Goal: Task Accomplishment & Management: Manage account settings

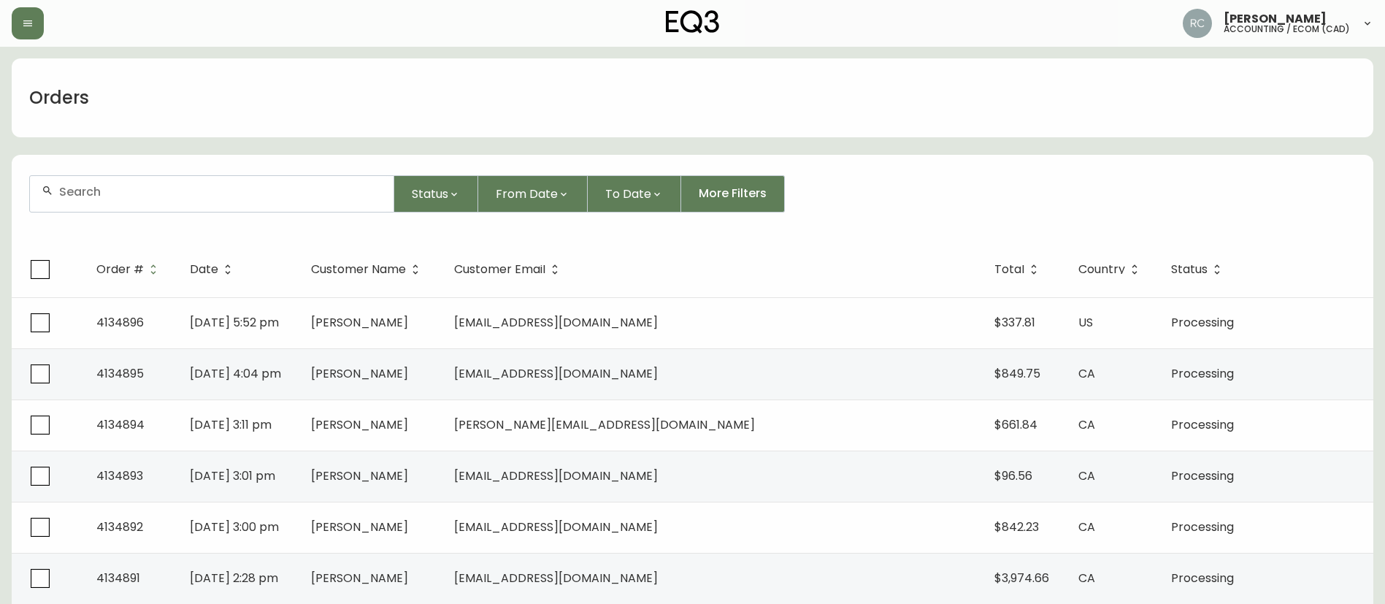
click at [284, 177] on div at bounding box center [212, 194] width 364 height 36
paste input "8565322"
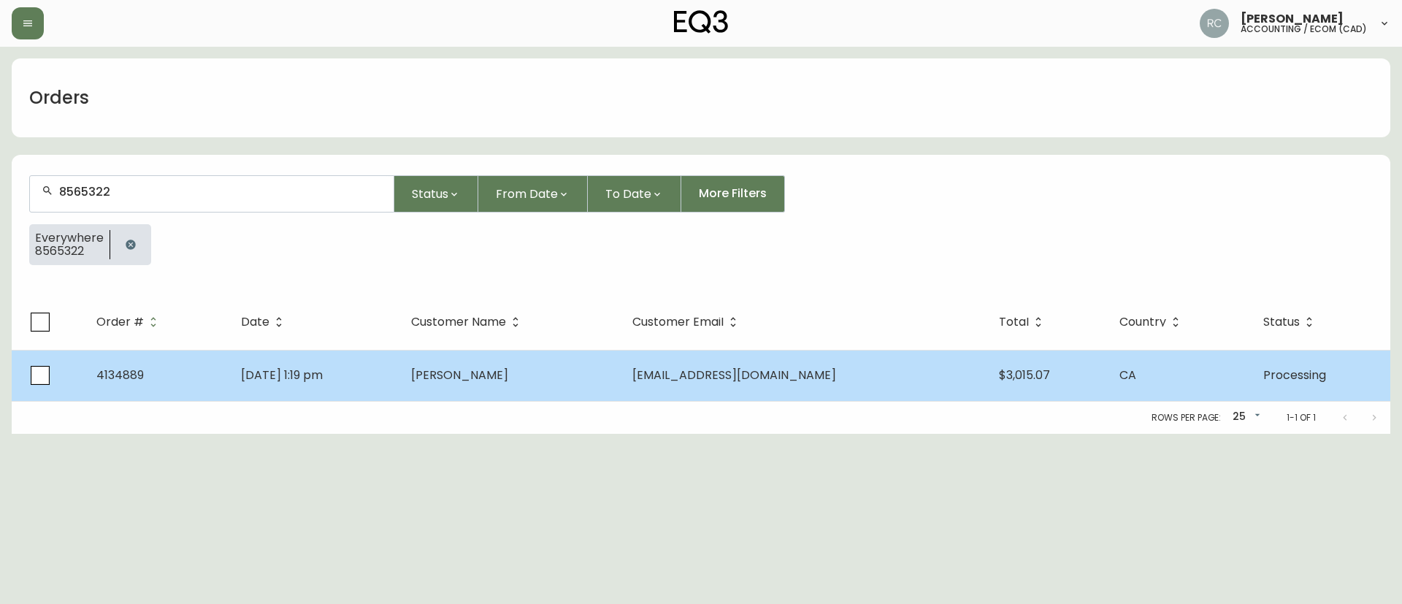
type input "8565322"
click at [508, 382] on span "[PERSON_NAME]" at bounding box center [459, 375] width 97 height 17
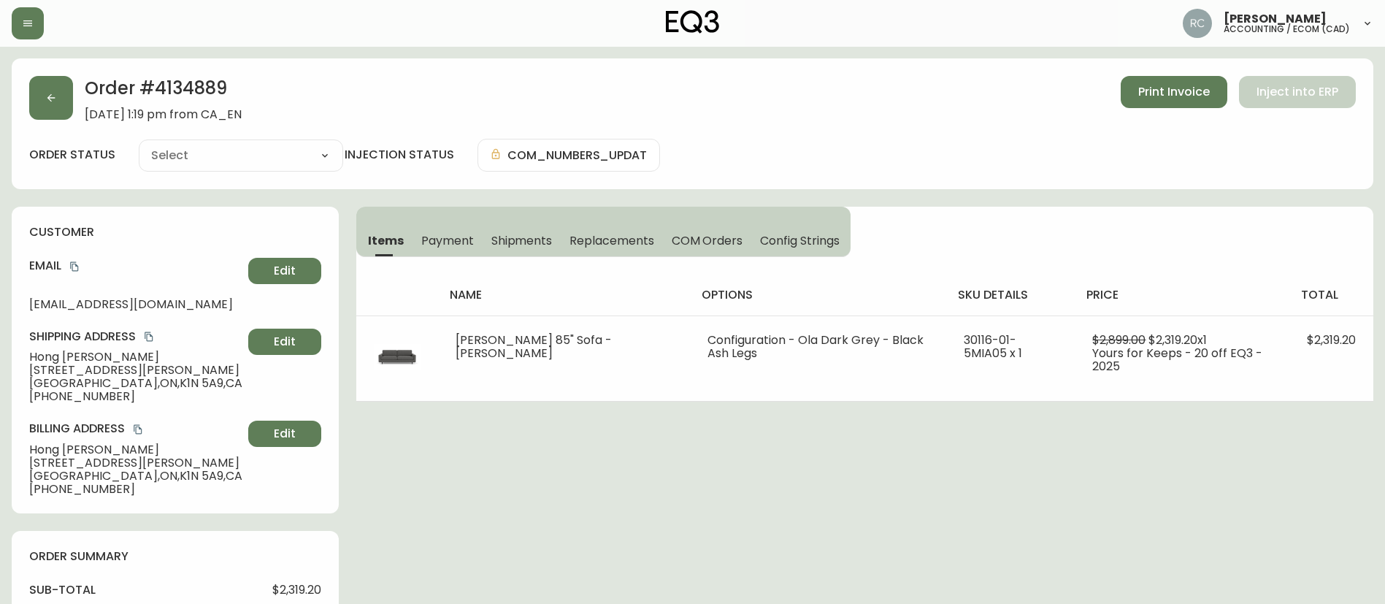
type input "Processing"
select select "PROCESSING"
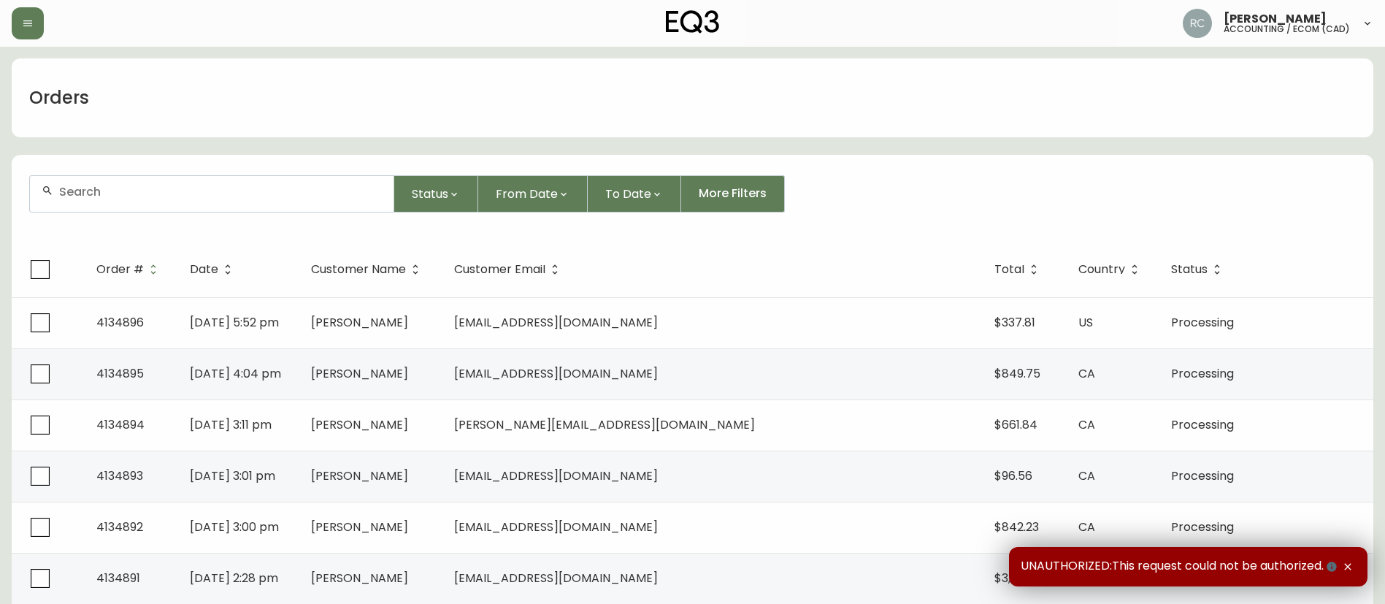
click at [340, 204] on div at bounding box center [212, 194] width 364 height 36
paste input "4134737"
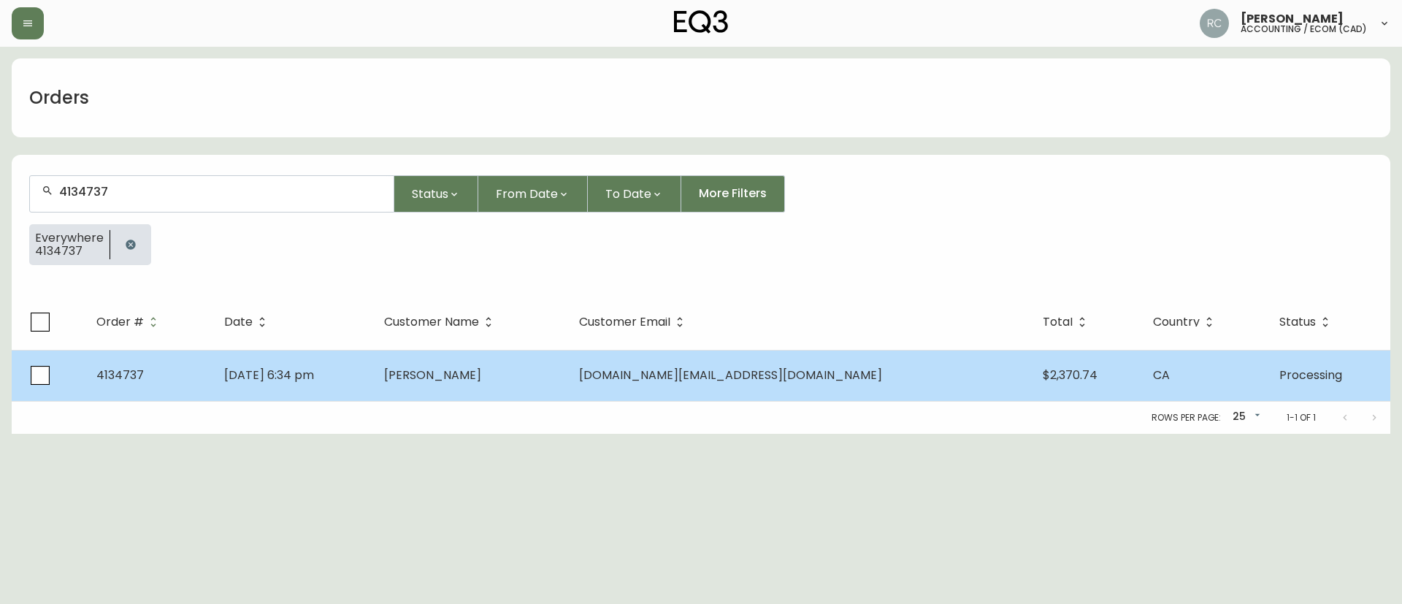
type input "4134737"
click at [472, 379] on td "Mike Page" at bounding box center [469, 375] width 195 height 51
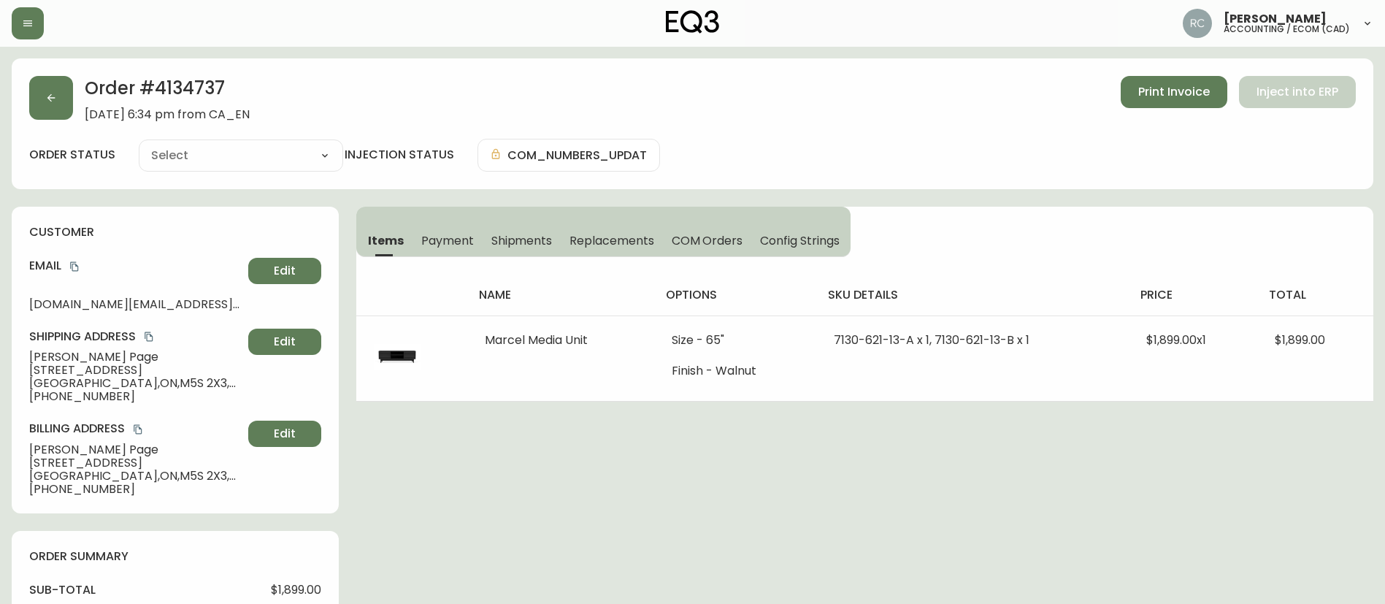
type input "Processing"
select select "PROCESSING"
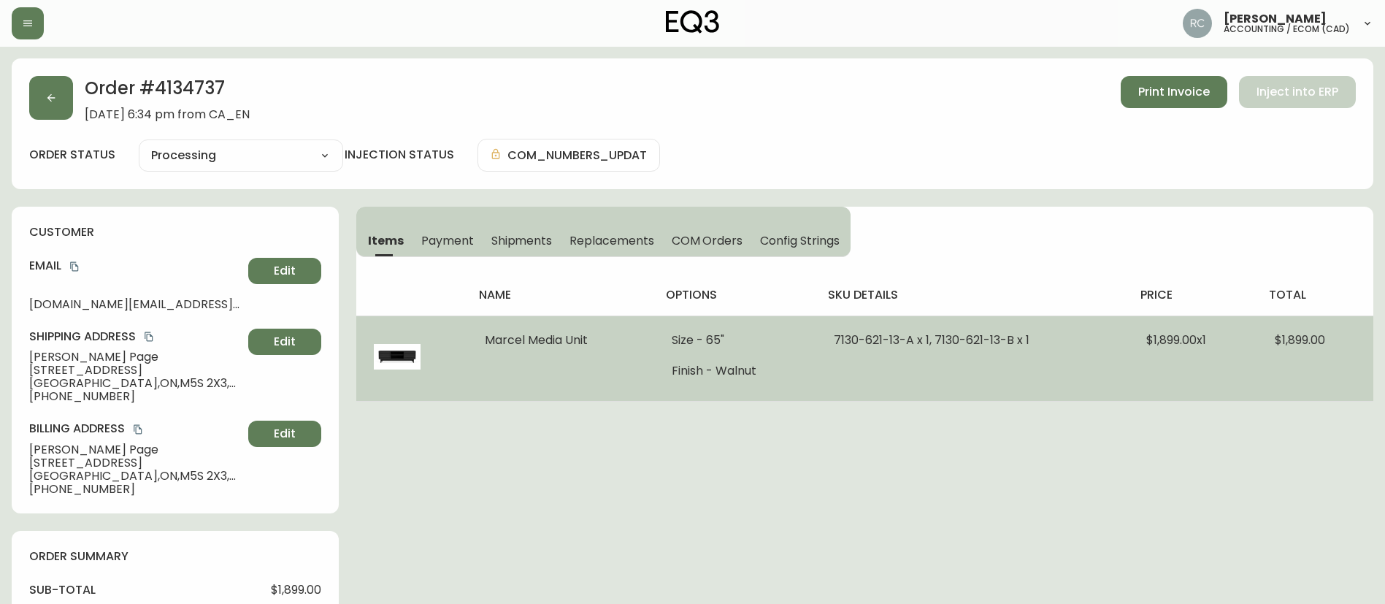
click at [1162, 336] on span "$1,899.00 x 1" at bounding box center [1176, 339] width 60 height 17
click at [1162, 337] on span "$1,899.00 x 1" at bounding box center [1176, 339] width 60 height 17
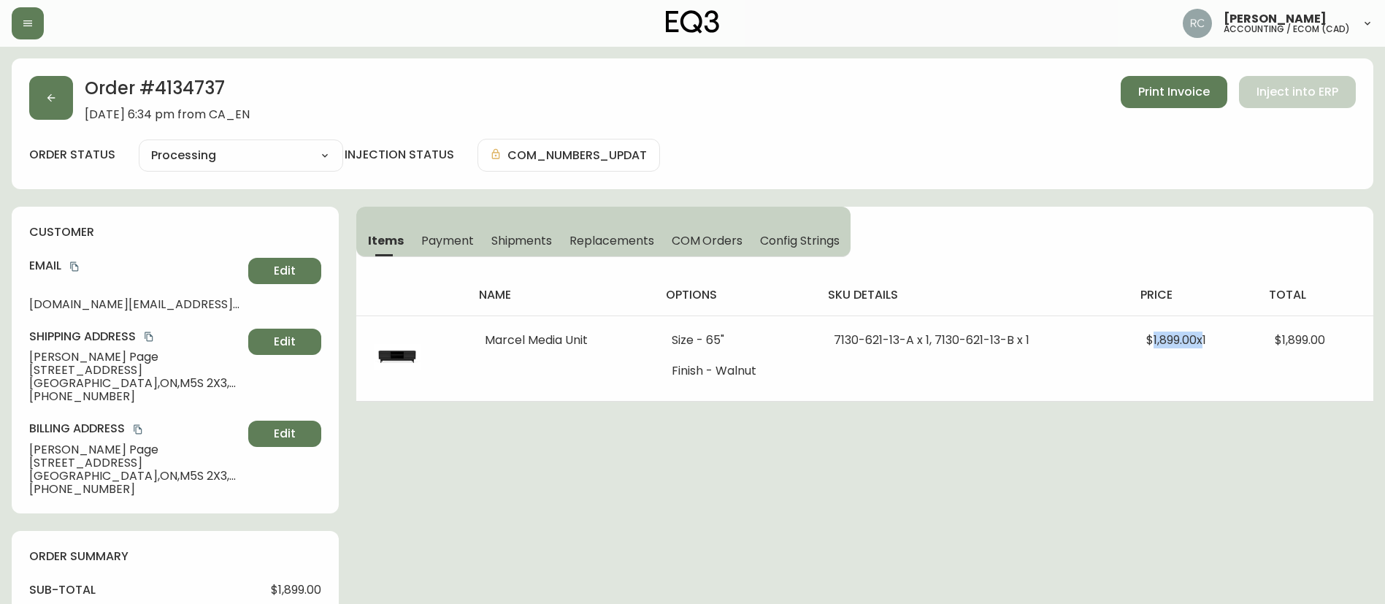
copy span "1,899.00"
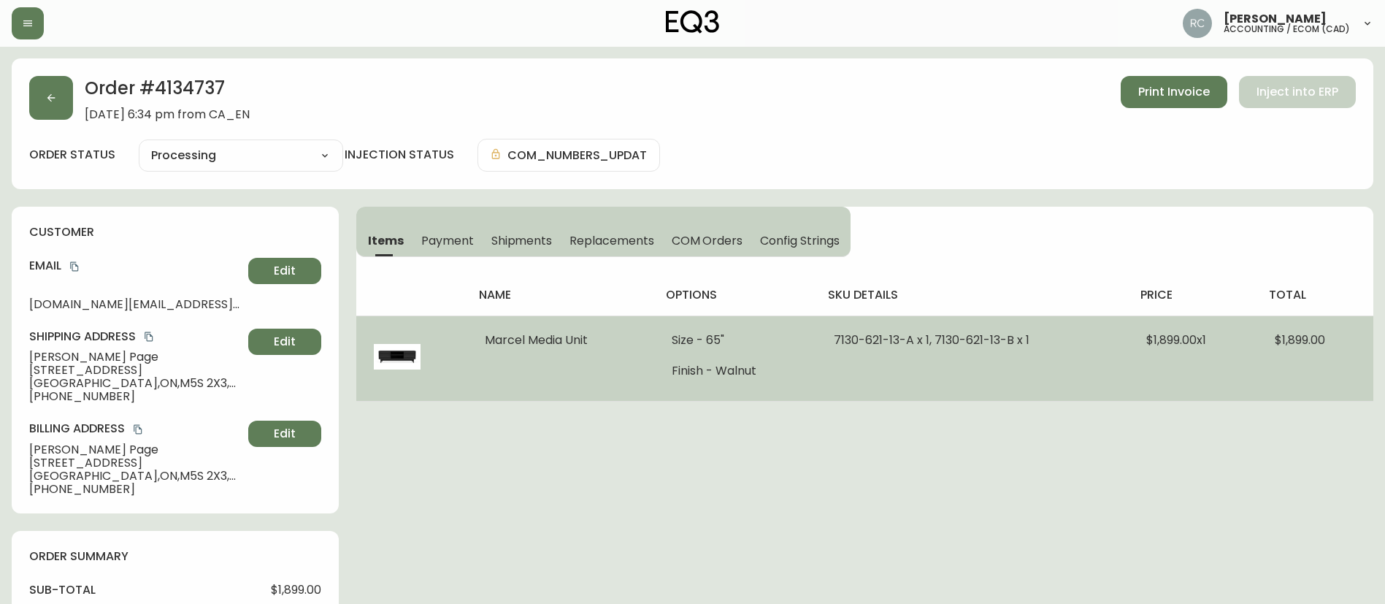
click at [515, 337] on span "Marcel Media Unit" at bounding box center [536, 339] width 103 height 17
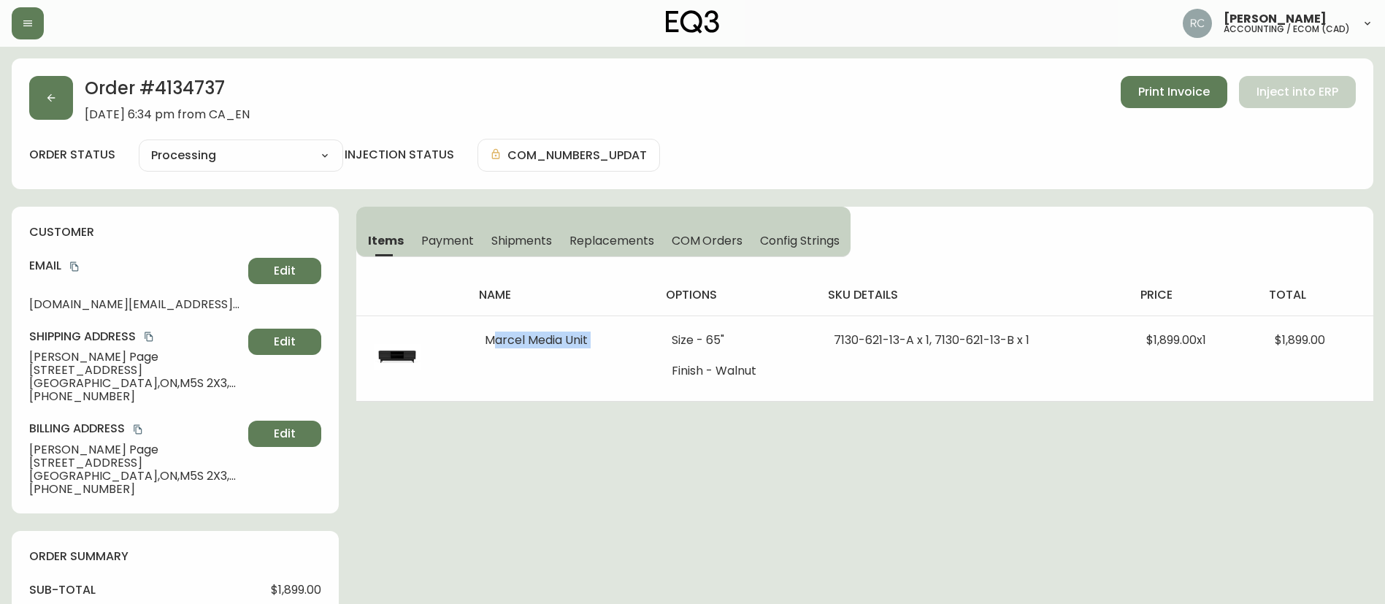
copy span "Marcel Media Unit"
click at [515, 437] on div "Order # 4134737 August 21, 2025 at 6:34 pm from CA_EN Print Invoice Inject into…" at bounding box center [693, 585] width 1362 height 1055
drag, startPoint x: 450, startPoint y: 234, endPoint x: 479, endPoint y: 241, distance: 30.1
click at [450, 234] on span "Payment" at bounding box center [447, 240] width 53 height 15
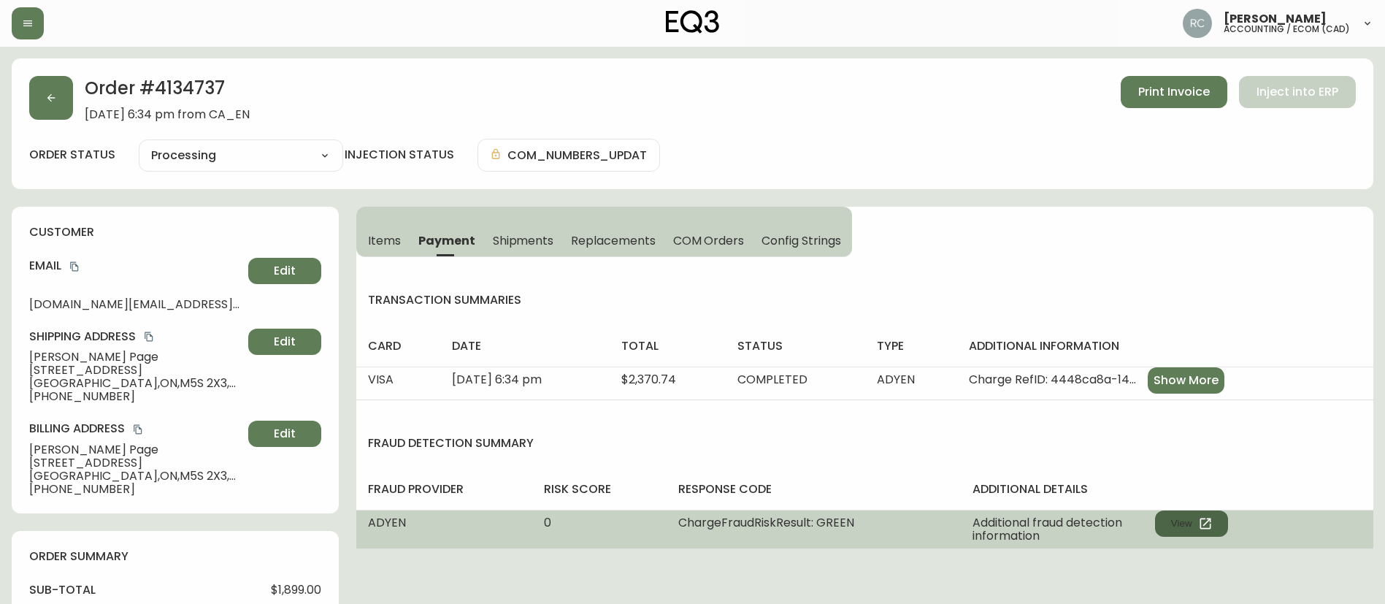
click at [1179, 519] on button "View" at bounding box center [1191, 523] width 73 height 26
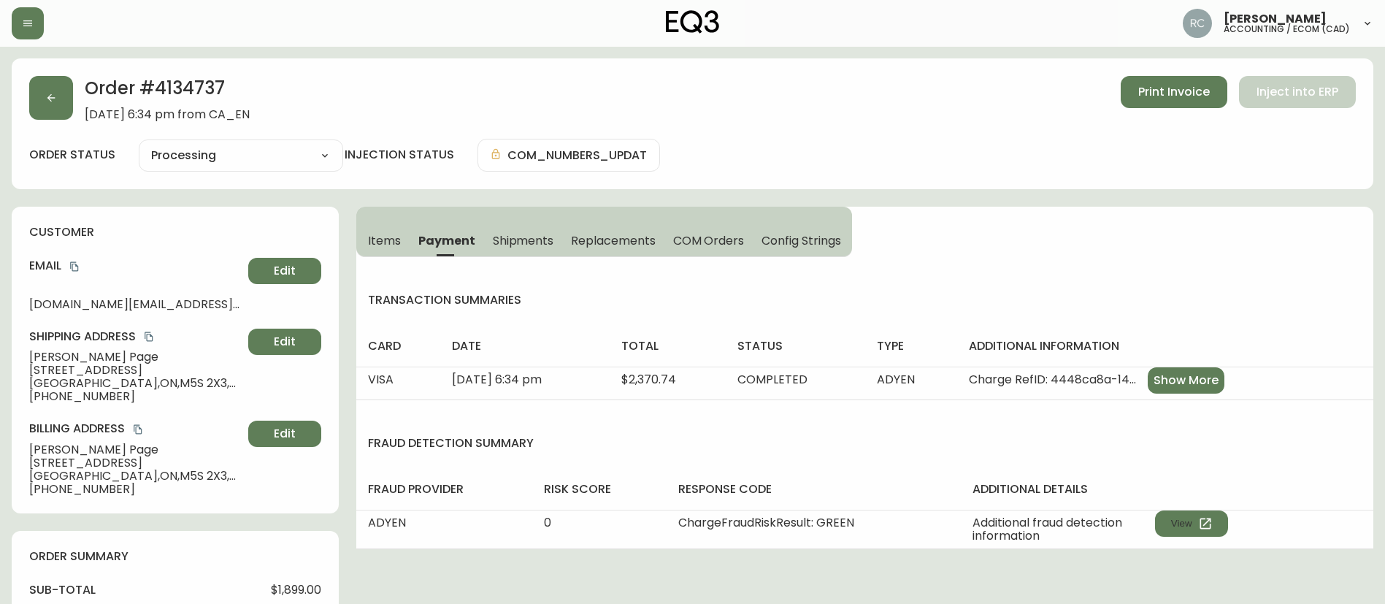
click at [680, 220] on div "Items Payment Shipments Replacements COM Orders Config Strings" at bounding box center [604, 232] width 496 height 50
click at [692, 236] on span "COM Orders" at bounding box center [709, 240] width 72 height 15
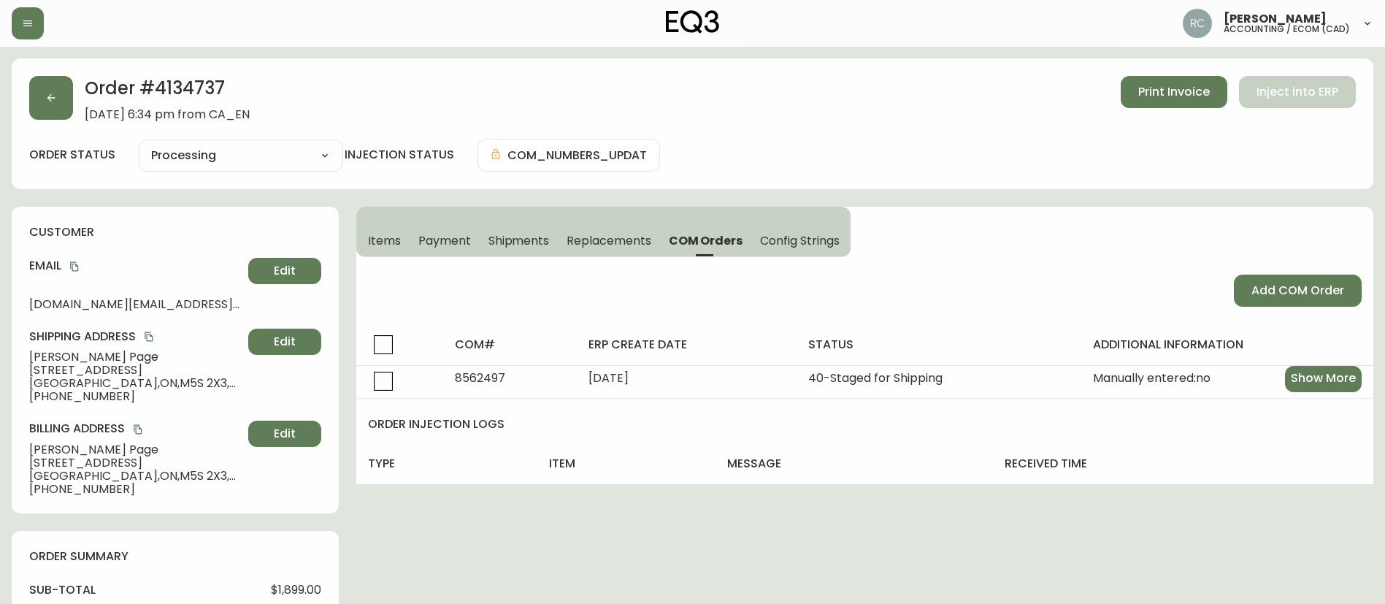
click at [207, 85] on h2 "Order # 4134737" at bounding box center [167, 92] width 165 height 32
copy h2 "4134737"
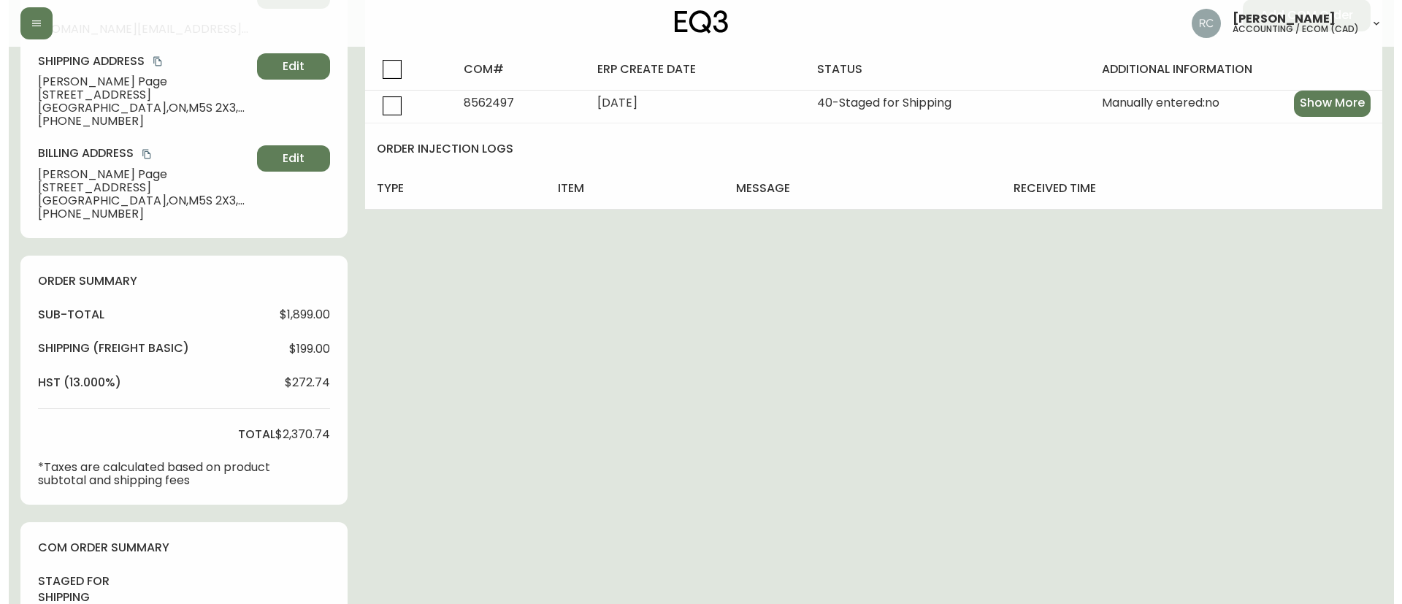
scroll to position [523, 0]
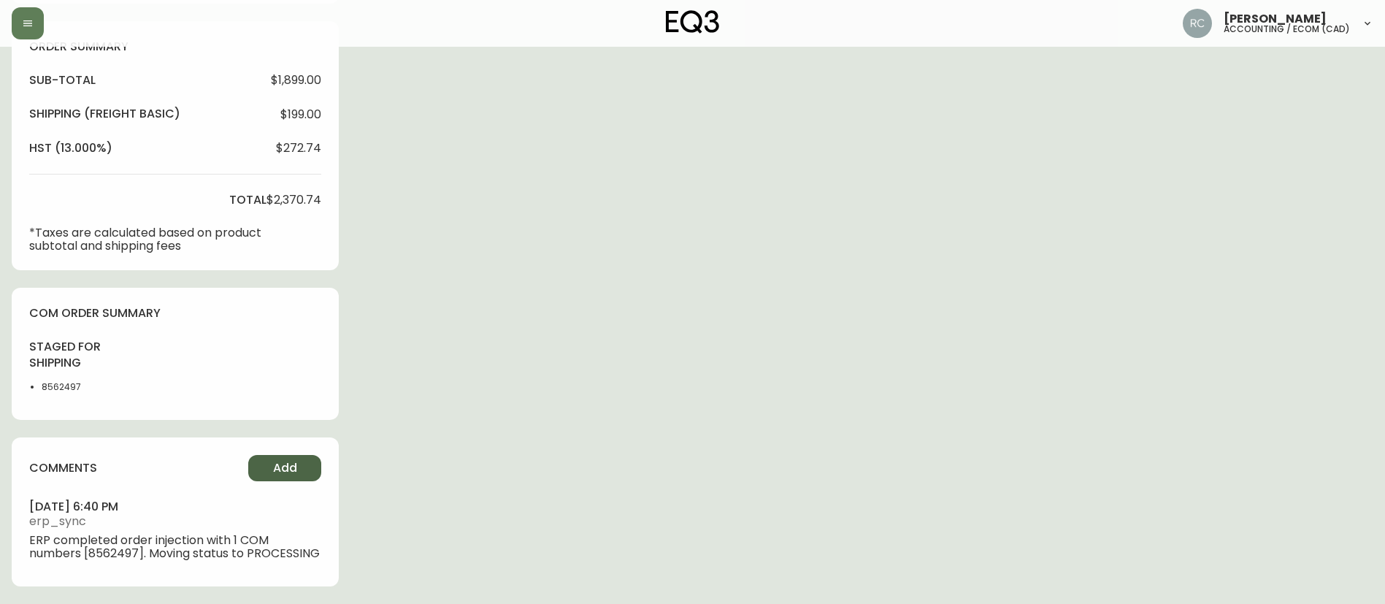
click at [271, 455] on button "Add" at bounding box center [284, 468] width 73 height 26
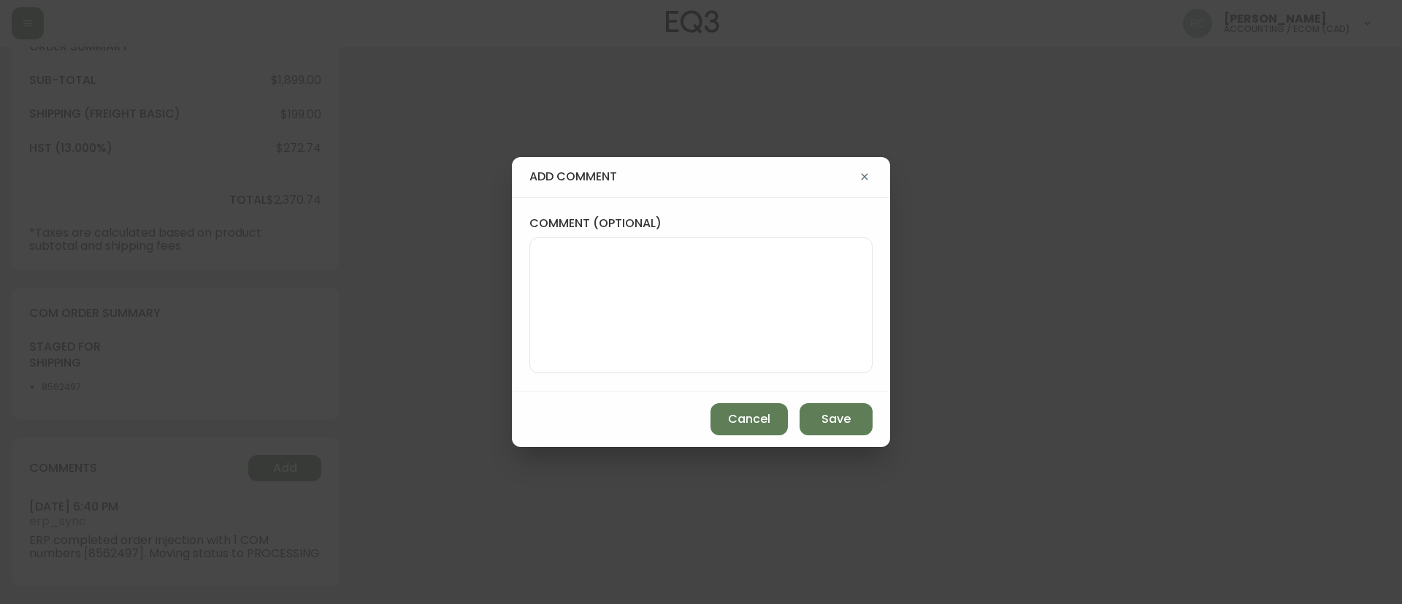
click at [699, 323] on textarea "comment (optional)" at bounding box center [701, 305] width 318 height 117
paste textarea "PRICE ADJUSTMENT - % OFF TICKET# 824456 ORD# 4134737 SUBTOTAL: $379.80 TOTAL: $…"
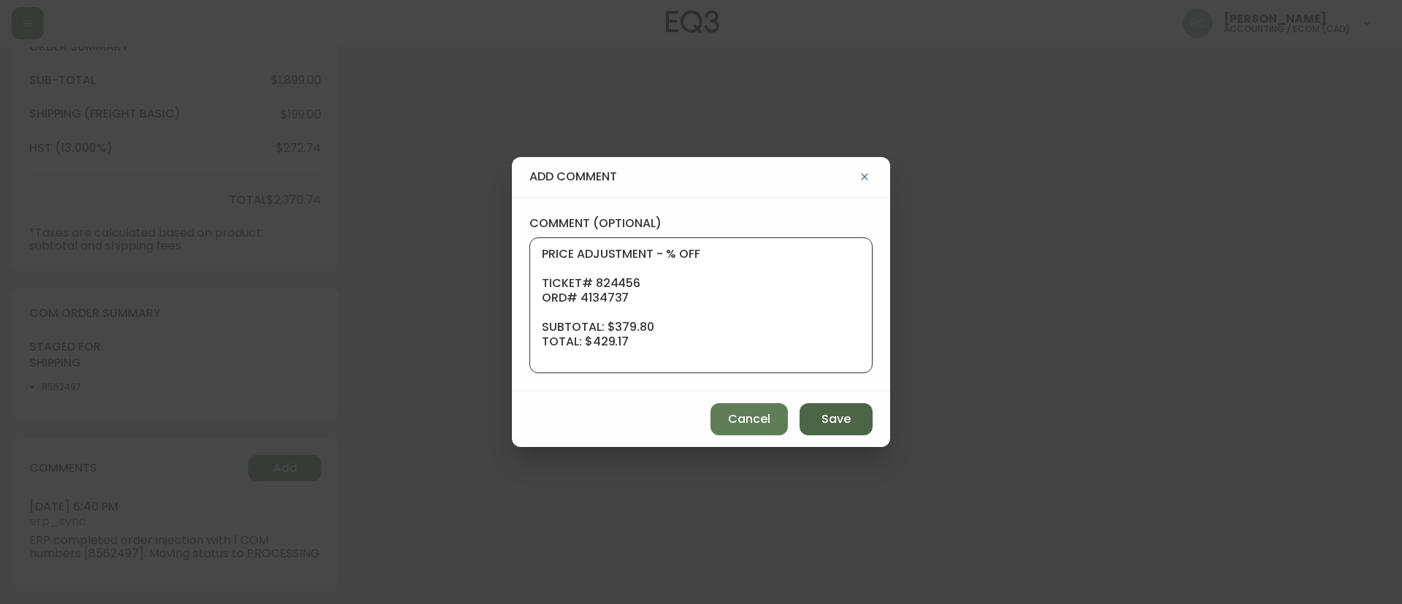
scroll to position [131, 0]
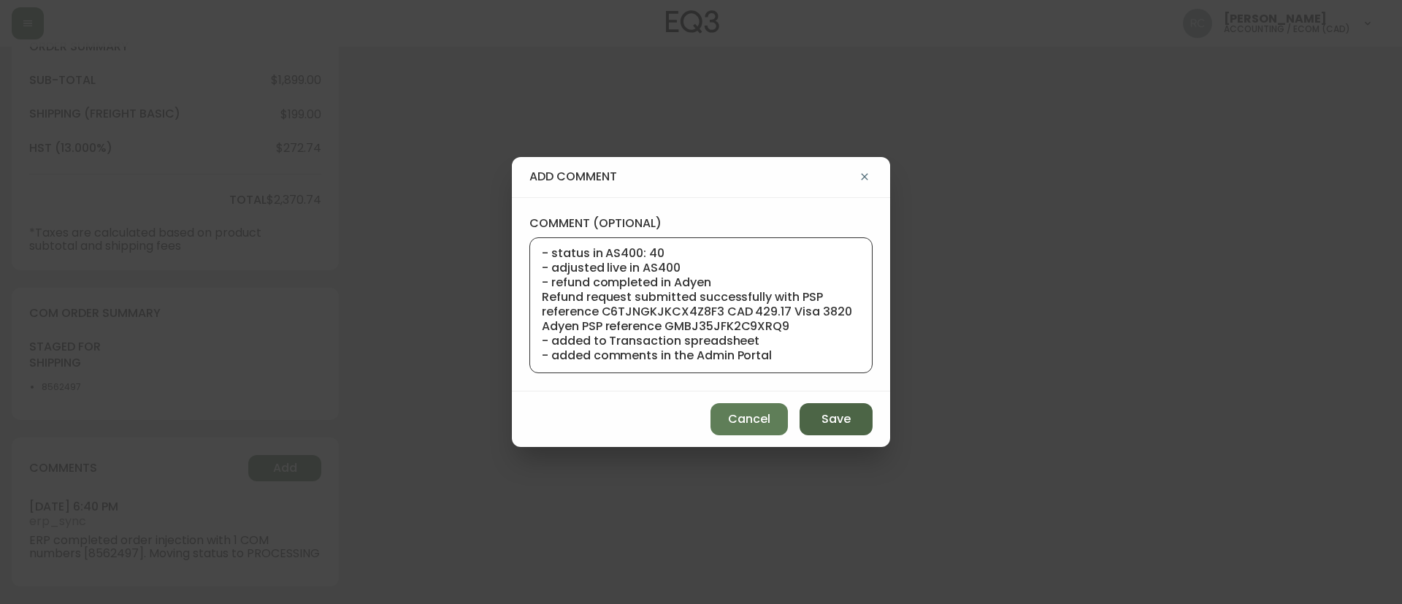
type textarea "PRICE ADJUSTMENT - % OFF TICKET# 824456 ORD# 4134737 SUBTOTAL: $379.80 TOTAL: $…"
click at [853, 429] on button "Save" at bounding box center [835, 419] width 73 height 32
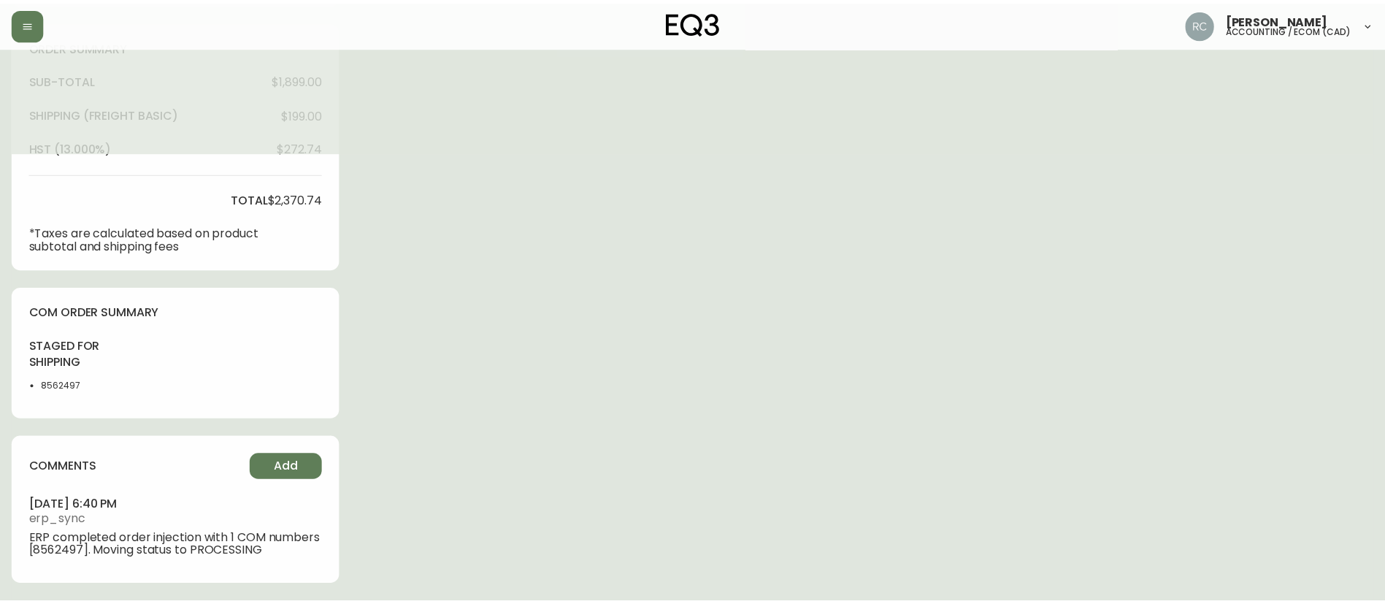
scroll to position [510, 0]
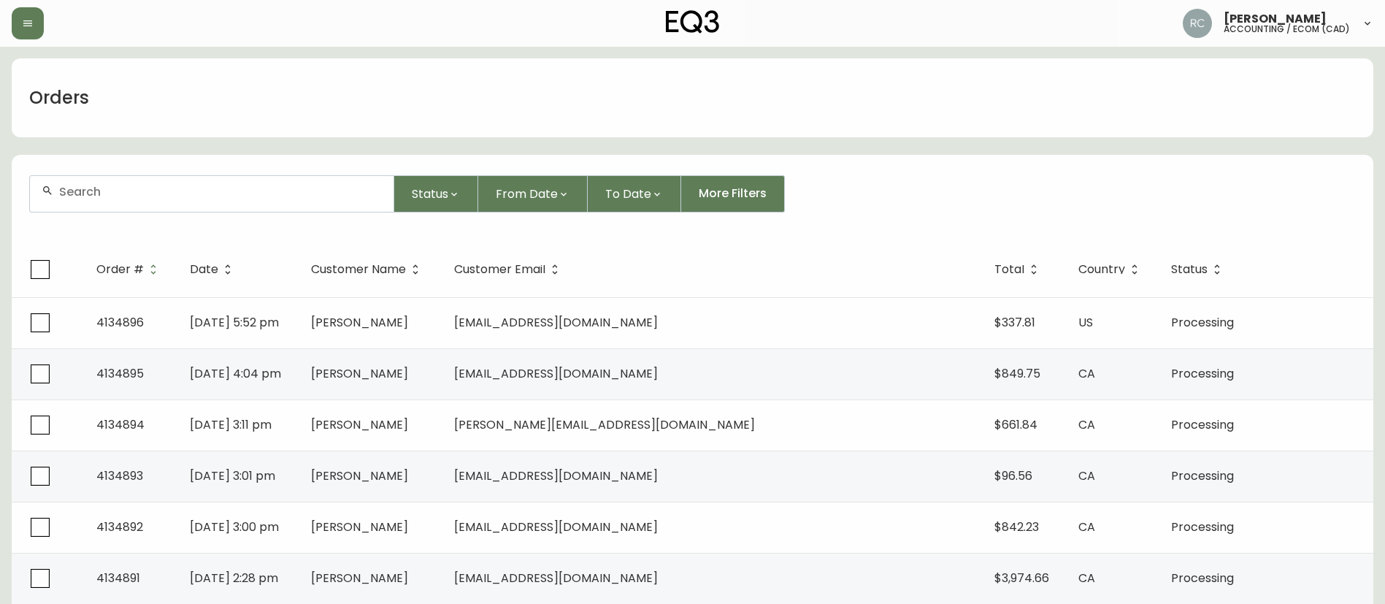
click at [253, 199] on div at bounding box center [212, 194] width 364 height 36
paste input "4134499"
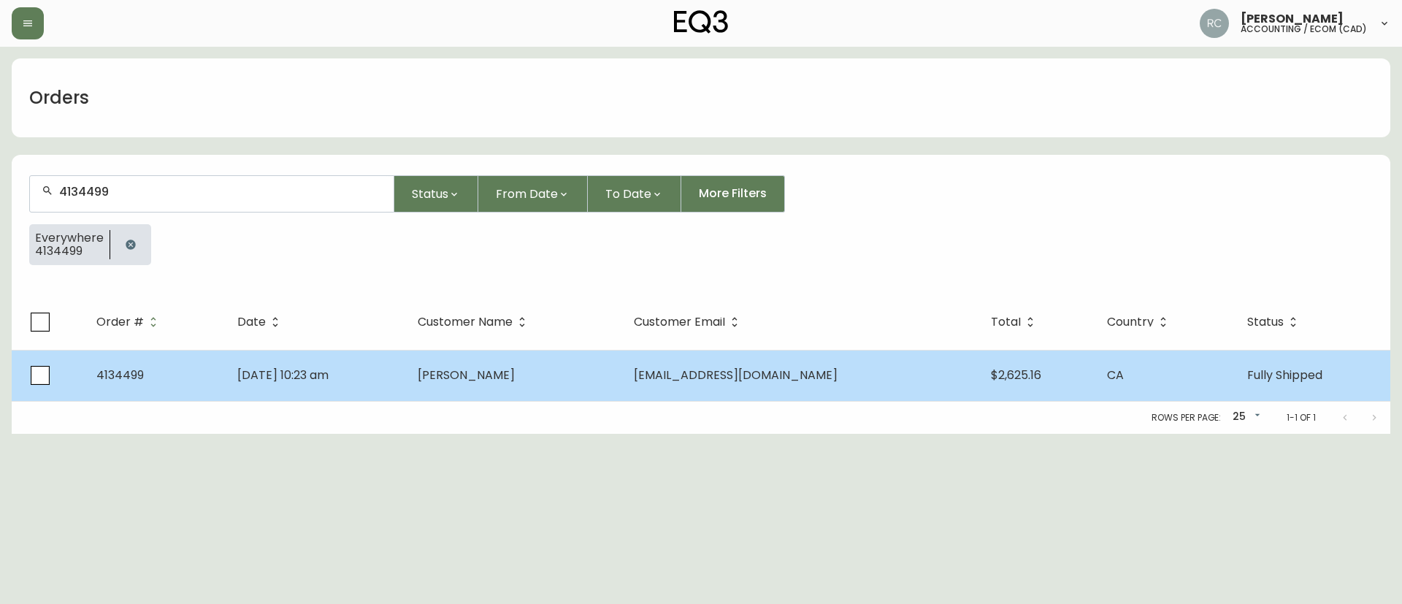
type input "4134499"
click at [552, 394] on td "Oliver Vukov" at bounding box center [514, 375] width 216 height 51
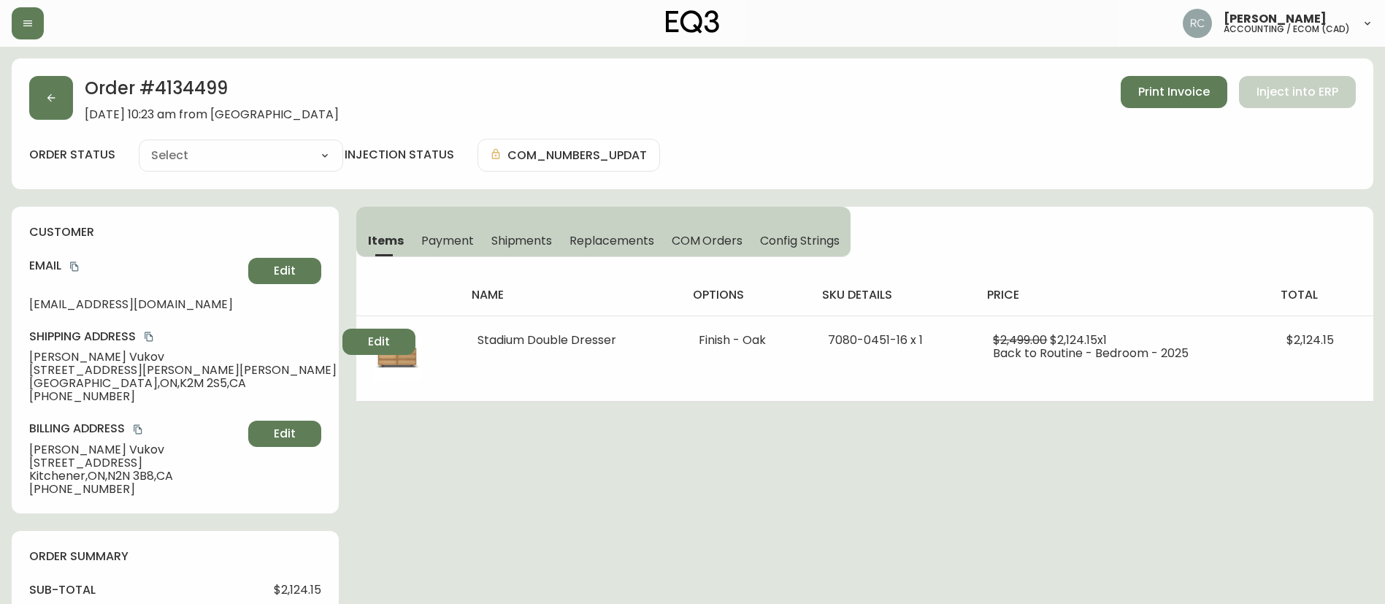
type input "Fully Shipped"
select select "FULLY_SHIPPED"
drag, startPoint x: 437, startPoint y: 247, endPoint x: 385, endPoint y: 237, distance: 53.6
click at [435, 247] on span "Payment" at bounding box center [447, 240] width 53 height 15
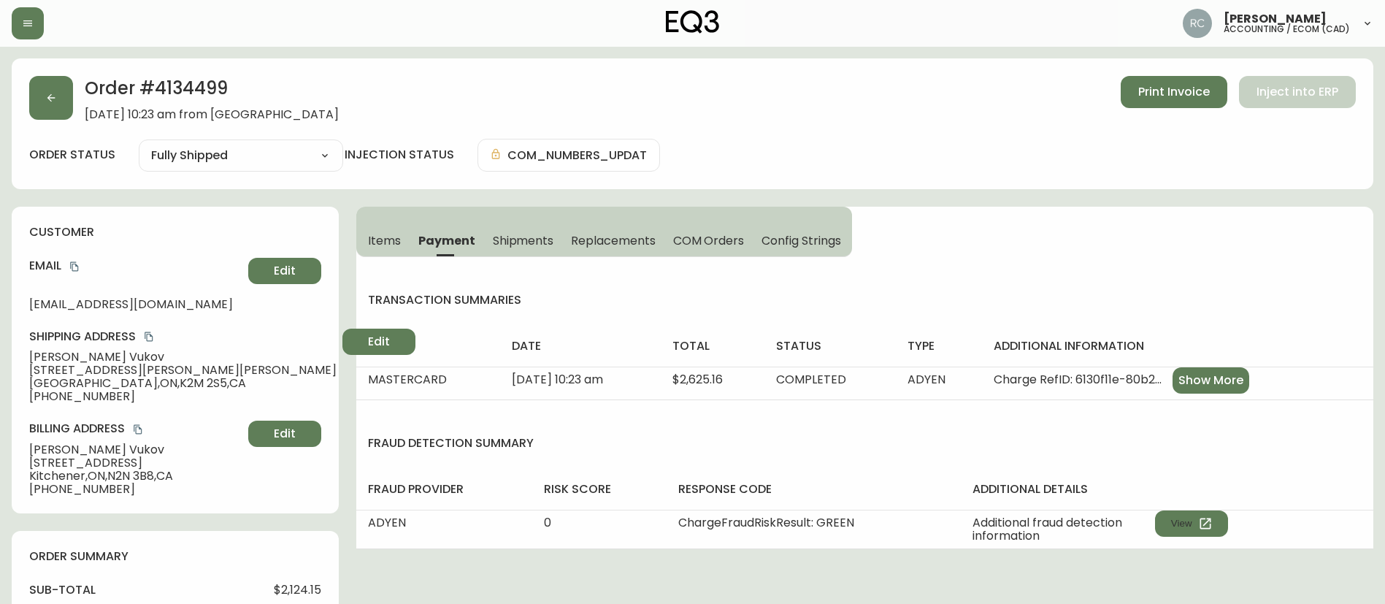
drag, startPoint x: 383, startPoint y: 238, endPoint x: 1386, endPoint y: 601, distance: 1066.7
click at [798, 460] on div "Items Payment Shipments Replacements COM Orders Config Strings transaction summ…" at bounding box center [864, 378] width 1017 height 342
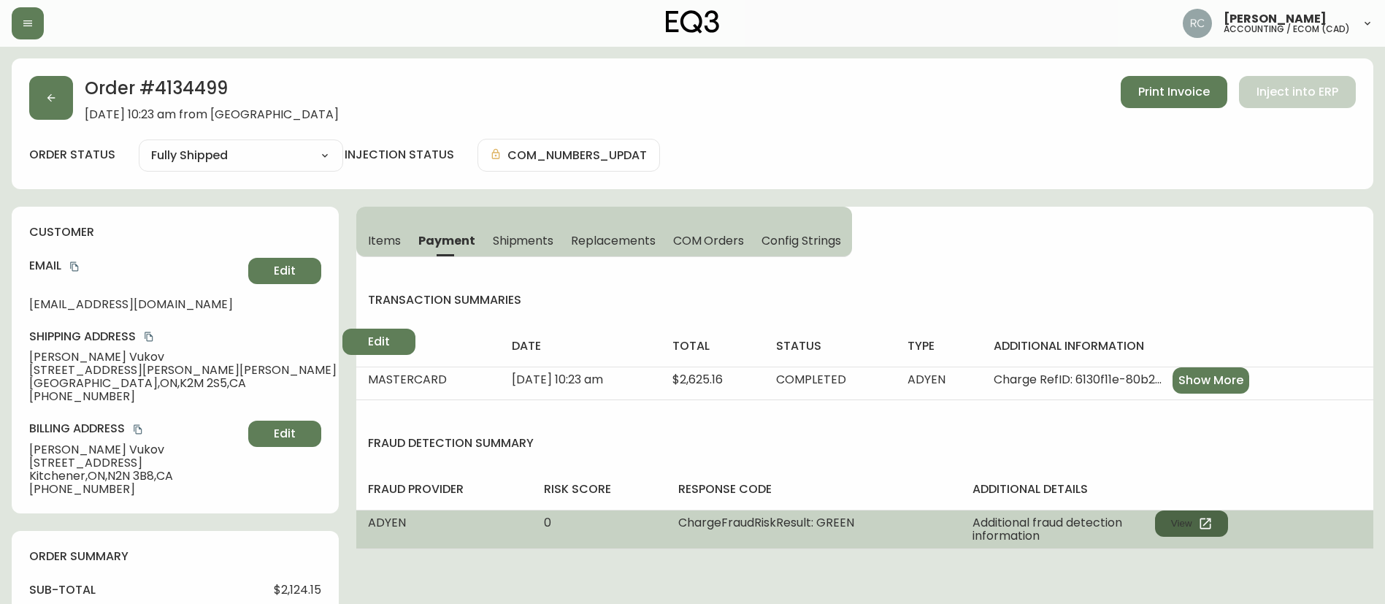
click at [1196, 519] on button "View" at bounding box center [1191, 523] width 73 height 26
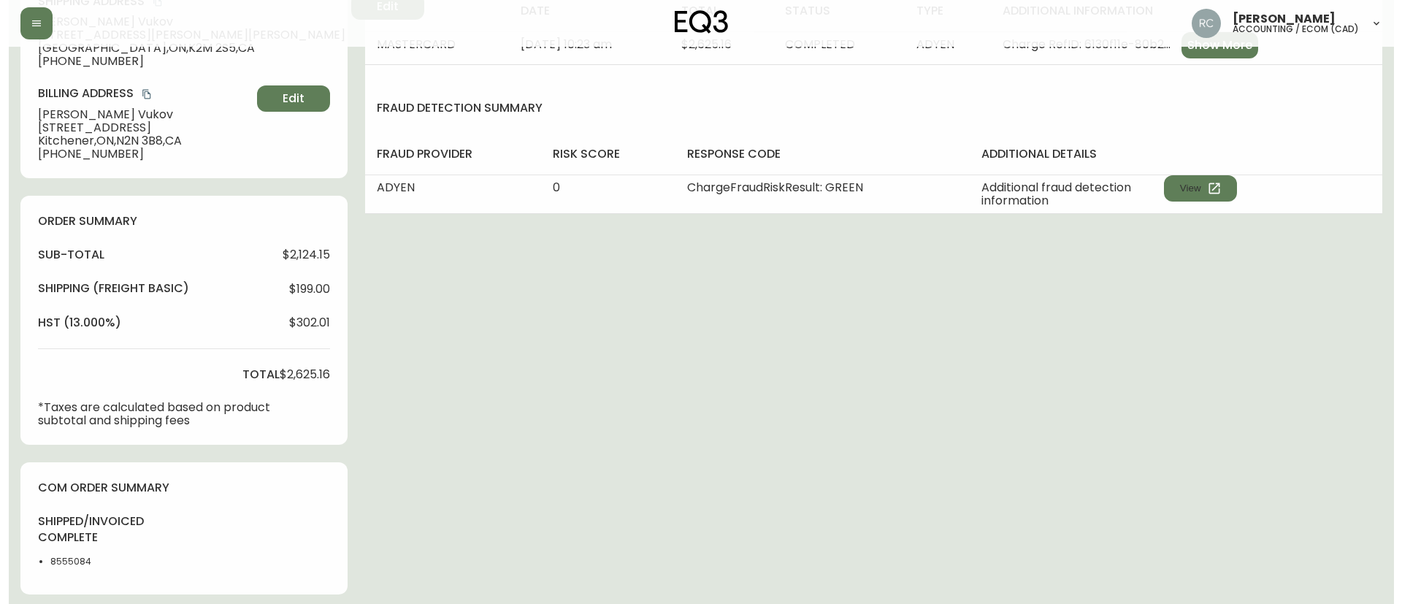
scroll to position [584, 0]
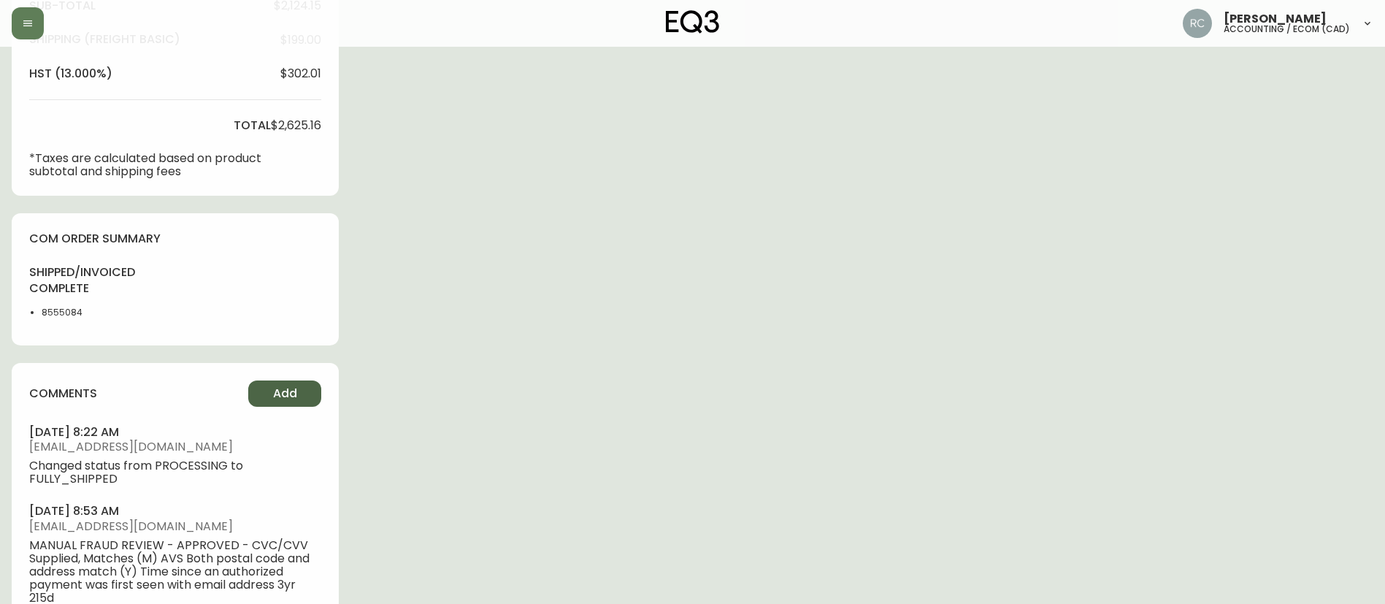
click at [281, 392] on span "Add" at bounding box center [285, 393] width 24 height 16
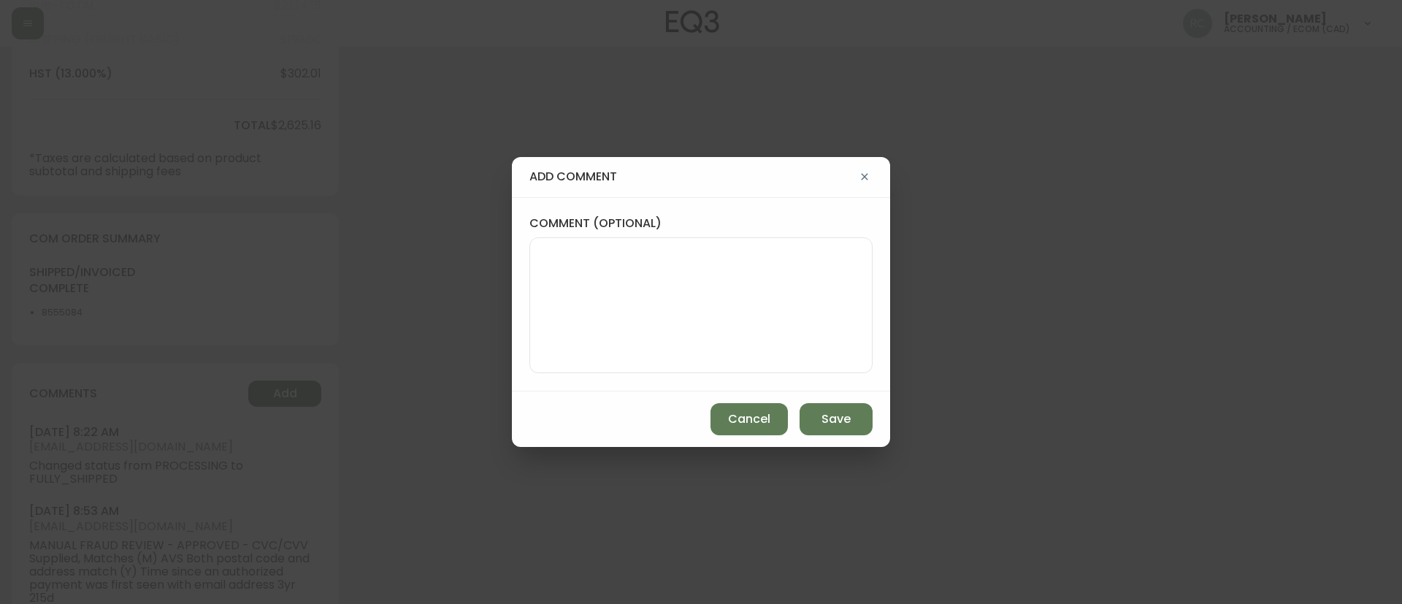
click at [610, 305] on textarea "comment (optional)" at bounding box center [701, 305] width 318 height 117
paste textarea "PRICE ADJUSTMENT - 15% TO 20% OFF TICKET# 820247 ORD# 4134499 SUBTOTAL: $124.95…"
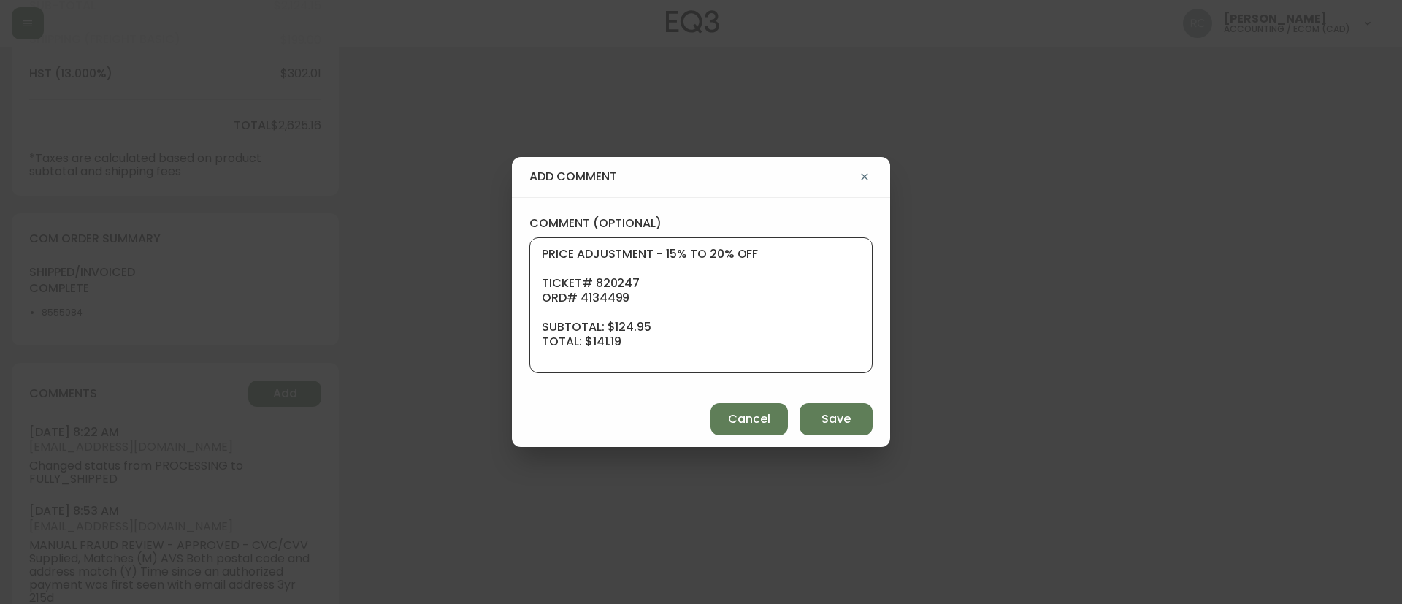
scroll to position [146, 0]
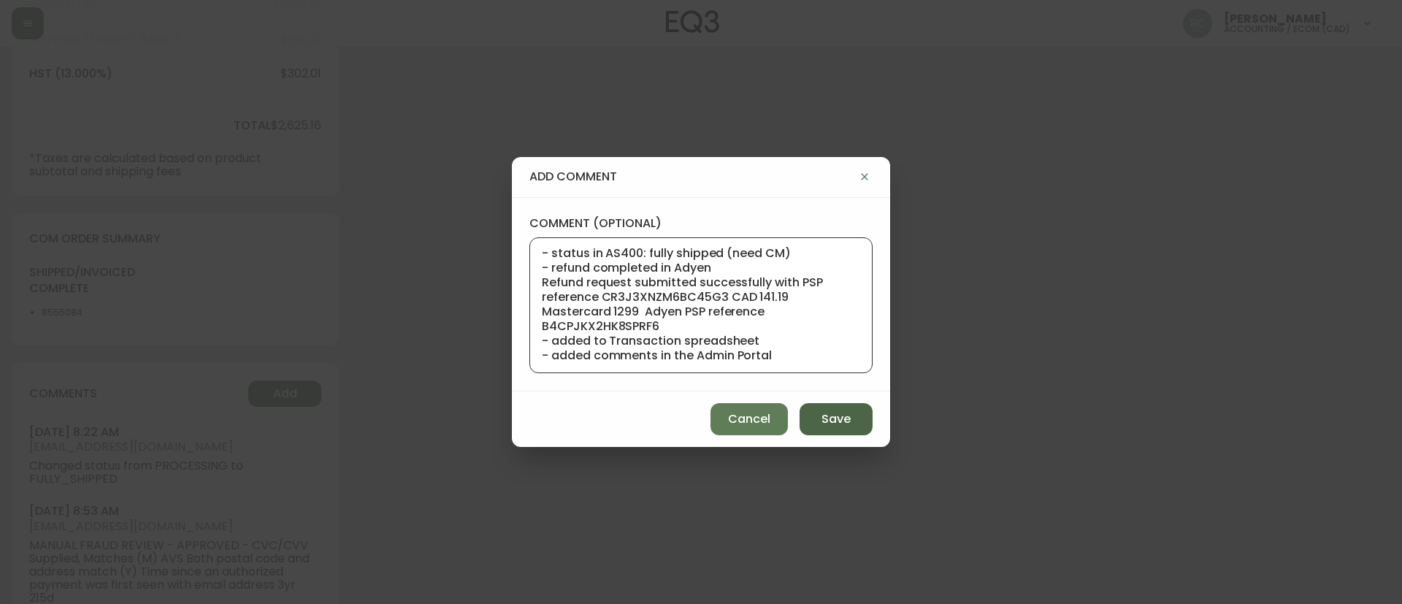
type textarea "PRICE ADJUSTMENT - 15% TO 20% OFF TICKET# 820247 ORD# 4134499 SUBTOTAL: $124.95…"
click at [837, 409] on button "Save" at bounding box center [835, 419] width 73 height 32
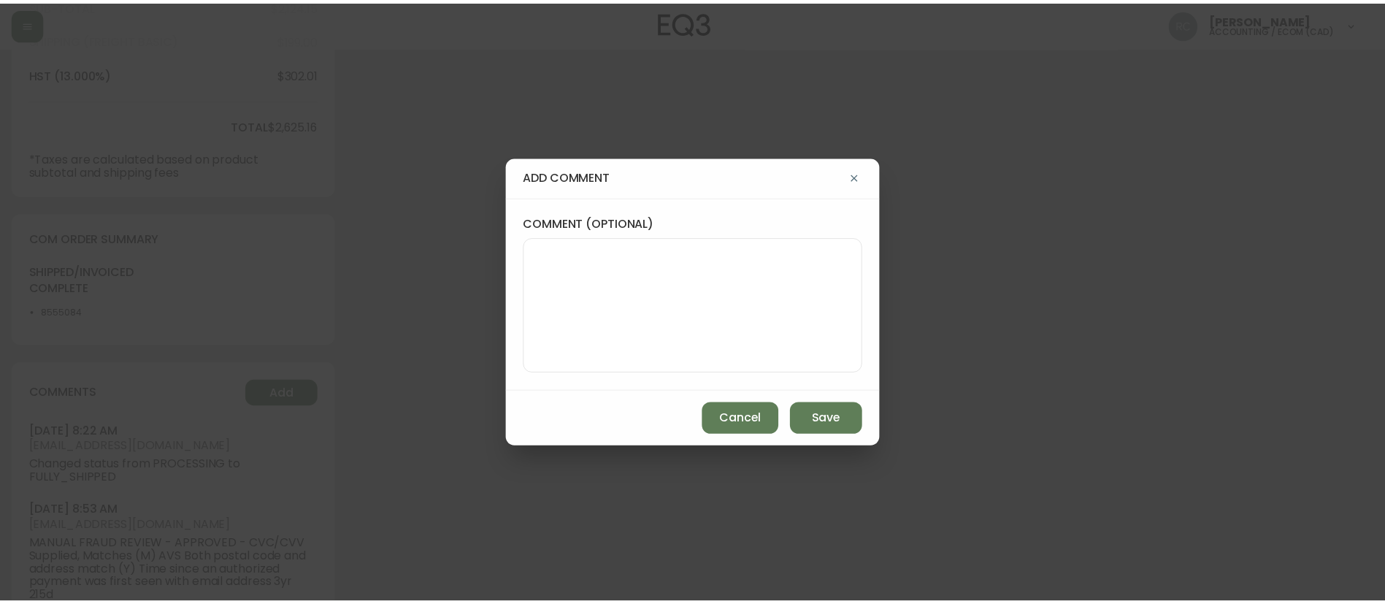
scroll to position [0, 0]
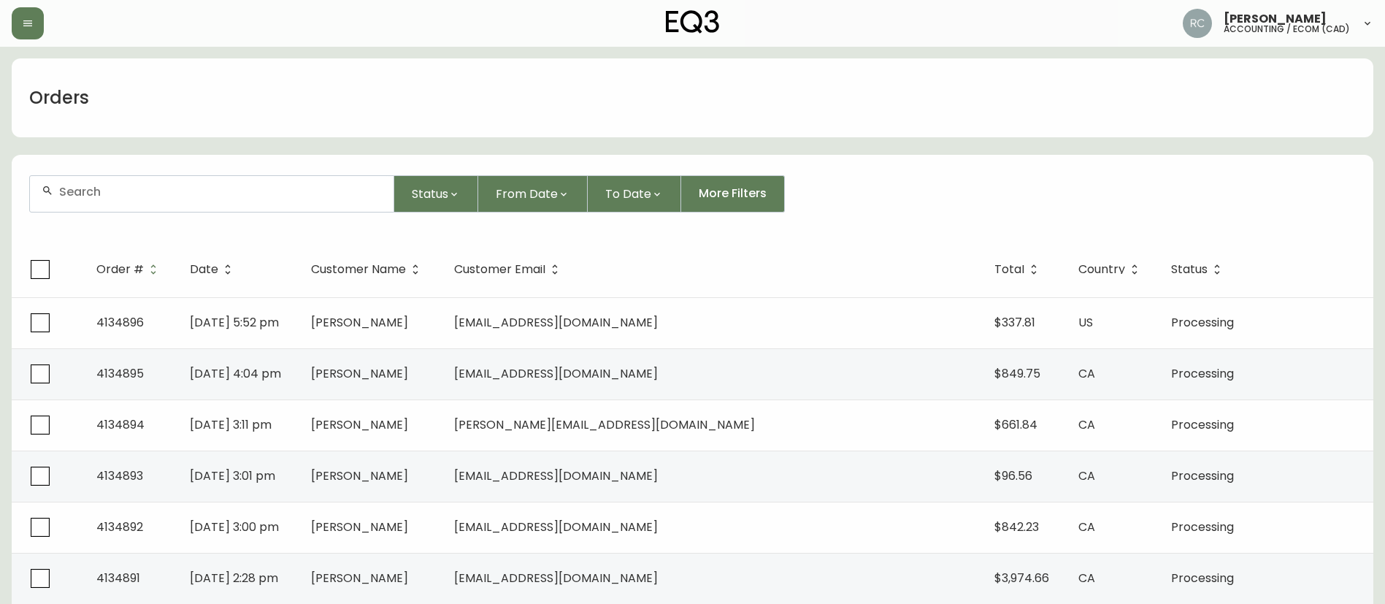
click at [278, 207] on div at bounding box center [212, 194] width 364 height 36
paste input "4133011"
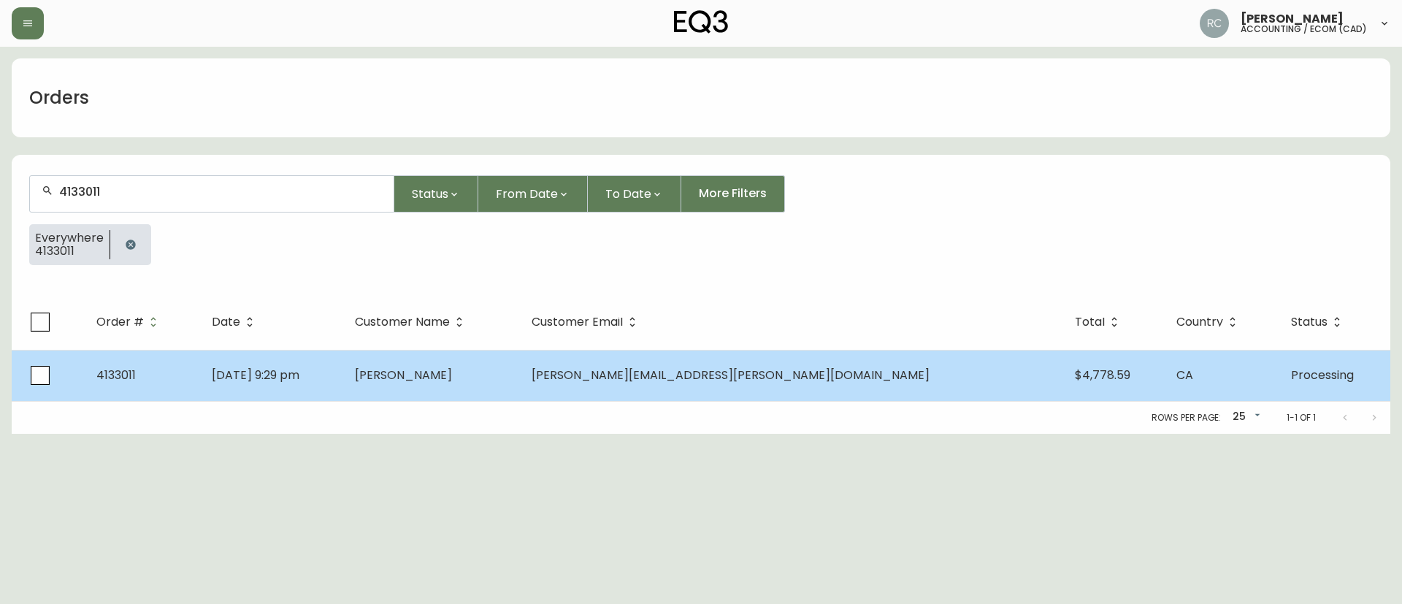
type input "4133011"
click at [452, 371] on span "Daniel Rossington" at bounding box center [403, 375] width 97 height 17
click at [470, 370] on td "Daniel Rossington" at bounding box center [431, 375] width 177 height 51
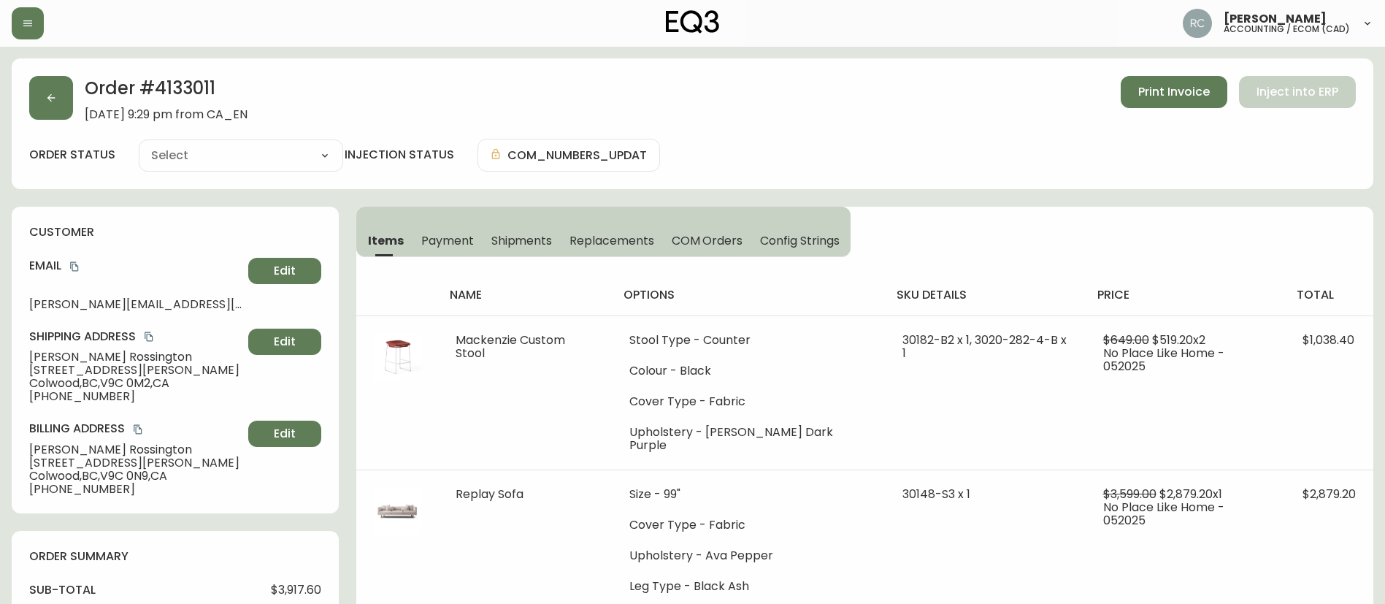
type input "Processing"
select select "PROCESSING"
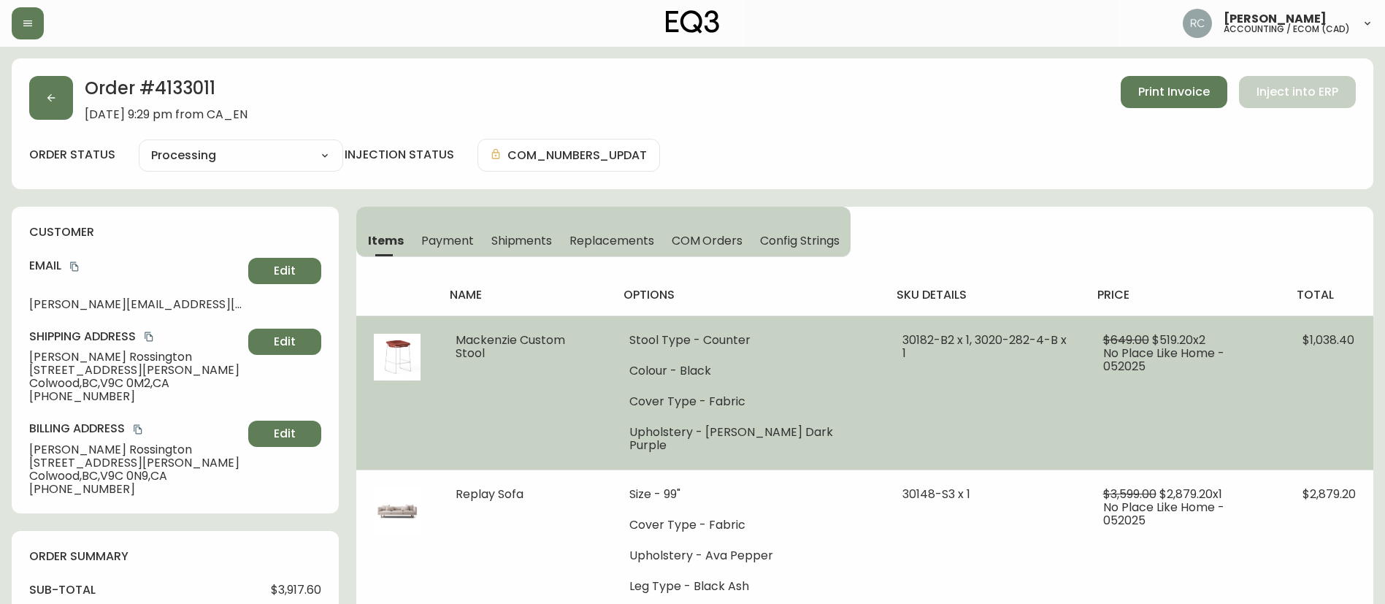
click at [538, 336] on span "Mackenzie Custom Stool" at bounding box center [511, 346] width 110 height 30
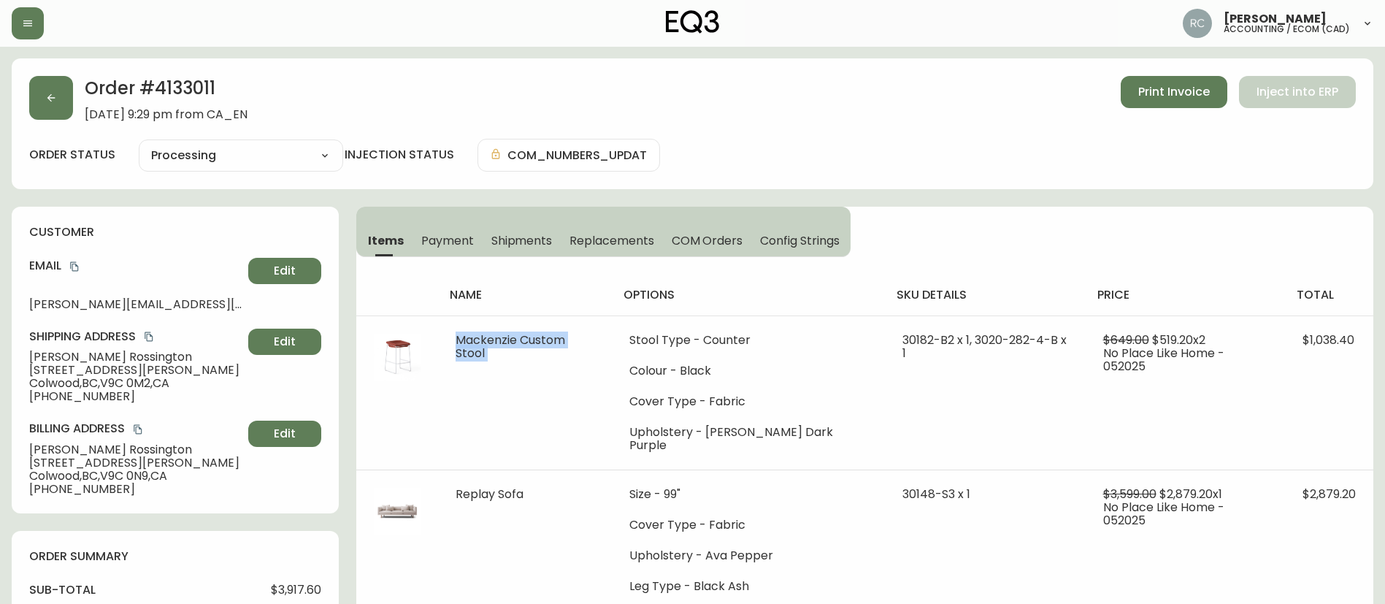
copy span "Mackenzie Custom Stool"
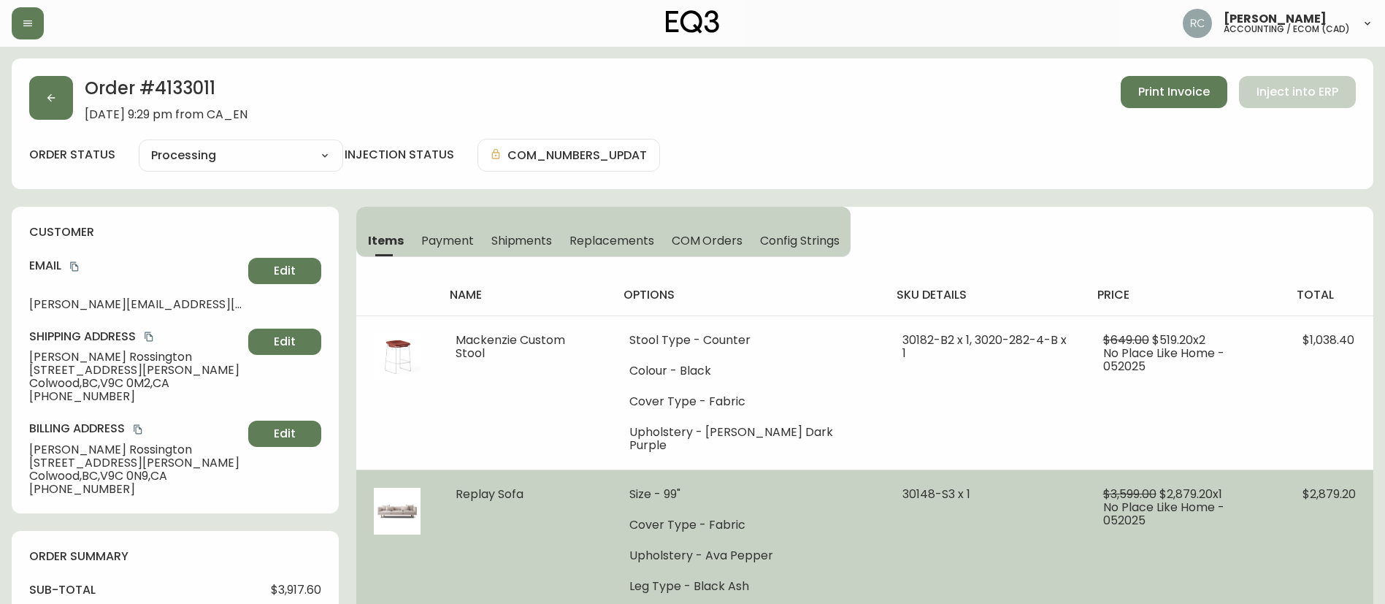
click at [479, 486] on span "Replay Sofa" at bounding box center [490, 494] width 68 height 17
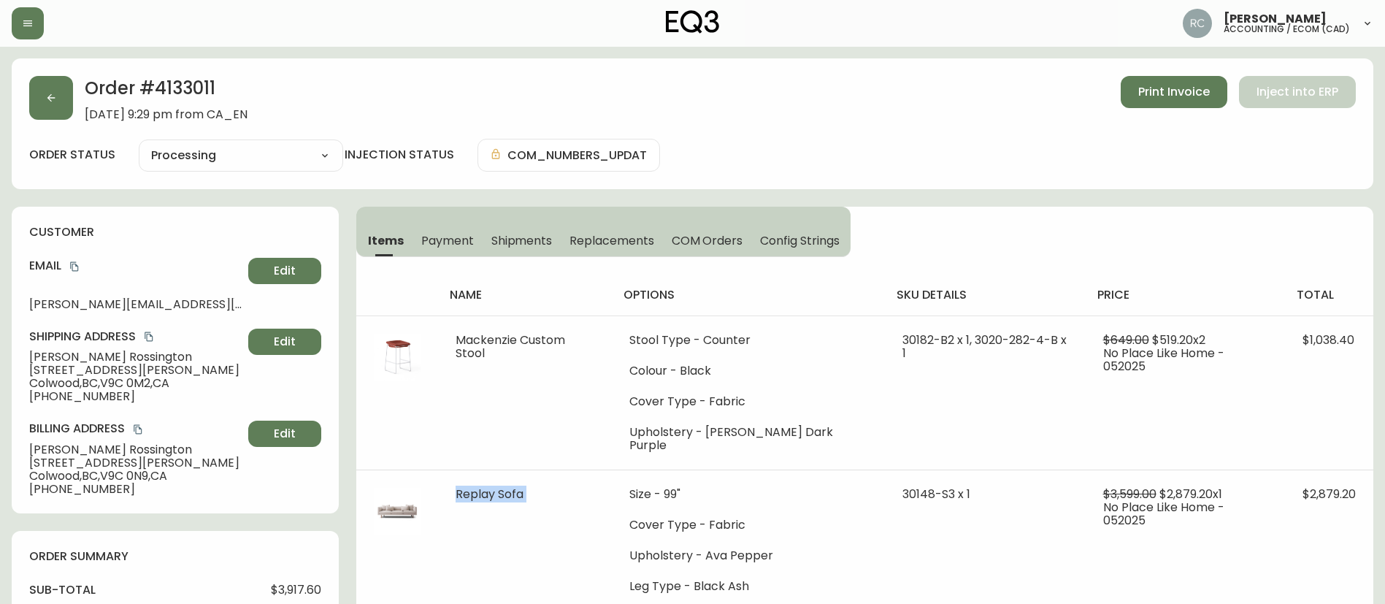
copy span "Replay Sofa"
click at [113, 384] on span "Colwood , BC , V9C 0M2 , CA" at bounding box center [135, 383] width 213 height 13
drag, startPoint x: 110, startPoint y: 384, endPoint x: 161, endPoint y: 377, distance: 50.9
click at [161, 377] on span "Colwood , BC , V9C 0M2 , CA" at bounding box center [135, 383] width 213 height 13
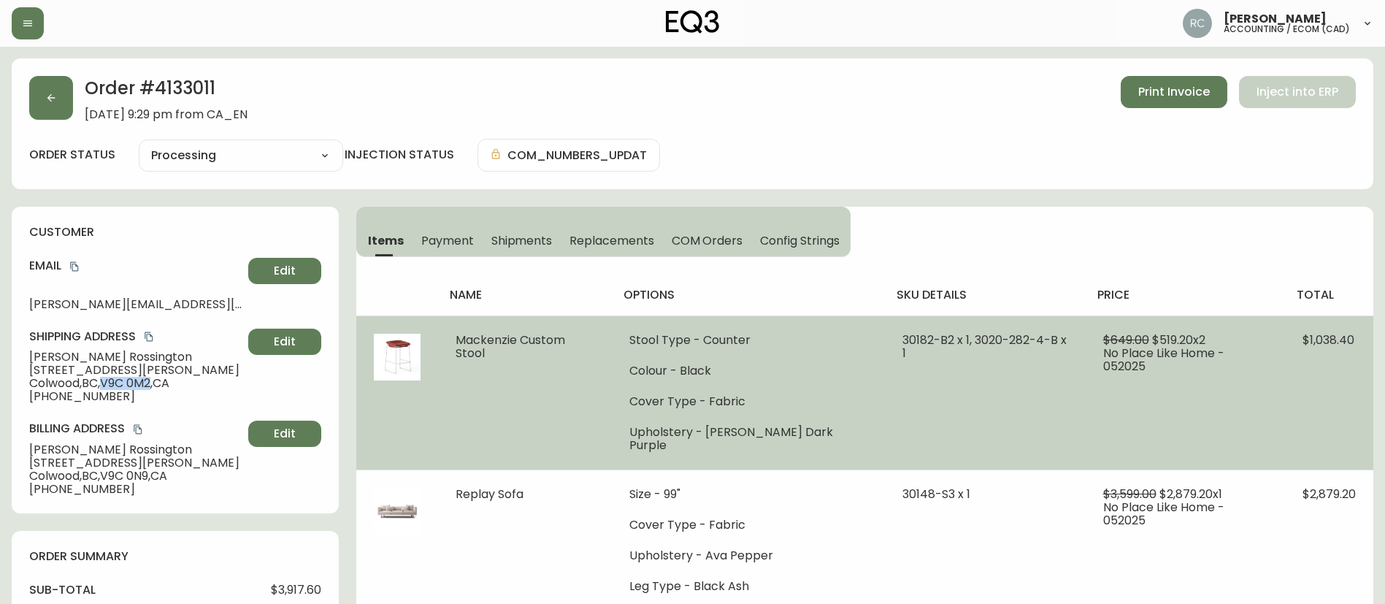
copy span "V9C 0M2"
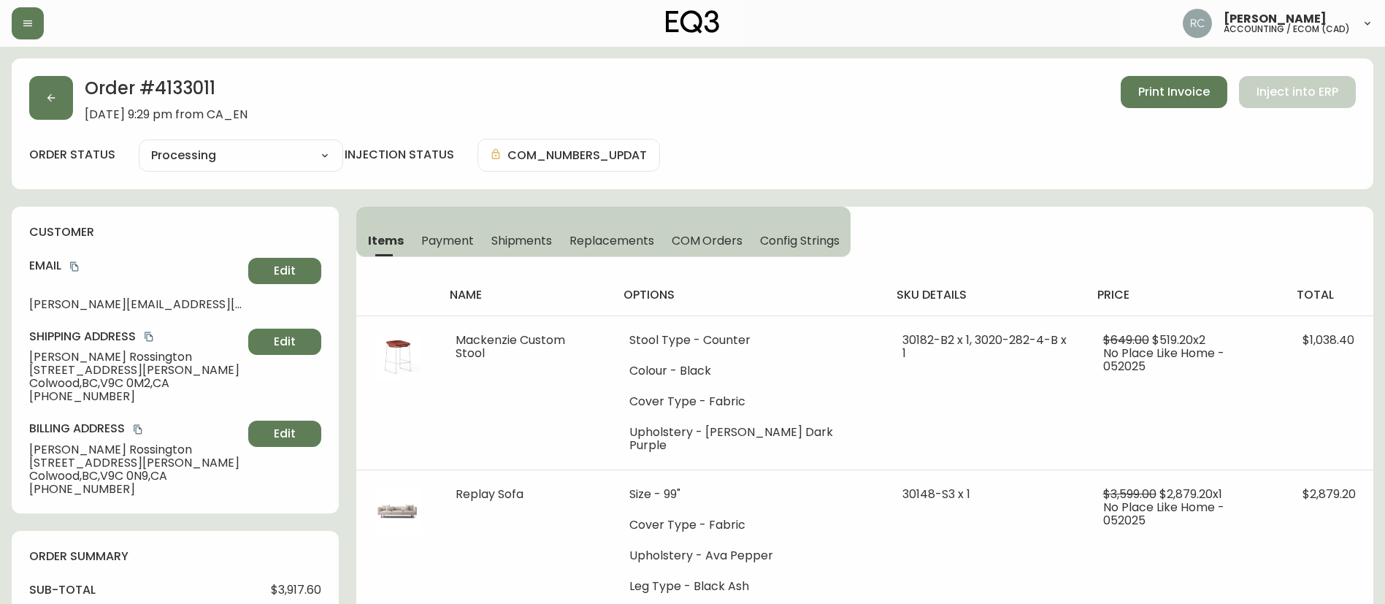
click at [168, 80] on h2 "Order # 4133011" at bounding box center [166, 92] width 163 height 32
copy h2 "4133011"
click at [182, 85] on h2 "Order # 4133011" at bounding box center [166, 92] width 163 height 32
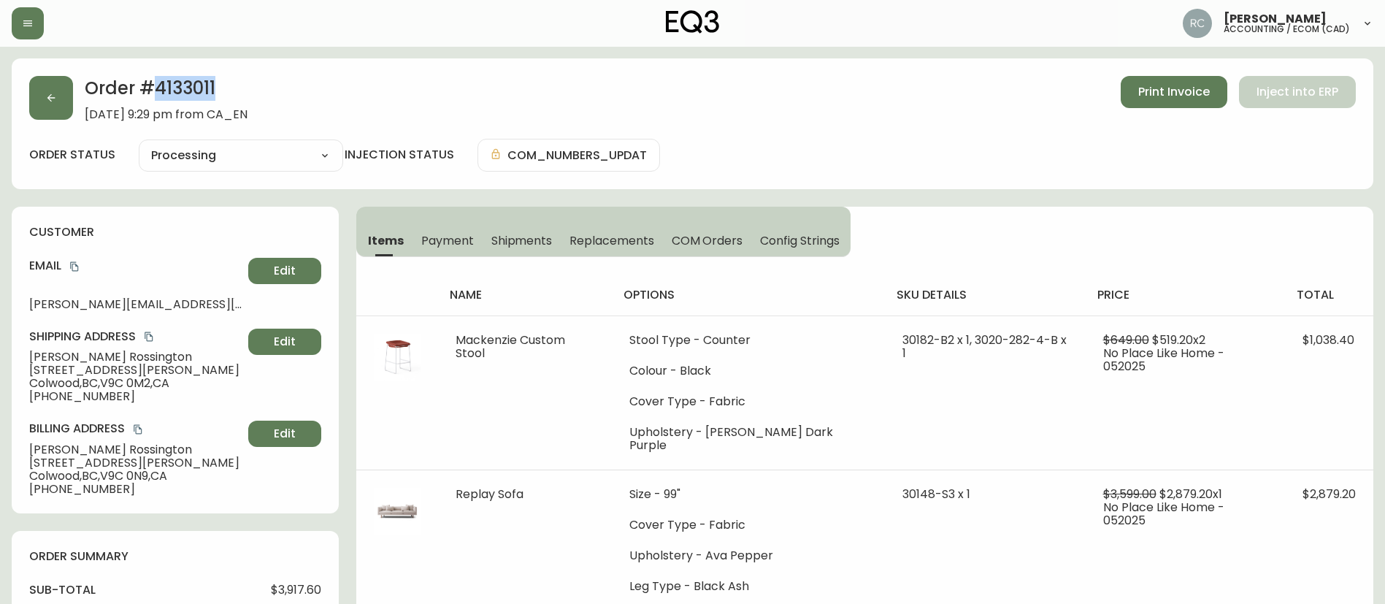
click at [199, 71] on div "Order # 4133011 May 16, 2025 at 9:29 pm from CA_EN Print Invoice Inject into ER…" at bounding box center [693, 123] width 1362 height 131
click at [194, 80] on h2 "Order # 4133011" at bounding box center [166, 92] width 163 height 32
copy h2 "4133011"
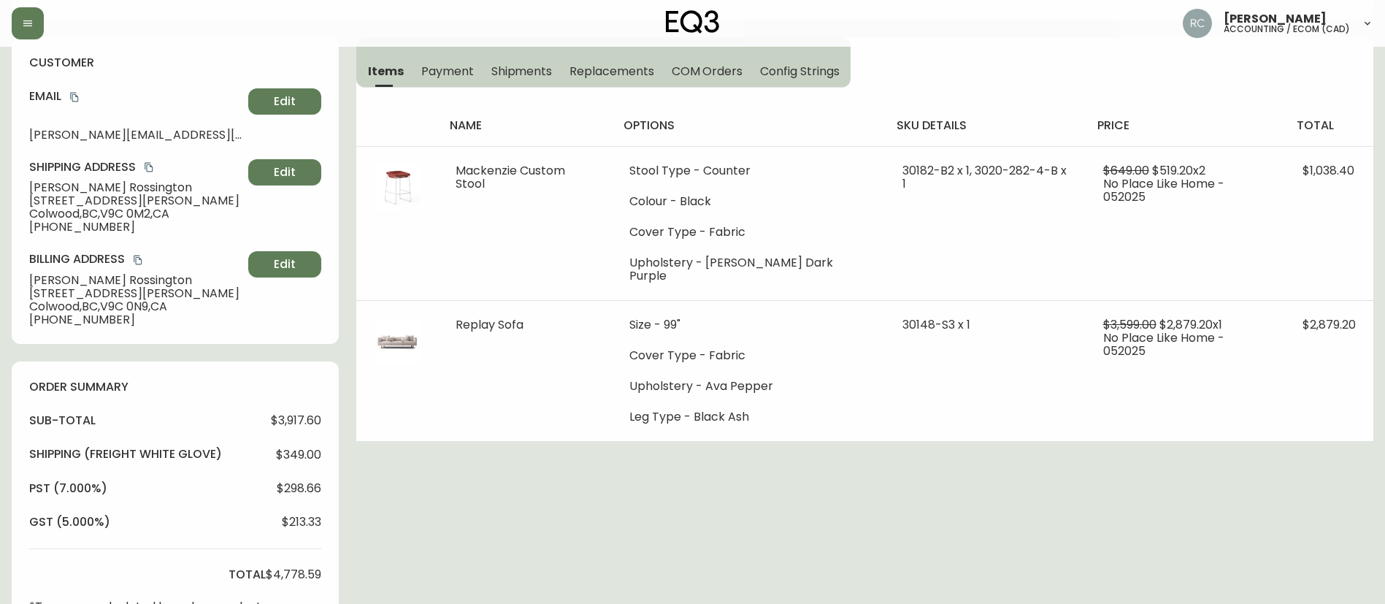
scroll to position [511, 0]
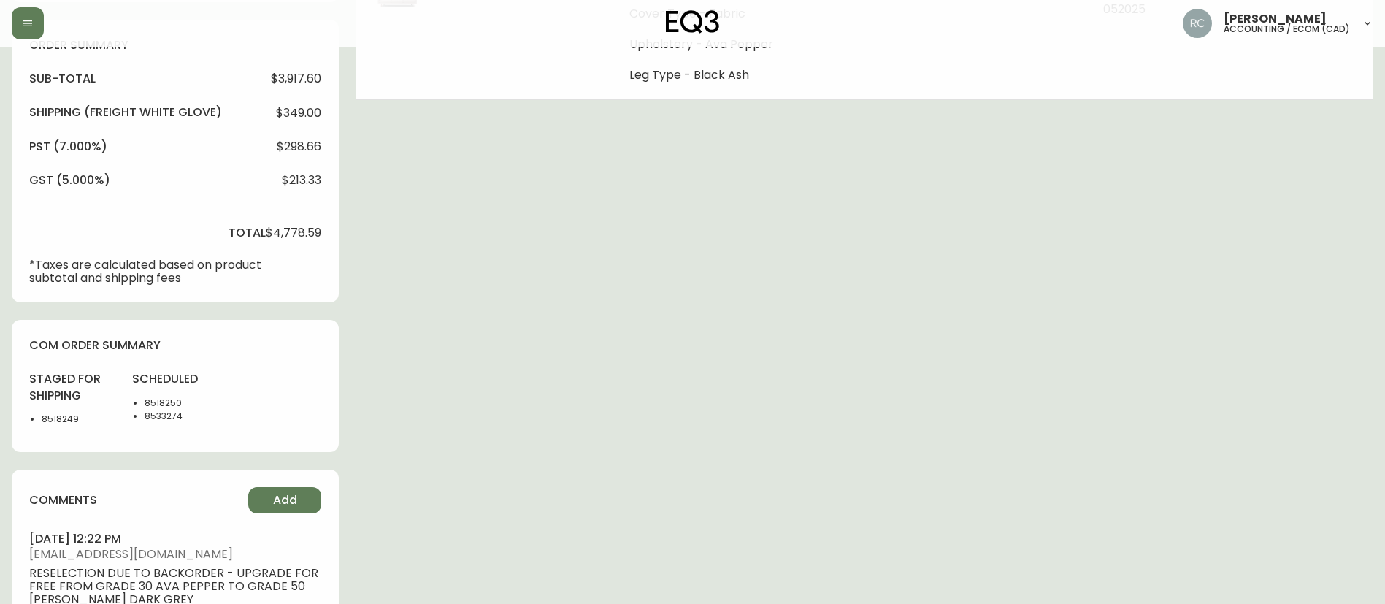
click at [55, 421] on li "8518249" at bounding box center [78, 418] width 73 height 13
click at [169, 410] on li "8533274" at bounding box center [181, 416] width 73 height 13
click at [154, 421] on li "8533274" at bounding box center [181, 416] width 73 height 13
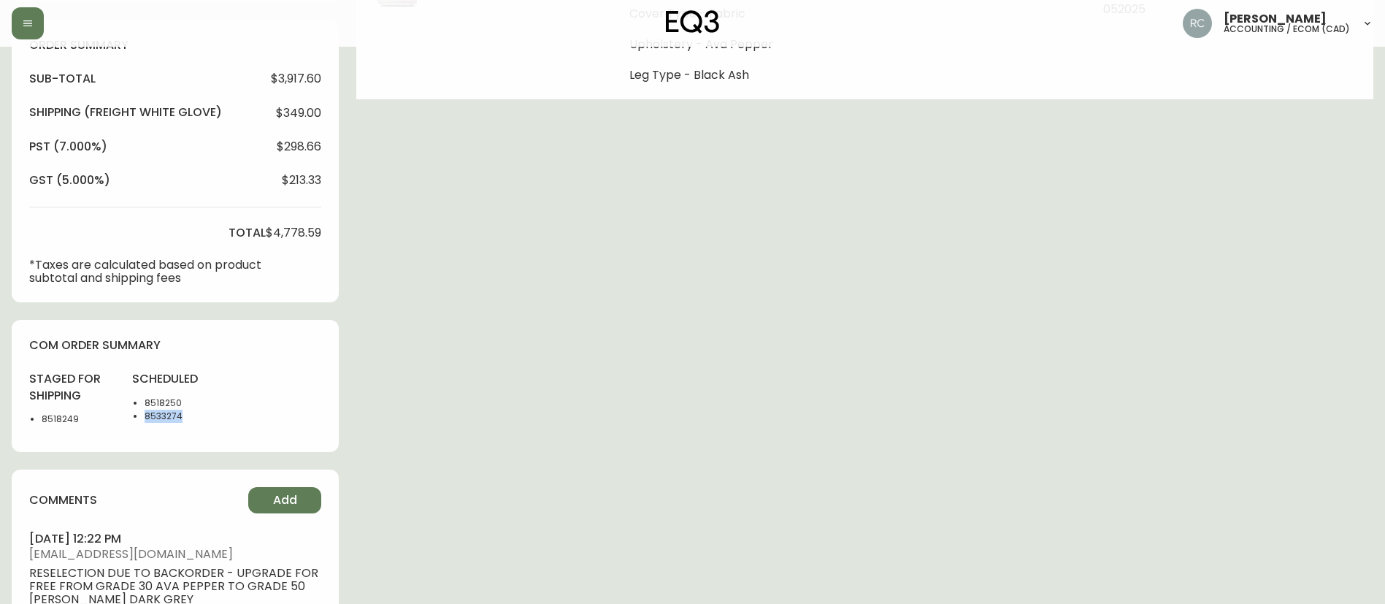
click at [154, 421] on li "8533274" at bounding box center [181, 416] width 73 height 13
copy li "8533274"
click at [150, 406] on li "8518250" at bounding box center [181, 402] width 73 height 13
click at [150, 404] on li "8518250" at bounding box center [181, 402] width 73 height 13
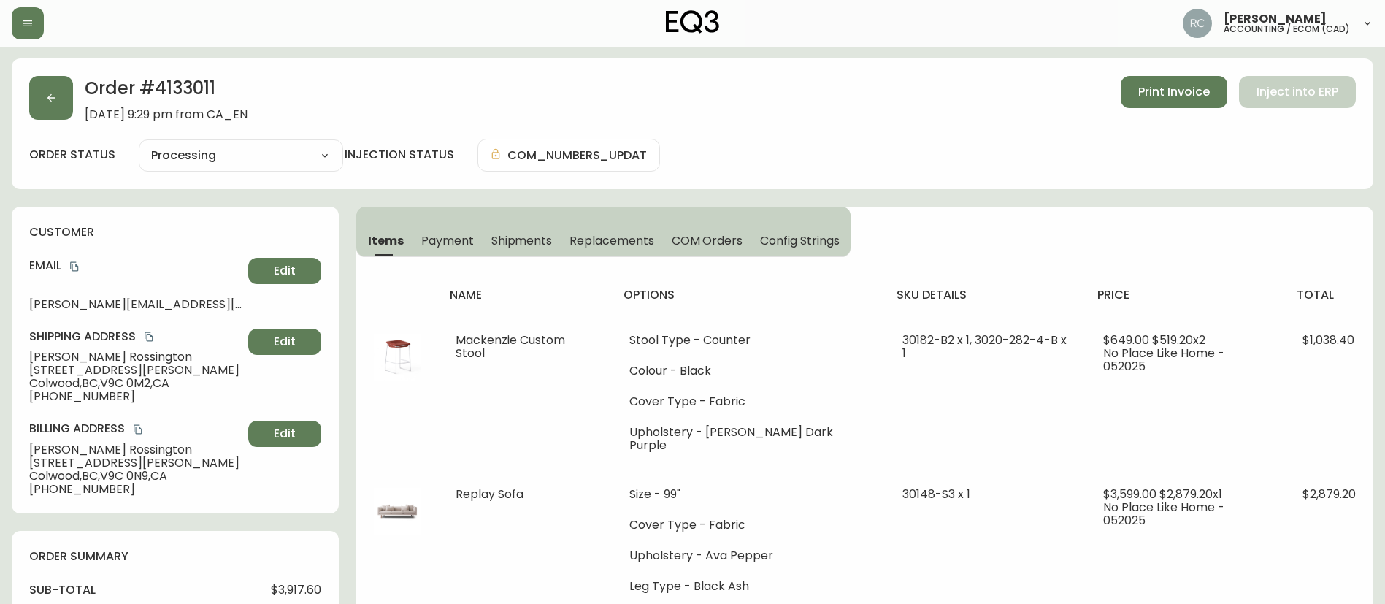
click at [746, 239] on button "COM Orders" at bounding box center [707, 240] width 89 height 32
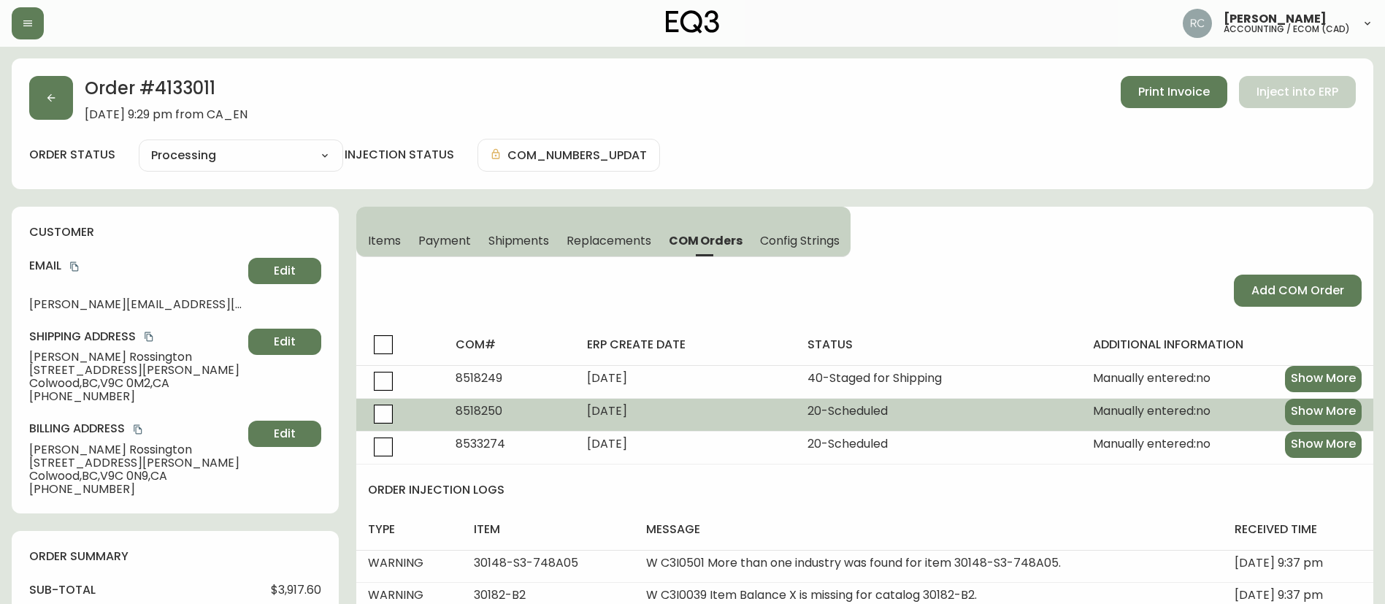
click at [459, 410] on span "8518250" at bounding box center [479, 410] width 47 height 17
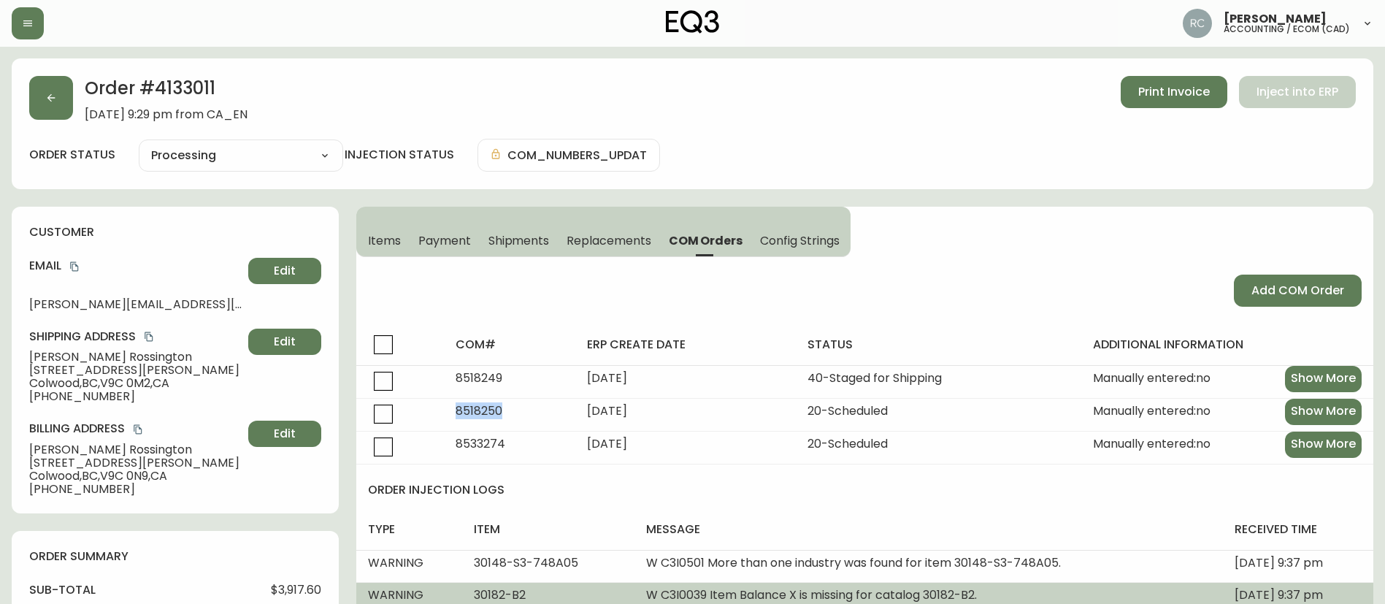
copy span "8518250"
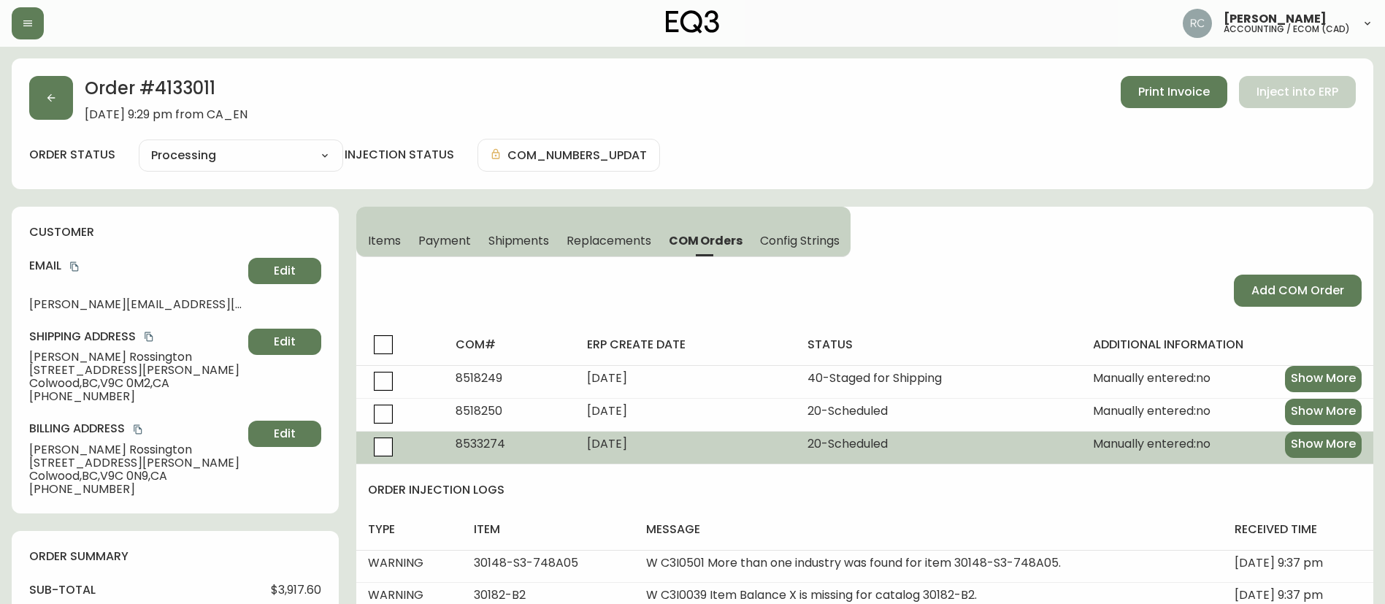
click at [472, 441] on span "8533274" at bounding box center [481, 443] width 50 height 17
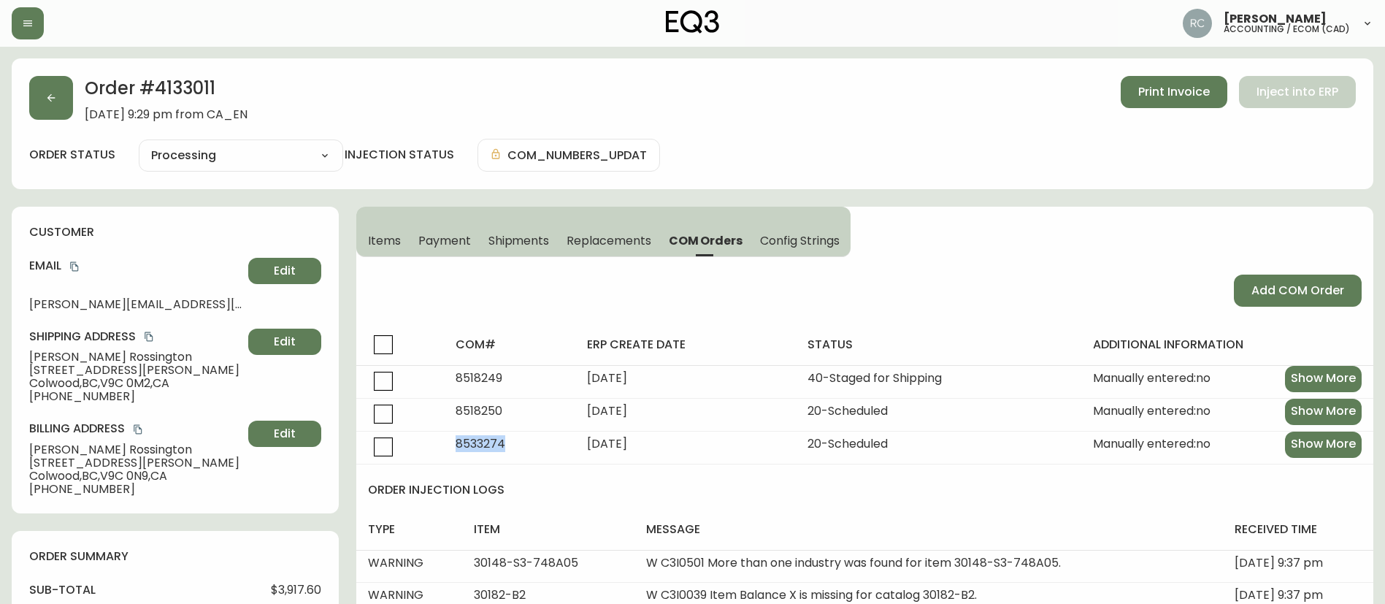
copy span "8533274"
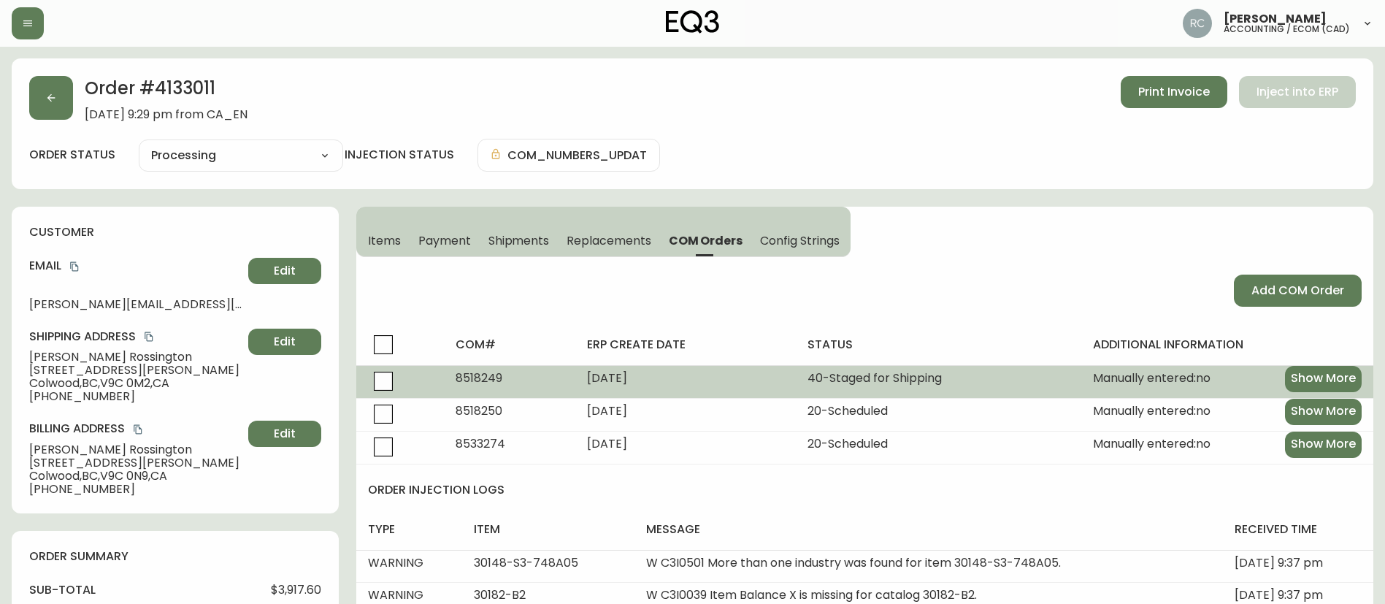
click at [469, 377] on span "8518249" at bounding box center [479, 377] width 47 height 17
copy span "8518249"
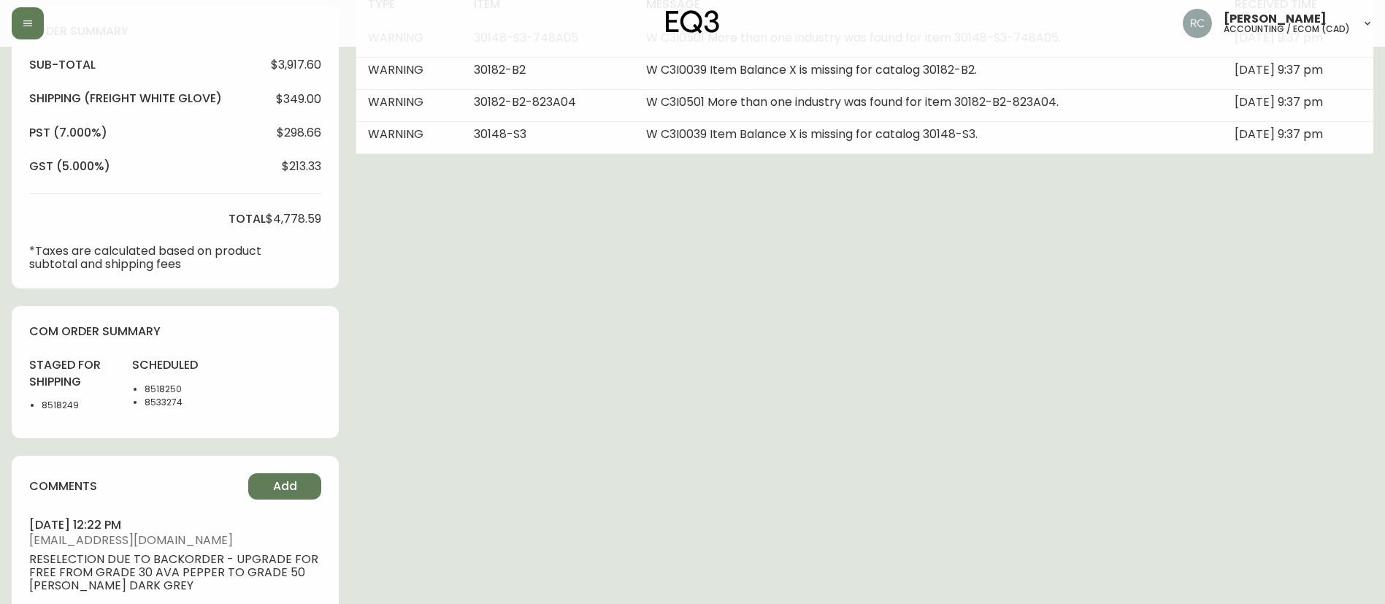
scroll to position [807, 0]
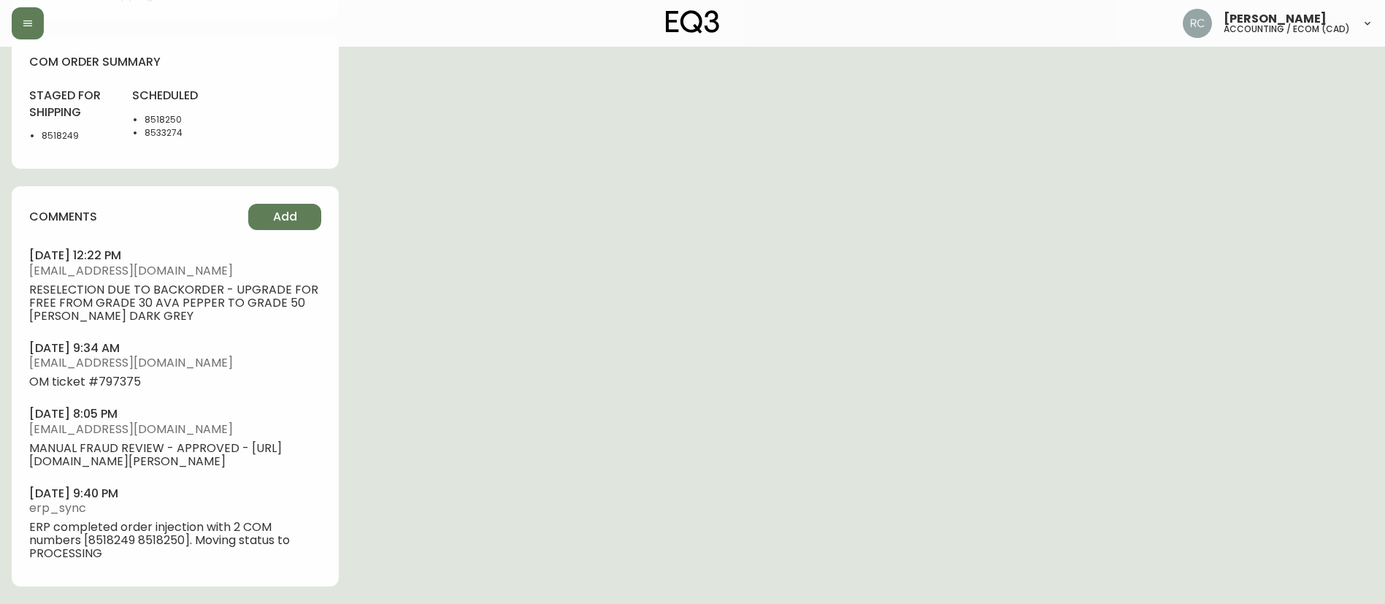
click at [162, 126] on li "8533274" at bounding box center [181, 132] width 73 height 13
copy li "8533274"
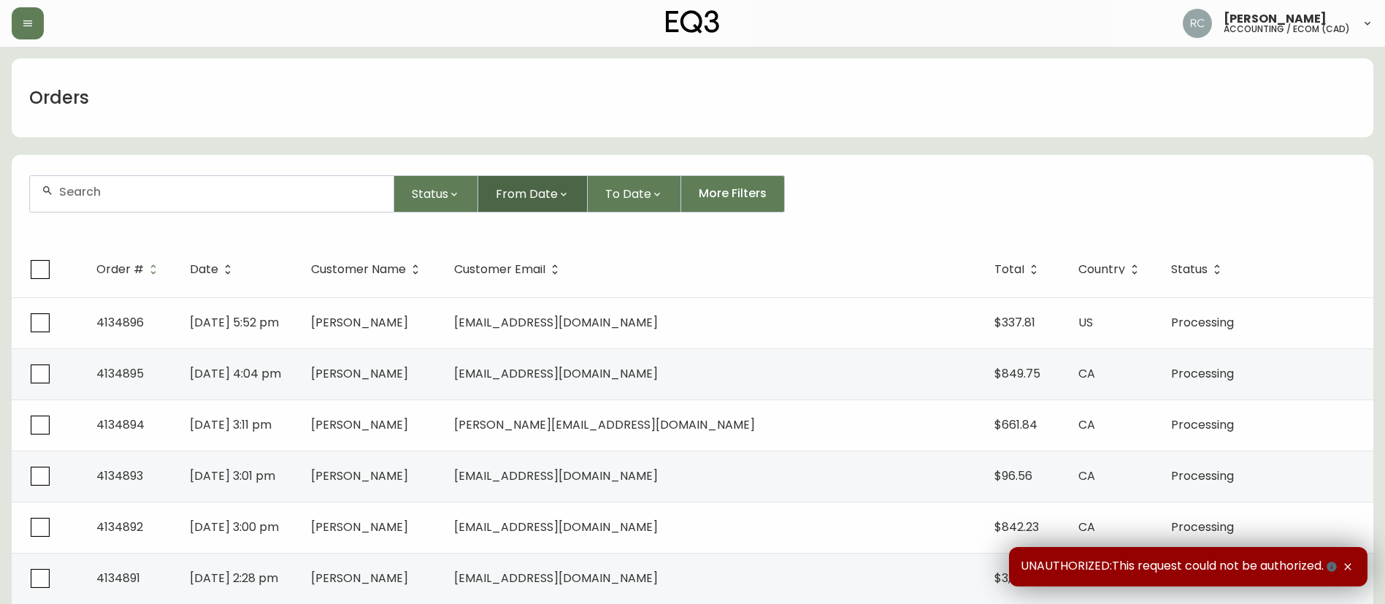
click at [523, 202] on span "From Date" at bounding box center [527, 194] width 62 height 18
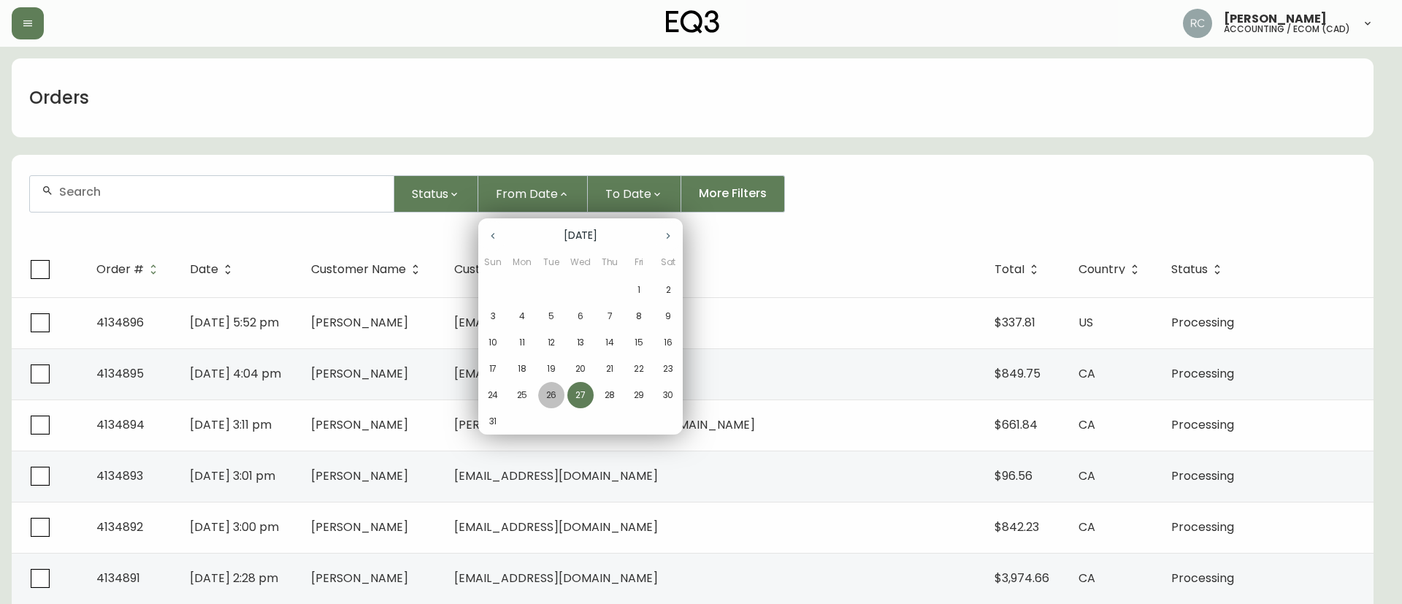
click at [551, 397] on p "26" at bounding box center [551, 394] width 11 height 13
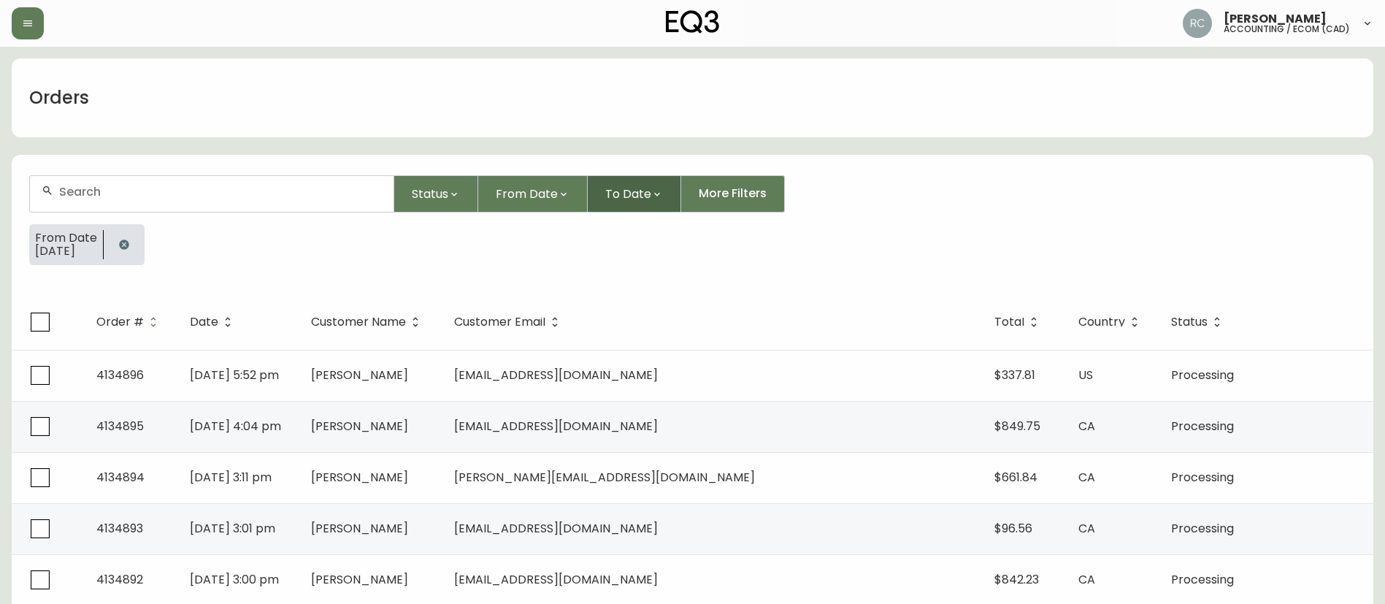
click at [642, 180] on button "To Date" at bounding box center [634, 193] width 93 height 37
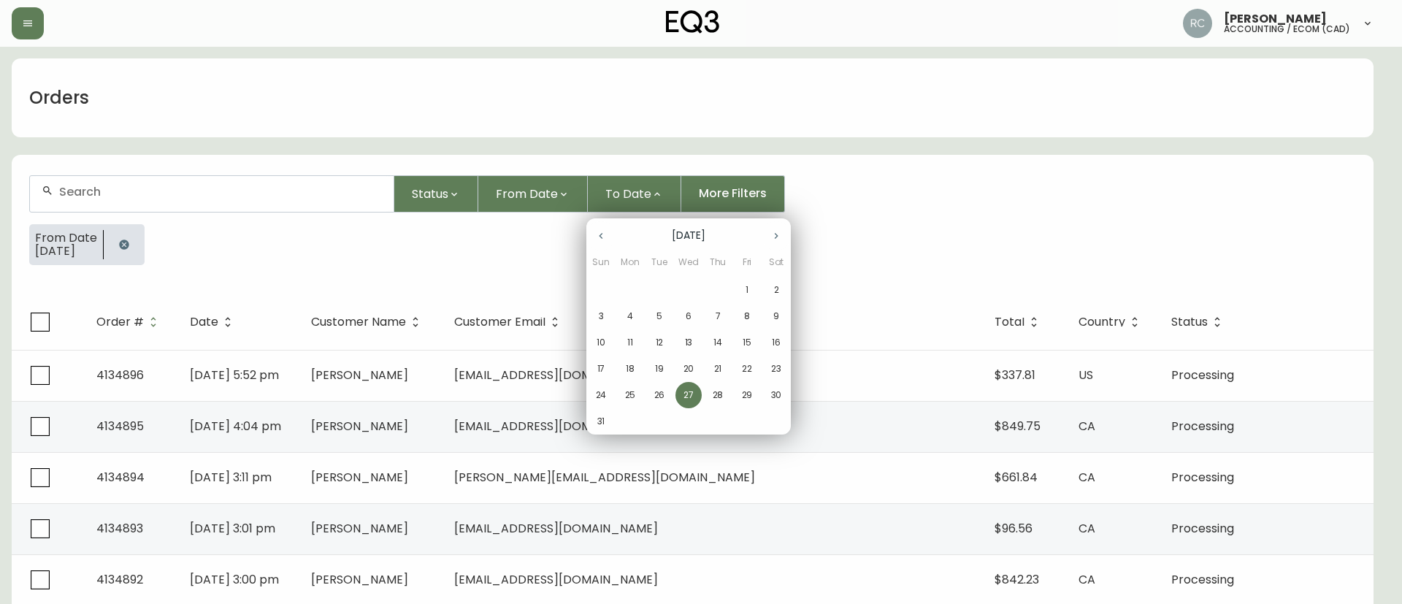
click at [655, 399] on p "26" at bounding box center [659, 394] width 11 height 13
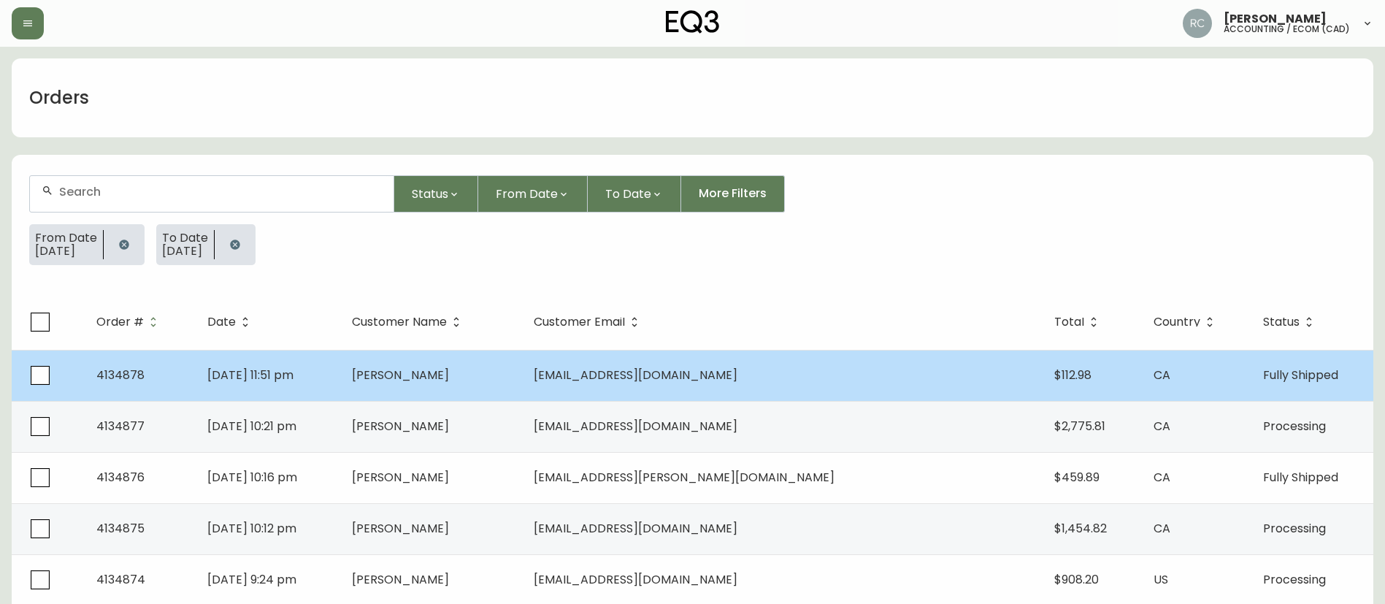
click at [304, 391] on td "[DATE] 11:51 pm" at bounding box center [268, 375] width 145 height 51
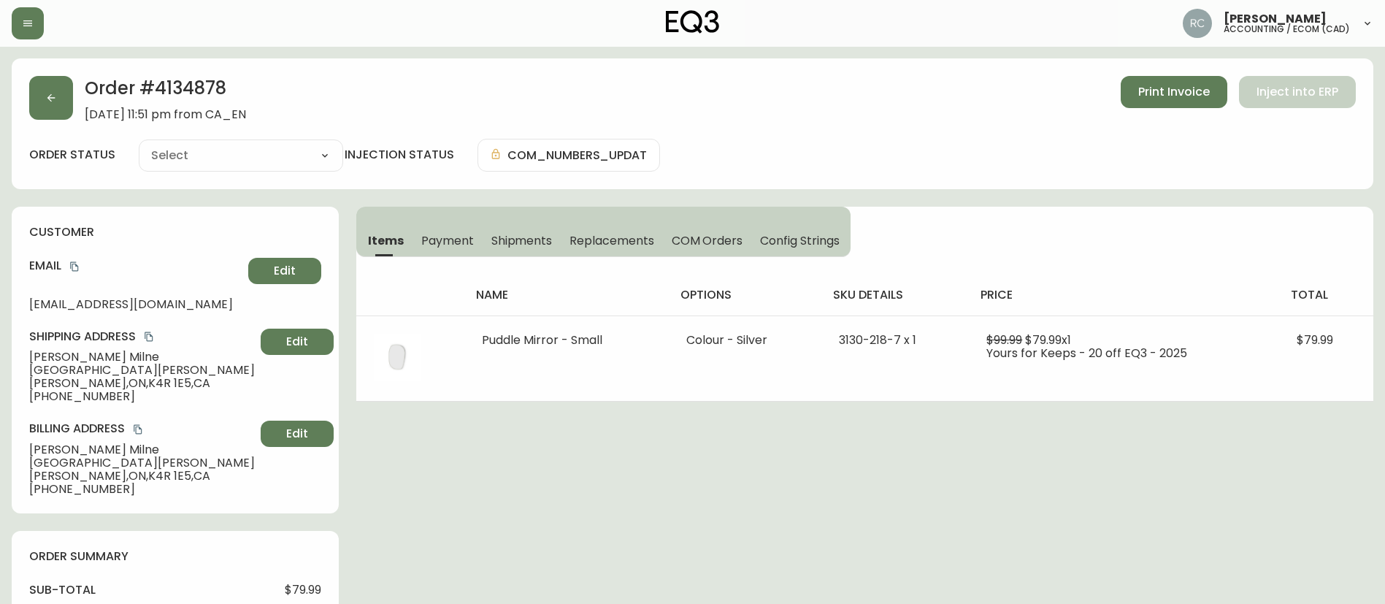
type input "Fully Shipped"
select select "FULLY_SHIPPED"
click at [47, 90] on button "button" at bounding box center [51, 98] width 44 height 44
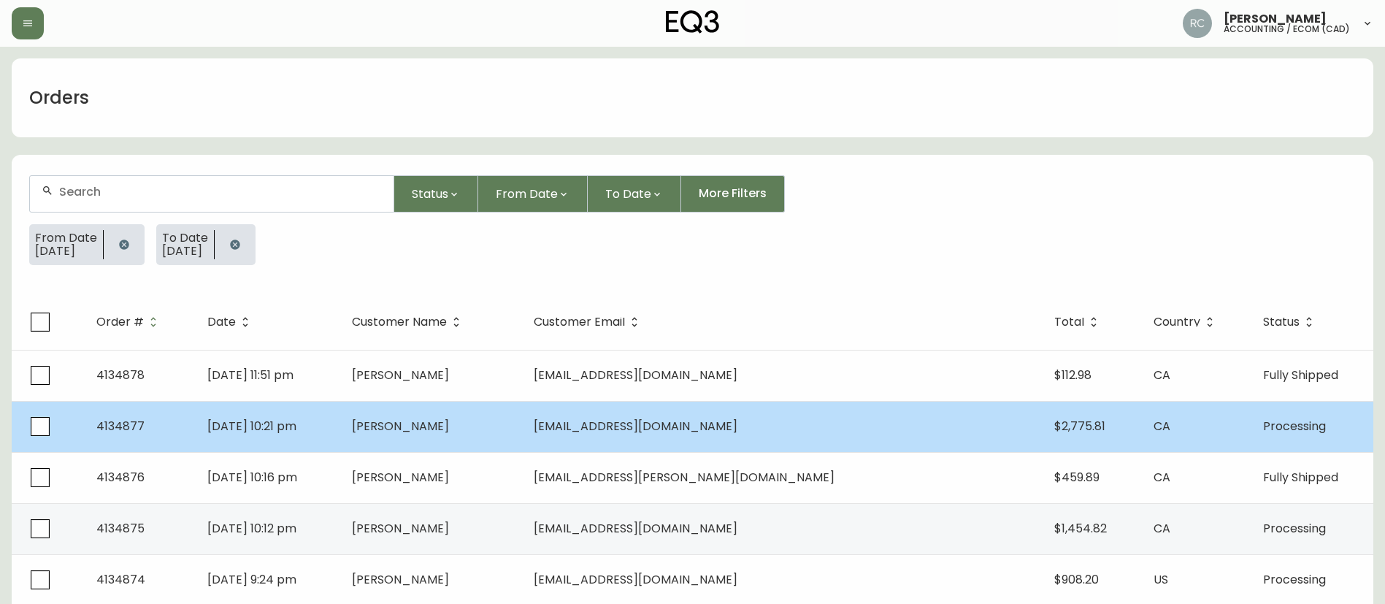
click at [296, 428] on span "[DATE] 10:21 pm" at bounding box center [251, 426] width 89 height 17
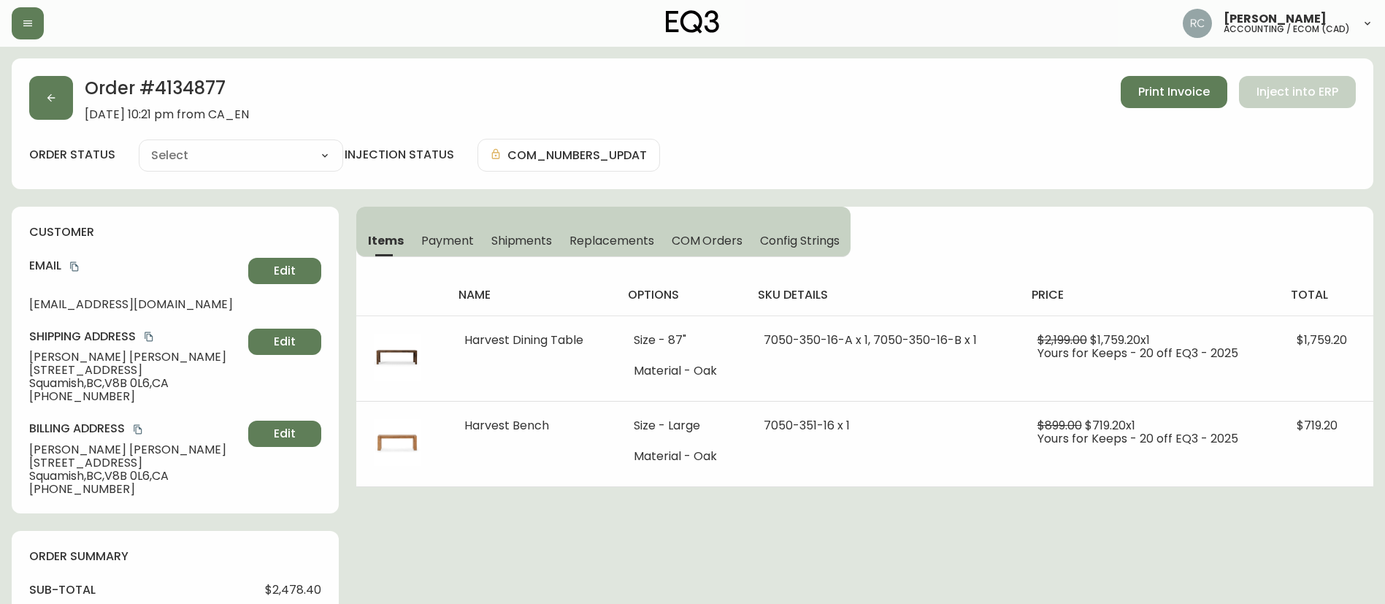
type input "Processing"
select select "PROCESSING"
click at [53, 104] on button "button" at bounding box center [51, 98] width 44 height 44
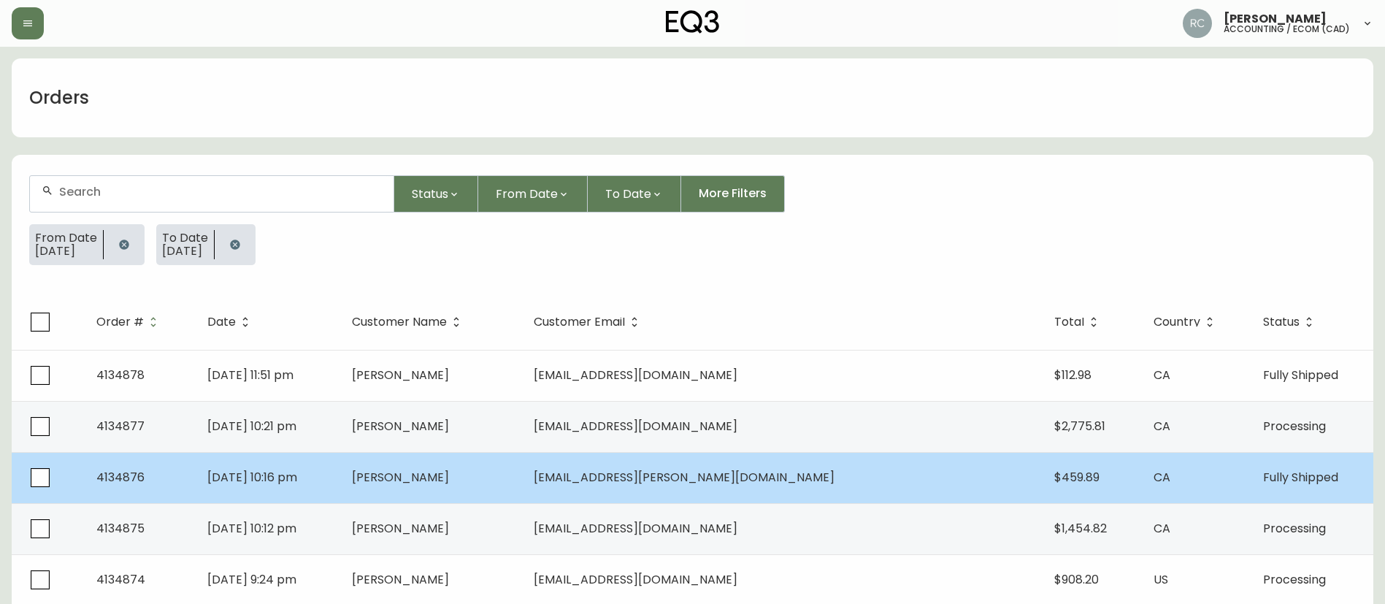
click at [515, 496] on td "[PERSON_NAME]" at bounding box center [431, 477] width 182 height 51
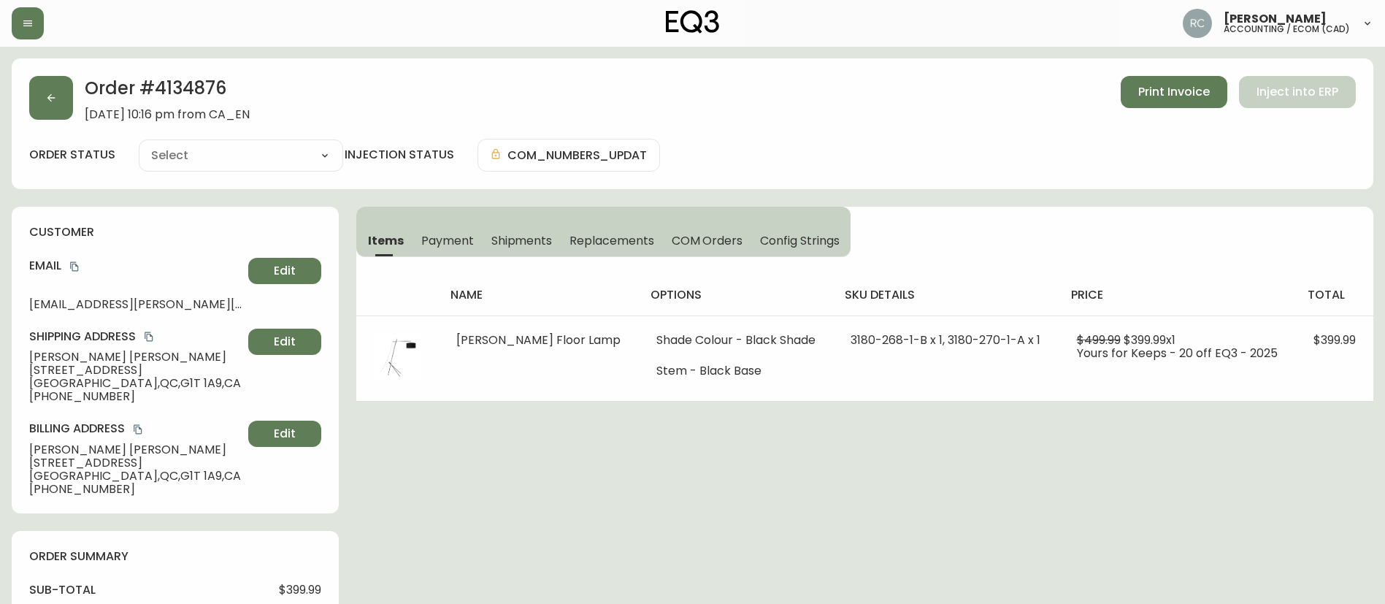
type input "Fully Shipped"
select select "FULLY_SHIPPED"
click at [445, 254] on button "Payment" at bounding box center [447, 240] width 70 height 32
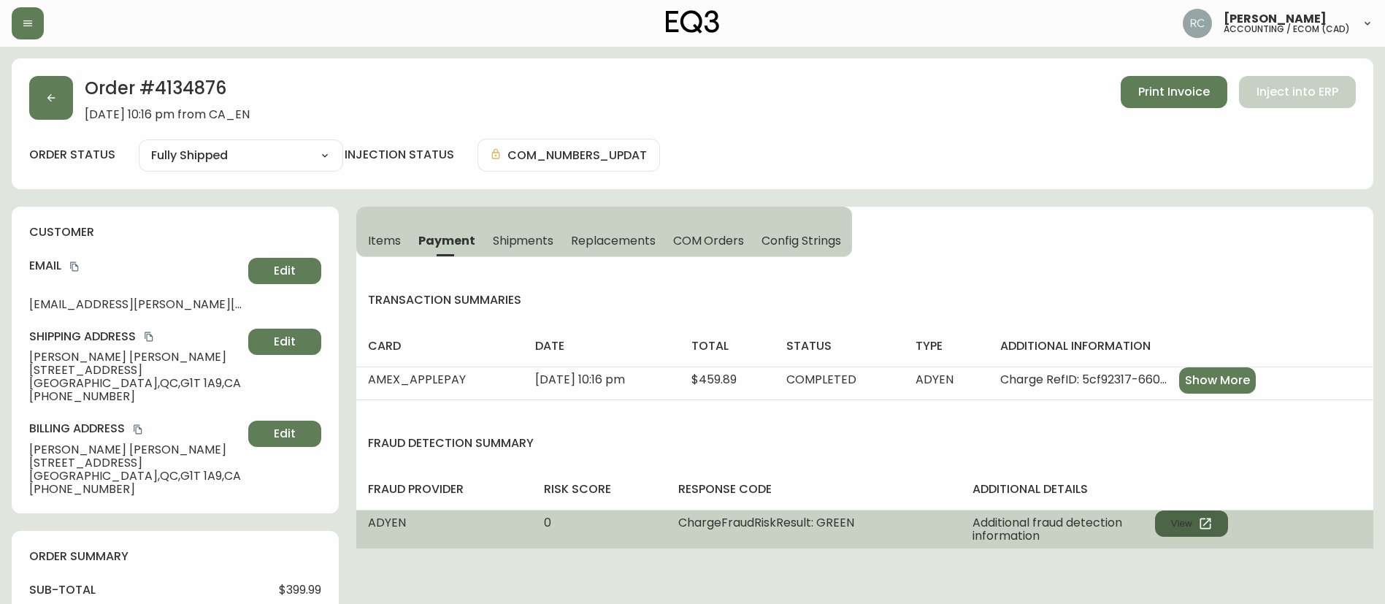
click at [1178, 525] on button "View" at bounding box center [1191, 523] width 73 height 26
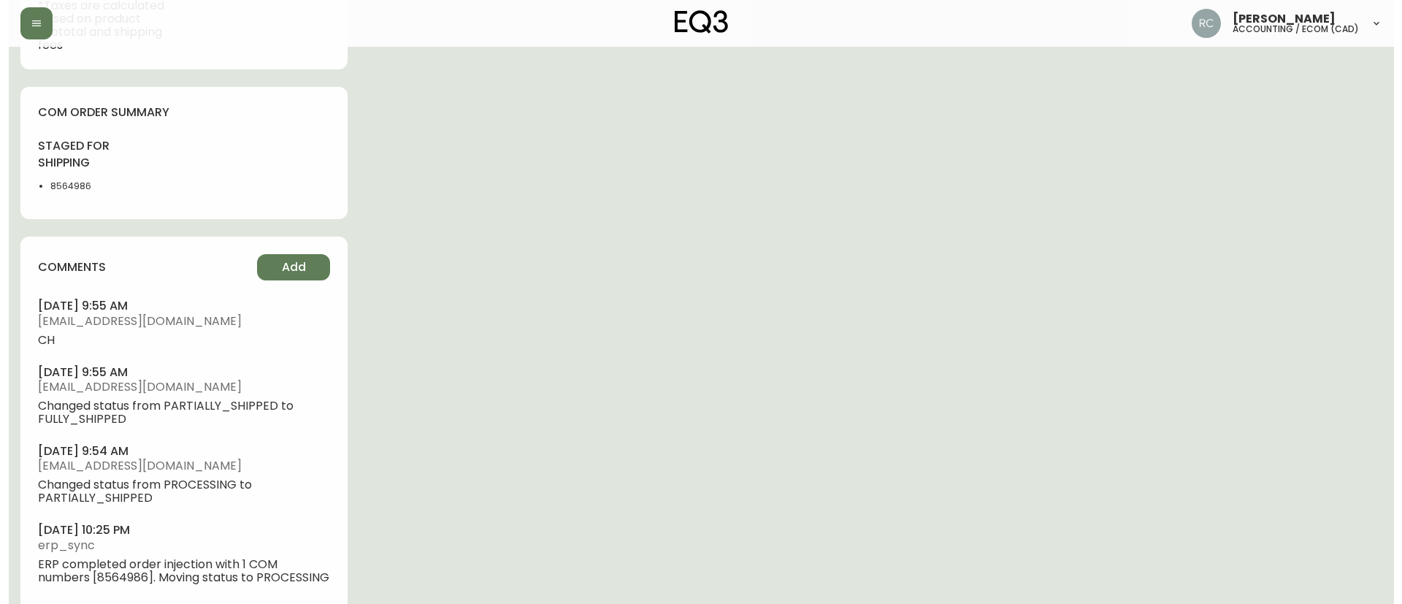
scroll to position [875, 0]
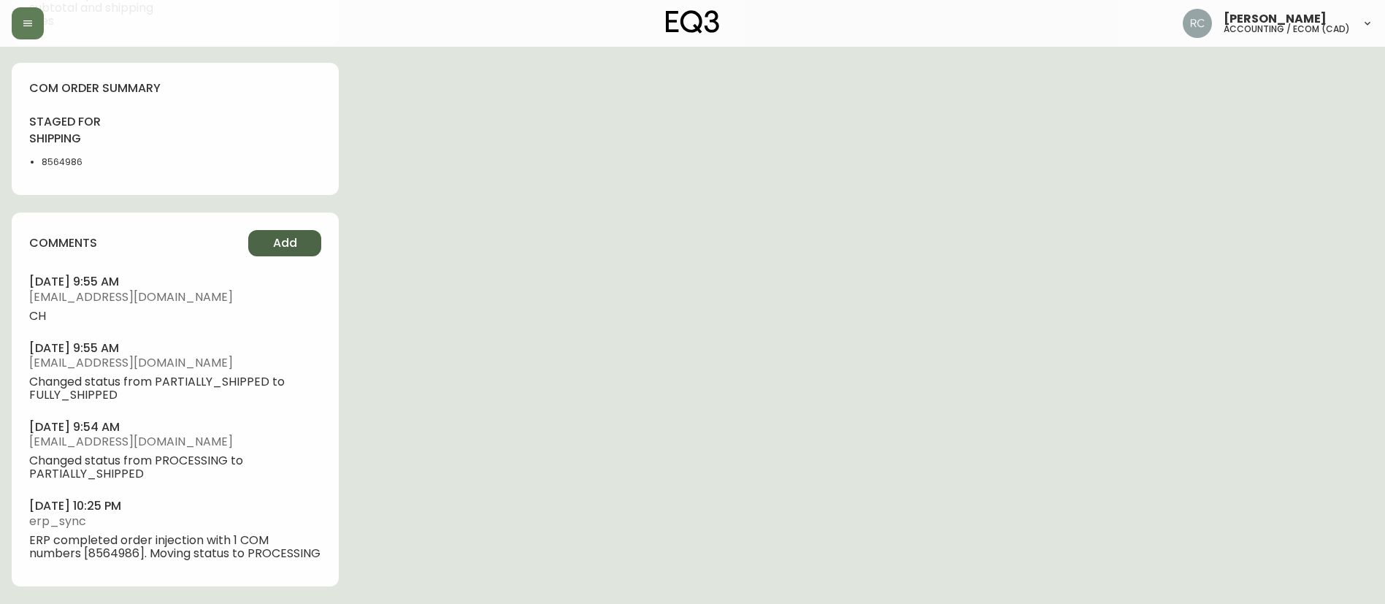
click at [283, 235] on span "Add" at bounding box center [285, 243] width 24 height 16
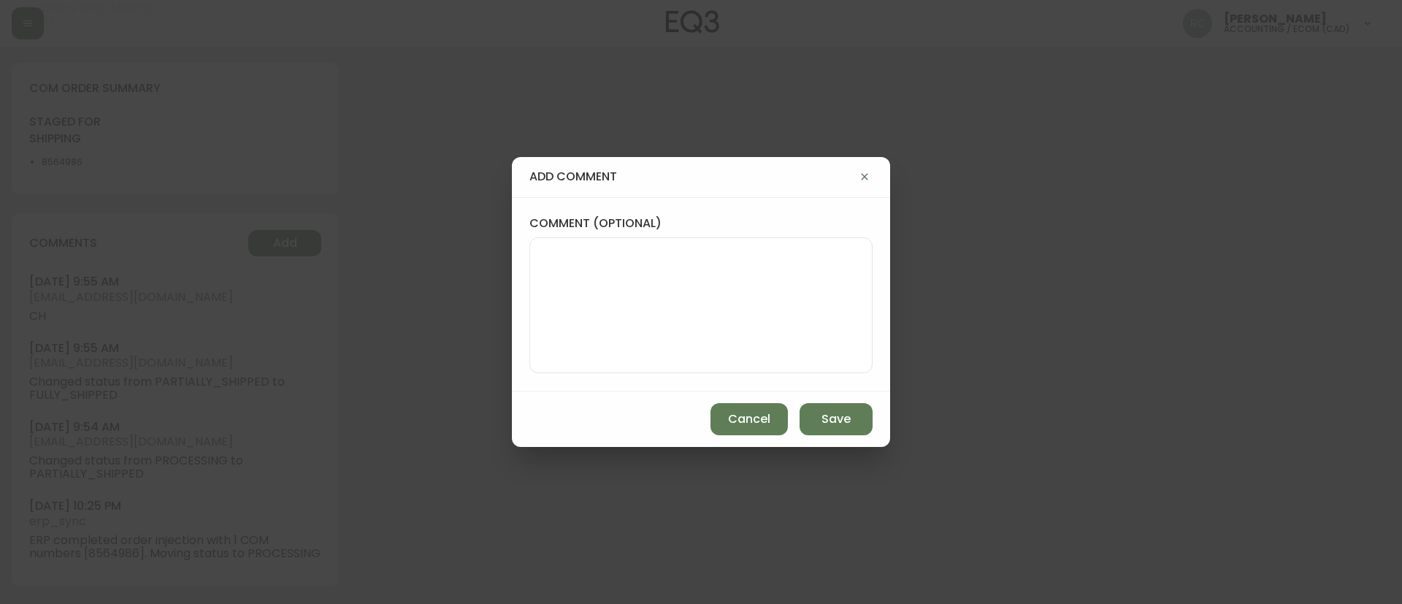
click at [791, 280] on textarea "comment (optional)" at bounding box center [701, 305] width 318 height 117
paste textarea "MANUAL FRAUD REVIEW - APPROVED - same shipping and billing address -"
paste textarea "Time since an authorized payment was first seen with email address 3yr 363d"
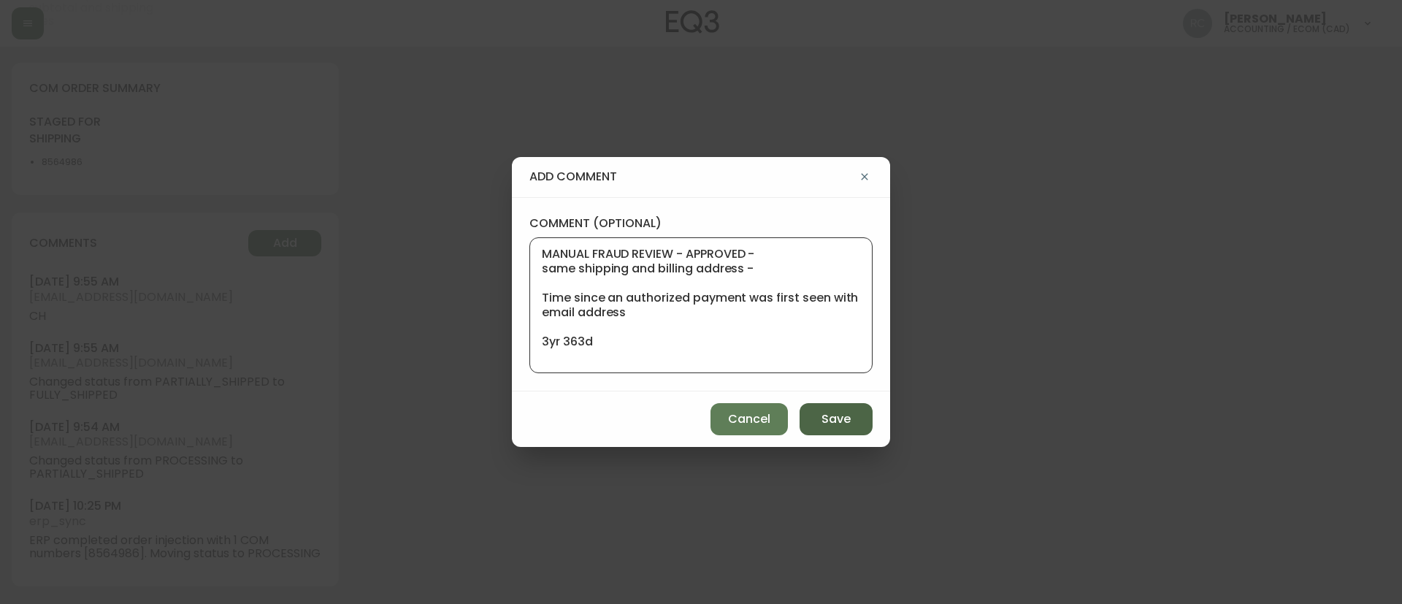
type textarea "MANUAL FRAUD REVIEW - APPROVED - same shipping and billing address - Time since…"
click at [815, 407] on button "Save" at bounding box center [835, 419] width 73 height 32
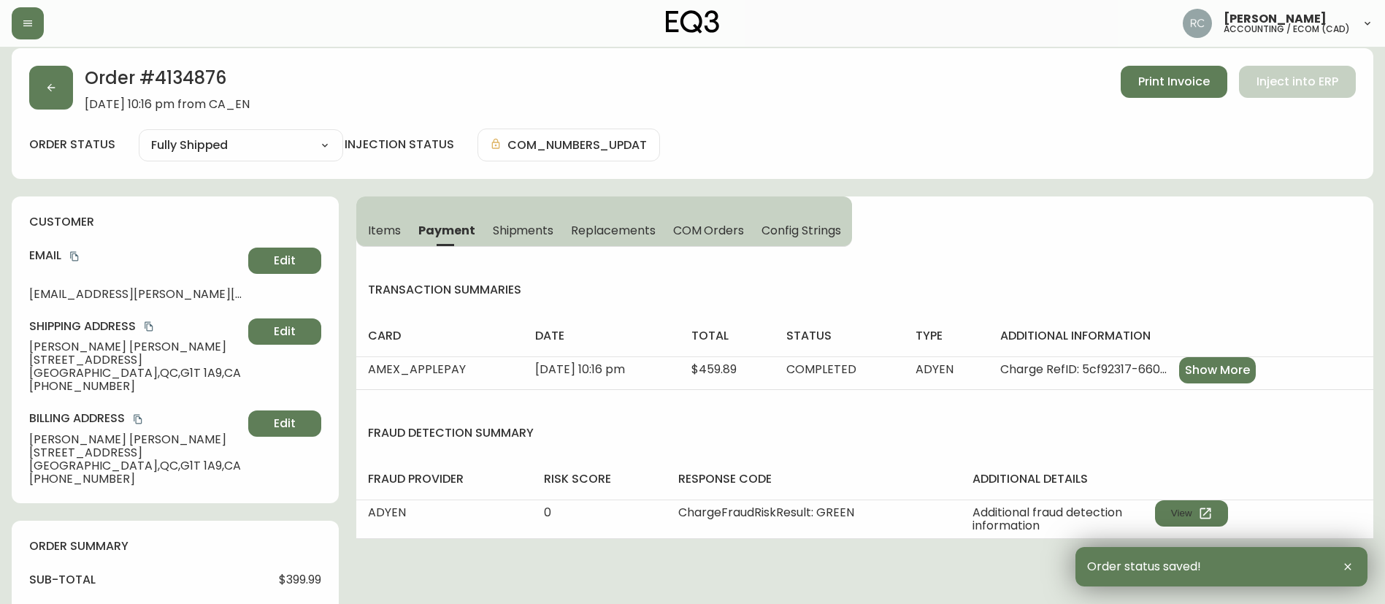
scroll to position [0, 0]
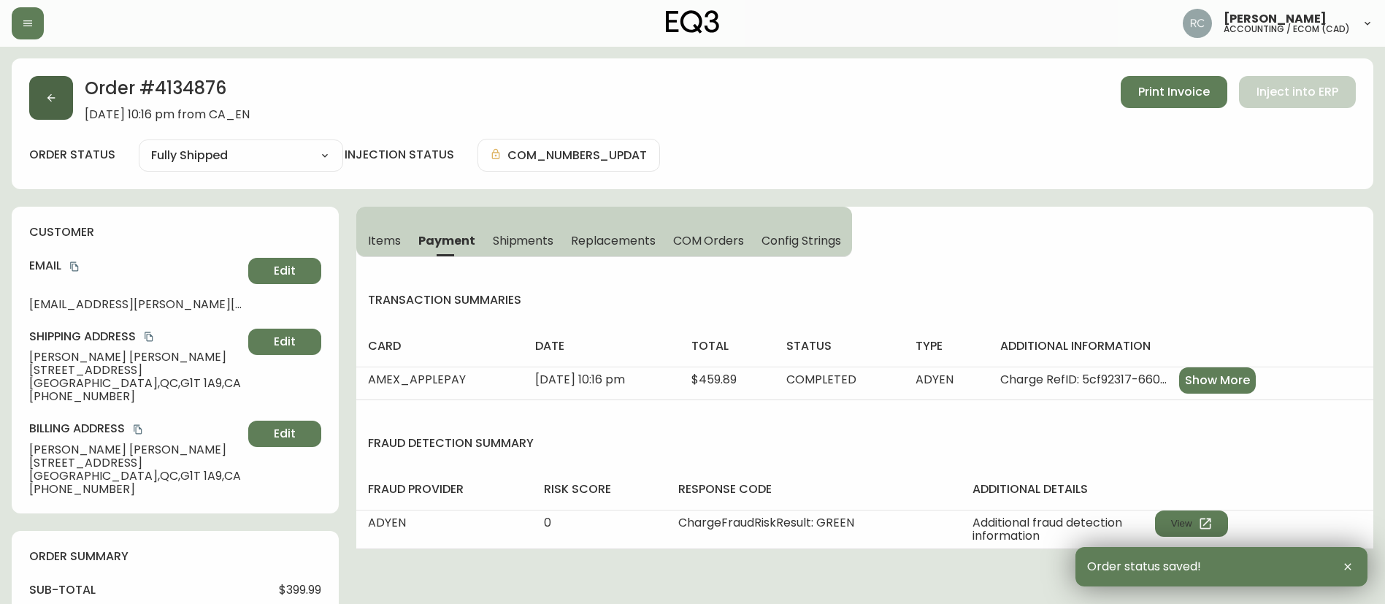
click at [48, 108] on button "button" at bounding box center [51, 98] width 44 height 44
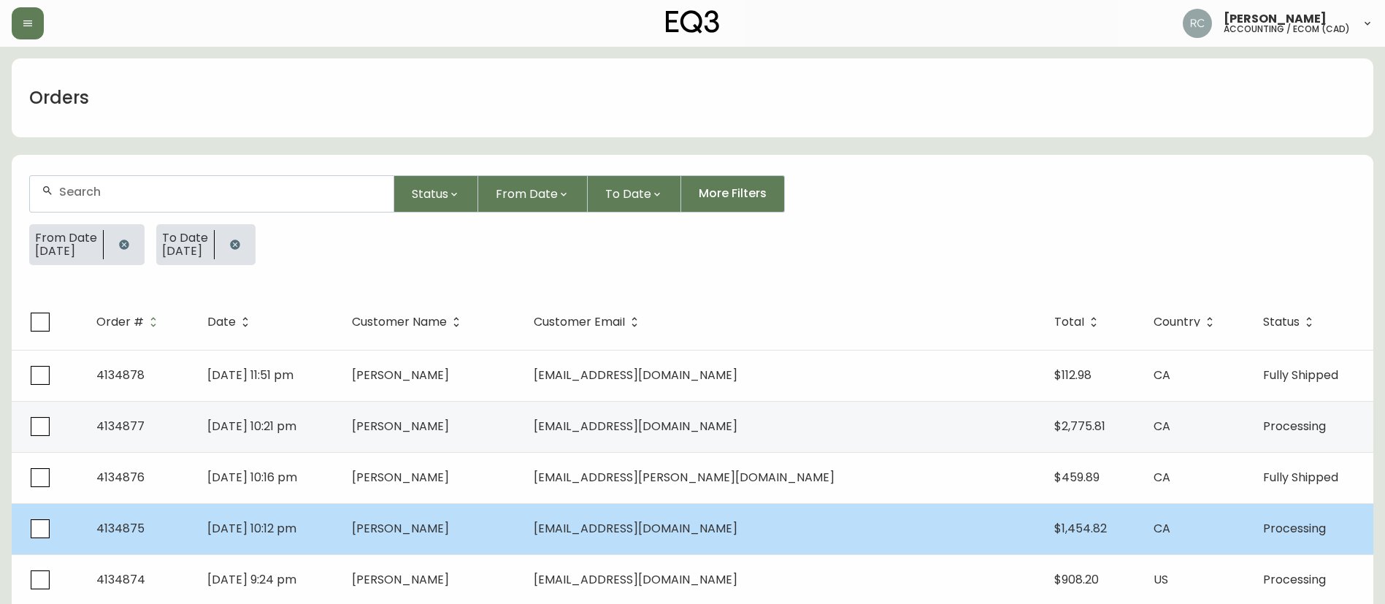
click at [340, 546] on td "[DATE] 10:12 pm" at bounding box center [268, 528] width 145 height 51
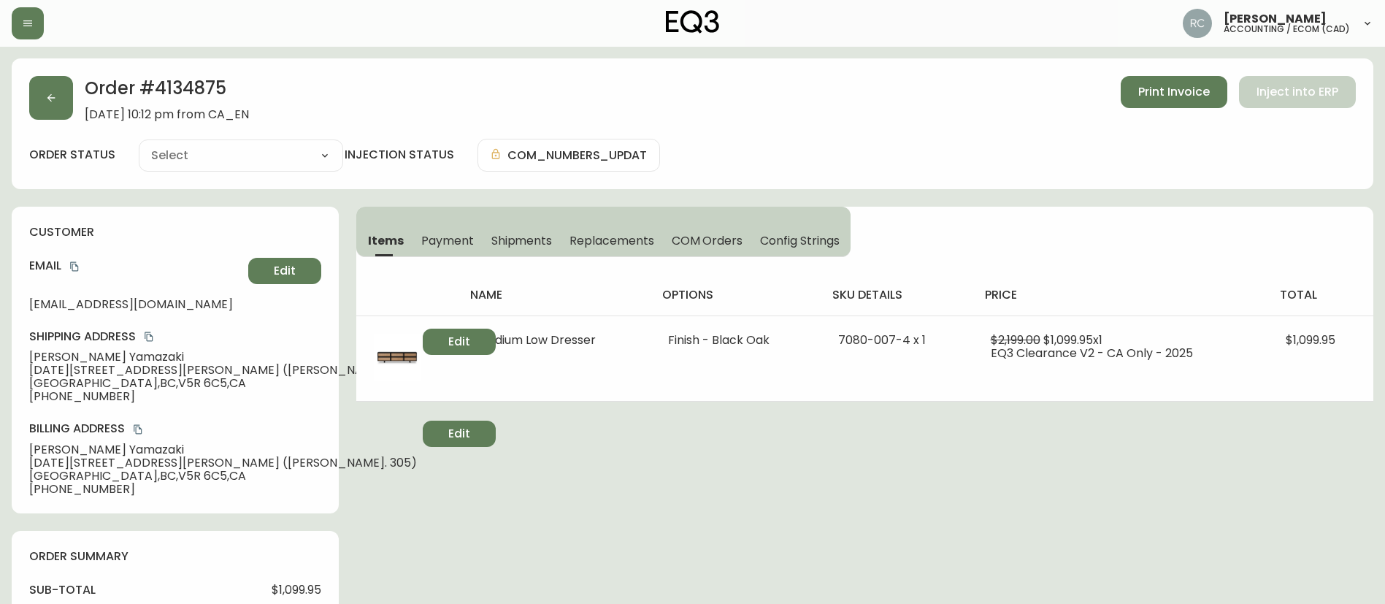
type input "Processing"
select select "PROCESSING"
click at [46, 103] on icon "button" at bounding box center [51, 98] width 12 height 12
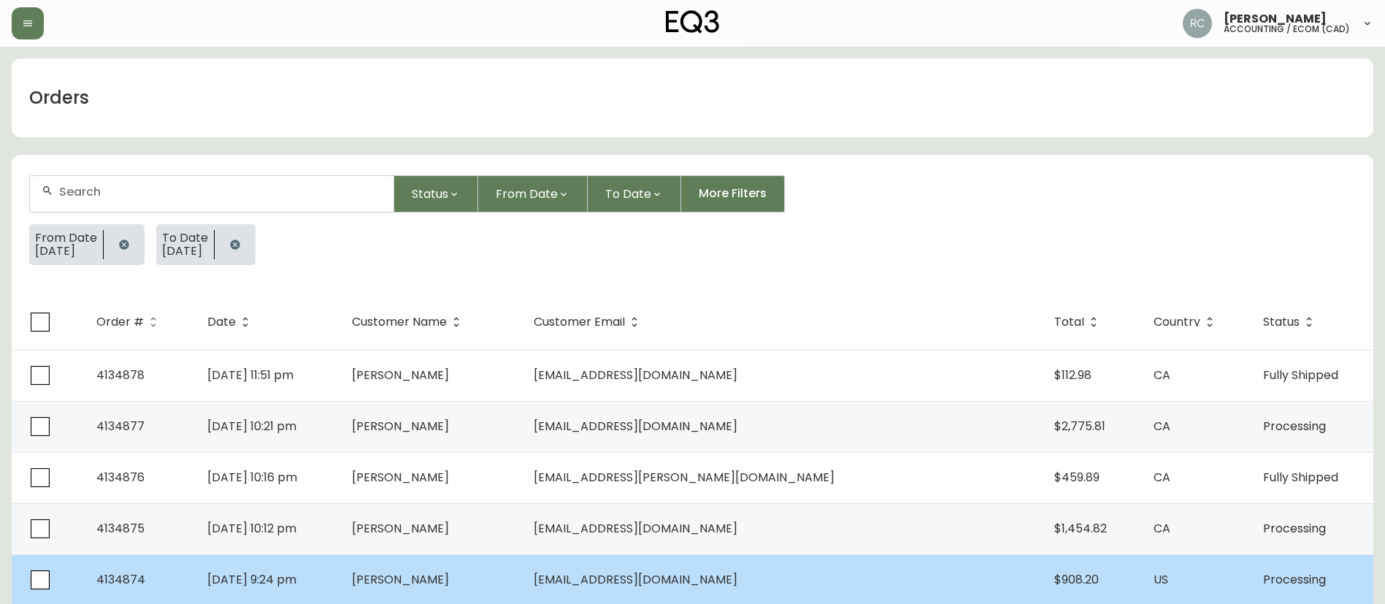
click at [442, 572] on td "[PERSON_NAME]" at bounding box center [431, 579] width 182 height 51
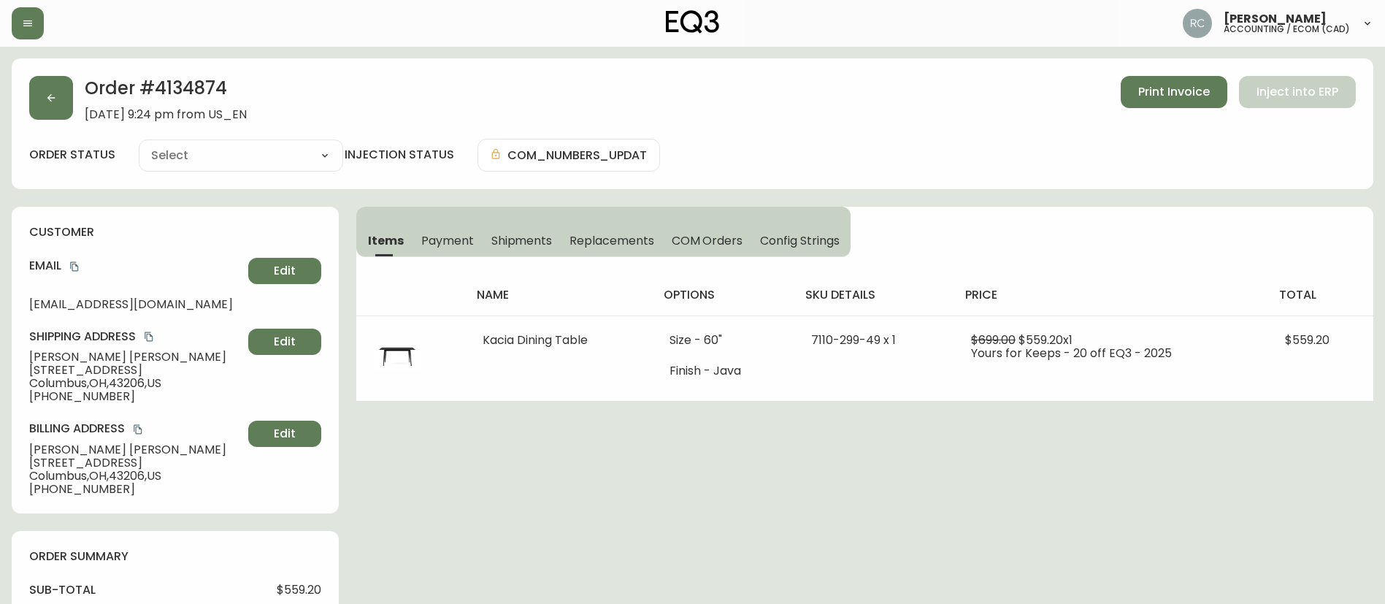
type input "Processing"
select select "PROCESSING"
click at [42, 101] on button "button" at bounding box center [51, 98] width 44 height 44
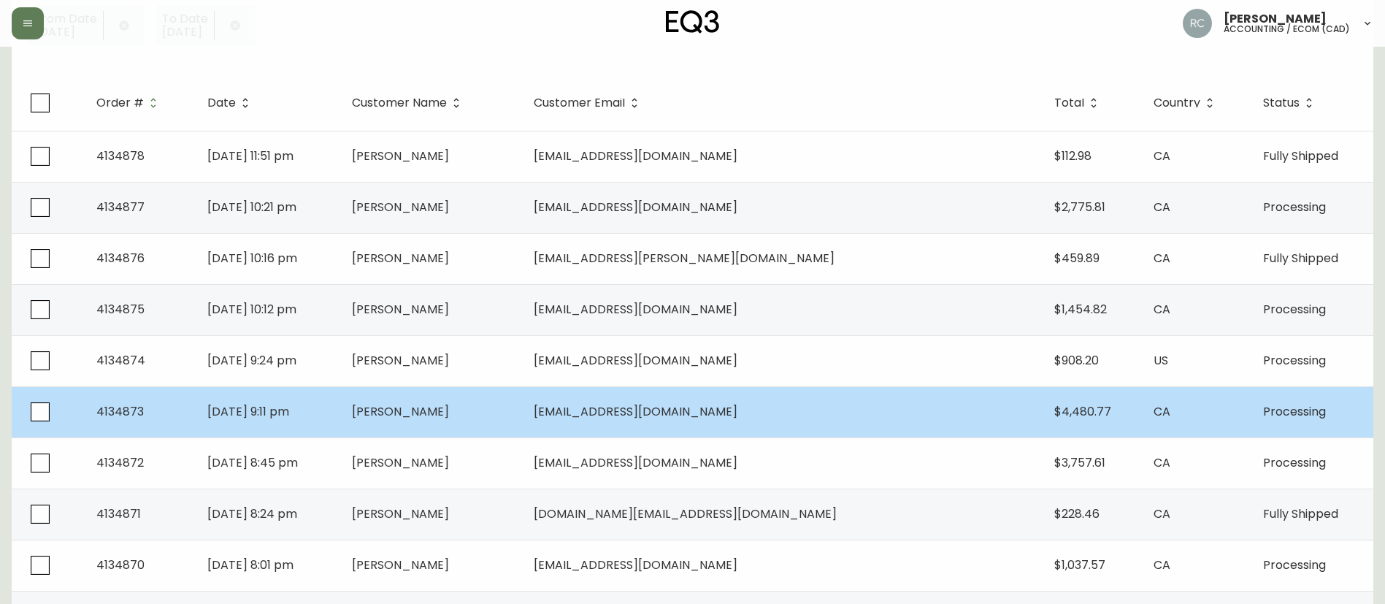
click at [449, 418] on span "[PERSON_NAME]" at bounding box center [400, 411] width 97 height 17
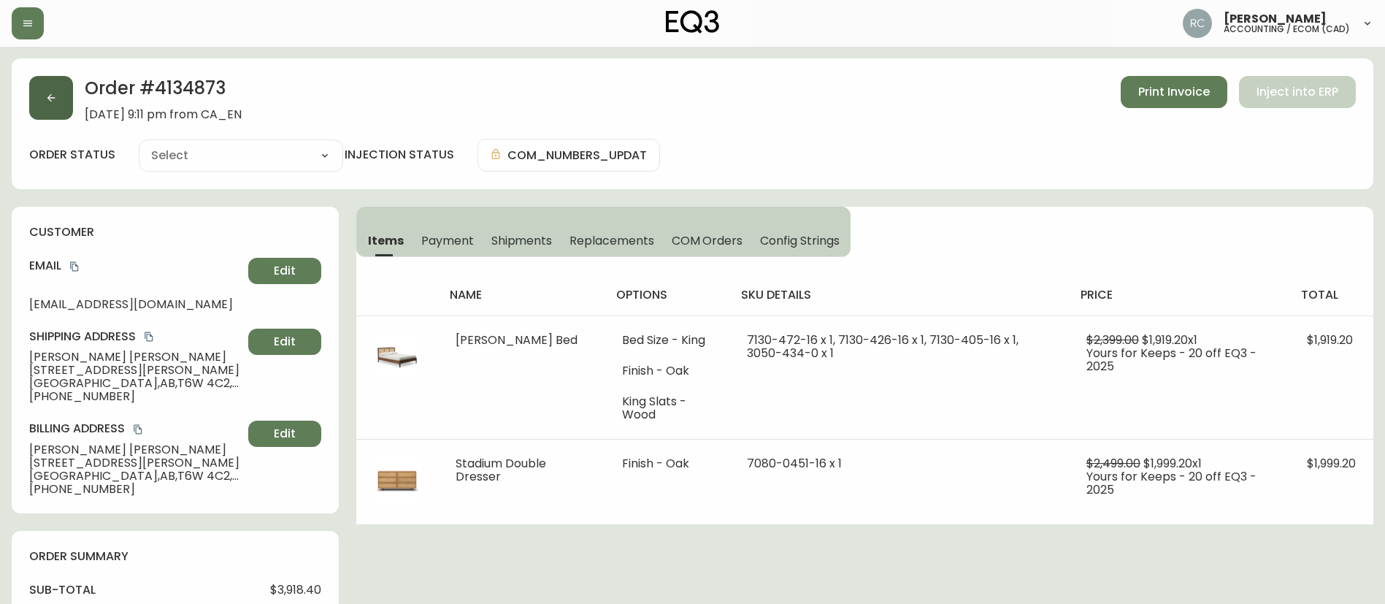
type input "Processing"
select select "PROCESSING"
click at [55, 94] on icon "button" at bounding box center [51, 98] width 12 height 12
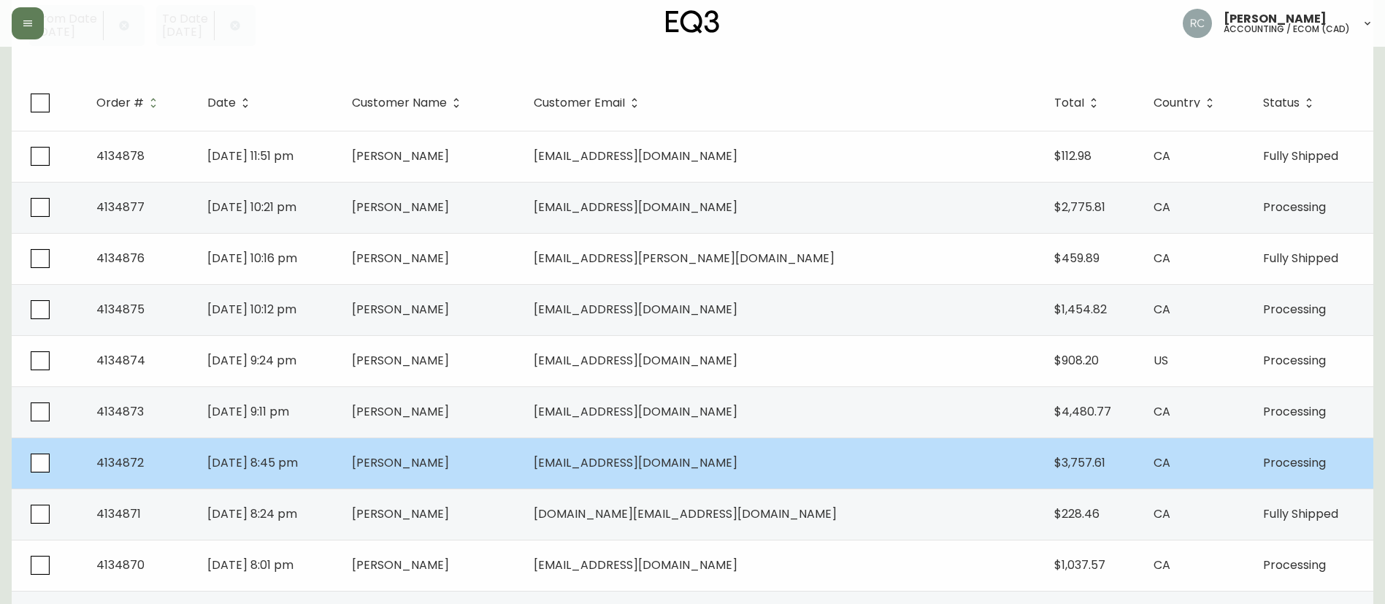
click at [448, 472] on td "[PERSON_NAME]" at bounding box center [431, 462] width 182 height 51
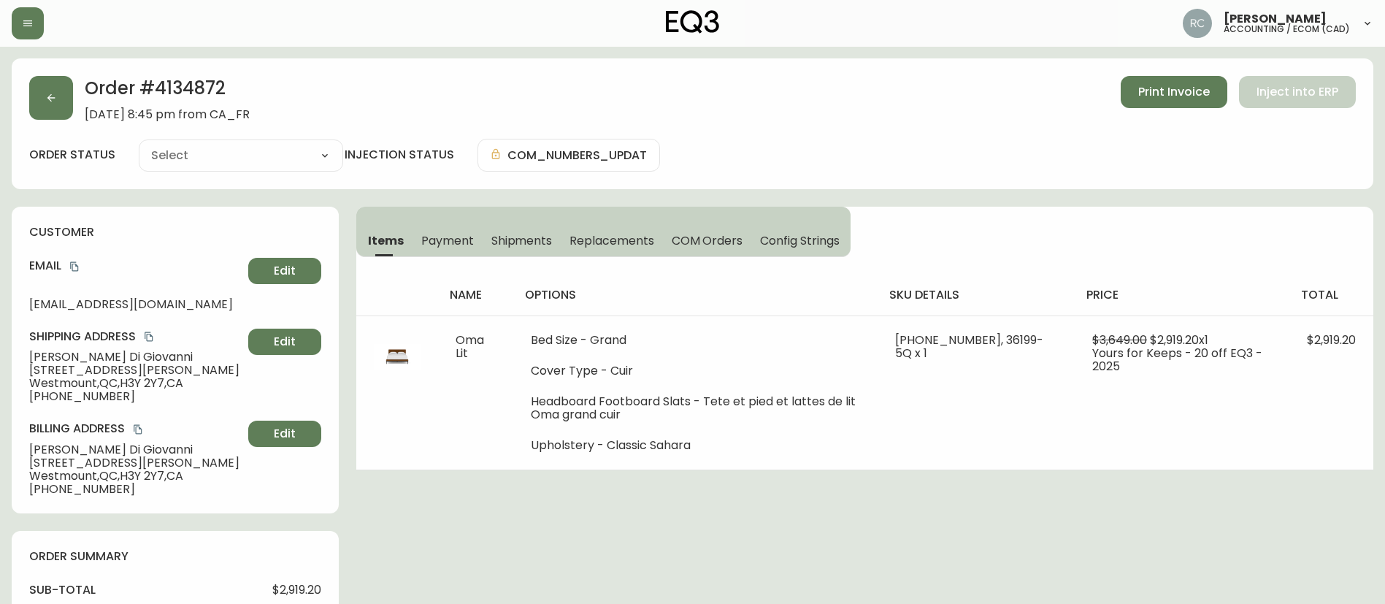
type input "Processing"
select select "PROCESSING"
drag, startPoint x: 422, startPoint y: 239, endPoint x: 445, endPoint y: 243, distance: 23.6
click at [425, 242] on span "Payment" at bounding box center [447, 240] width 53 height 15
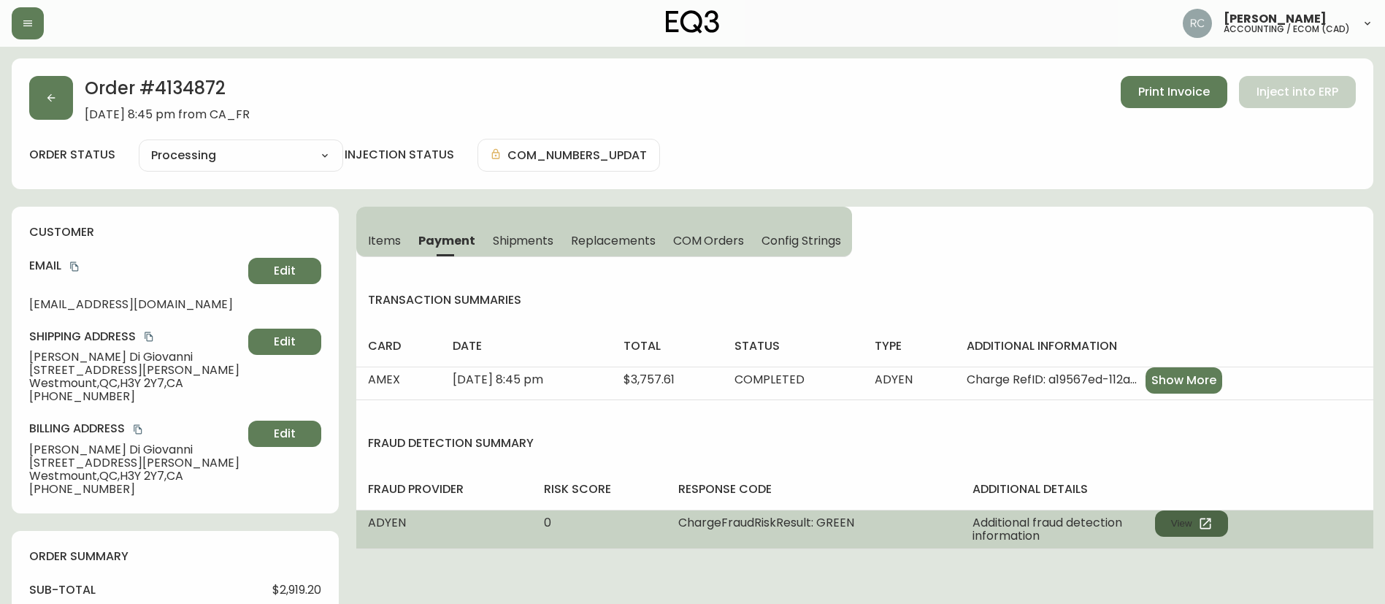
click at [1186, 517] on button "View" at bounding box center [1191, 523] width 73 height 26
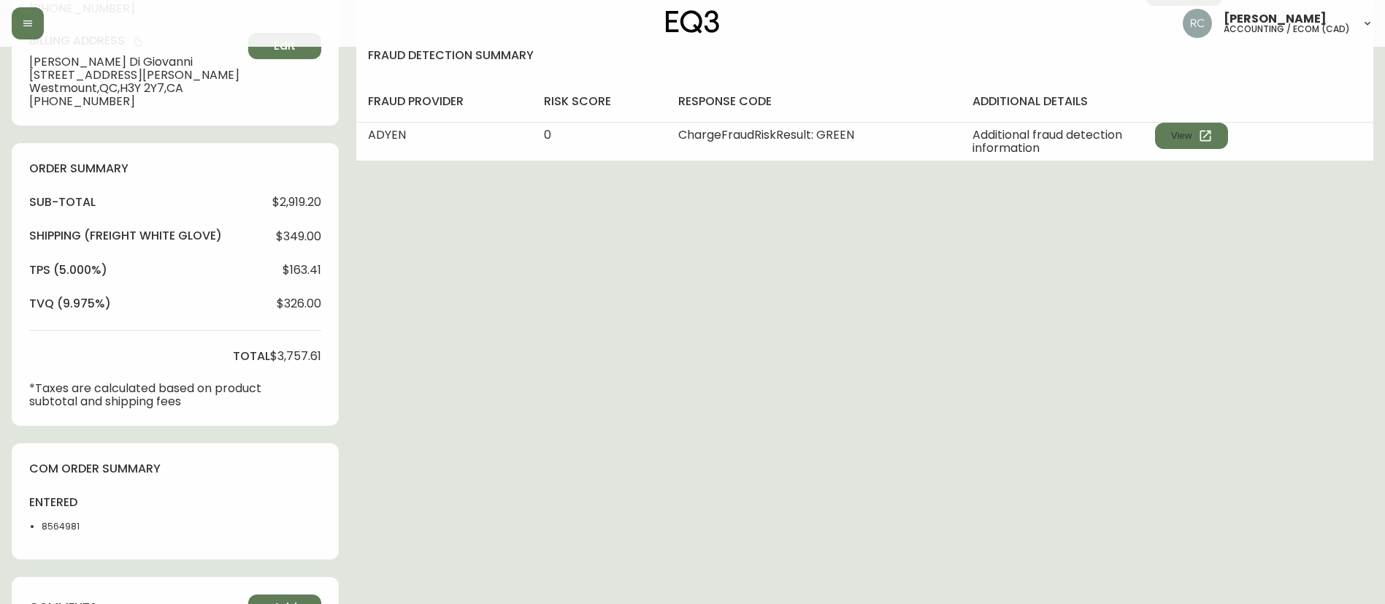
scroll to position [527, 0]
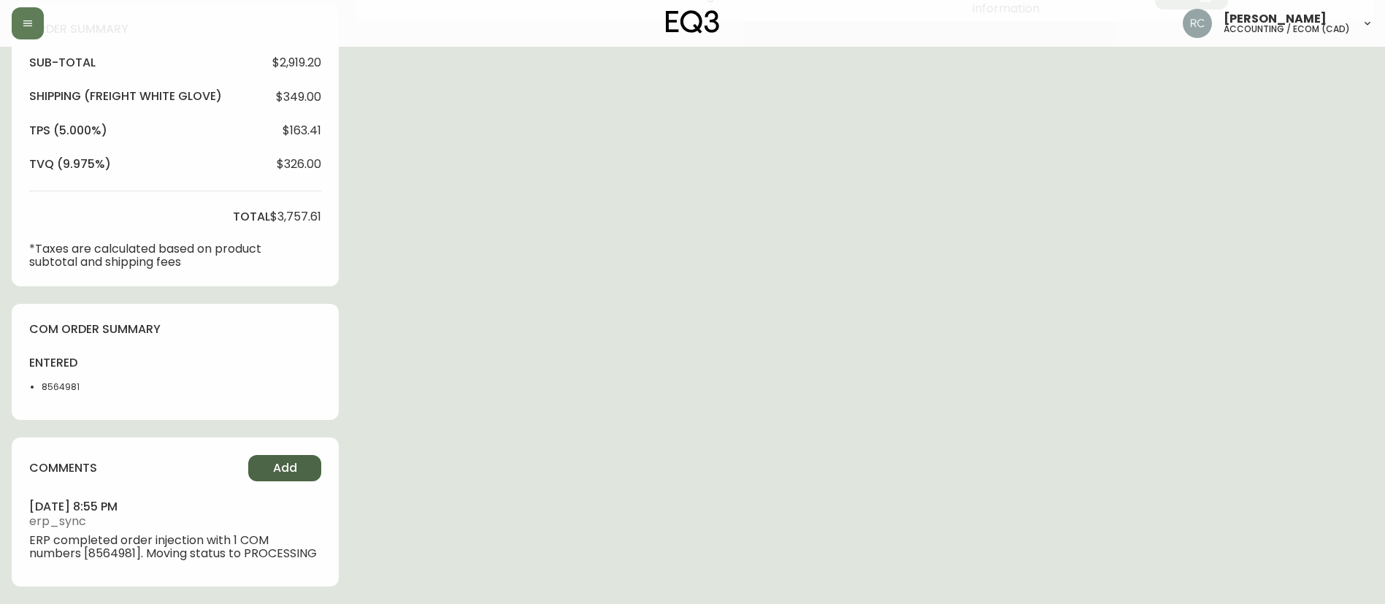
click at [271, 463] on button "Add" at bounding box center [284, 468] width 73 height 26
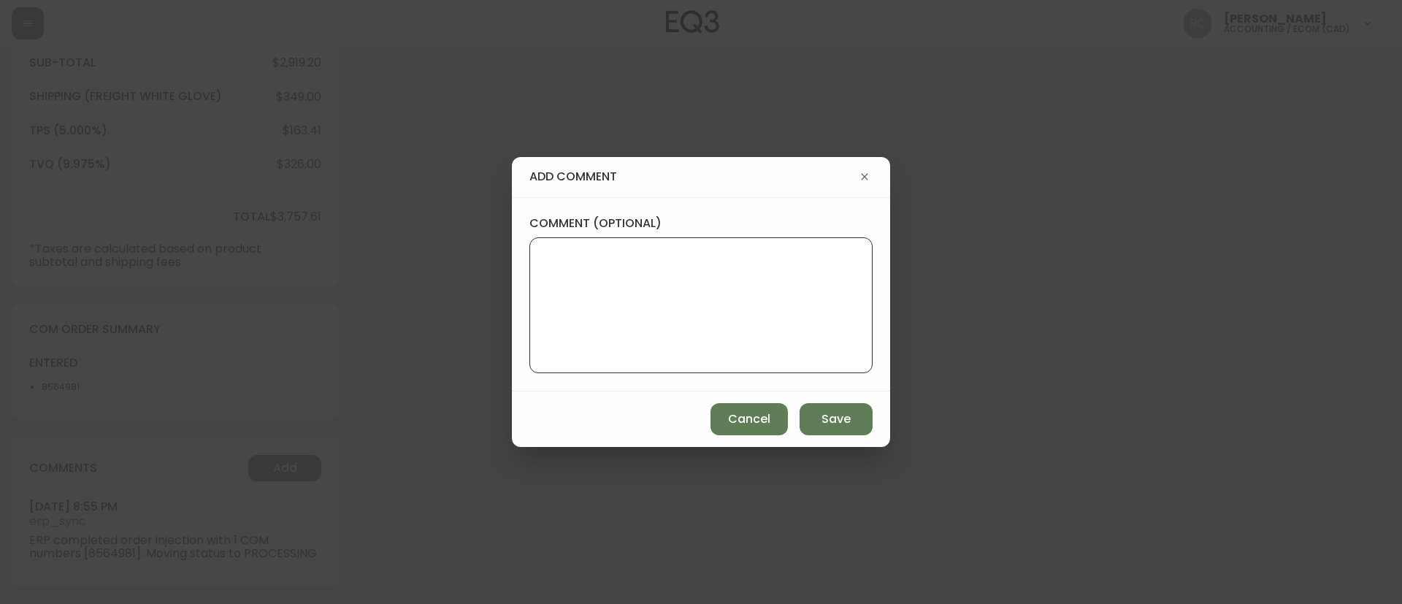
click at [609, 334] on textarea "comment (optional)" at bounding box center [701, 305] width 318 height 117
paste textarea "MANUAL FRAUD REVIEW - APPROVED - same shipping and billing address -"
paste textarea "Time since an authorized payment was first seen with email address 3yr 358d"
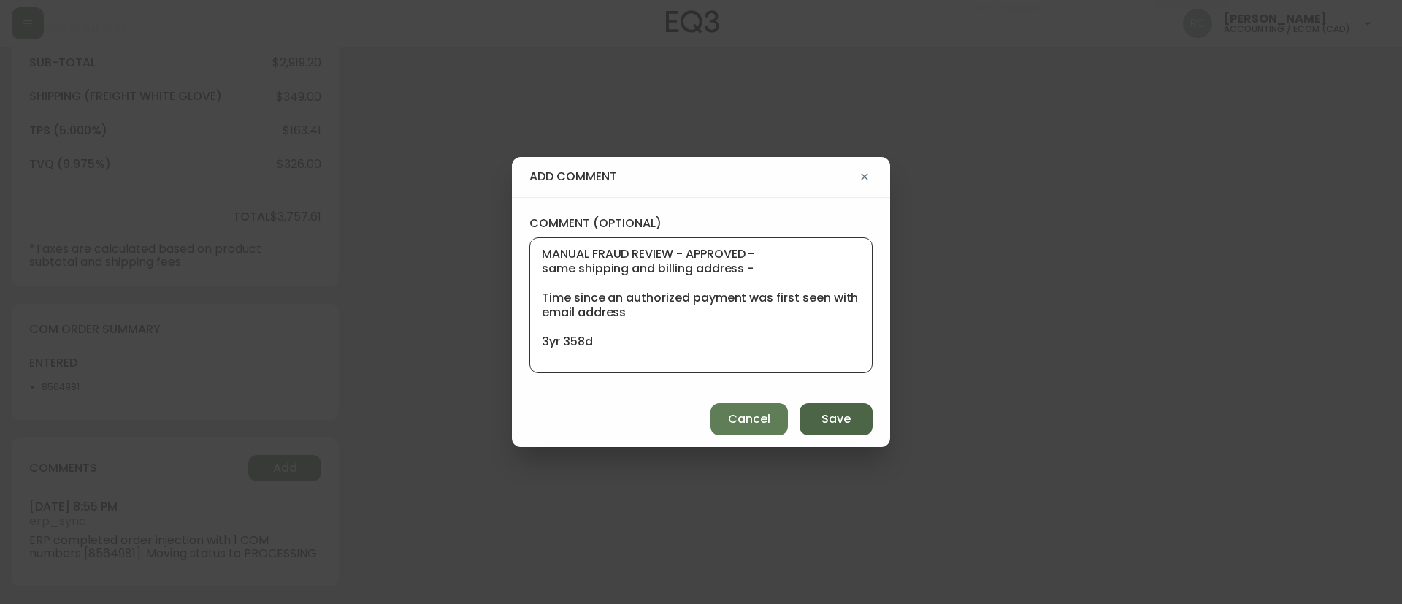
type textarea "MANUAL FRAUD REVIEW - APPROVED - same shipping and billing address - Time since…"
click at [829, 415] on span "Save" at bounding box center [835, 419] width 29 height 16
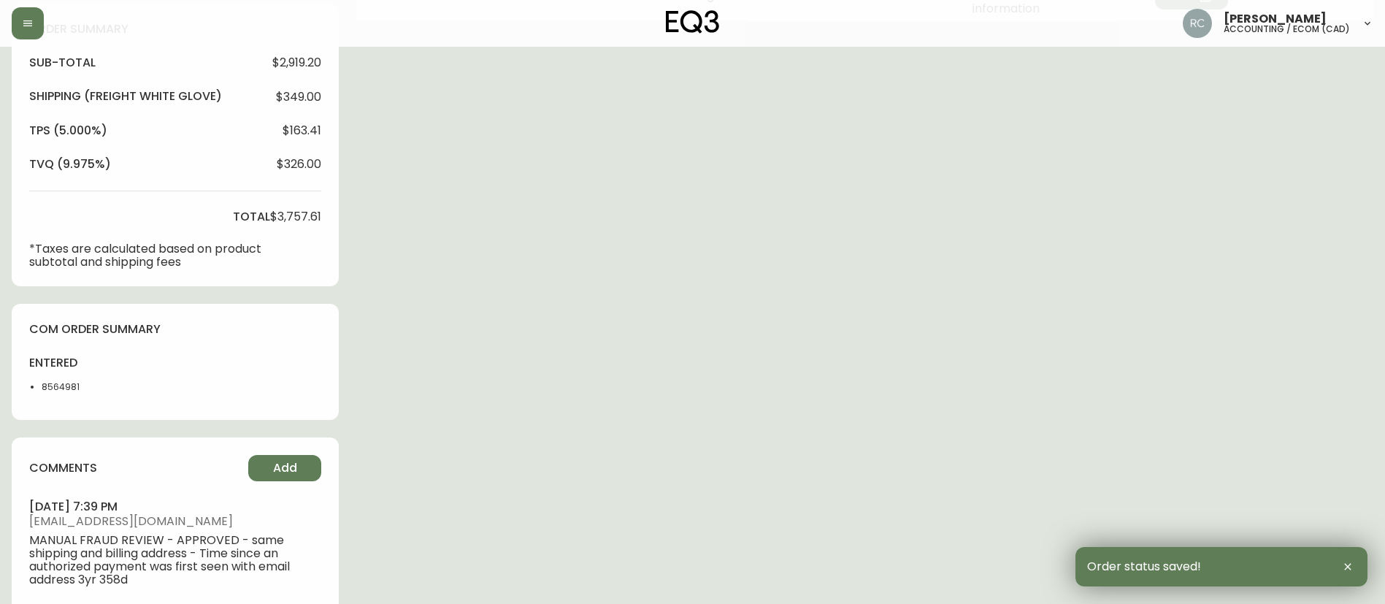
scroll to position [0, 0]
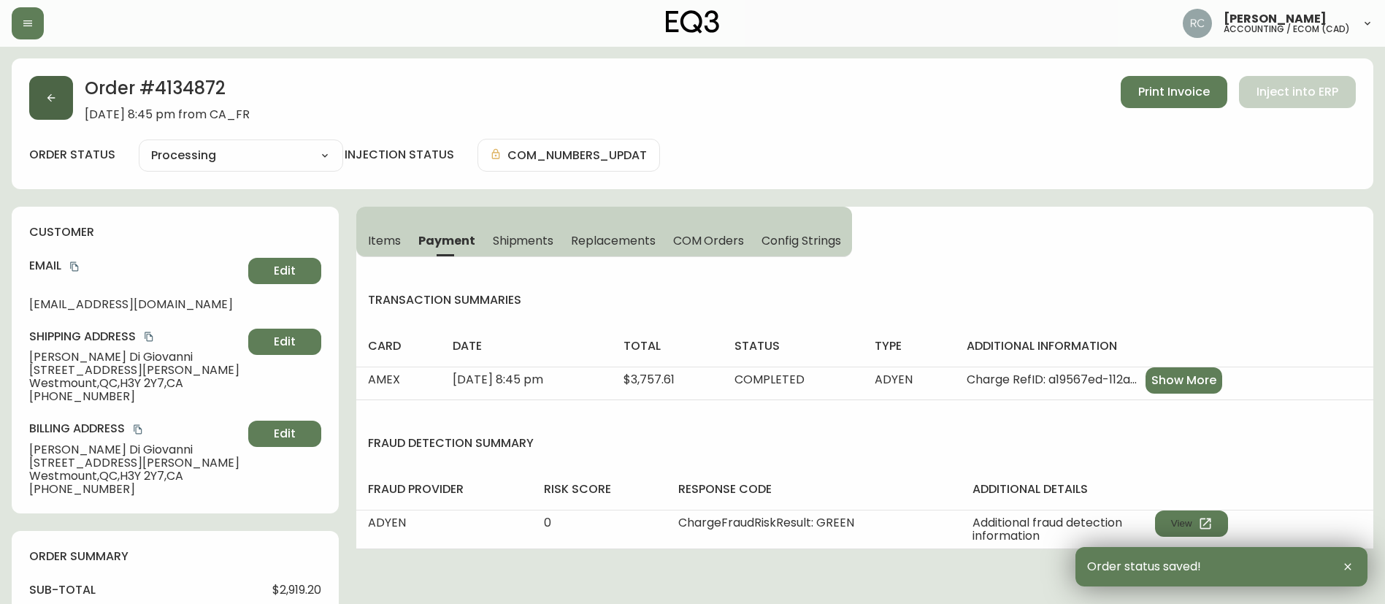
click at [50, 99] on icon "button" at bounding box center [51, 98] width 8 height 8
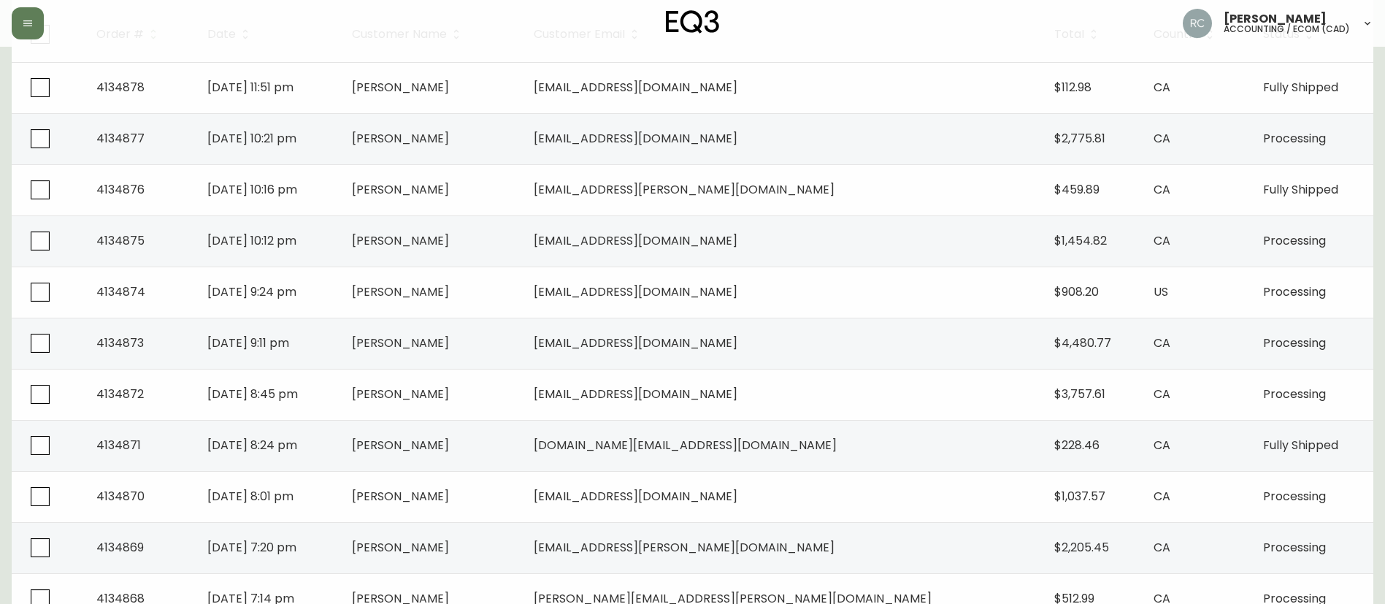
scroll to position [292, 0]
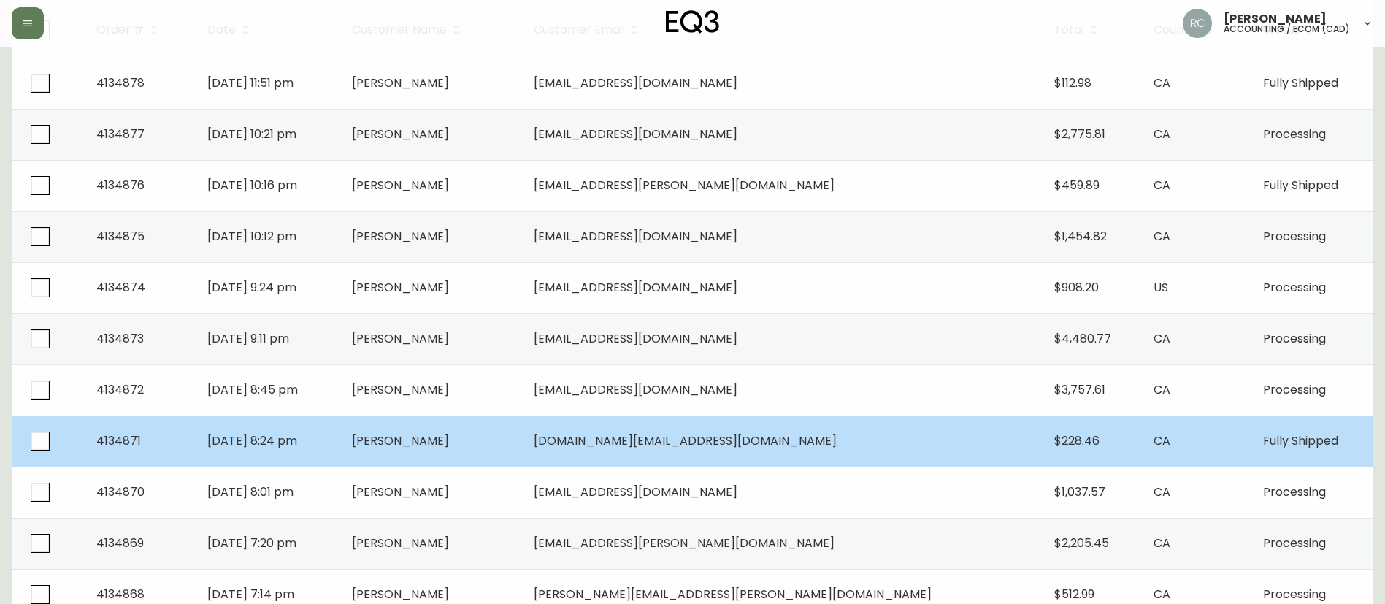
click at [522, 448] on td "Luca Page" at bounding box center [431, 440] width 182 height 51
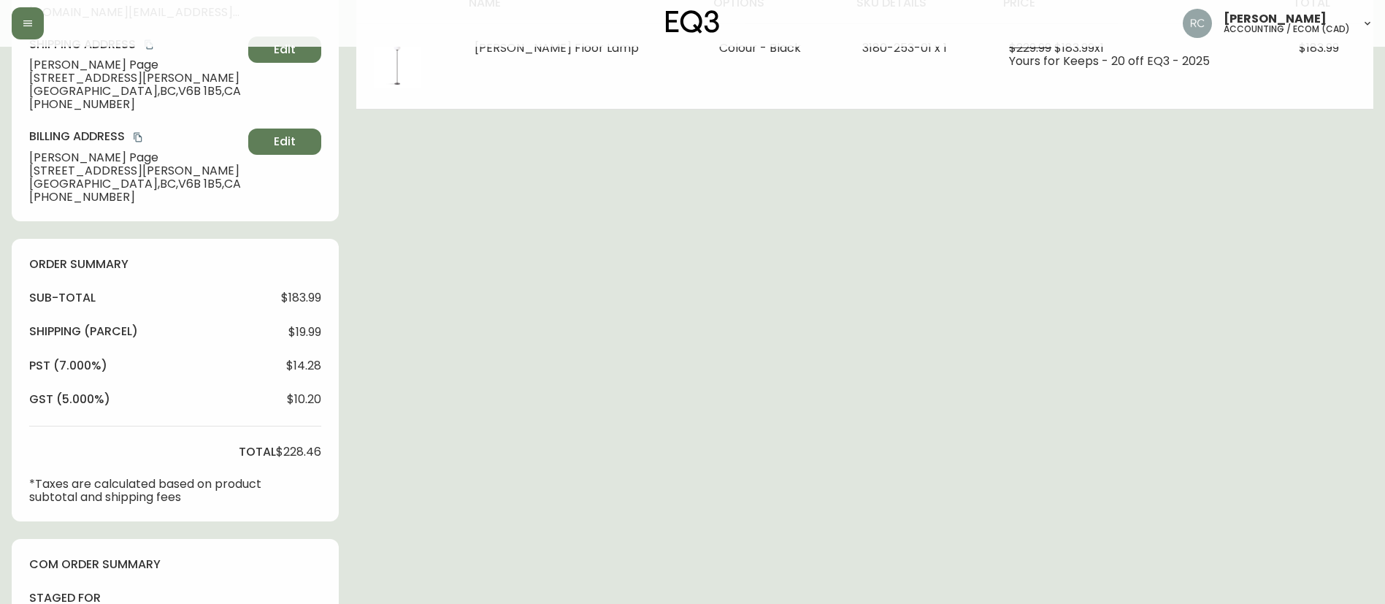
type input "Fully Shipped"
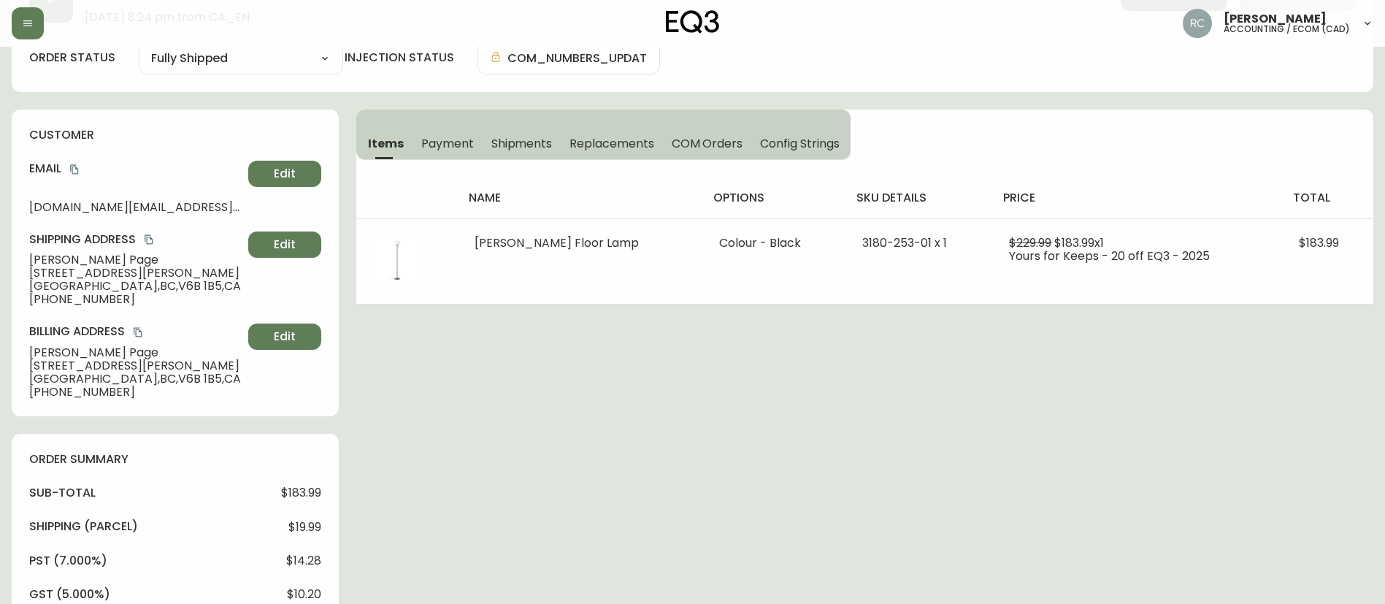
select select "FULLY_SHIPPED"
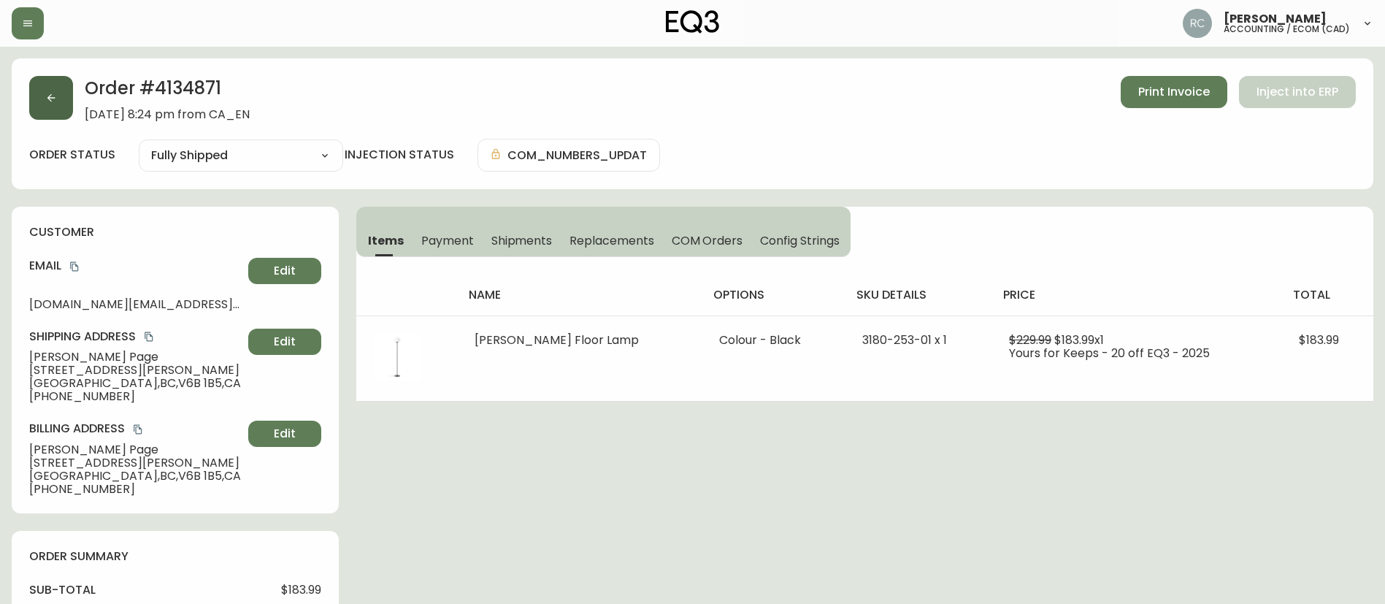
click at [58, 101] on button "button" at bounding box center [51, 98] width 44 height 44
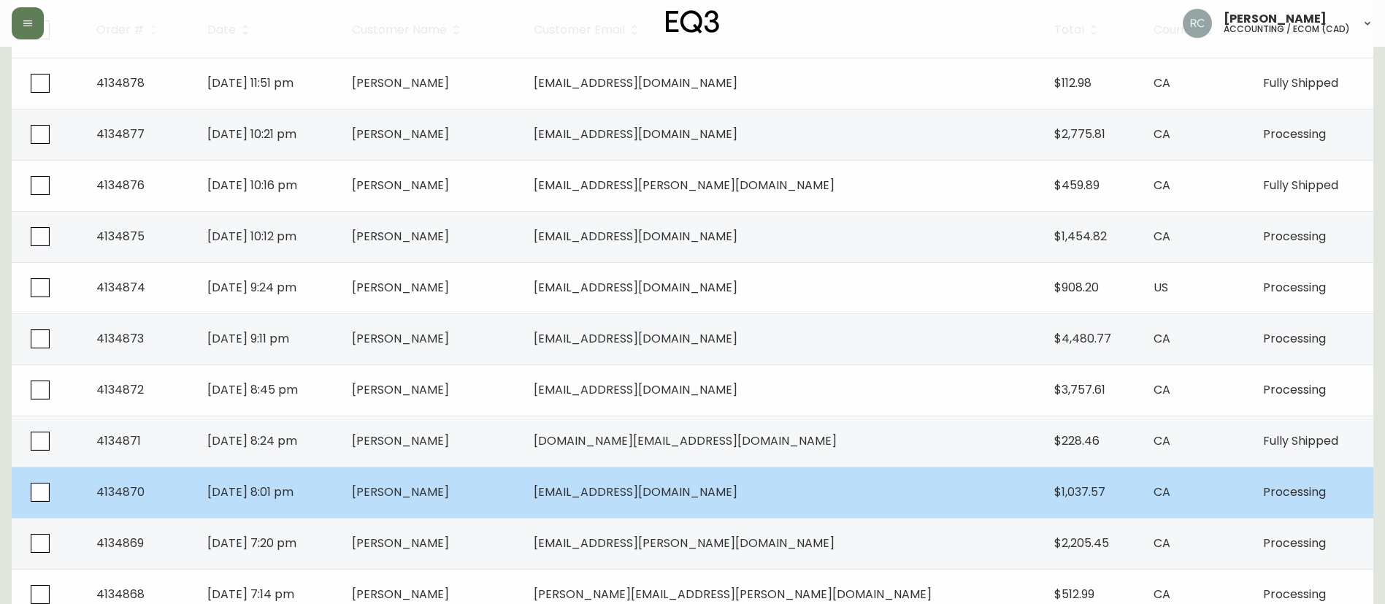
click at [496, 472] on td "Jenny Chung" at bounding box center [431, 492] width 182 height 51
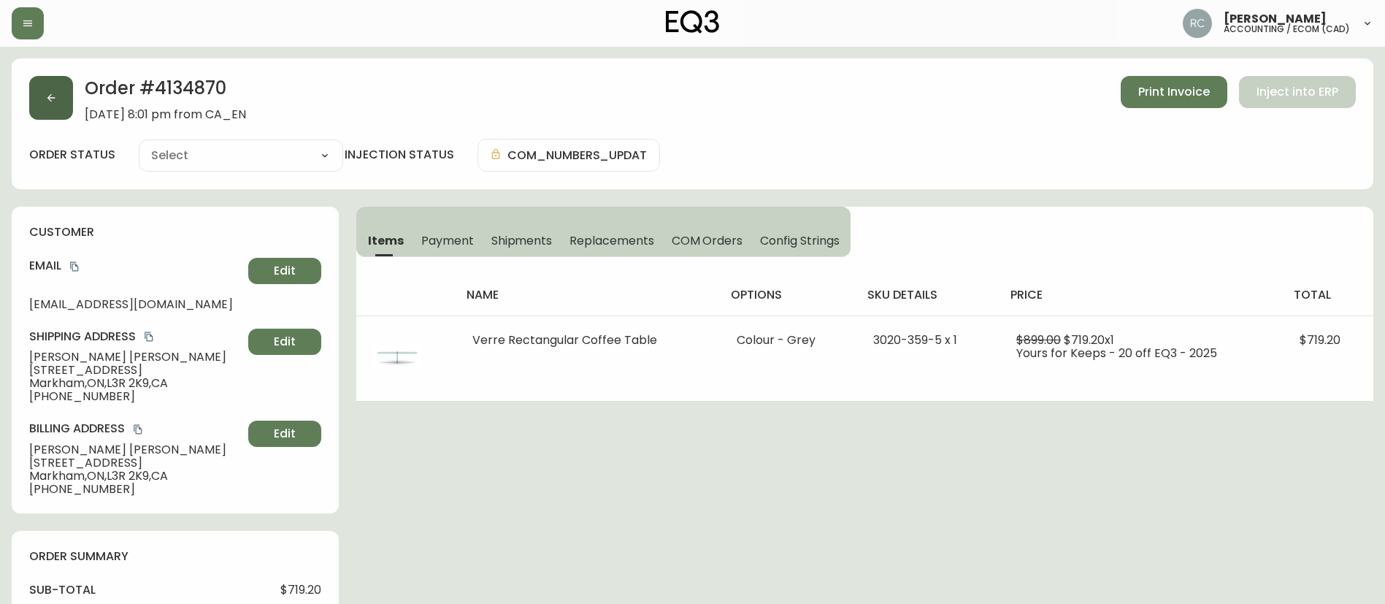
type input "Processing"
select select "PROCESSING"
click at [53, 94] on icon "button" at bounding box center [51, 98] width 12 height 12
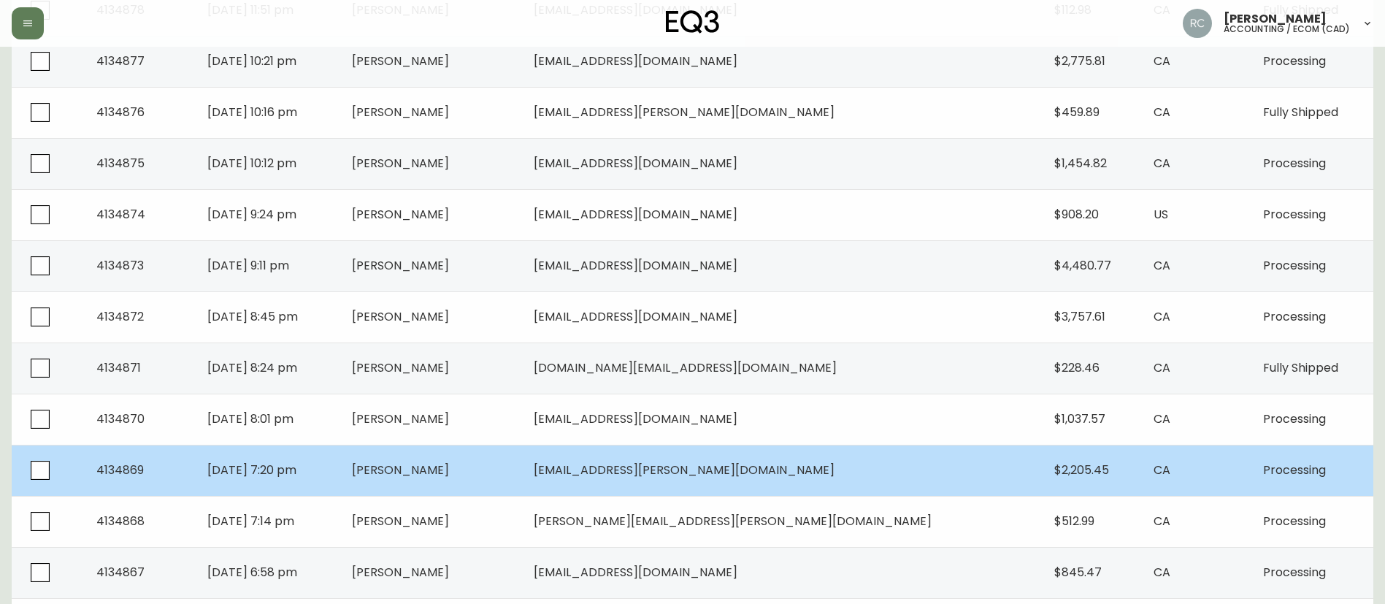
click at [475, 486] on td "Veronique Daoust" at bounding box center [431, 470] width 182 height 51
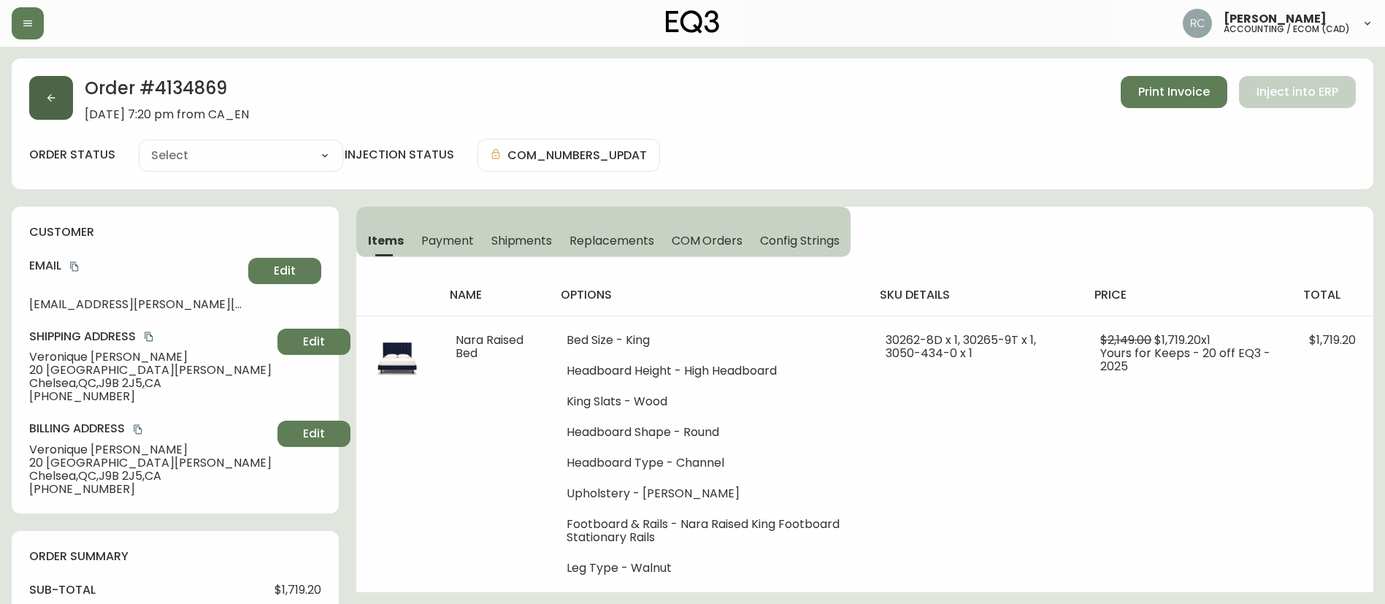
type input "Processing"
select select "PROCESSING"
click at [437, 233] on span "Payment" at bounding box center [447, 240] width 53 height 15
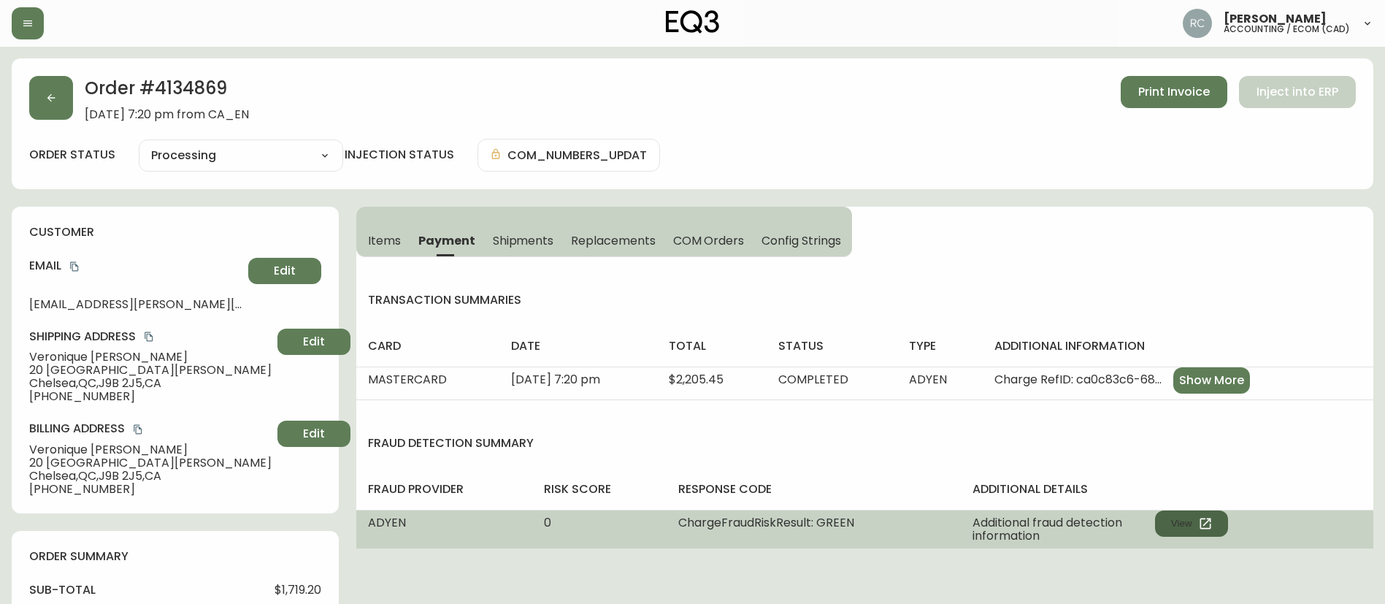
click at [1209, 529] on icon "button" at bounding box center [1205, 523] width 15 height 15
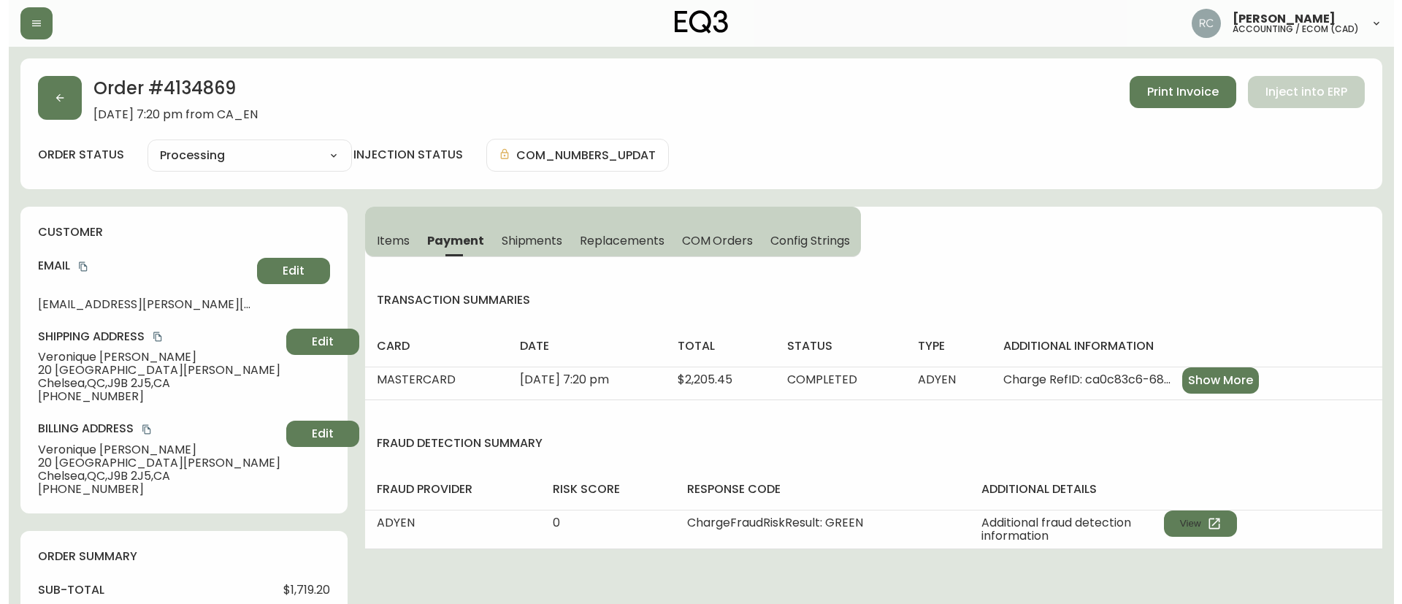
scroll to position [553, 0]
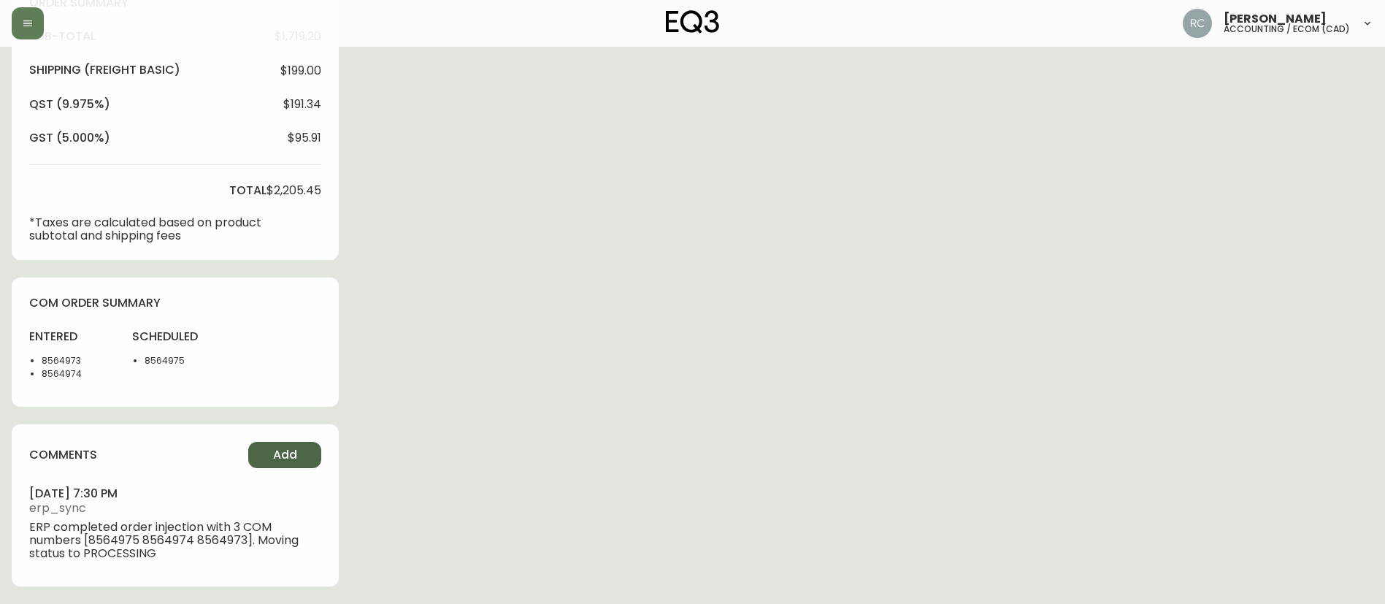
click at [261, 454] on button "Add" at bounding box center [284, 455] width 73 height 26
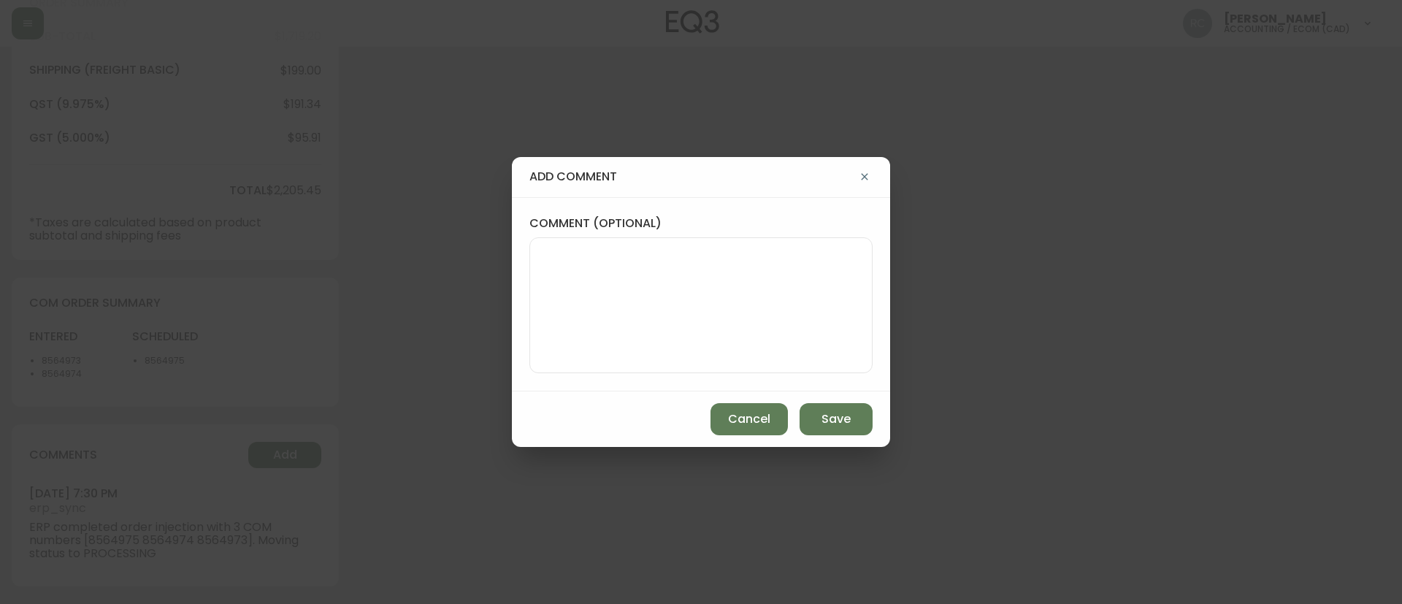
drag, startPoint x: 604, startPoint y: 297, endPoint x: 702, endPoint y: 31, distance: 283.4
click at [604, 296] on textarea "comment (optional)" at bounding box center [701, 305] width 318 height 117
paste textarea "MANUAL FRAUD REVIEW - APPROVED - same shipping and billing address -"
paste textarea "Time since an authorized payment was first seen with email address 3yr 287d"
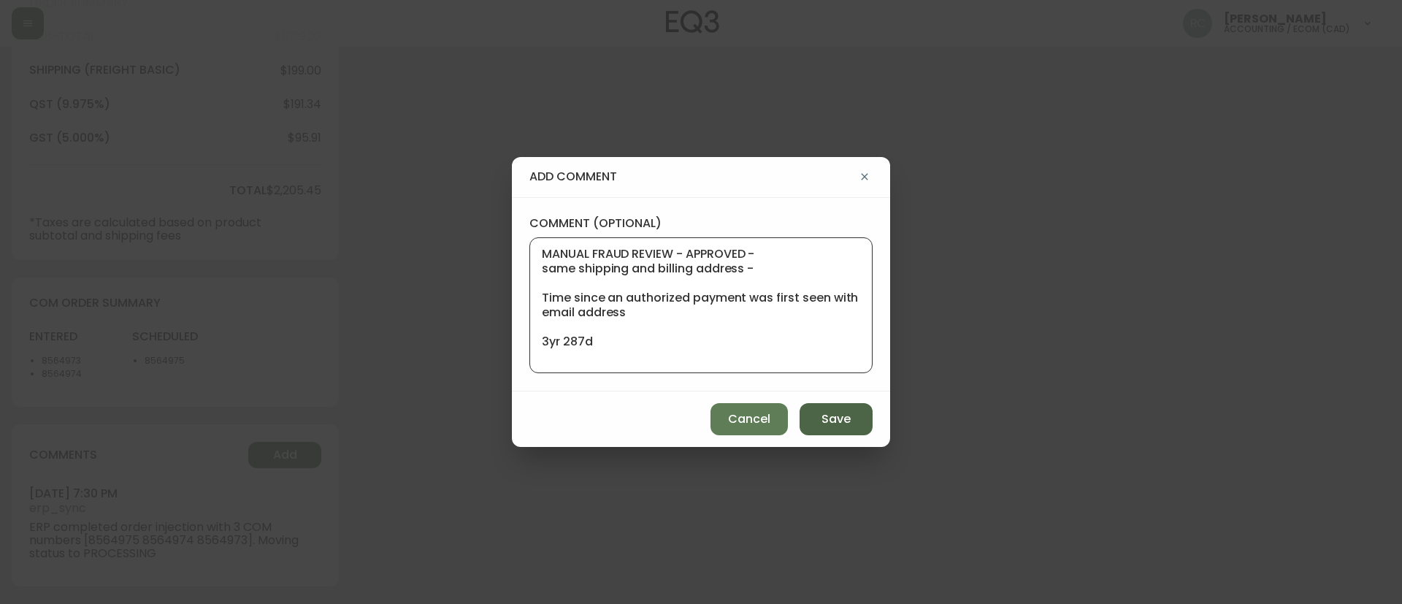
type textarea "MANUAL FRAUD REVIEW - APPROVED - same shipping and billing address - Time since…"
drag, startPoint x: 825, startPoint y: 421, endPoint x: 667, endPoint y: 394, distance: 160.6
click at [808, 415] on button "Save" at bounding box center [835, 419] width 73 height 32
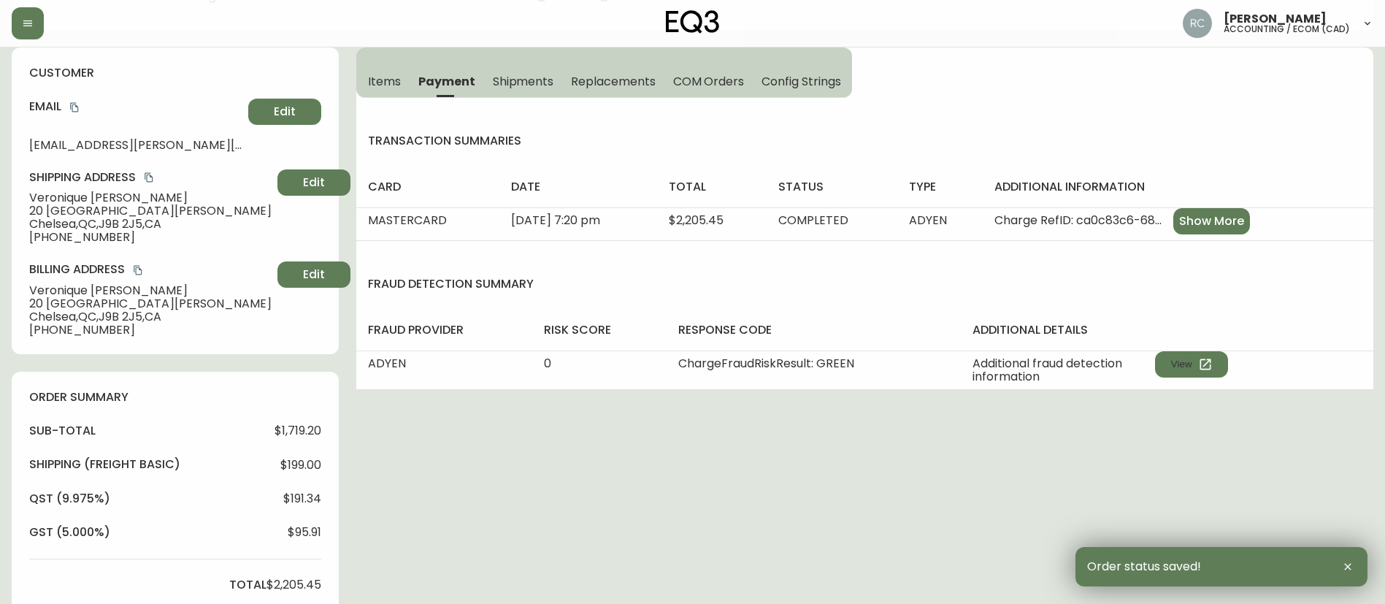
scroll to position [0, 0]
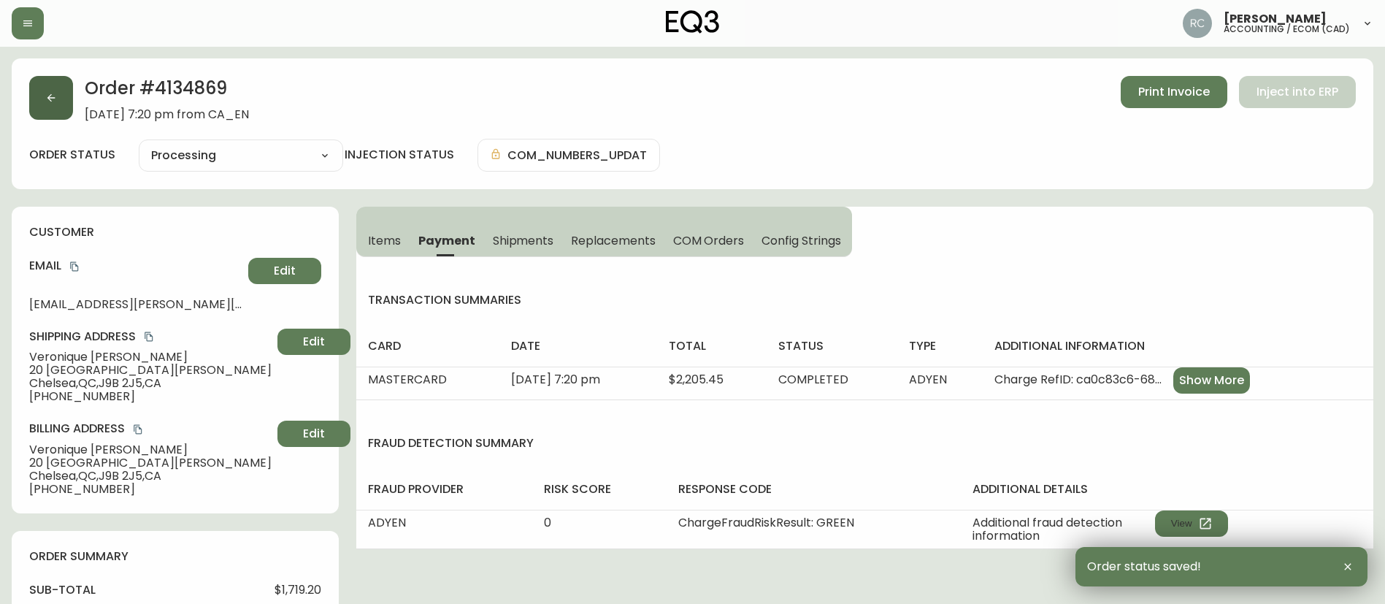
click at [39, 89] on button "button" at bounding box center [51, 98] width 44 height 44
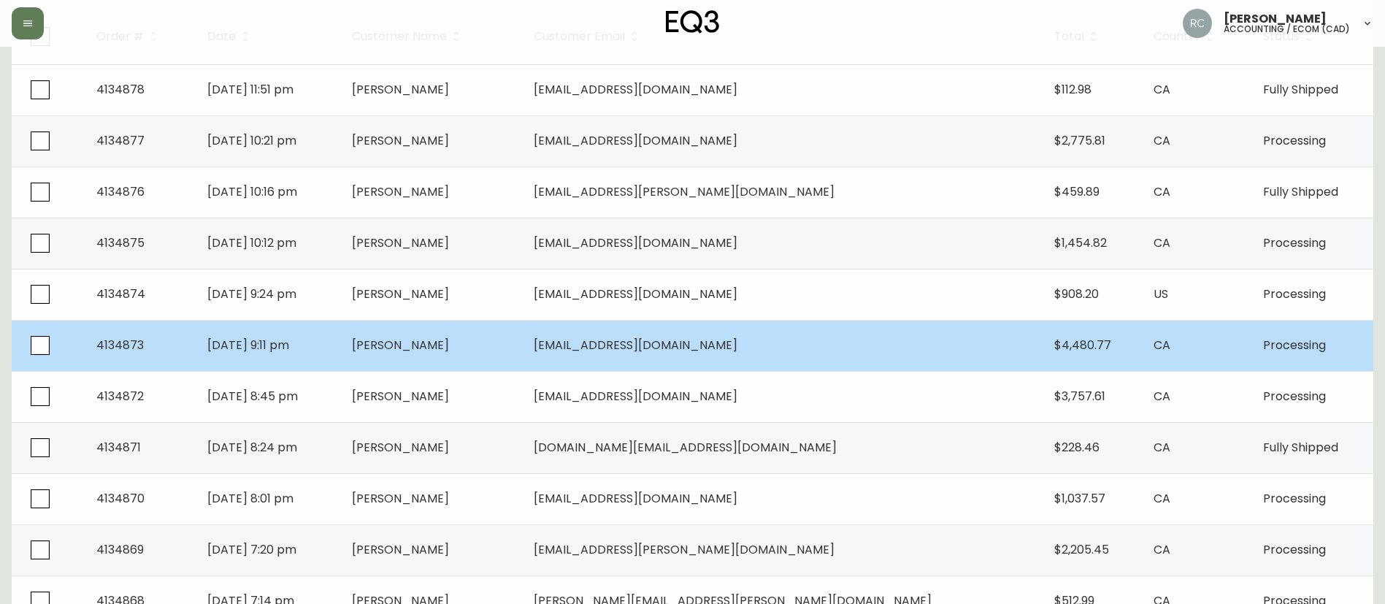
scroll to position [292, 0]
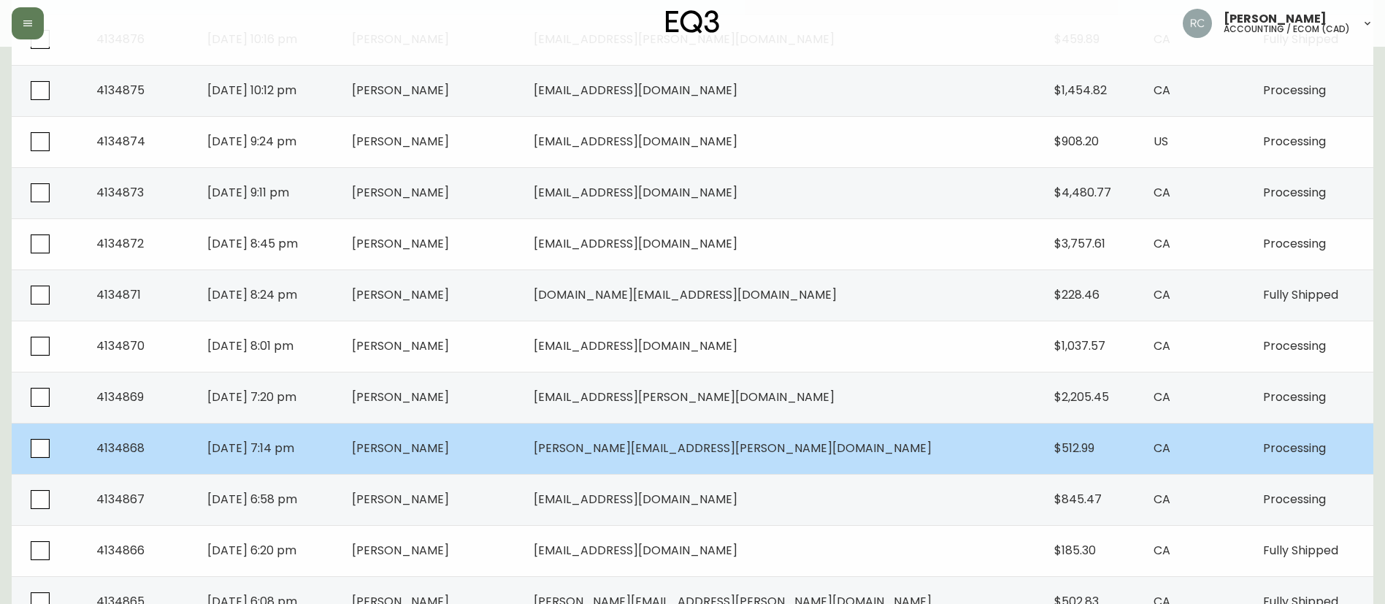
click at [502, 469] on td "Jennifer Besner" at bounding box center [431, 448] width 182 height 51
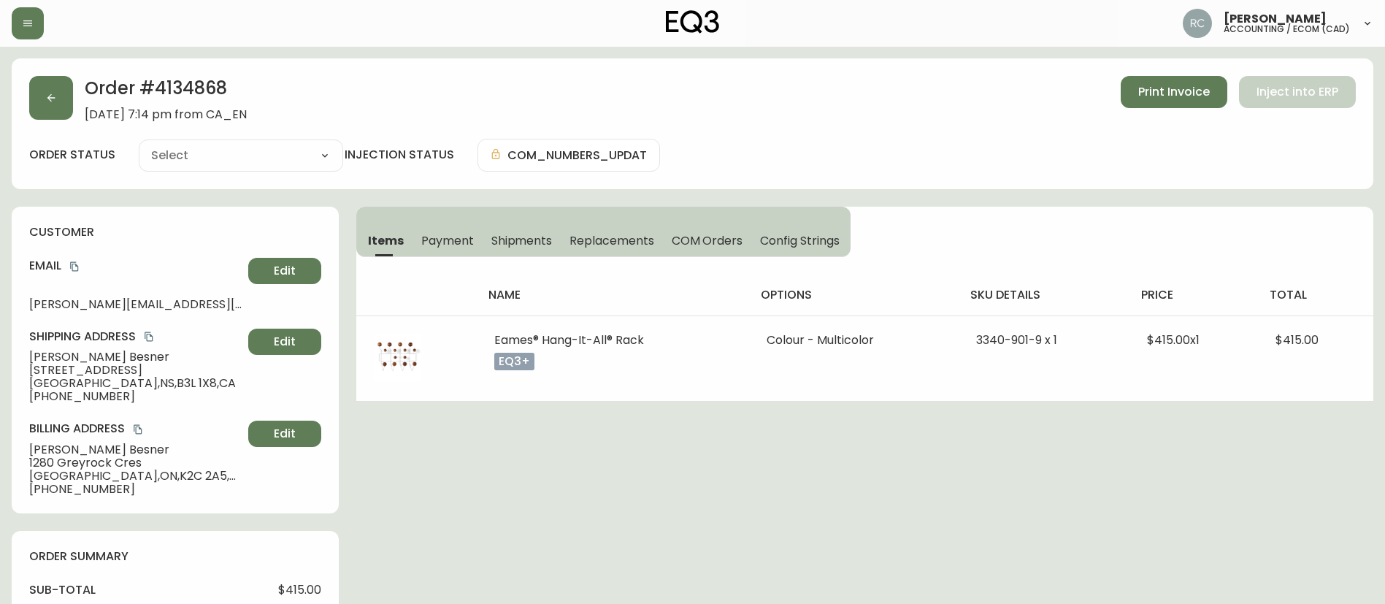
type input "Processing"
select select "PROCESSING"
click at [53, 99] on icon "button" at bounding box center [51, 98] width 12 height 12
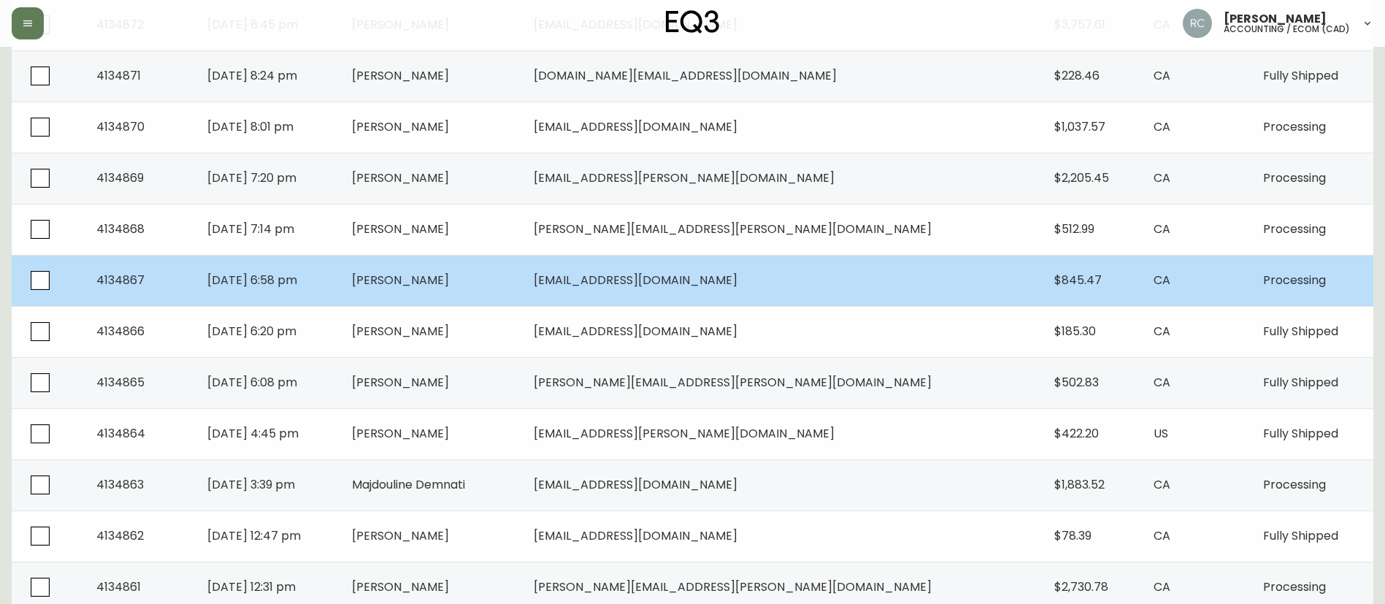
click at [475, 292] on td "Kaido-Yves Varep" at bounding box center [431, 280] width 182 height 51
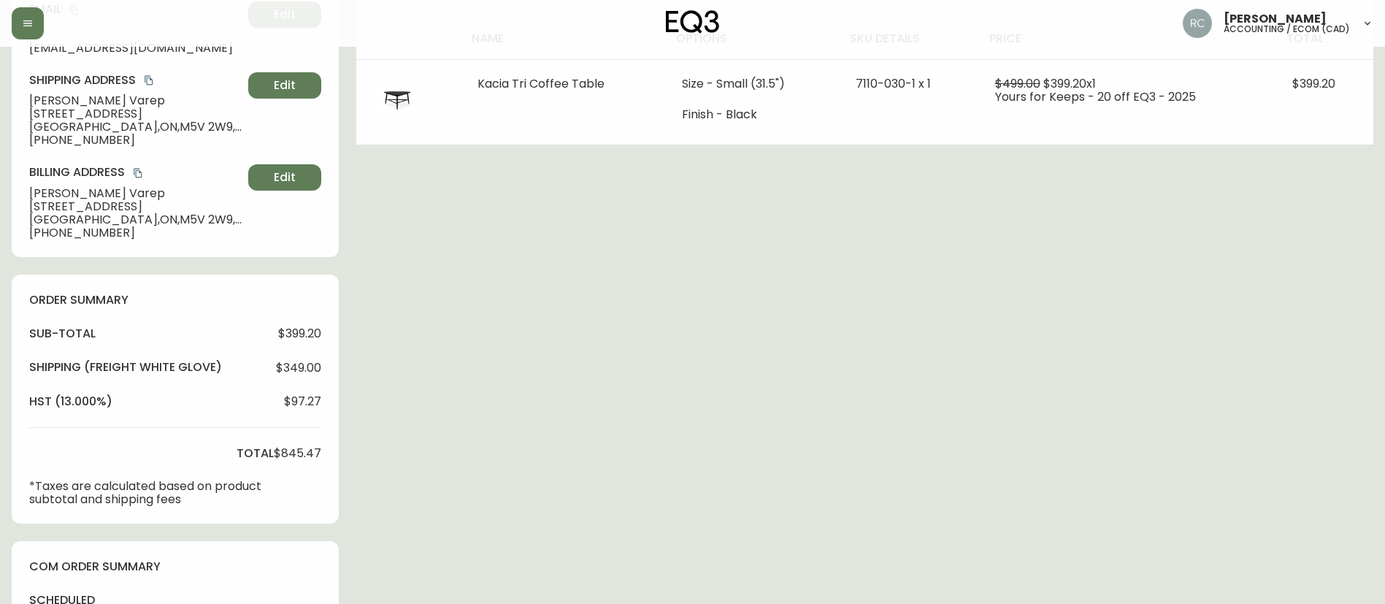
scroll to position [494, 0]
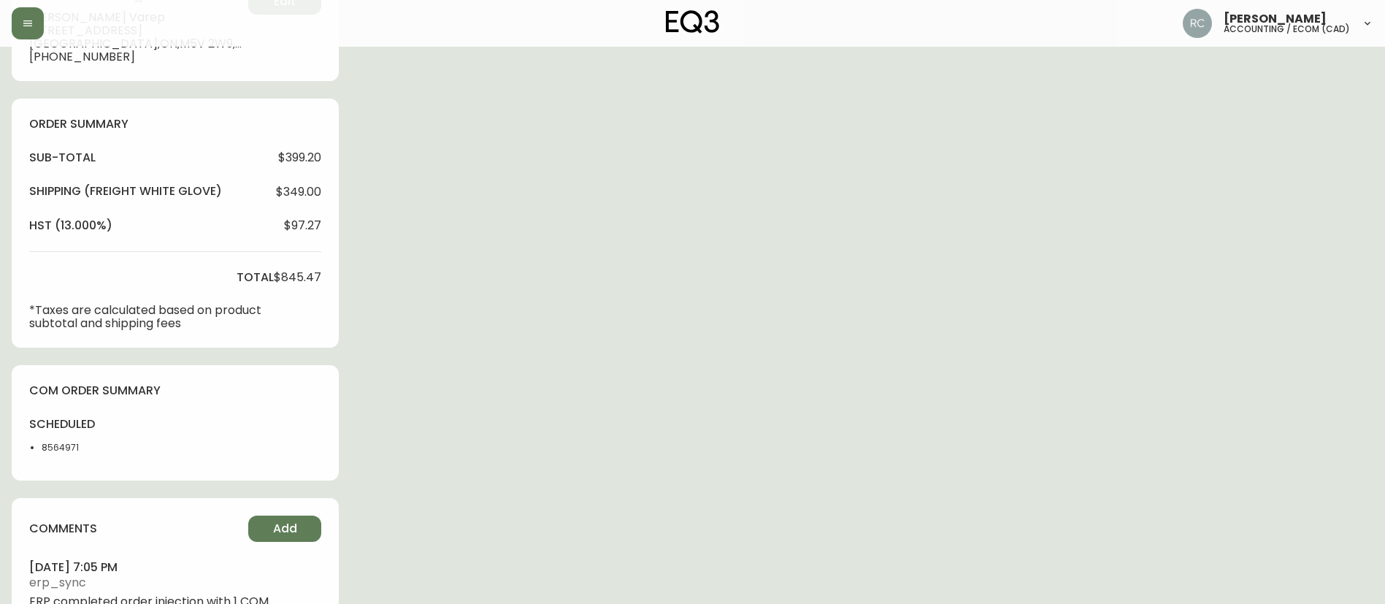
type input "Processing"
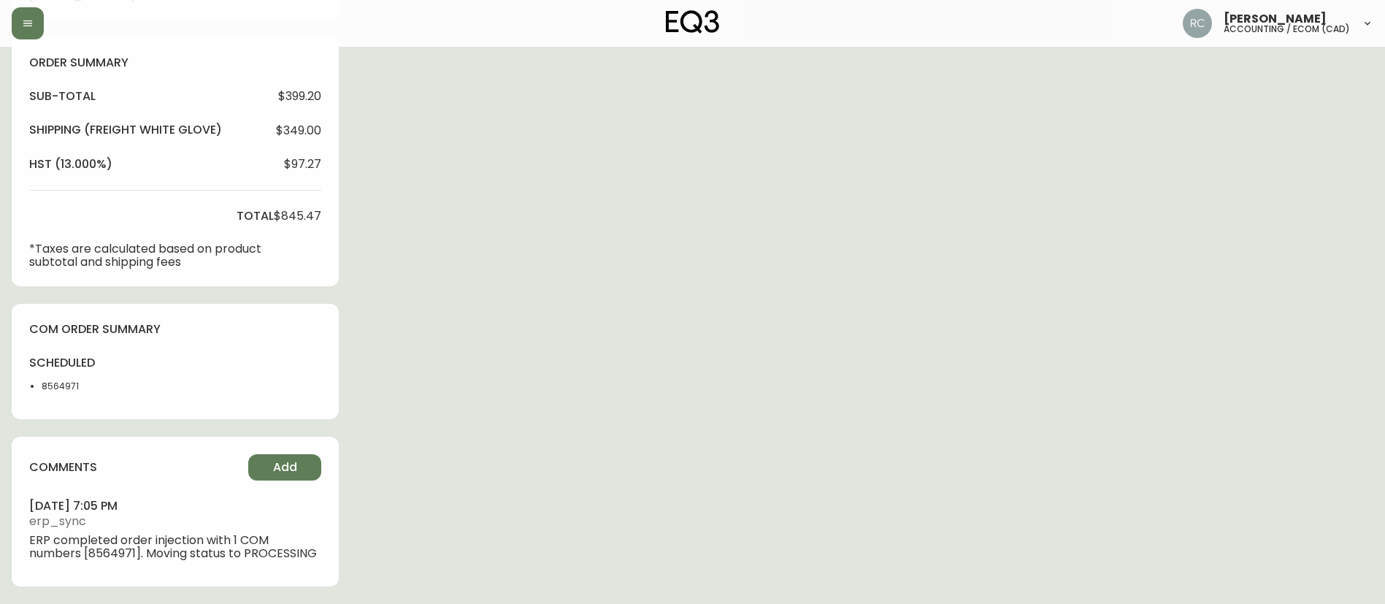
select select "PROCESSING"
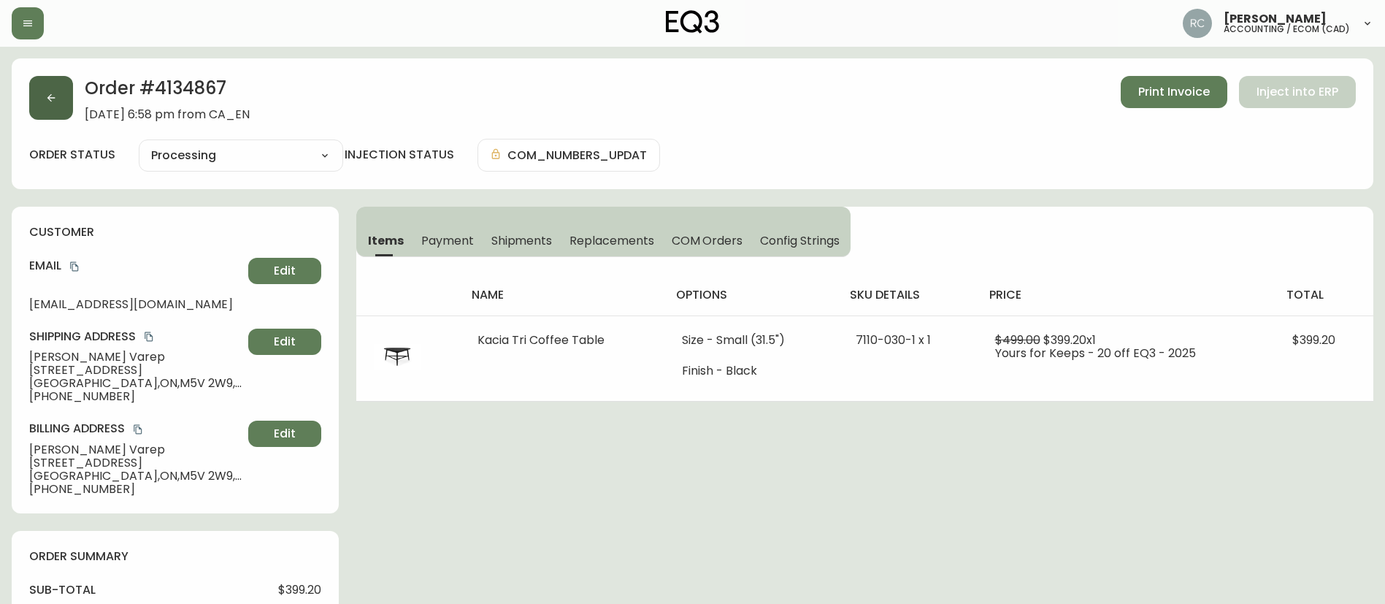
click at [38, 90] on button "button" at bounding box center [51, 98] width 44 height 44
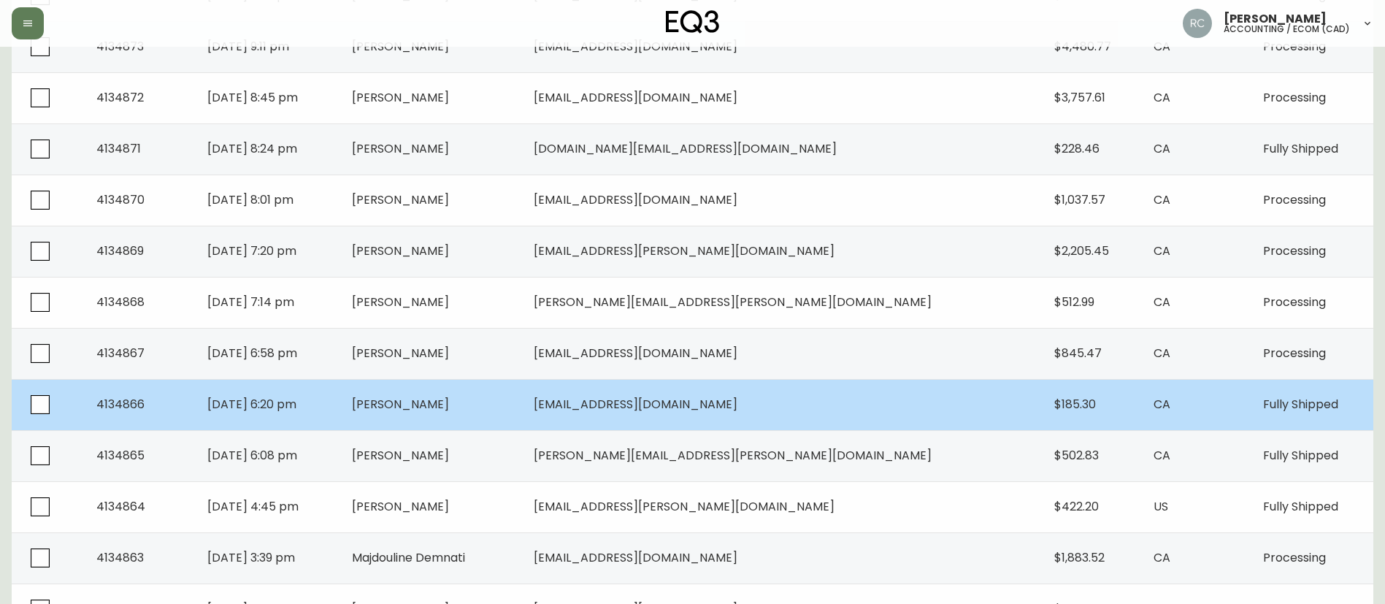
click at [449, 399] on span "Joseph Gagliano" at bounding box center [400, 404] width 97 height 17
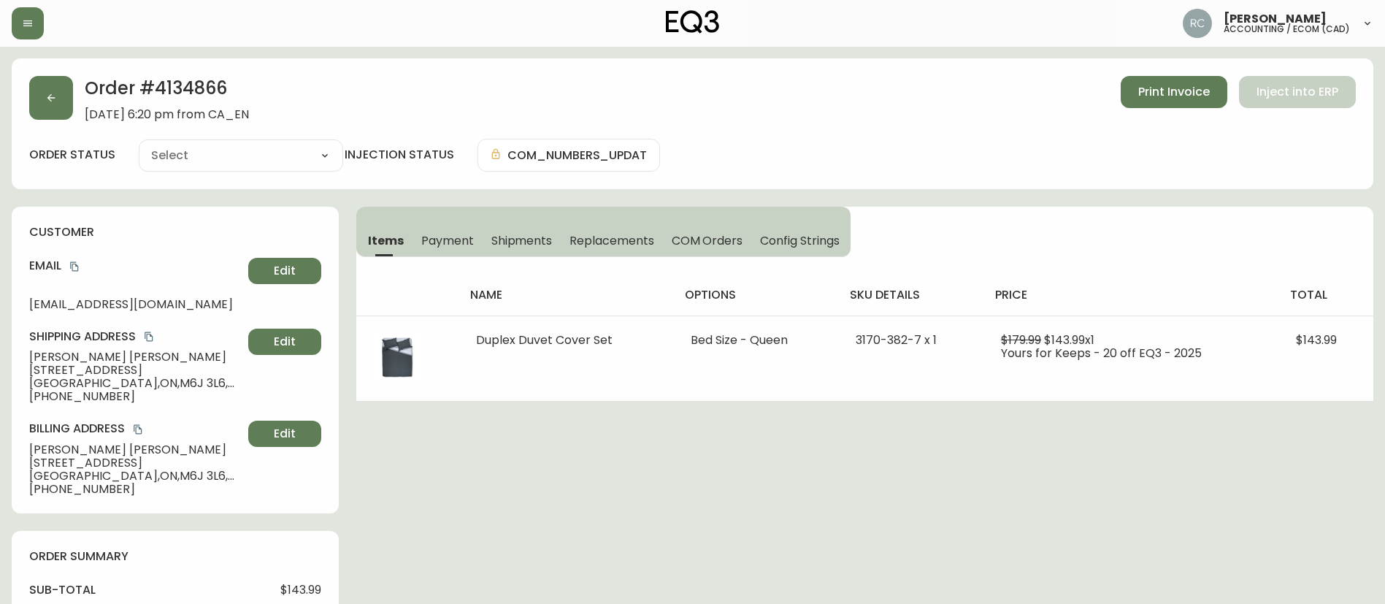
type input "Fully Shipped"
select select "FULLY_SHIPPED"
click at [49, 83] on button "button" at bounding box center [51, 98] width 44 height 44
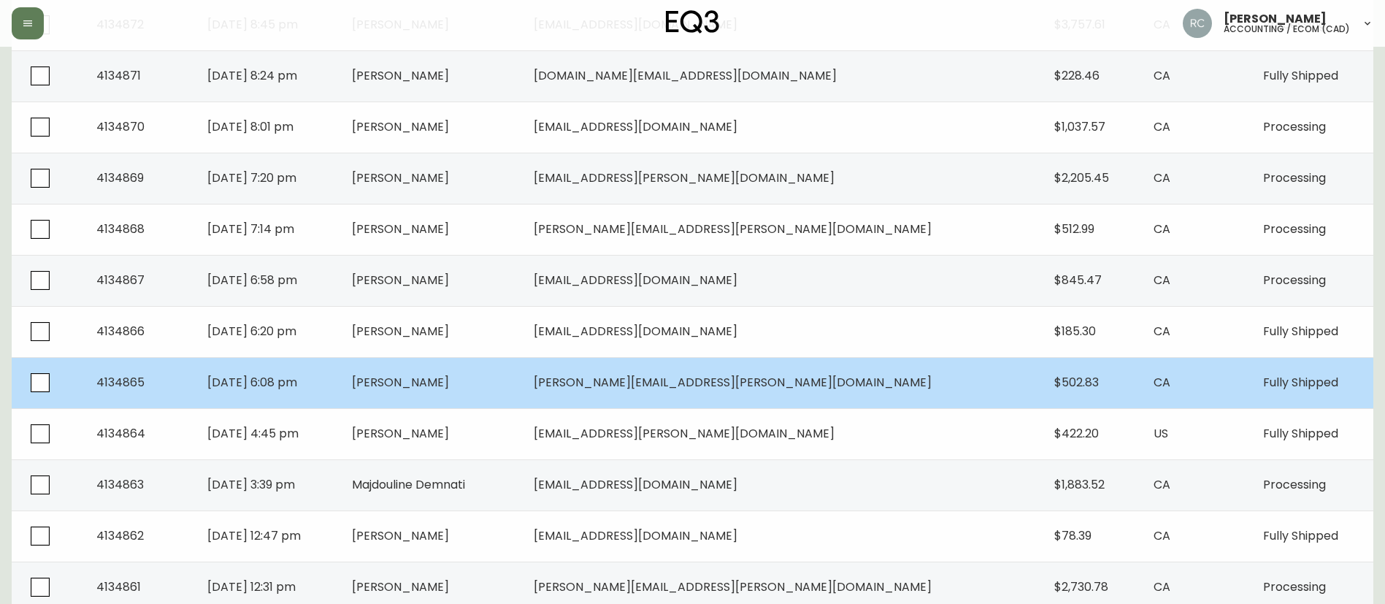
click at [449, 390] on span "Jennifer Forrest" at bounding box center [400, 382] width 97 height 17
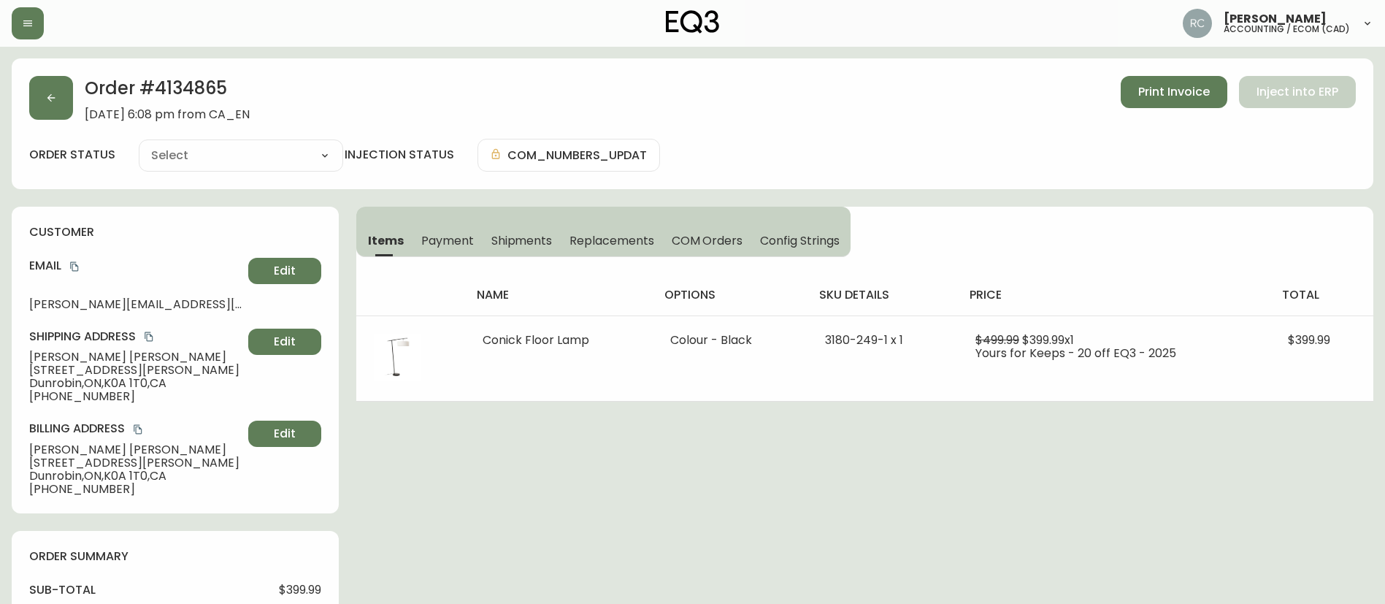
type input "Fully Shipped"
select select "FULLY_SHIPPED"
click at [44, 85] on button "button" at bounding box center [51, 98] width 44 height 44
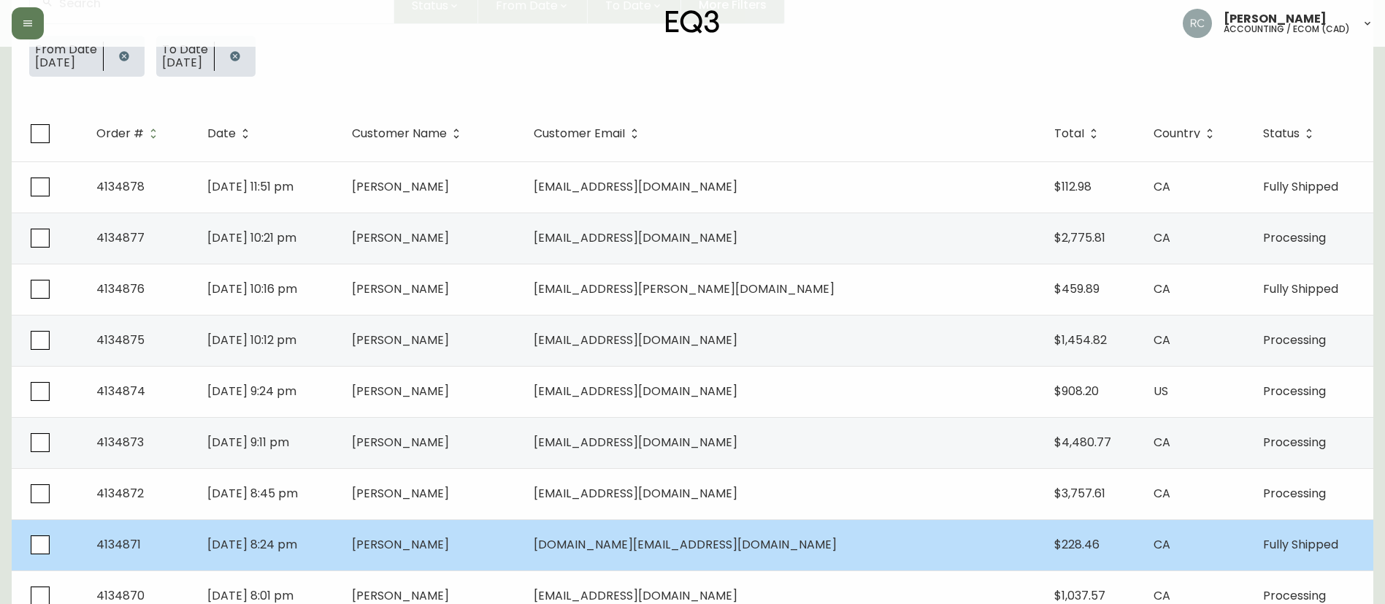
scroll to position [511, 0]
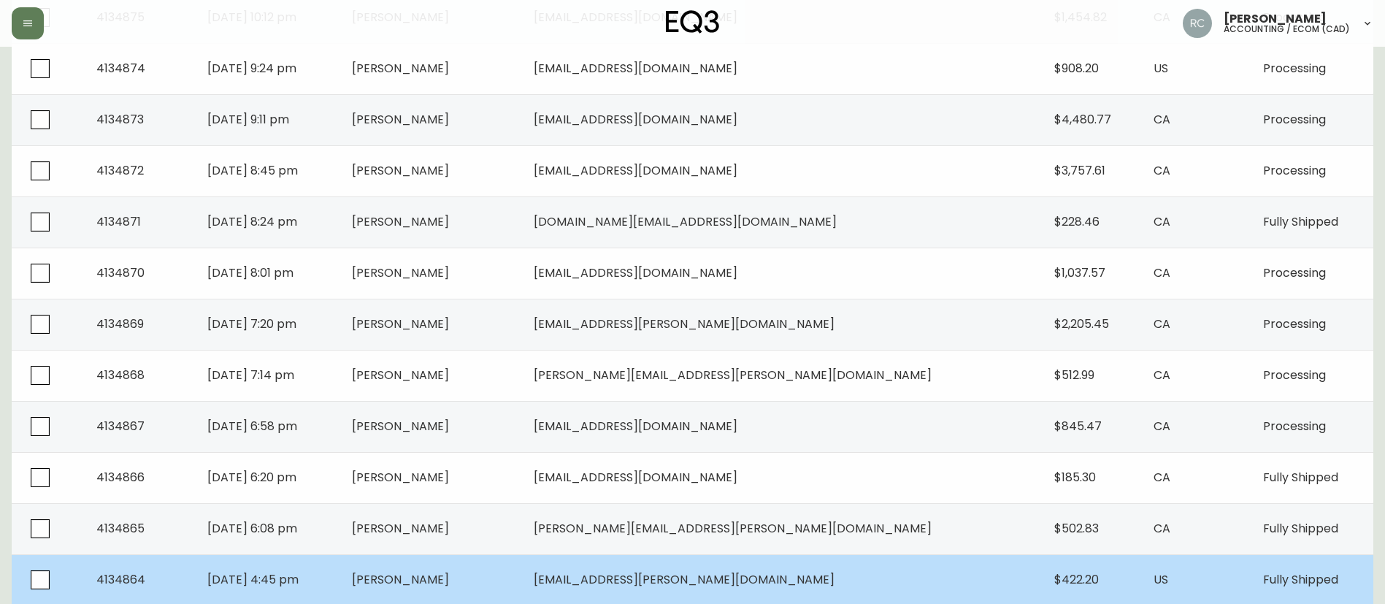
click at [514, 567] on td "Christie Neuhaus" at bounding box center [431, 579] width 182 height 51
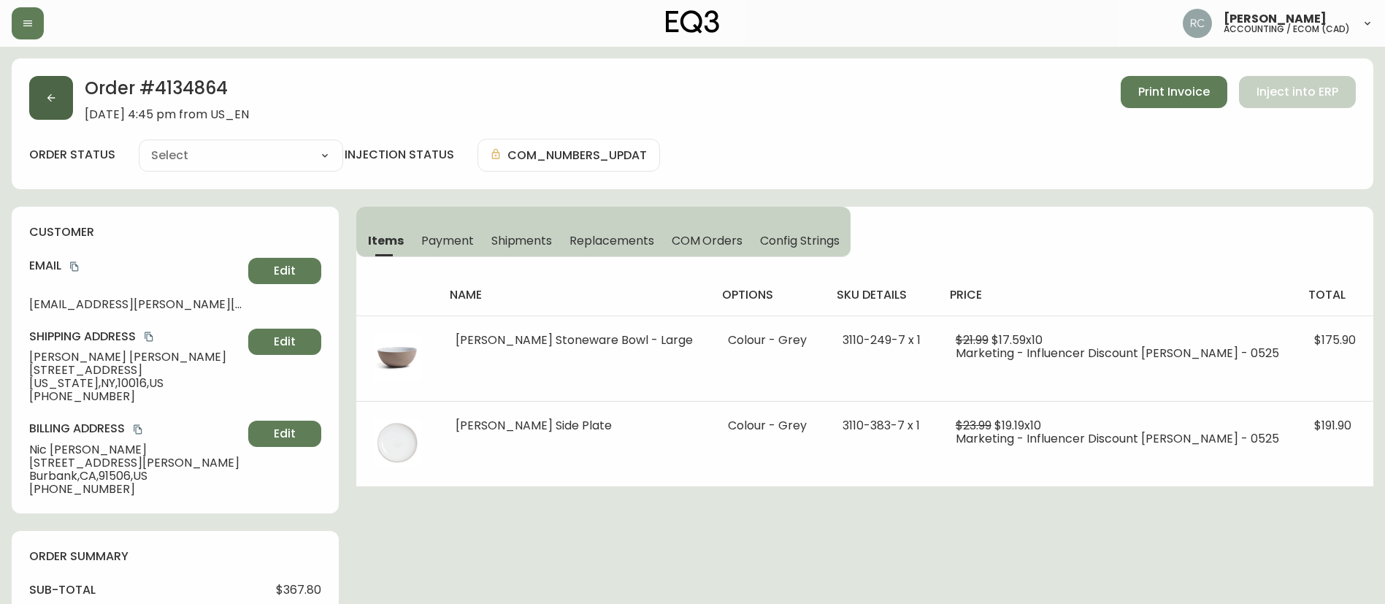
type input "Fully Shipped"
select select "FULLY_SHIPPED"
click at [42, 93] on button "button" at bounding box center [51, 98] width 44 height 44
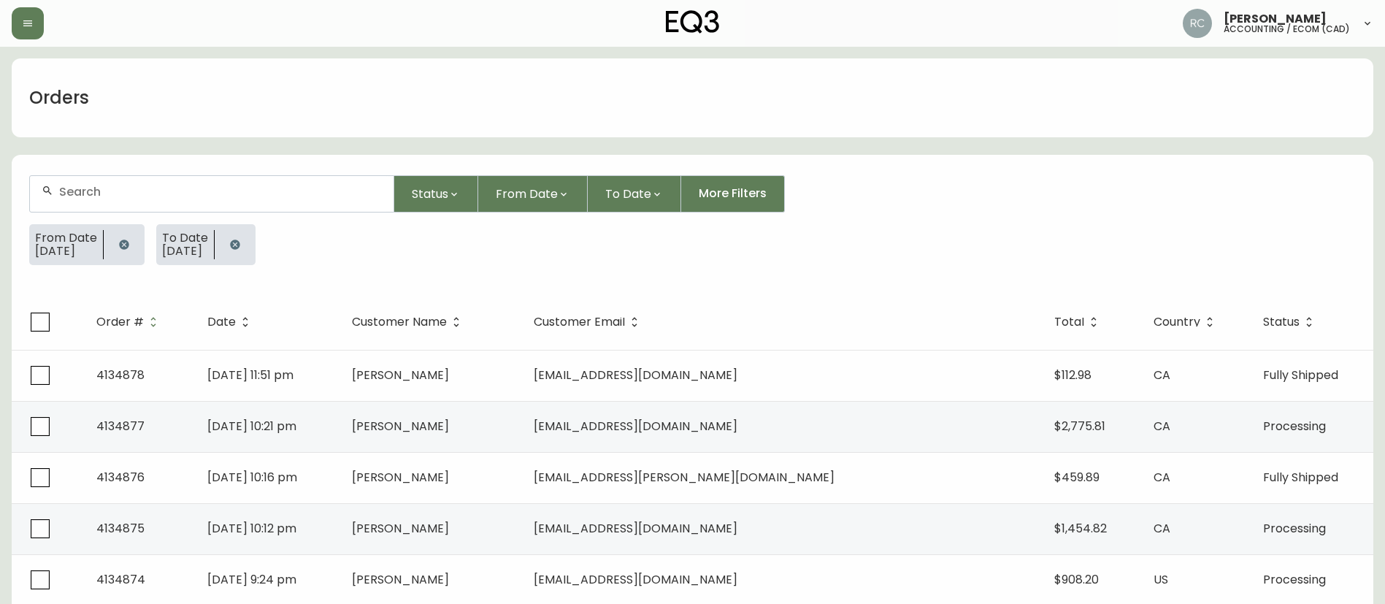
scroll to position [657, 0]
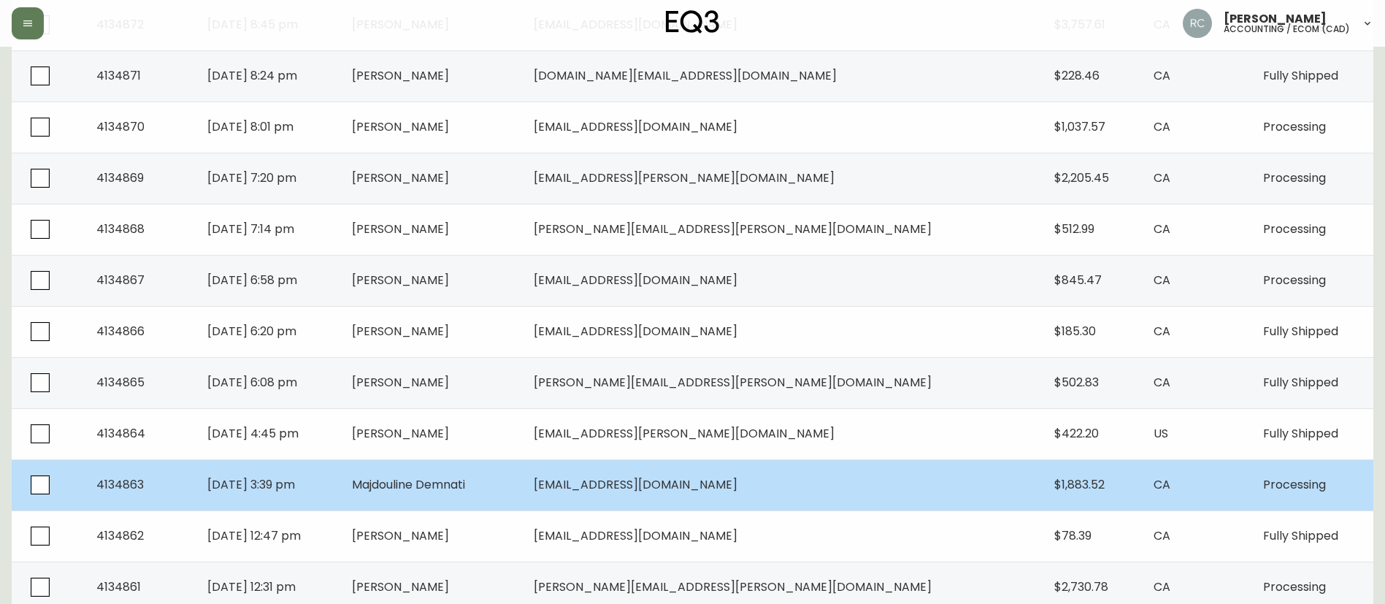
click at [465, 476] on span "Majdouline Demnati" at bounding box center [408, 484] width 113 height 17
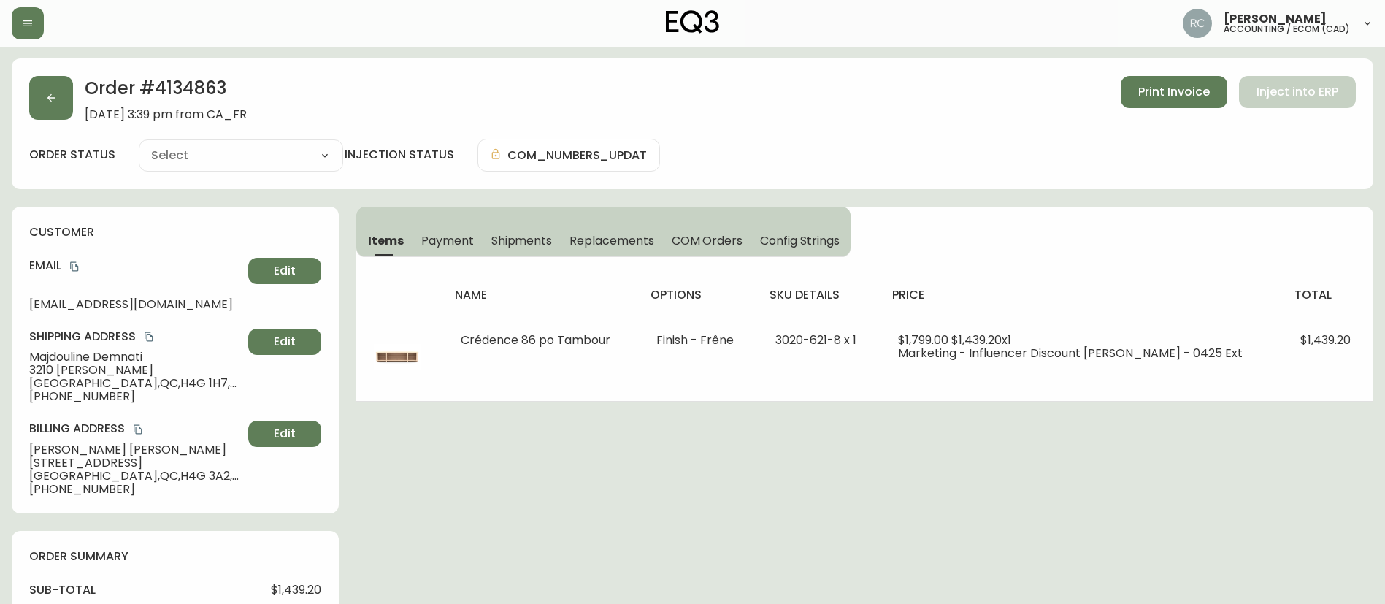
type input "Processing"
select select "PROCESSING"
click at [437, 238] on span "Payment" at bounding box center [447, 240] width 53 height 15
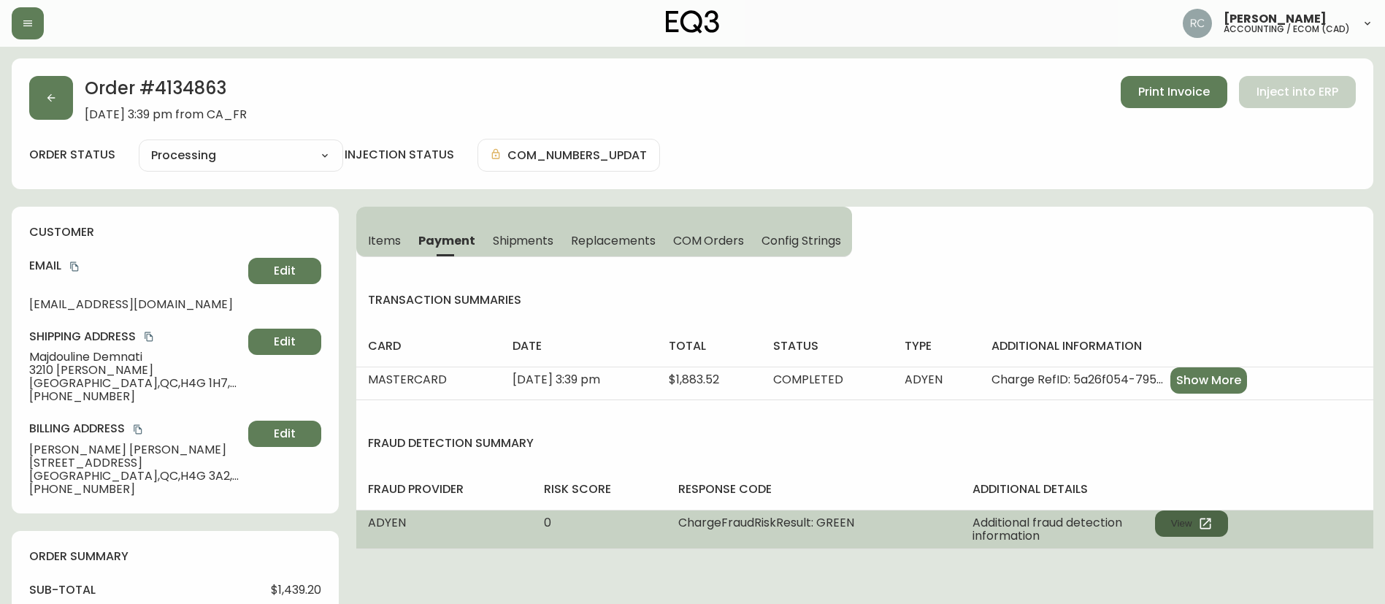
click at [1180, 521] on button "View" at bounding box center [1191, 523] width 73 height 26
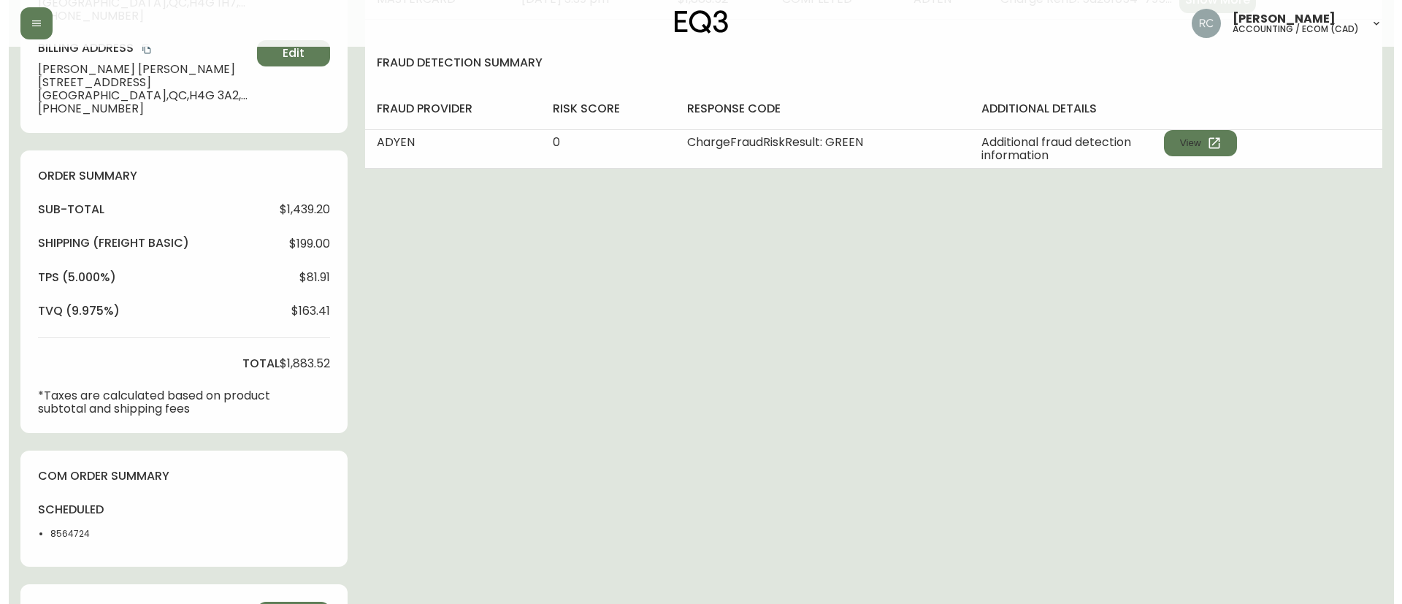
scroll to position [540, 0]
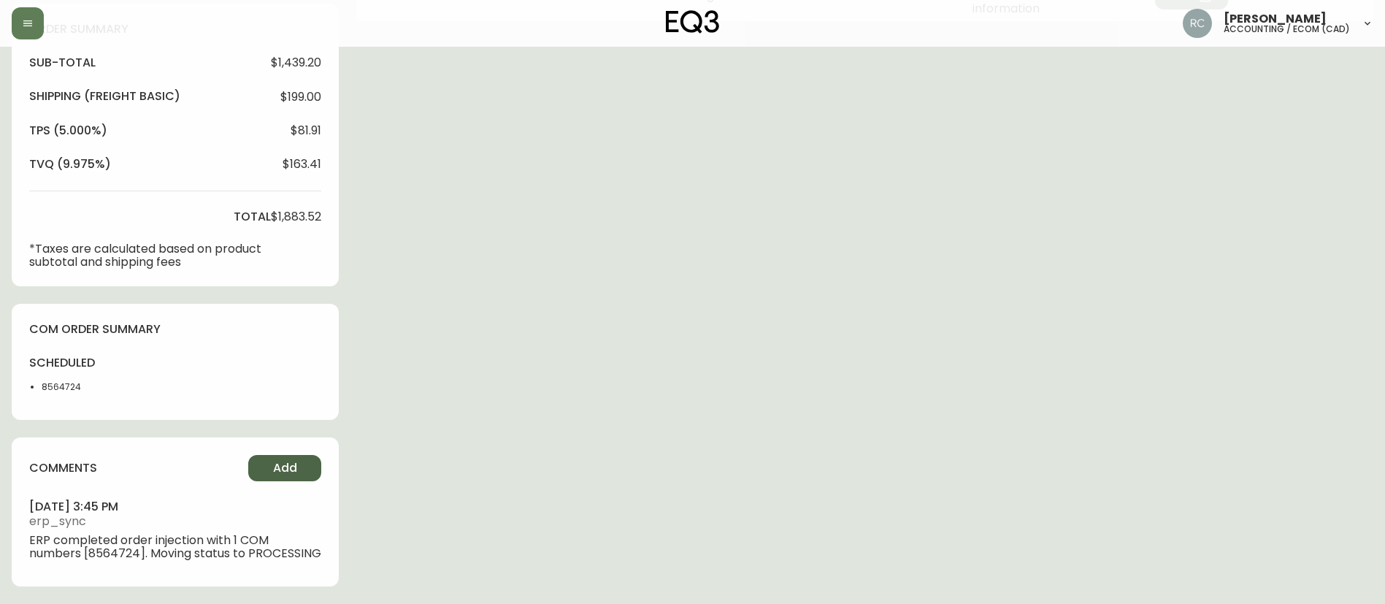
click at [283, 460] on span "Add" at bounding box center [285, 468] width 24 height 16
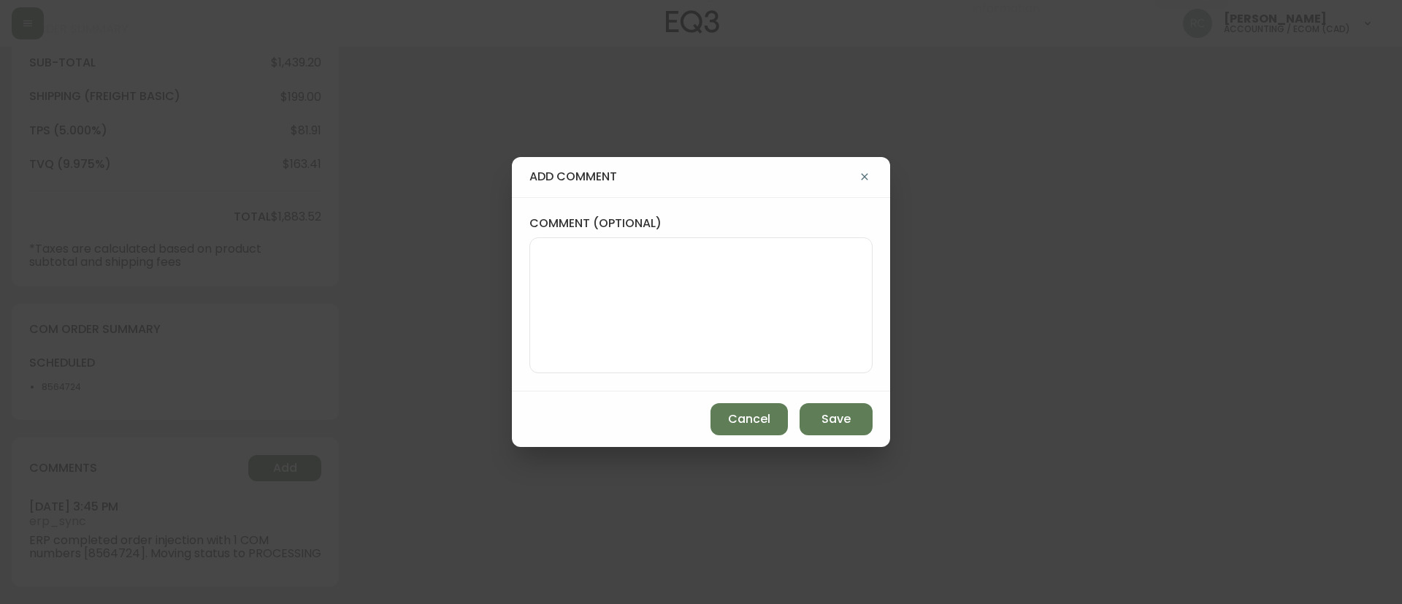
drag, startPoint x: 637, startPoint y: 281, endPoint x: 677, endPoint y: 186, distance: 103.1
click at [637, 281] on textarea "comment (optional)" at bounding box center [701, 305] width 318 height 117
paste textarea "MANUAL FRAUD REVIEW - APPROVED -"
paste textarea "Time since an authorized payment was first seen with email address 3yr 283d"
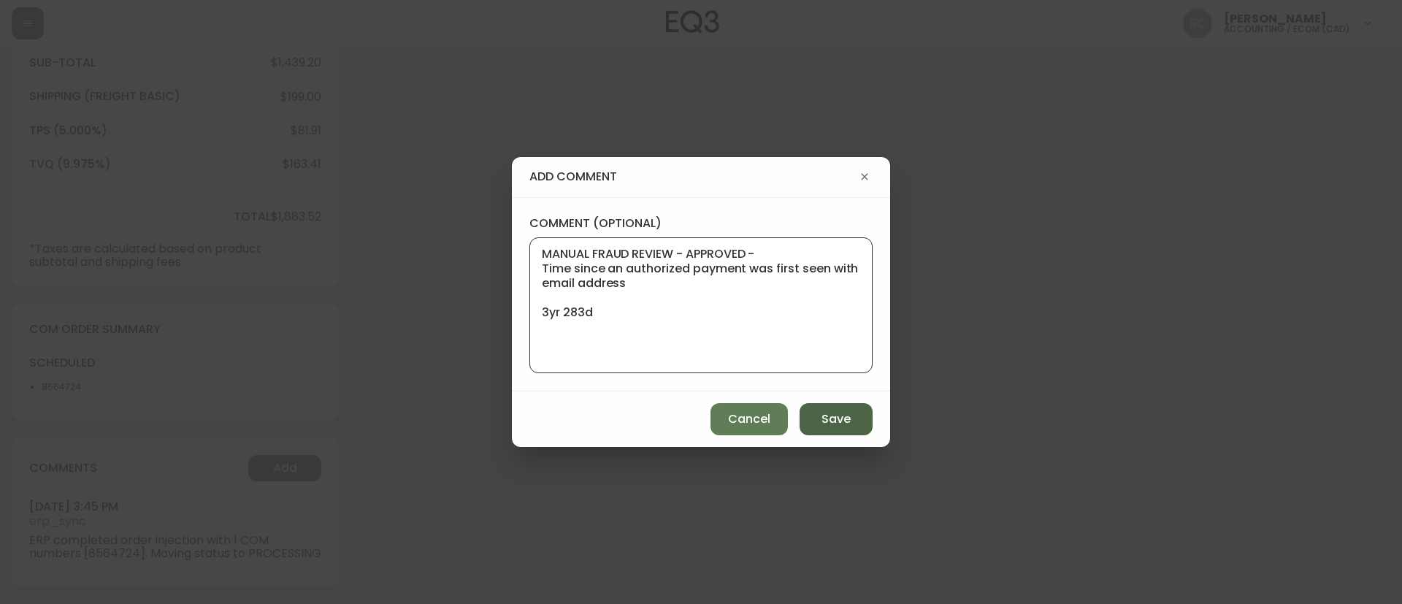
type textarea "MANUAL FRAUD REVIEW - APPROVED - Time since an authorized payment was first see…"
click at [832, 422] on span "Save" at bounding box center [835, 419] width 29 height 16
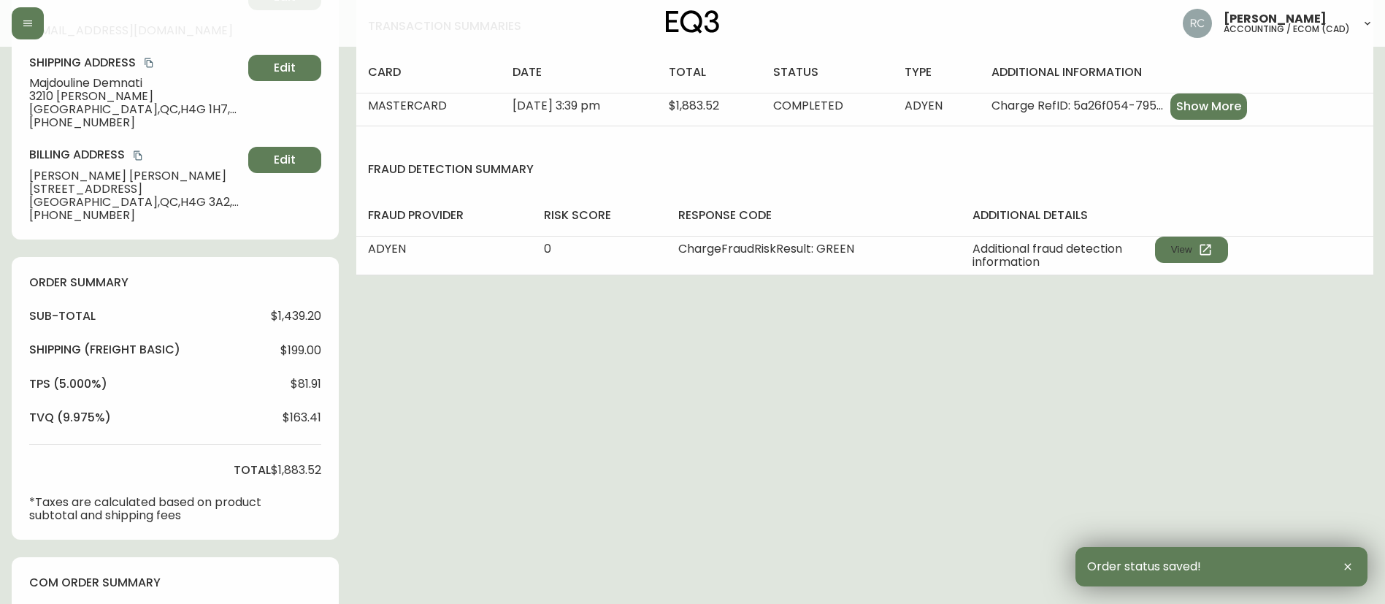
scroll to position [0, 0]
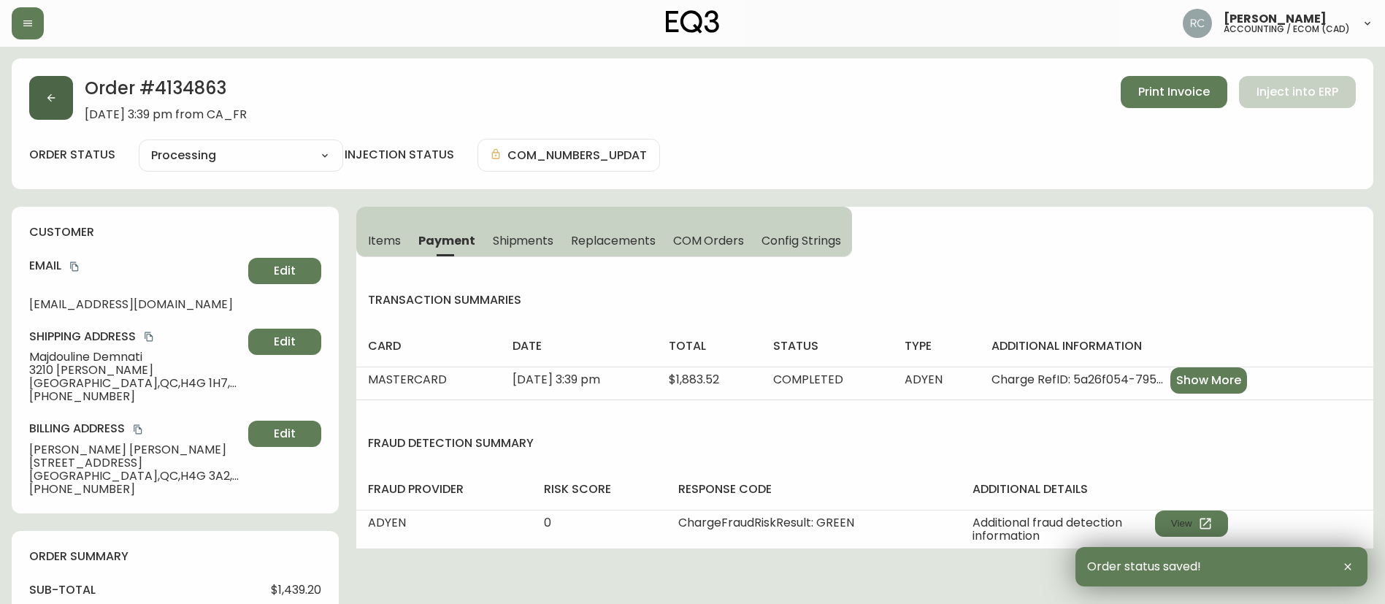
click at [49, 93] on icon "button" at bounding box center [51, 98] width 12 height 12
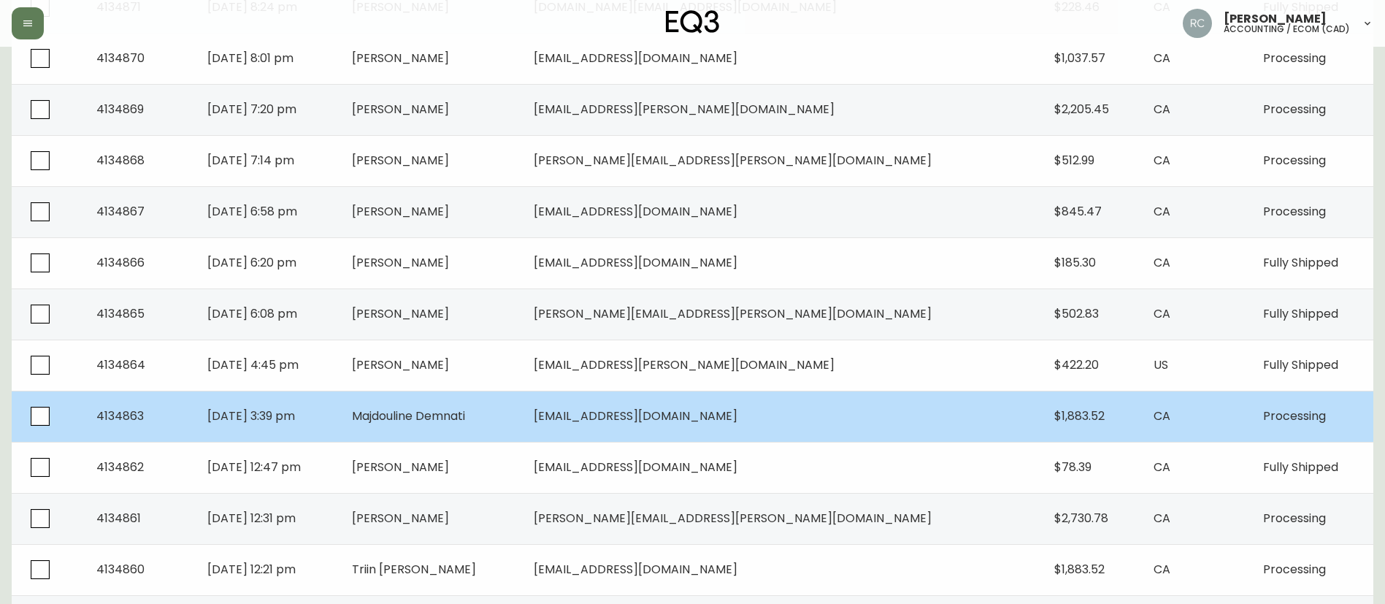
scroll to position [730, 0]
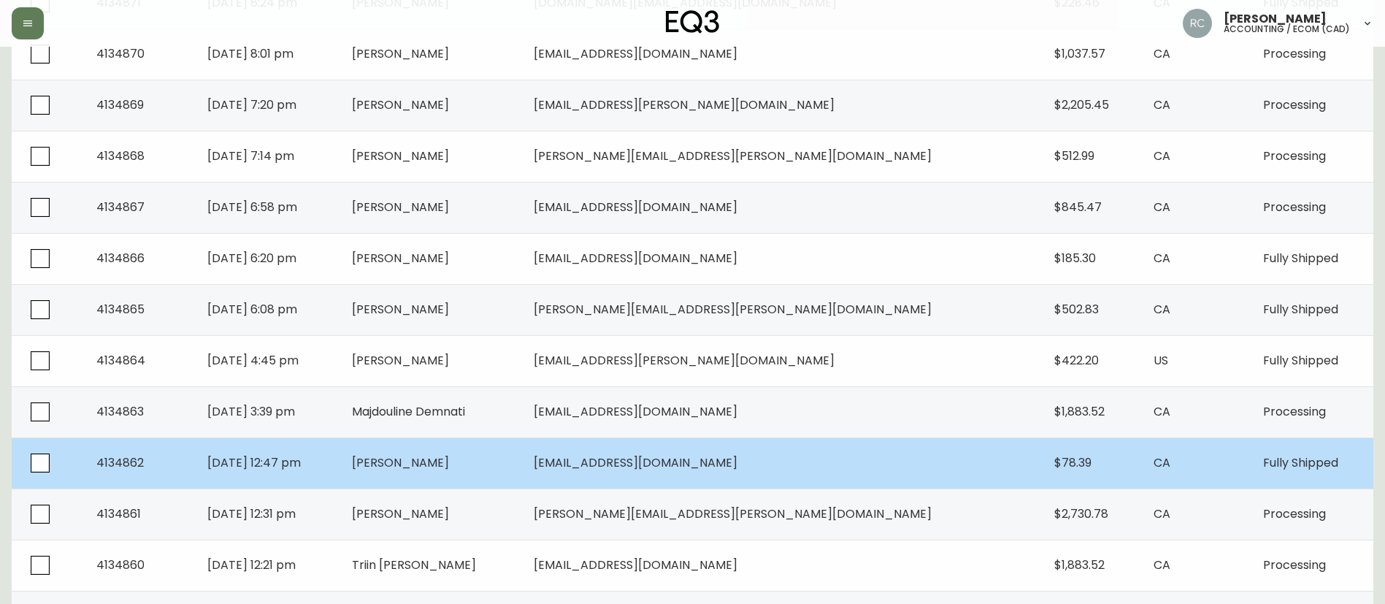
click at [496, 475] on td "ZHENYU ZHANG" at bounding box center [431, 462] width 182 height 51
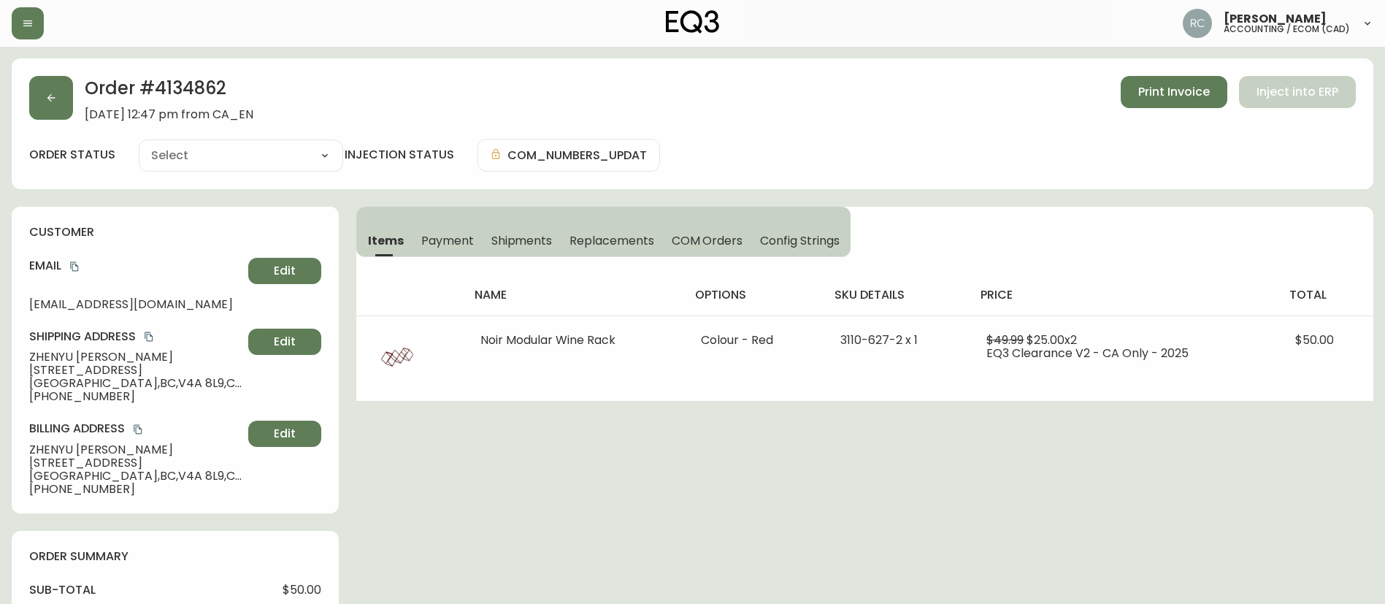
type input "Fully Shipped"
select select "FULLY_SHIPPED"
click at [44, 96] on button "button" at bounding box center [51, 98] width 44 height 44
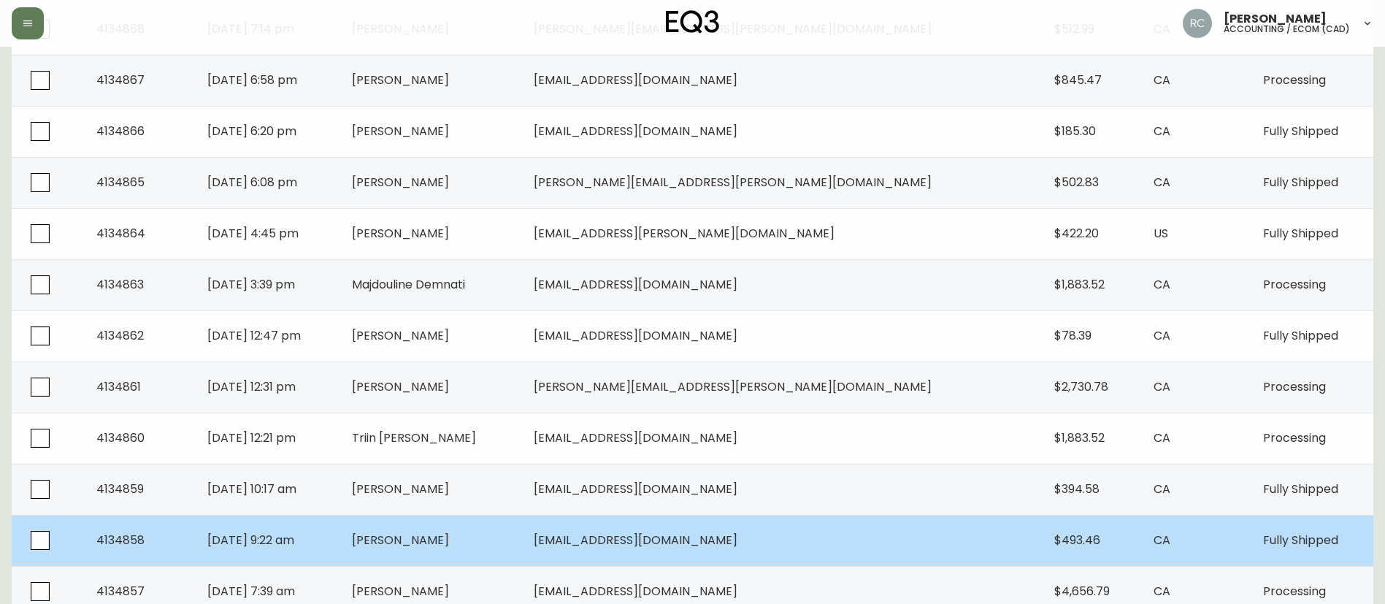
scroll to position [903, 0]
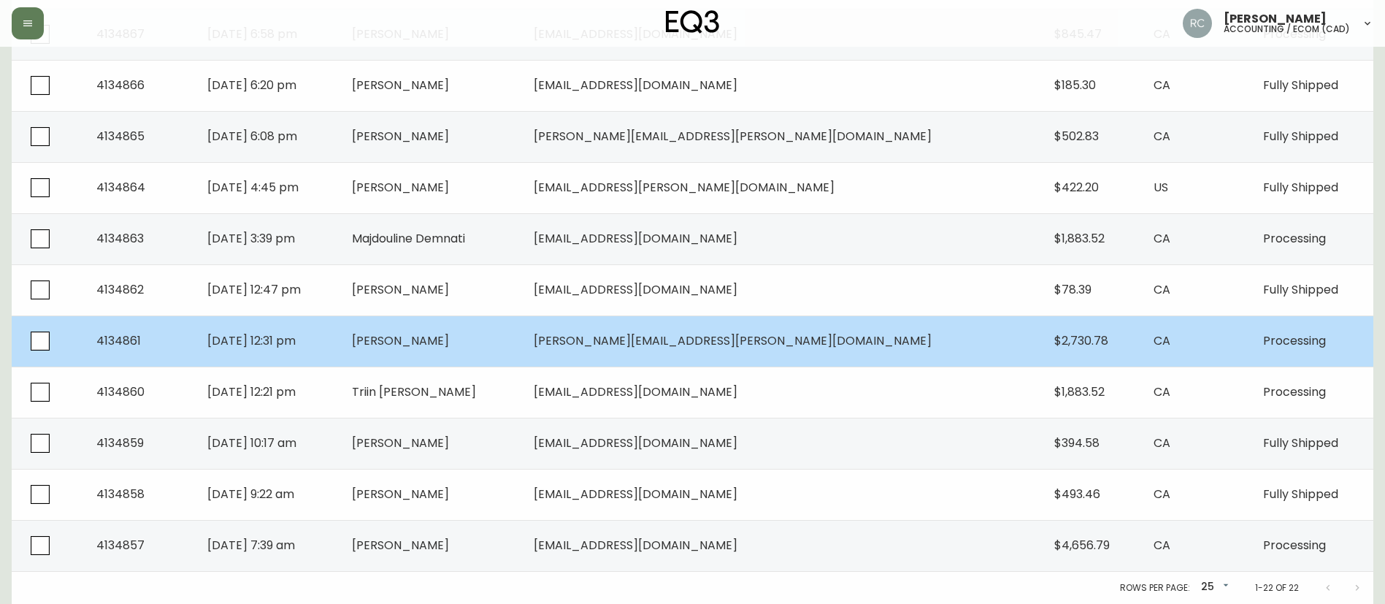
click at [449, 343] on span "John Zeljkovich" at bounding box center [400, 340] width 97 height 17
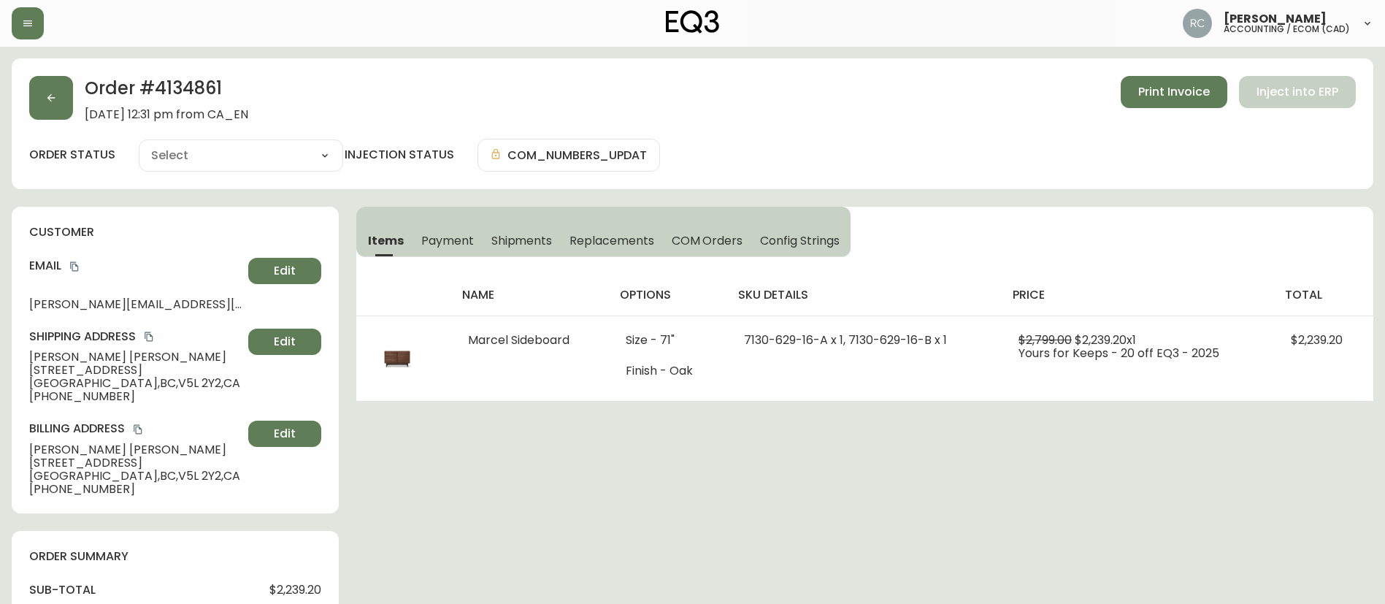
type input "Processing"
select select "PROCESSING"
click at [47, 93] on icon "button" at bounding box center [51, 98] width 12 height 12
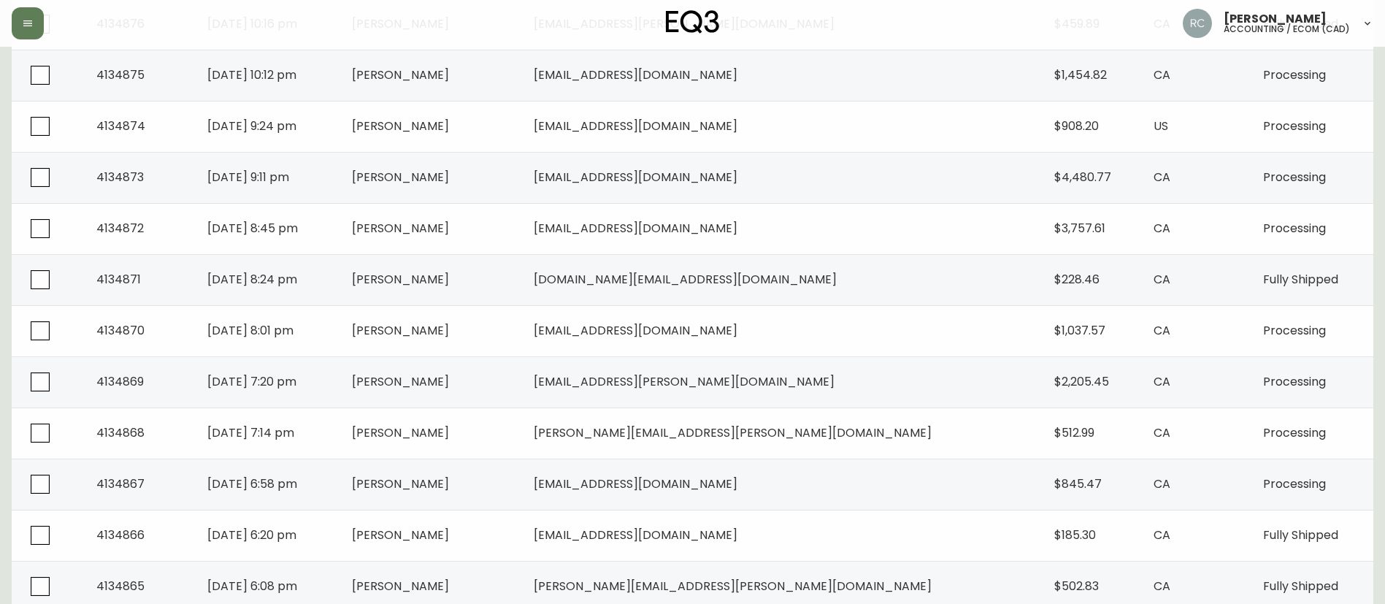
scroll to position [903, 0]
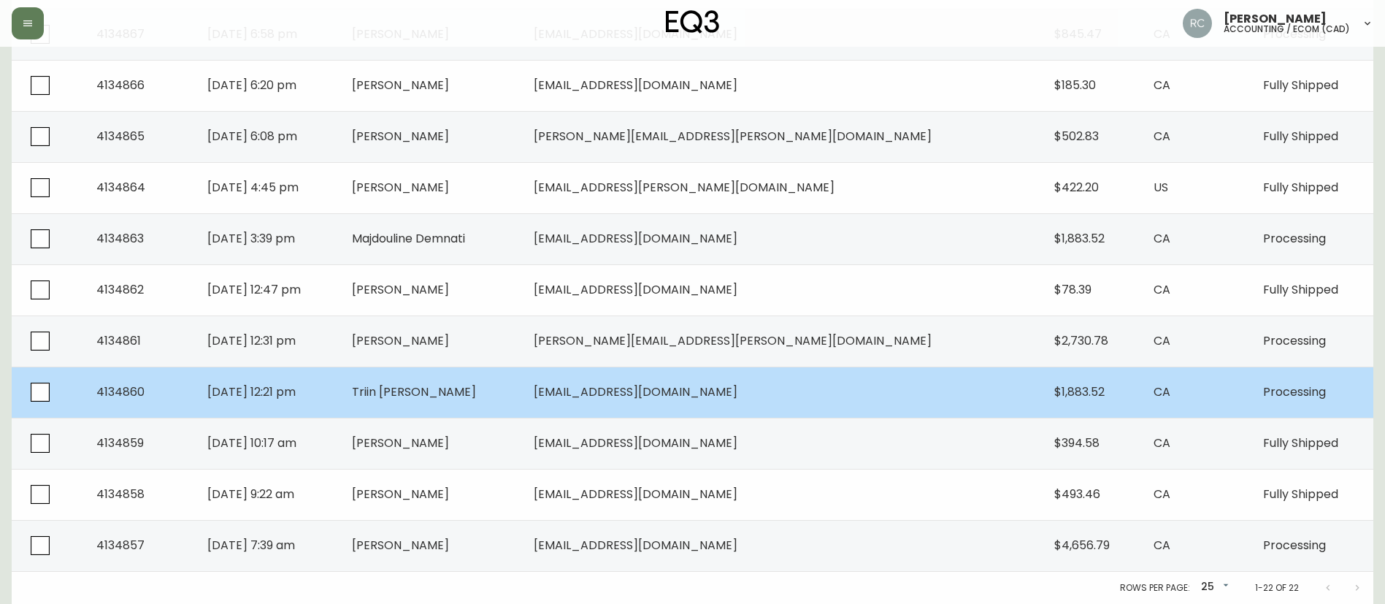
click at [451, 390] on td "Triin Sohal" at bounding box center [431, 392] width 182 height 51
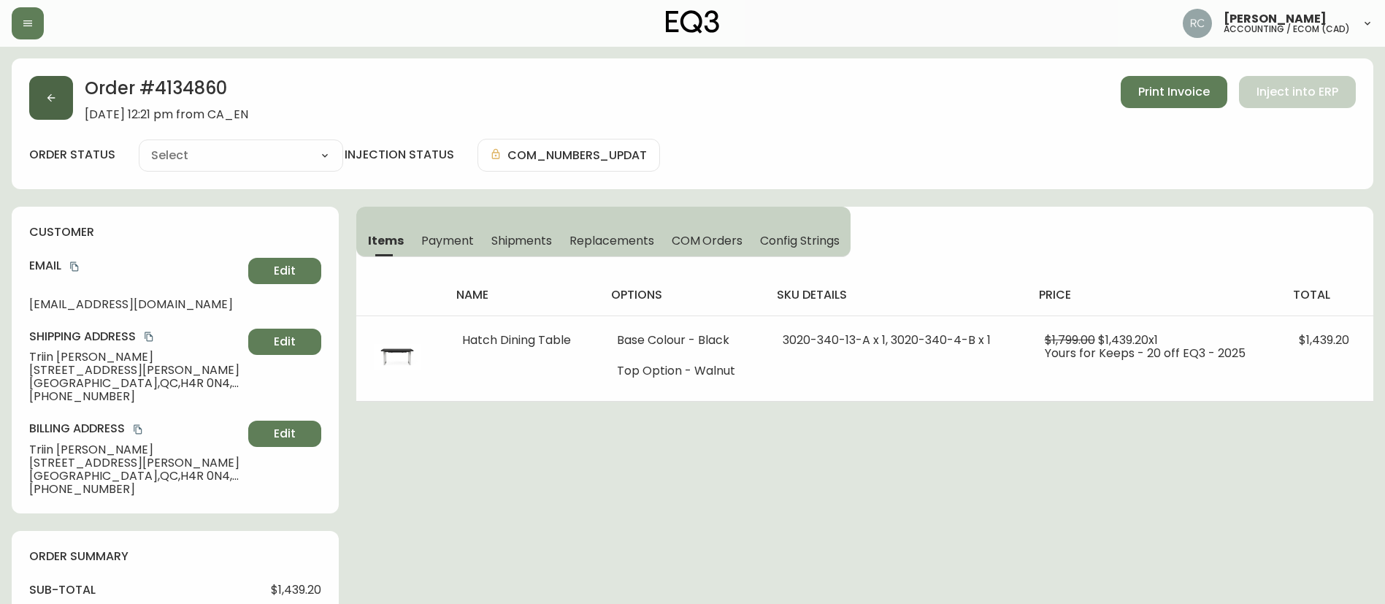
type input "Processing"
select select "PROCESSING"
click at [421, 230] on button "Payment" at bounding box center [447, 240] width 70 height 32
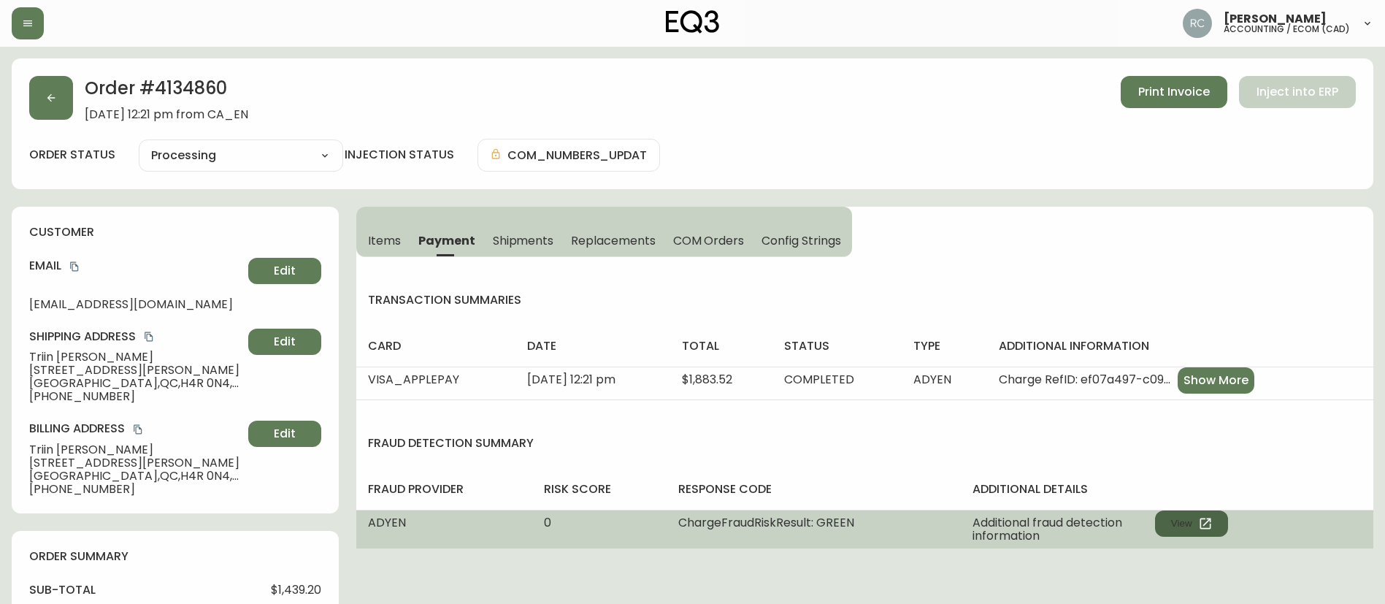
click at [1183, 523] on button "View" at bounding box center [1191, 523] width 73 height 26
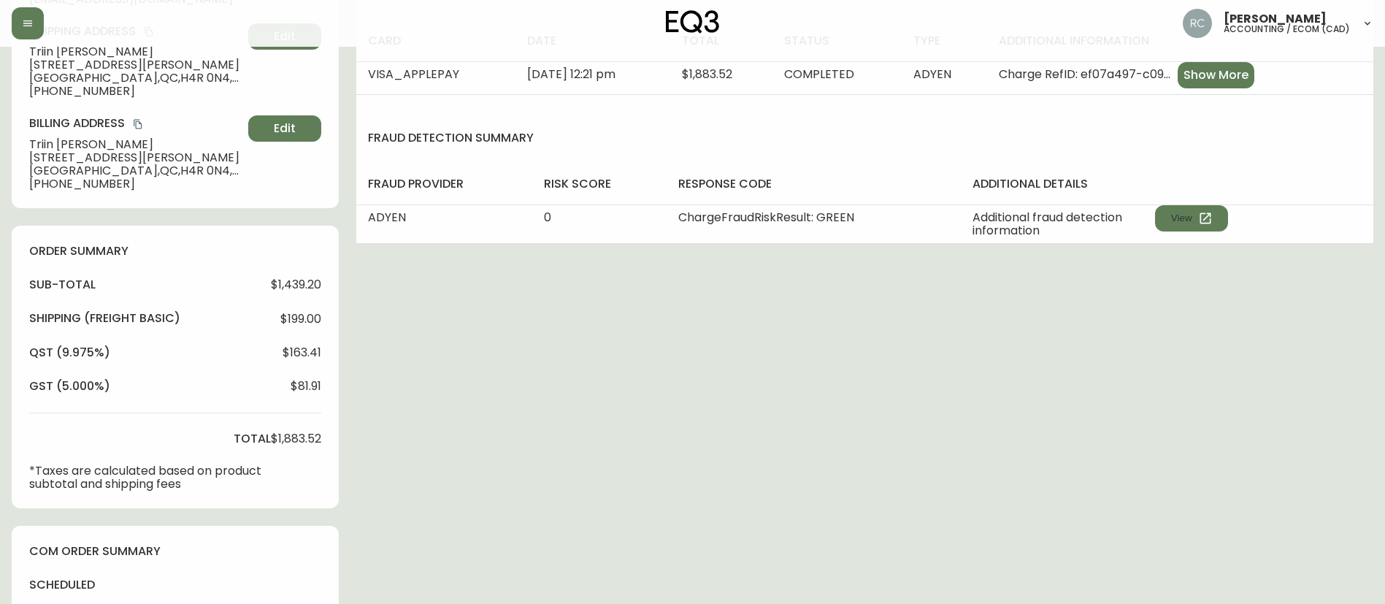
scroll to position [527, 0]
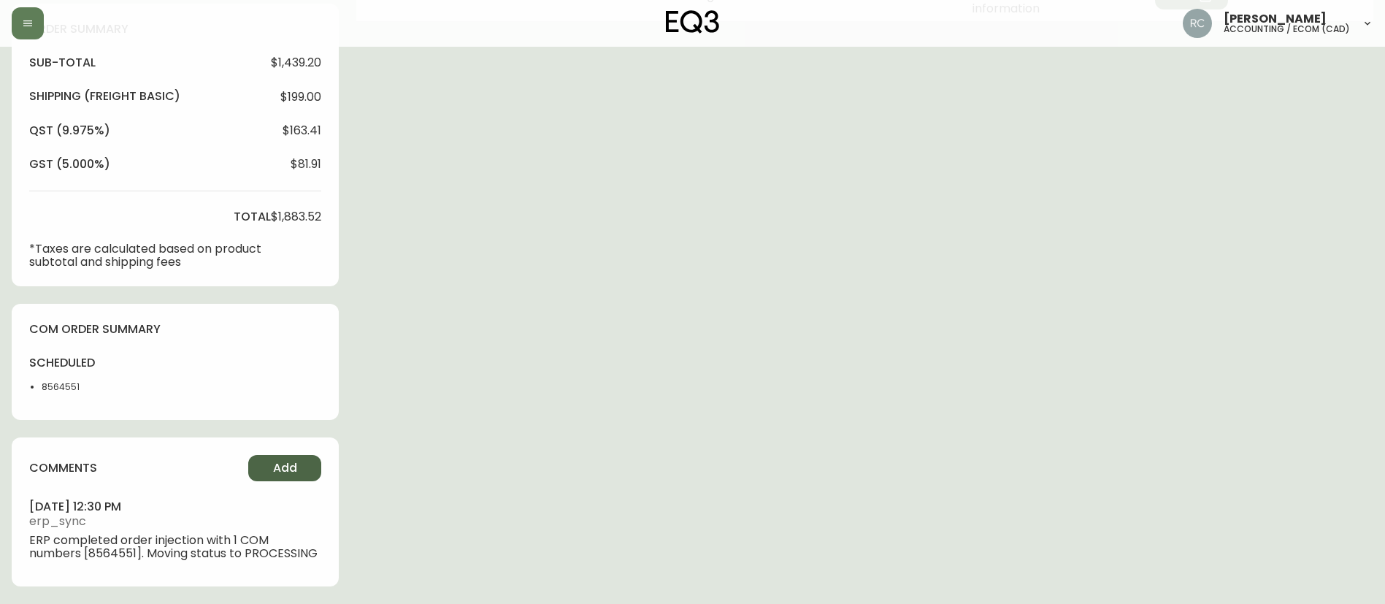
click at [302, 464] on button "Add" at bounding box center [284, 468] width 73 height 26
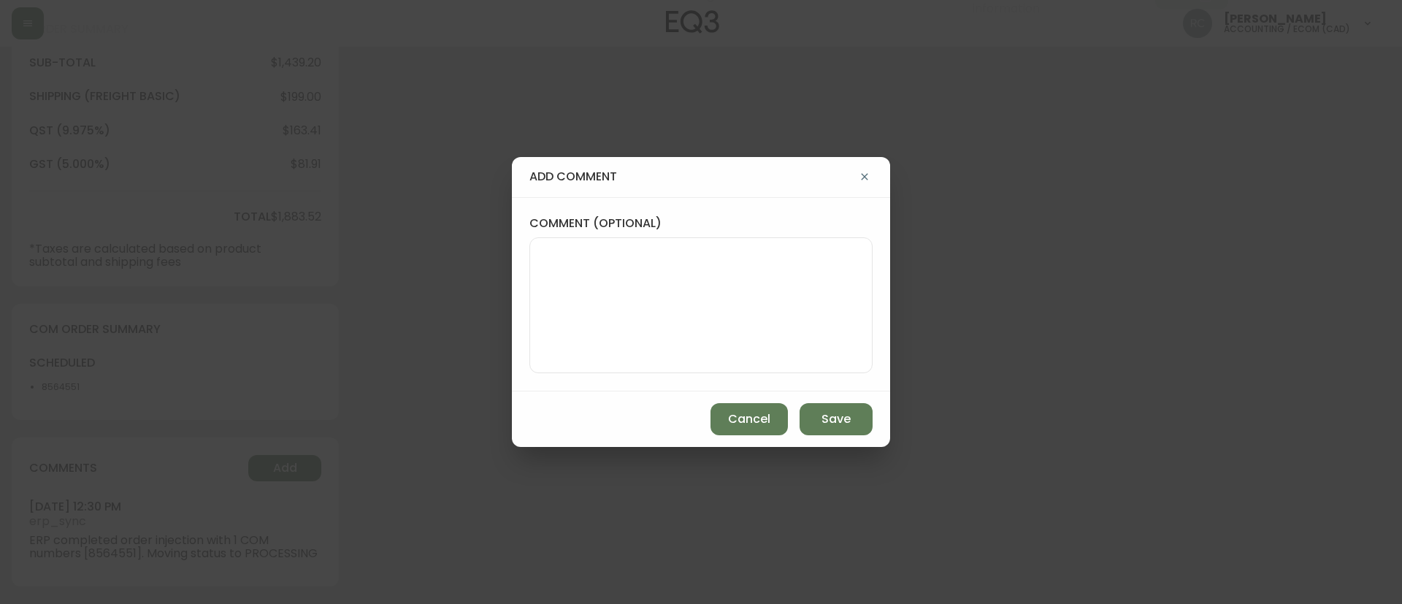
drag, startPoint x: 736, startPoint y: 302, endPoint x: 740, endPoint y: 291, distance: 11.5
click at [736, 302] on textarea "comment (optional)" at bounding box center [701, 305] width 318 height 117
paste textarea "MANUAL FRAUD REVIEW - APPROVED - same shipping and billing address -"
paste textarea "Time since an authorized payment was first seen with email address 57d"
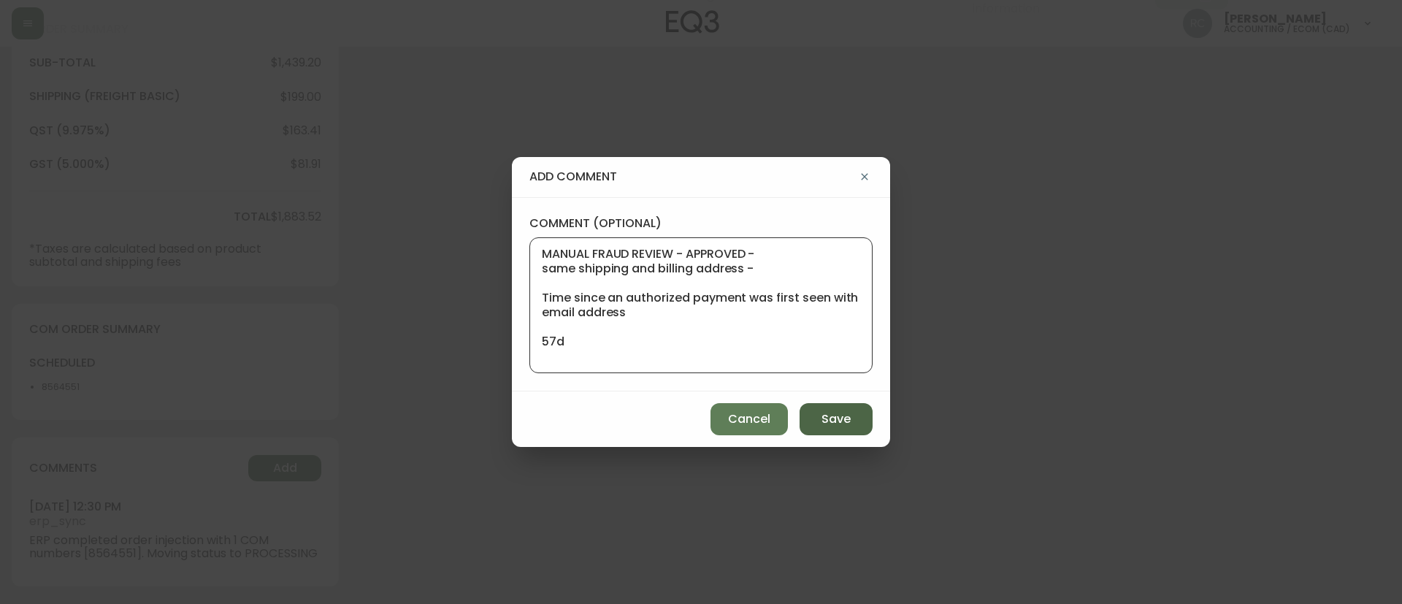
type textarea "MANUAL FRAUD REVIEW - APPROVED - same shipping and billing address - Time since…"
click at [849, 411] on span "Save" at bounding box center [835, 419] width 29 height 16
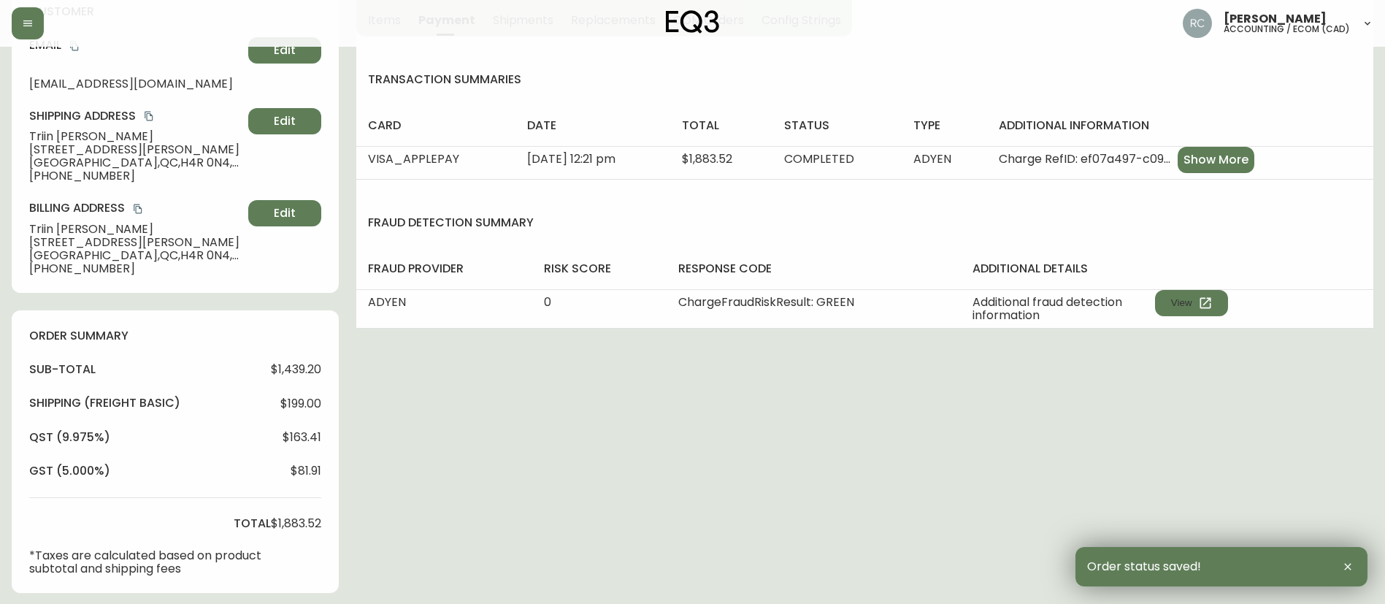
scroll to position [0, 0]
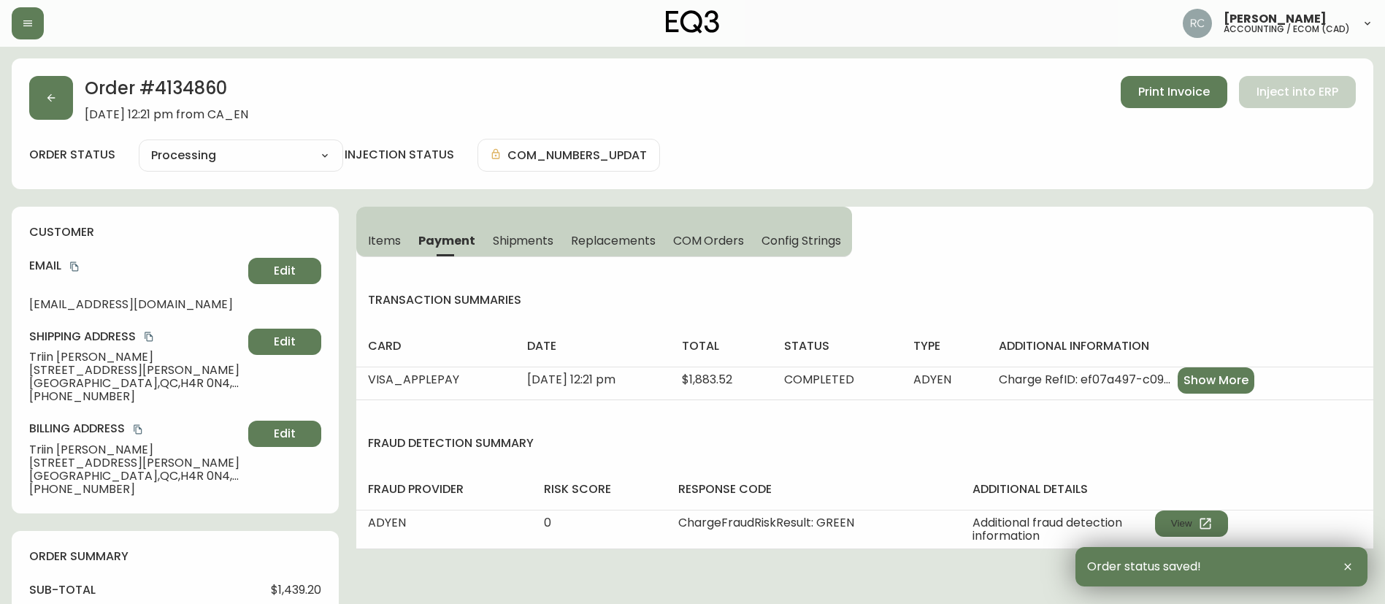
click at [394, 235] on span "Items" at bounding box center [384, 240] width 33 height 15
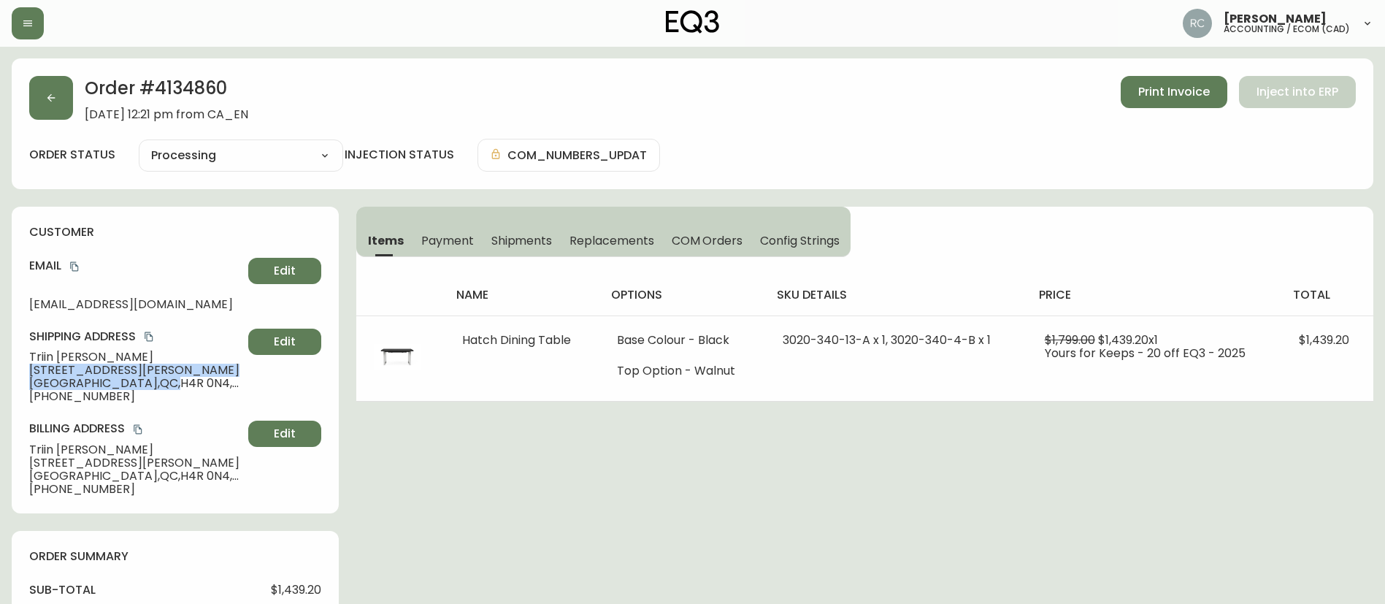
drag, startPoint x: 27, startPoint y: 370, endPoint x: 514, endPoint y: 290, distance: 493.5
click at [107, 381] on div "customer Email sohaltriin@gmail.com Edit Shipping Address Triin Sohal 2303 Rue …" at bounding box center [175, 360] width 327 height 307
copy div "2303 Rue Wilfrid-Reid, 211 Montréal , QC ,"
click at [75, 264] on icon "copy" at bounding box center [74, 266] width 8 height 9
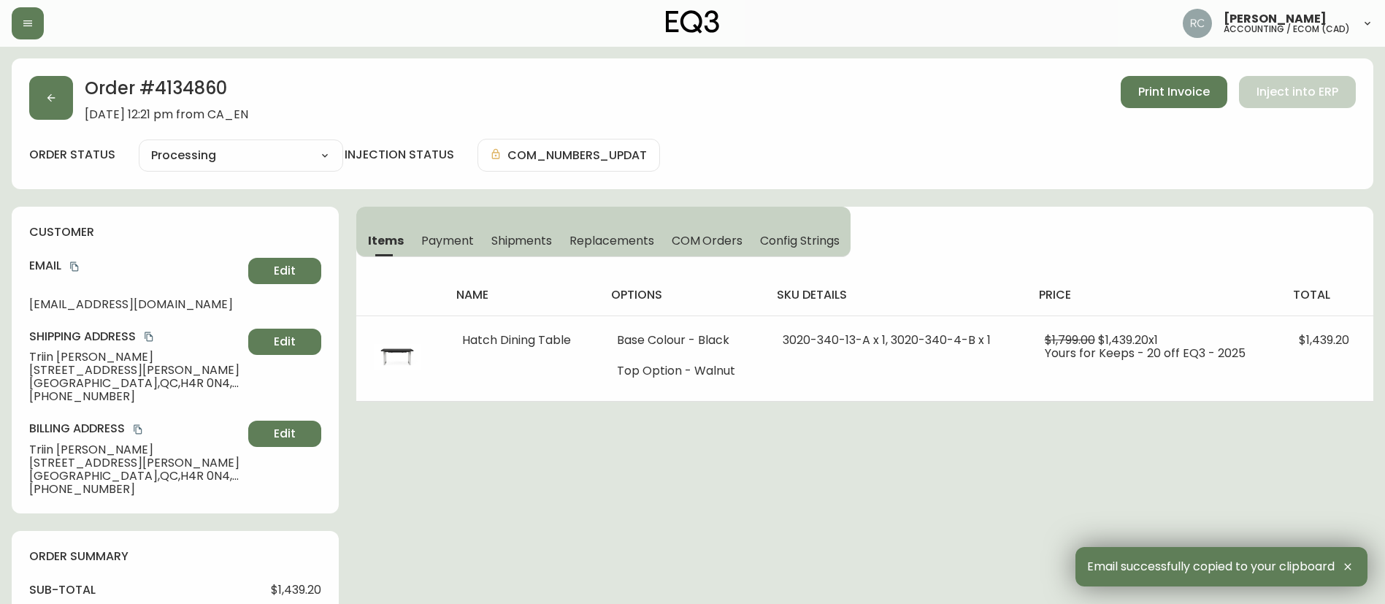
click at [66, 353] on span "Triin Sohal" at bounding box center [135, 356] width 213 height 13
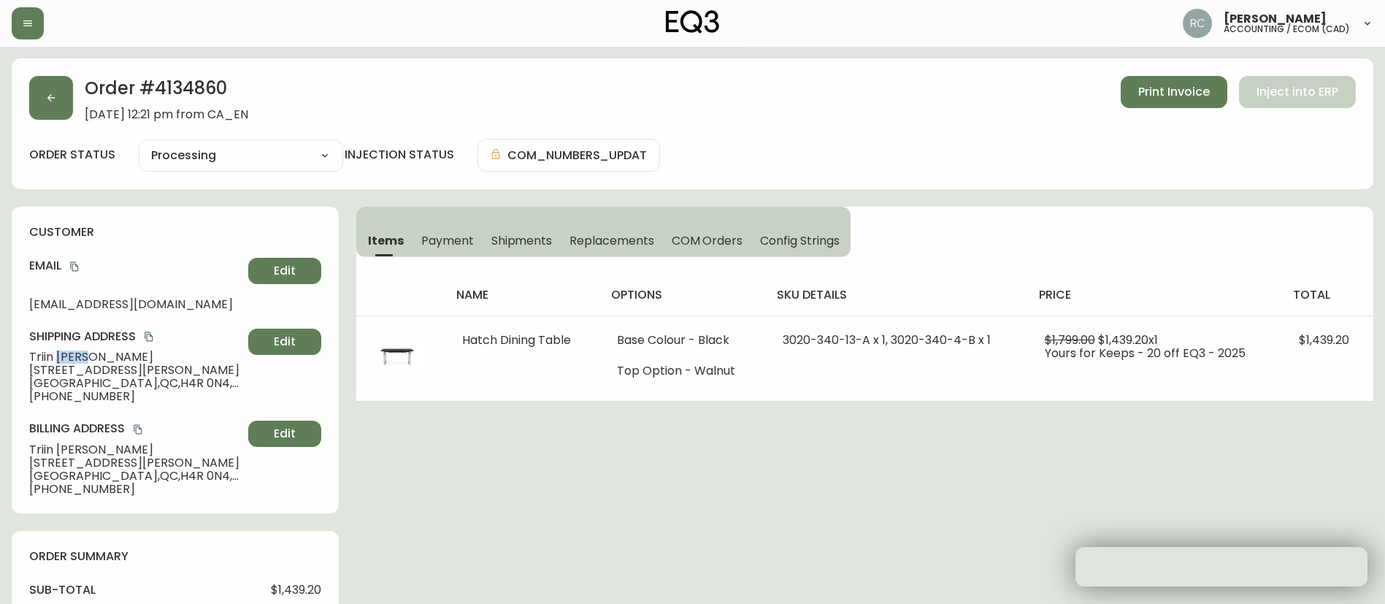
click at [66, 353] on span "Triin Sohal" at bounding box center [135, 356] width 213 height 13
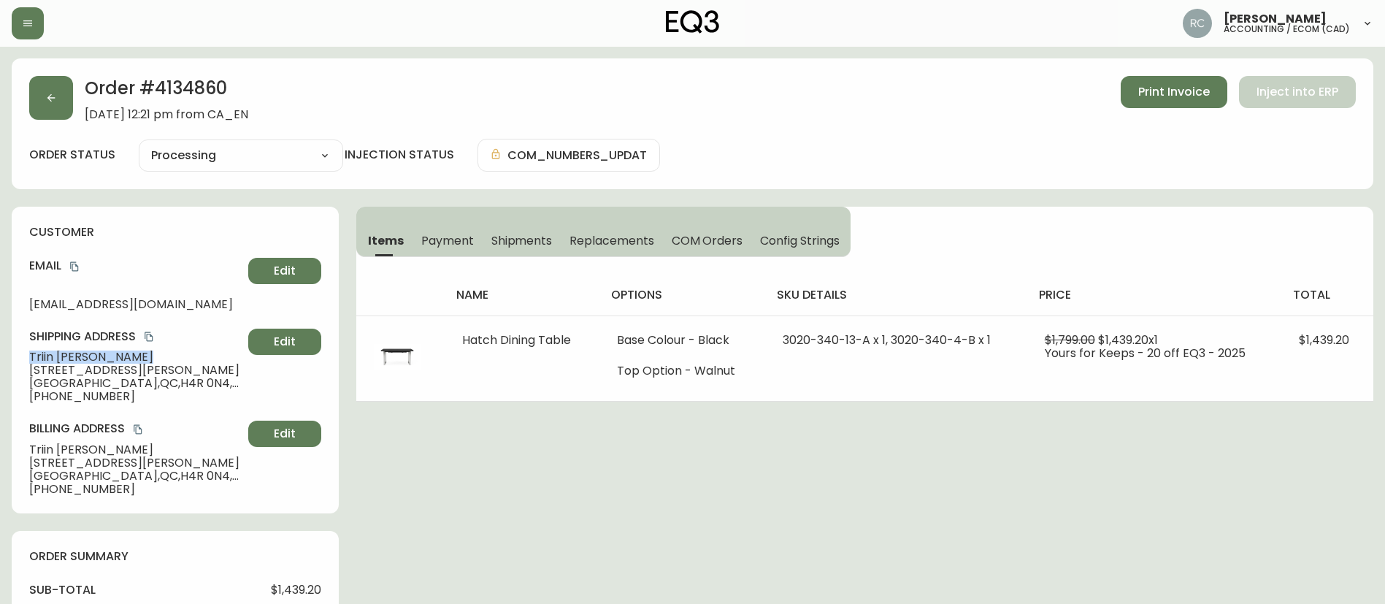
click at [66, 353] on span "Triin Sohal" at bounding box center [135, 356] width 213 height 13
copy span "Triin Sohal"
click at [62, 98] on button "button" at bounding box center [51, 98] width 44 height 44
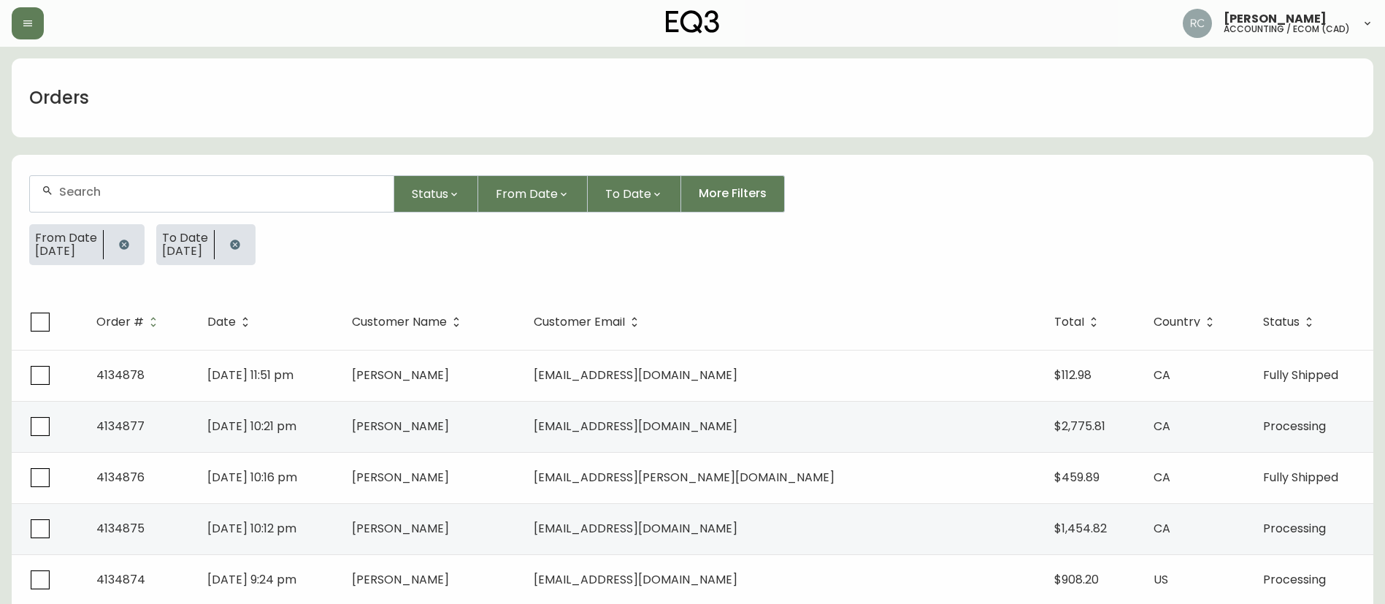
click at [410, 243] on div "From Date 26/08/2025 To Date 26/08/2025" at bounding box center [692, 250] width 1327 height 53
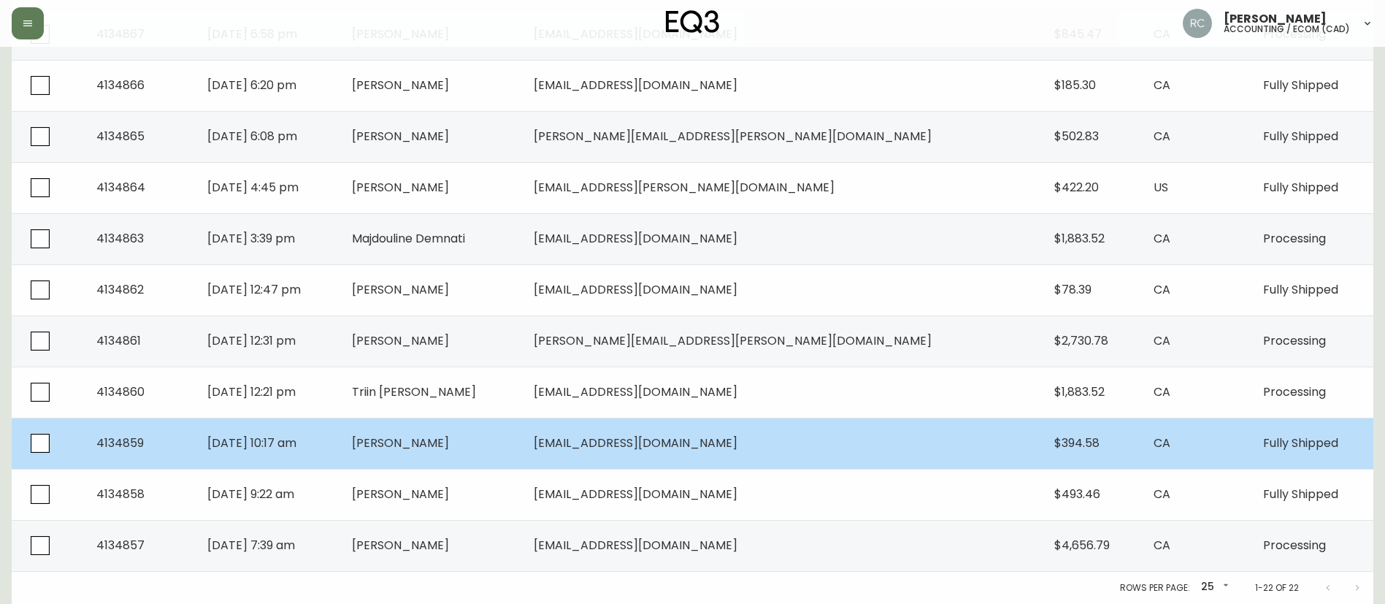
click at [449, 440] on span "michelle Thomas" at bounding box center [400, 442] width 97 height 17
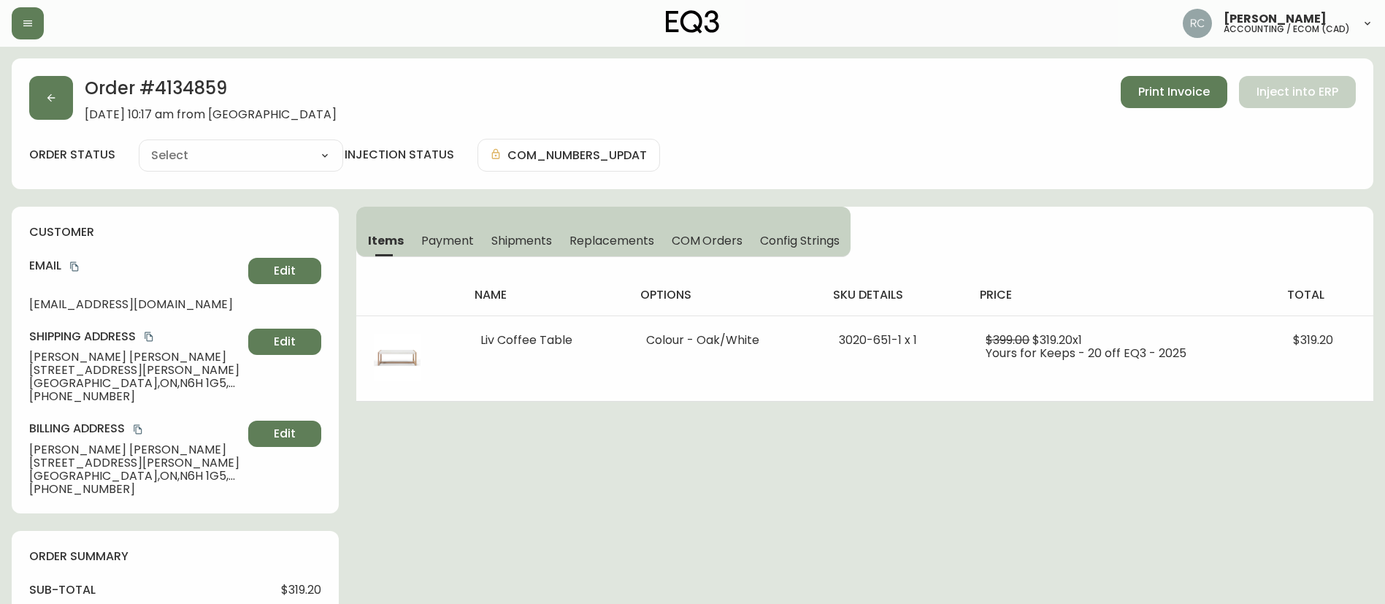
type input "Fully Shipped"
select select "FULLY_SHIPPED"
click at [49, 100] on icon "button" at bounding box center [51, 98] width 12 height 12
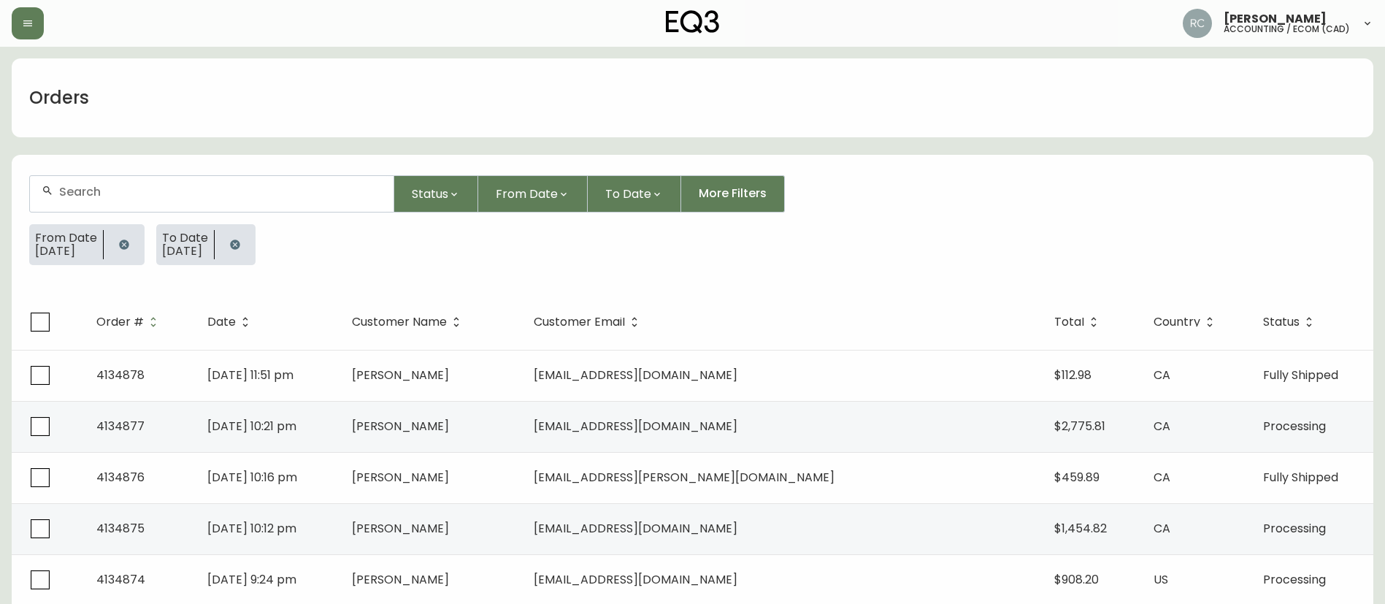
scroll to position [903, 0]
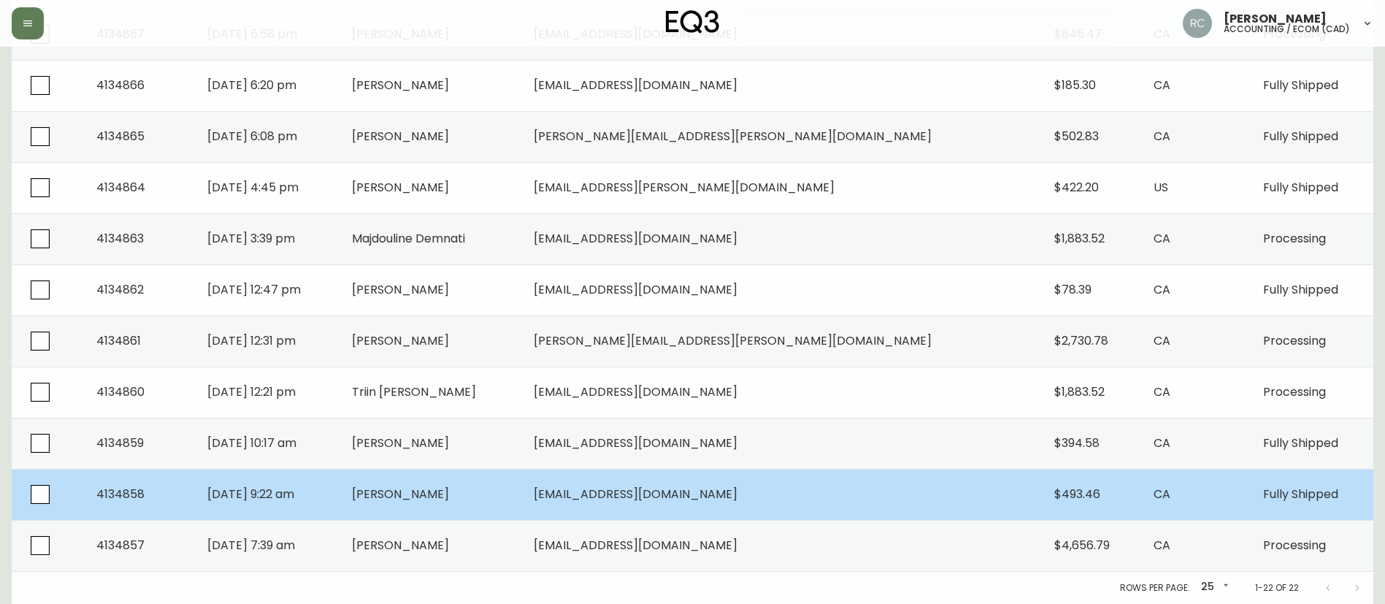
click at [522, 474] on td "Lucie Coté" at bounding box center [431, 494] width 182 height 51
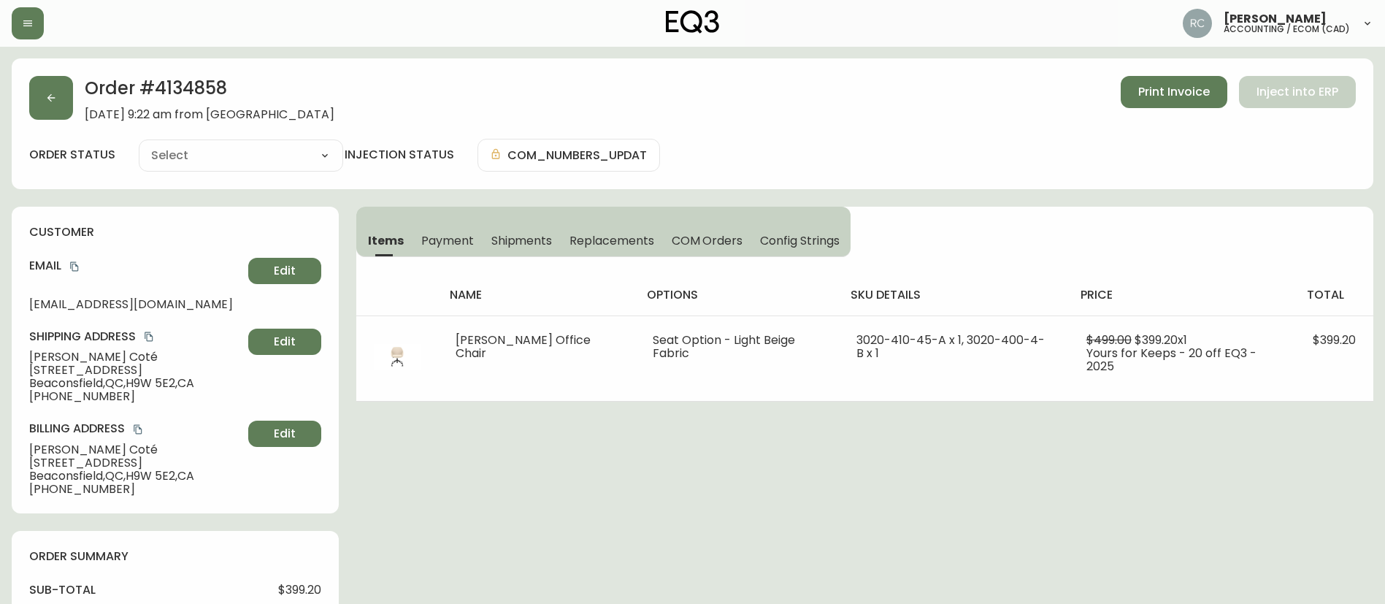
type input "Fully Shipped"
select select "FULLY_SHIPPED"
click at [457, 236] on span "Payment" at bounding box center [447, 240] width 53 height 15
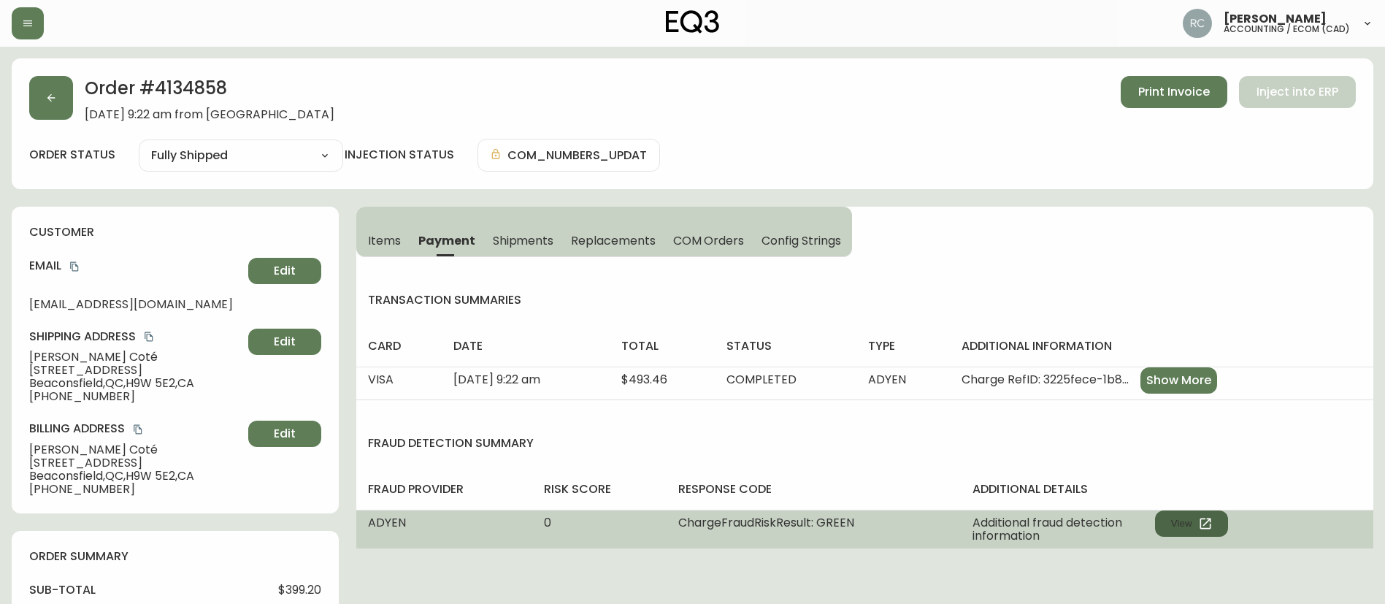
click at [1206, 516] on icon "button" at bounding box center [1205, 523] width 15 height 15
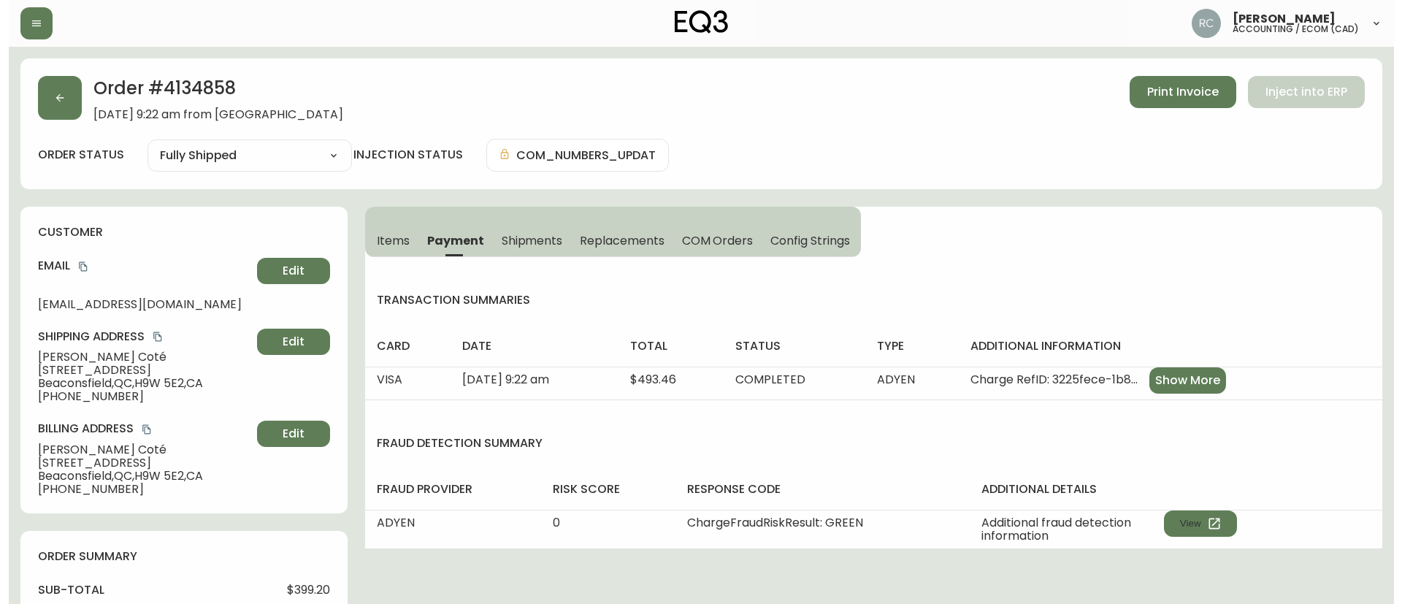
scroll to position [702, 0]
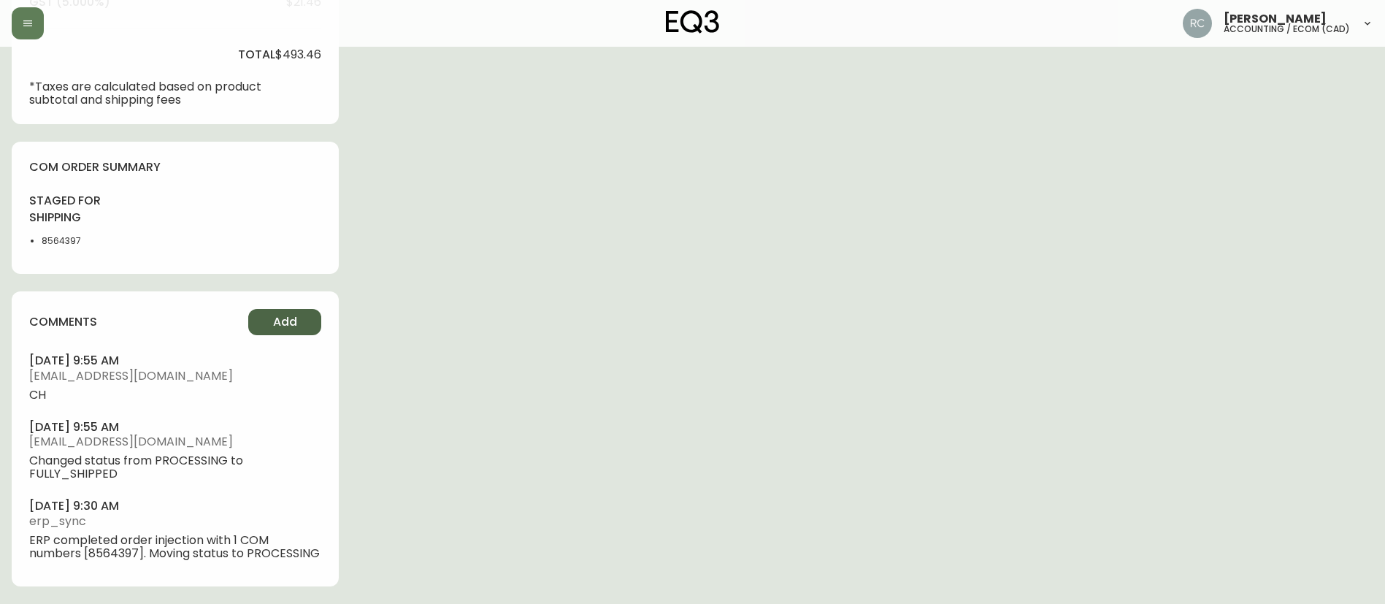
click at [271, 311] on button "Add" at bounding box center [284, 322] width 73 height 26
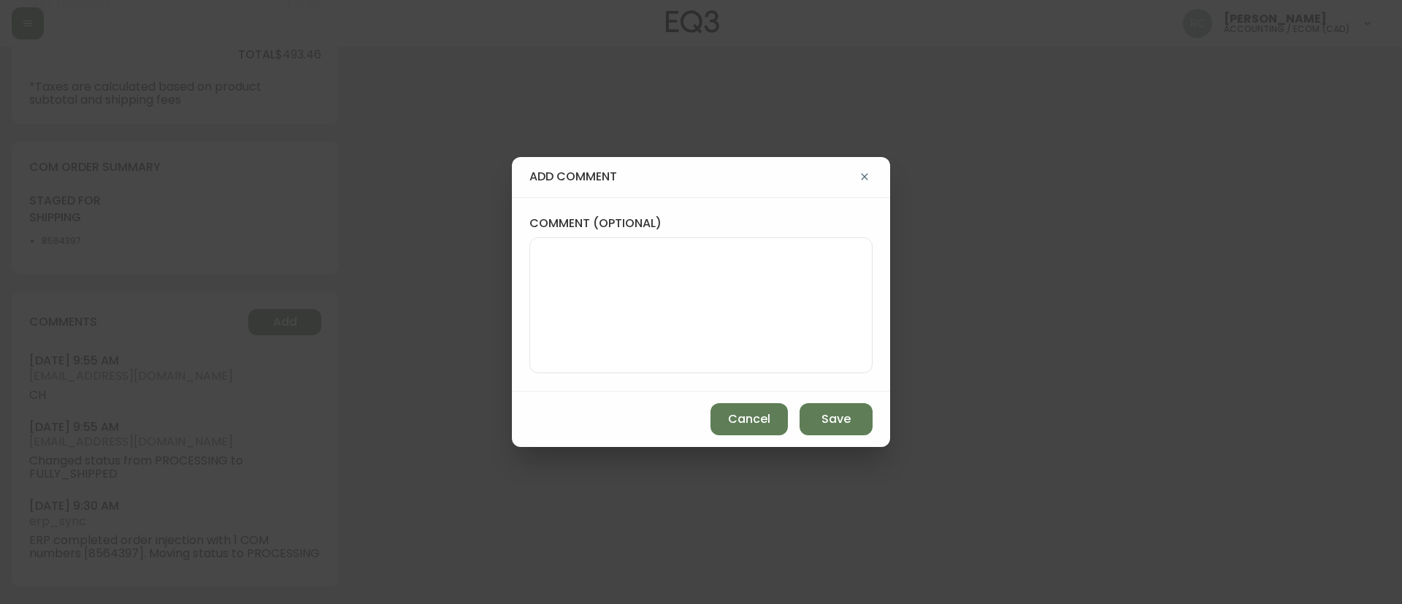
drag, startPoint x: 727, startPoint y: 265, endPoint x: 713, endPoint y: 224, distance: 43.2
click at [726, 265] on textarea "comment (optional)" at bounding box center [701, 305] width 318 height 117
paste textarea "MANUAL FRAUD REVIEW - APPROVED - same shipping and billing address -"
type textarea "MANUAL FRAUD REVIEW - APPROVED - same shipping and billing address -"
click at [436, 299] on div "add comment comment (optional) MANUAL FRAUD REVIEW - APPROVED - same shipping a…" at bounding box center [701, 302] width 1402 height 604
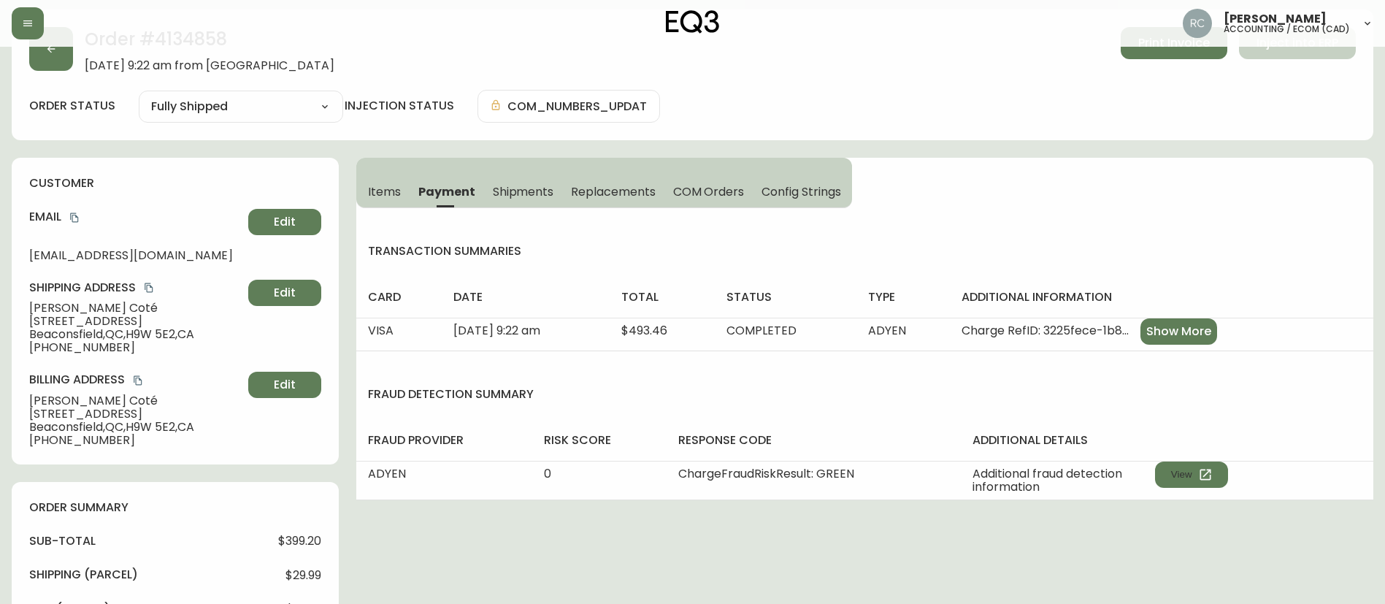
scroll to position [0, 0]
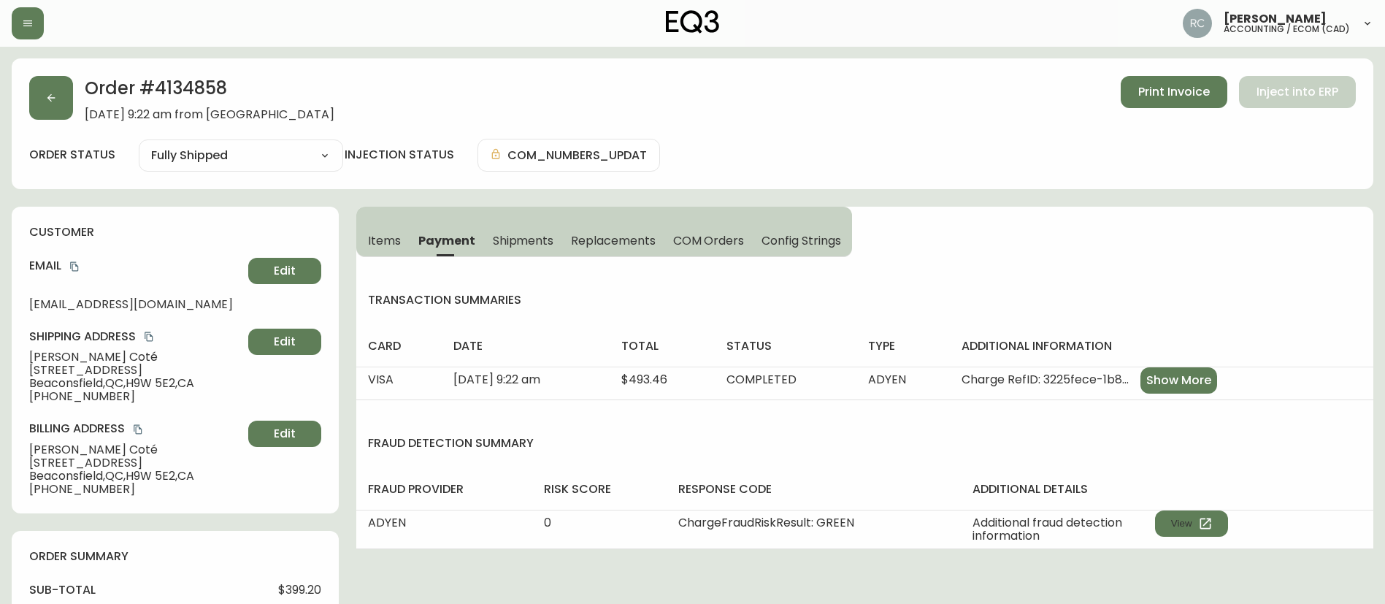
click at [392, 241] on span "Items" at bounding box center [384, 240] width 33 height 15
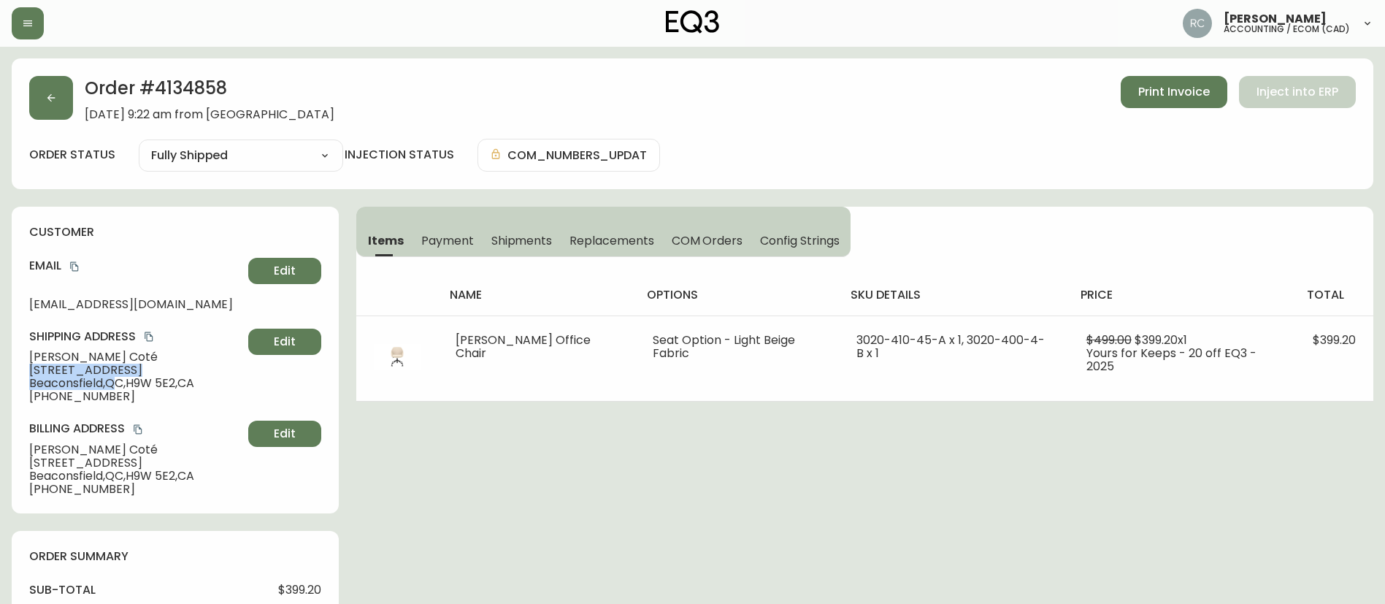
drag, startPoint x: 123, startPoint y: 380, endPoint x: 12, endPoint y: 369, distance: 111.5
click at [12, 369] on div "customer Email bile.cascade-0b@icloud.com Edit Shipping Address Lucie Coté 309 …" at bounding box center [175, 360] width 327 height 307
copy div "309 Pinetree Crescent Beaconsfield , Q"
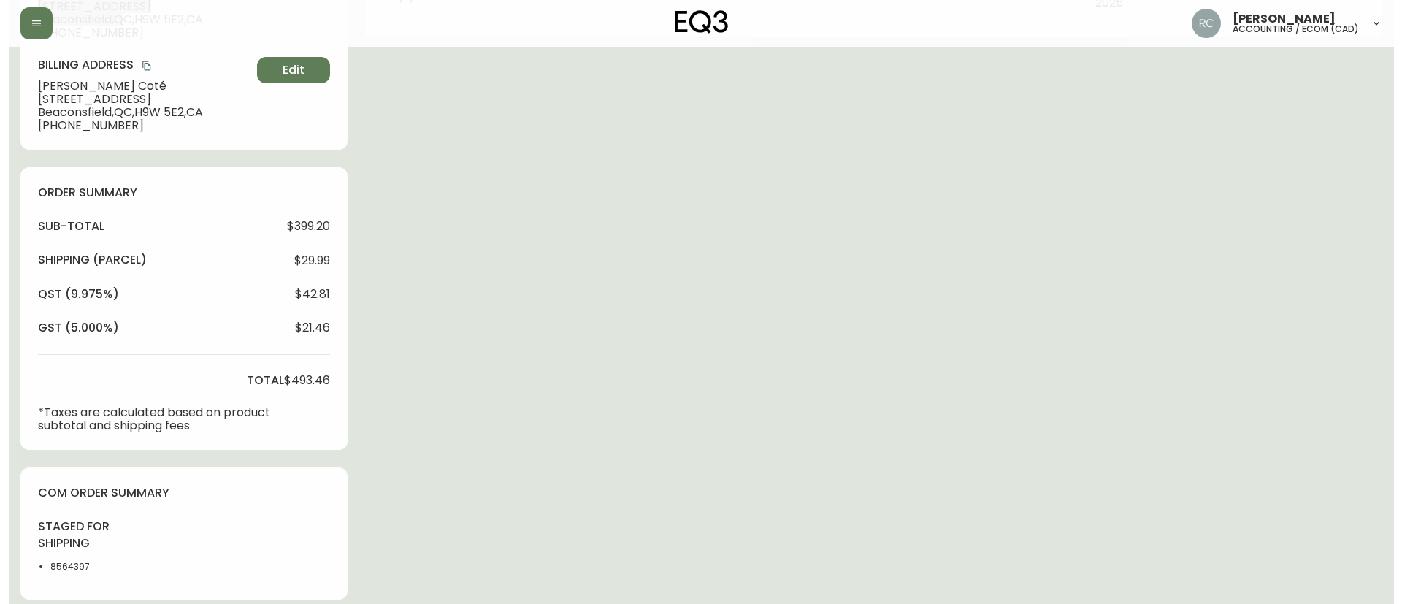
scroll to position [702, 0]
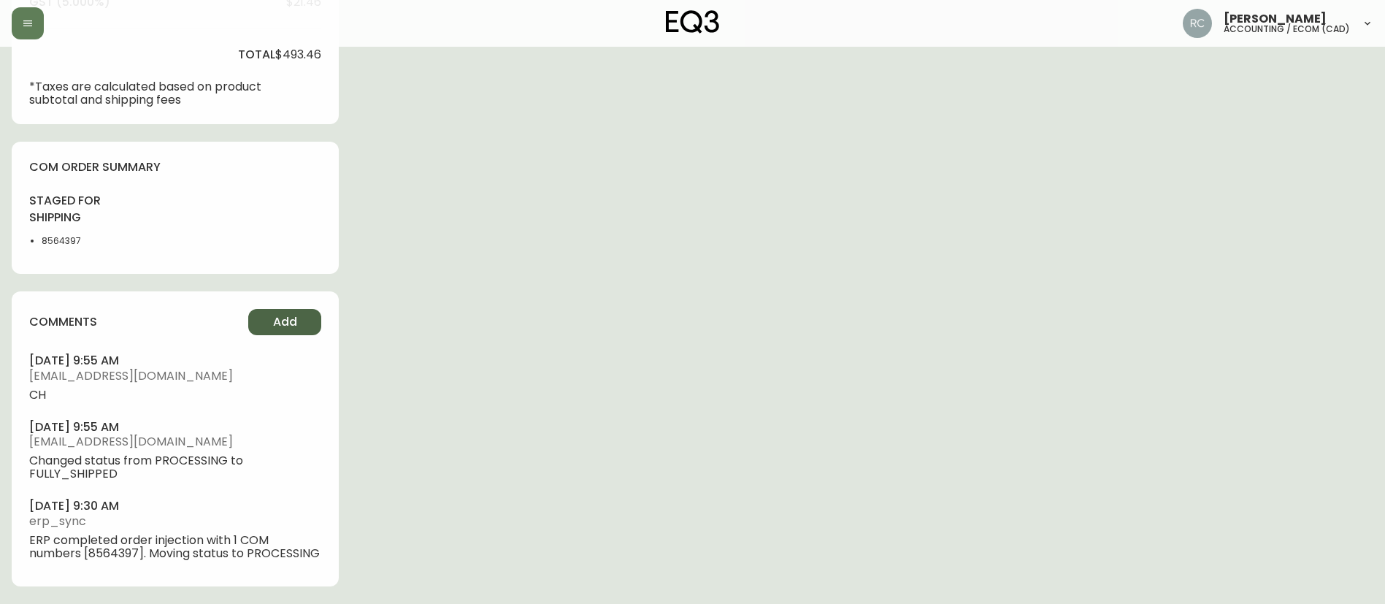
click at [280, 309] on button "Add" at bounding box center [284, 322] width 73 height 26
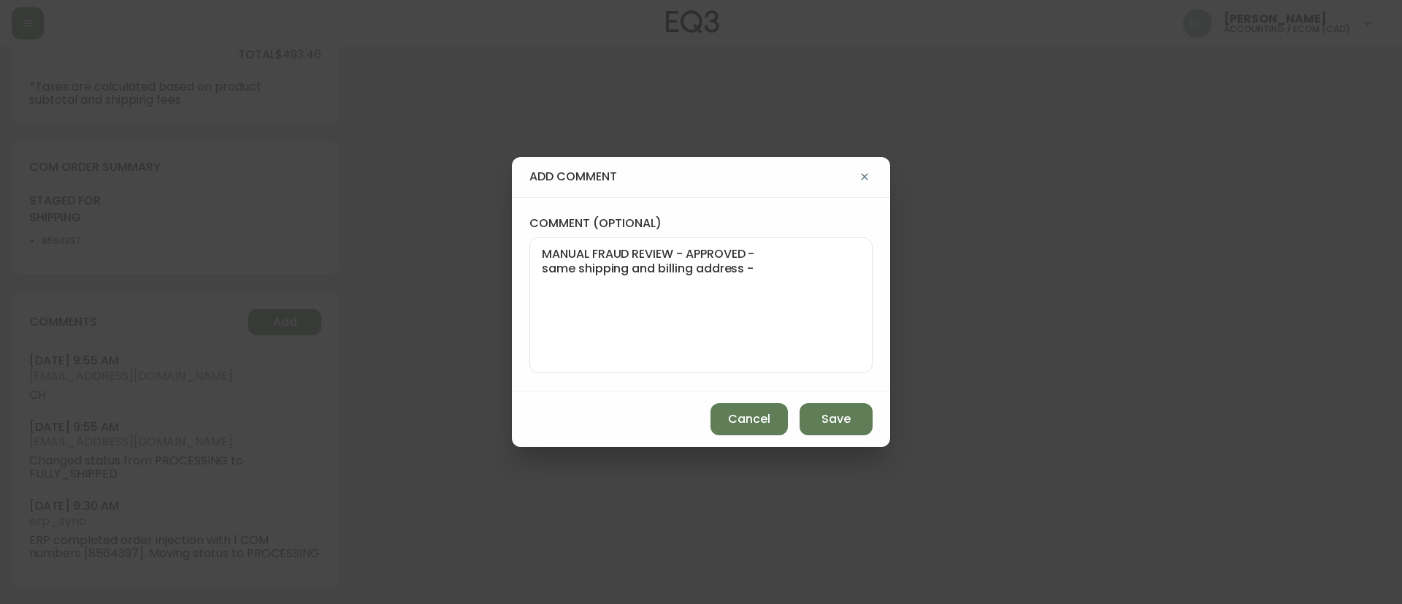
click at [786, 310] on textarea "MANUAL FRAUD REVIEW - APPROVED - same shipping and billing address -" at bounding box center [701, 305] width 318 height 117
paste textarea "https://www.google.com/maps/place/309+Pinetree+Crescent+Beaconsfield,+QC/@45.42…"
type textarea "MANUAL FRAUD REVIEW - APPROVED - same shipping and billing address - https://ww…"
click at [843, 417] on span "Save" at bounding box center [835, 419] width 29 height 16
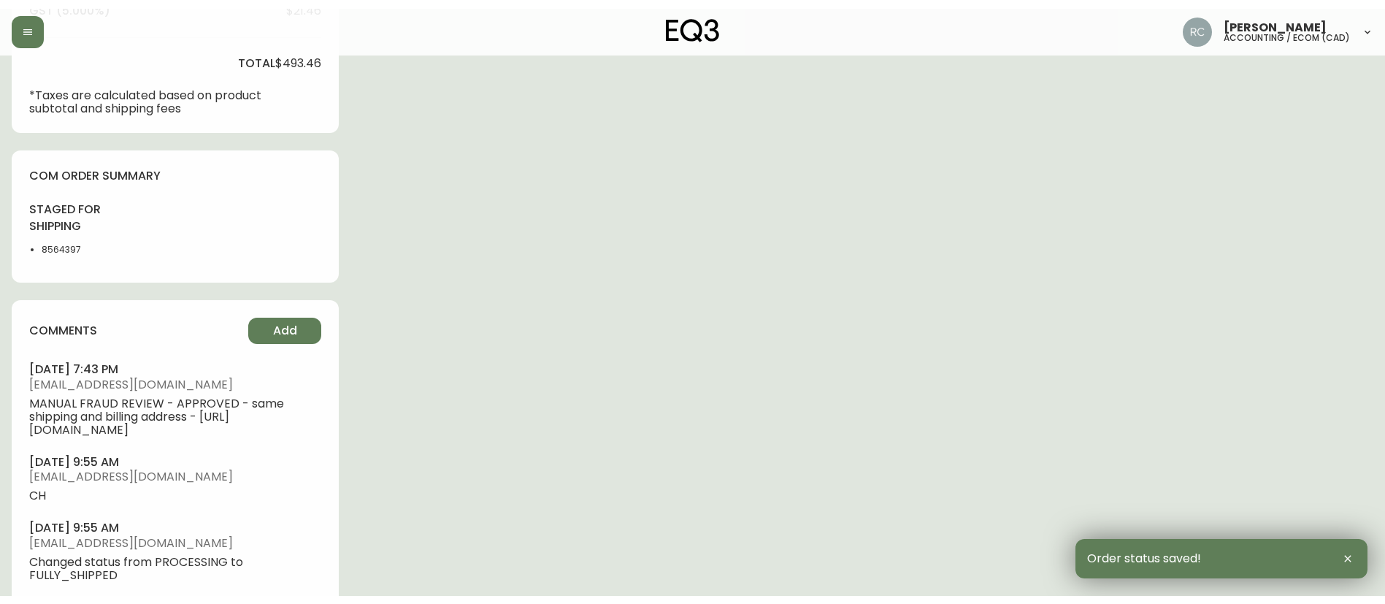
scroll to position [0, 0]
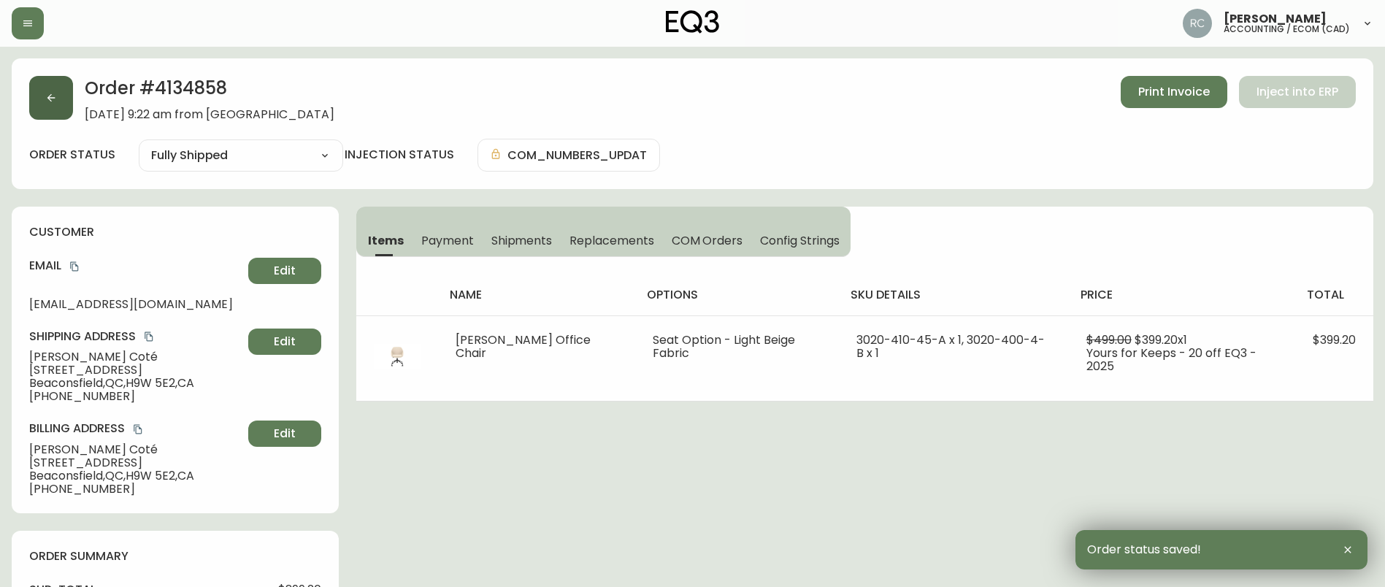
click at [49, 102] on icon "button" at bounding box center [51, 98] width 12 height 12
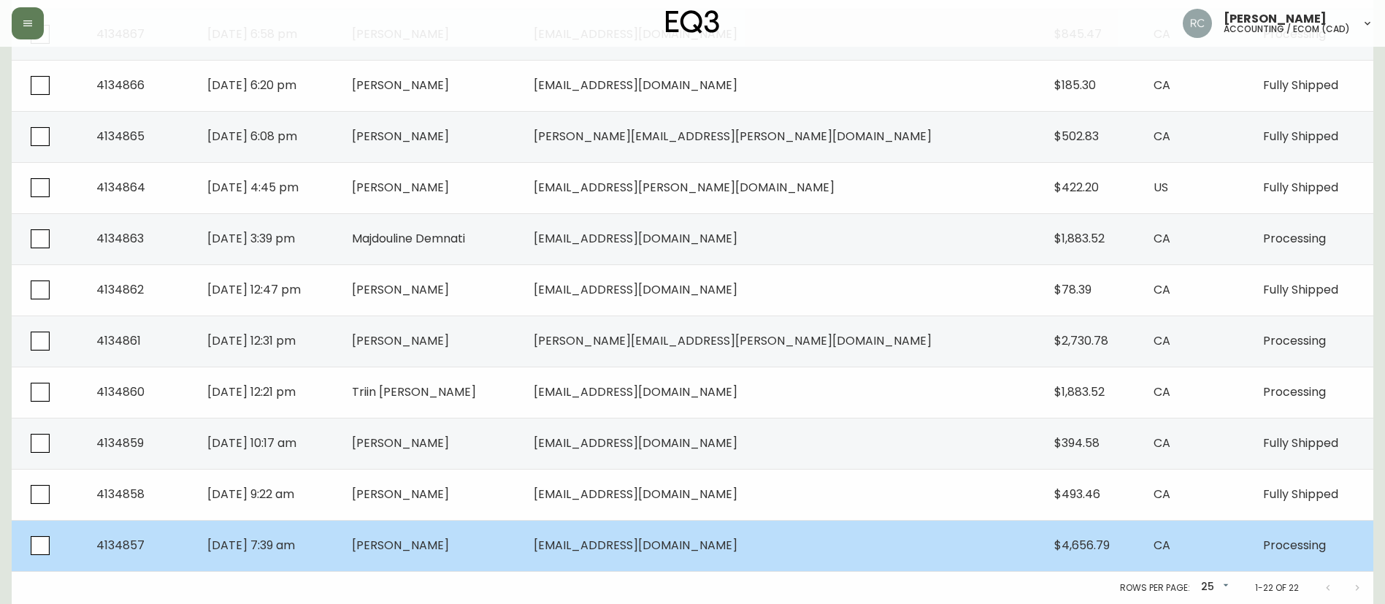
click at [449, 552] on span "brian rosborough" at bounding box center [400, 545] width 97 height 17
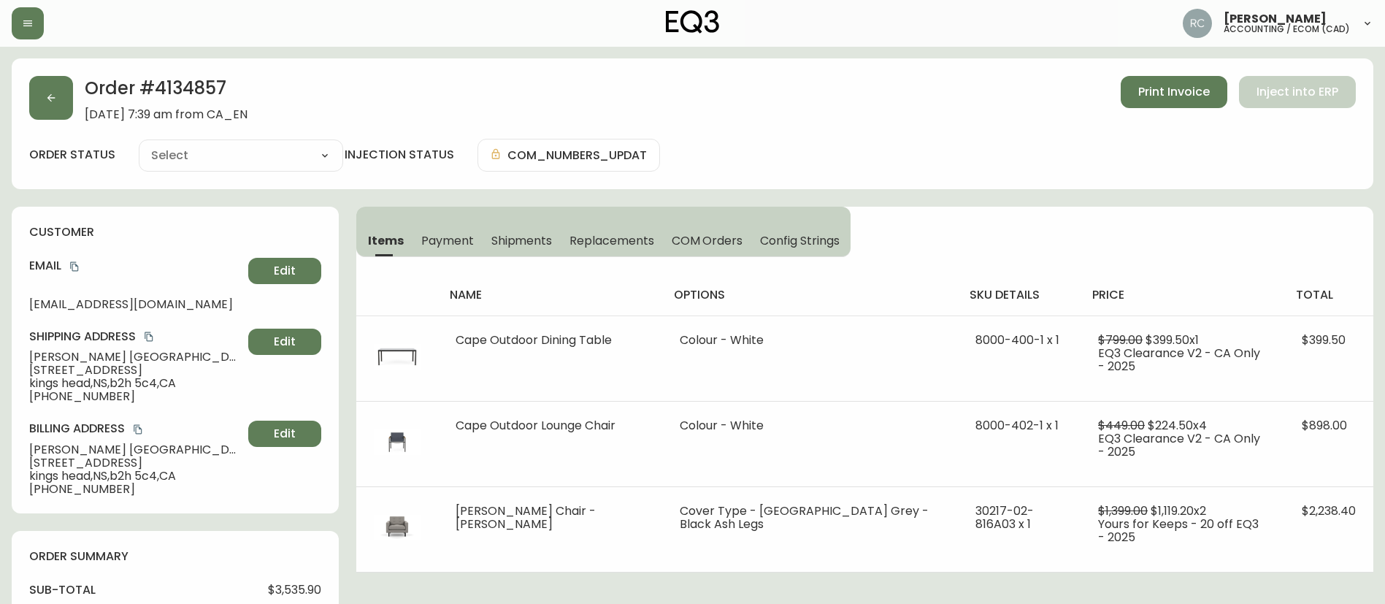
type input "Processing"
select select "PROCESSING"
click at [55, 88] on button "button" at bounding box center [51, 98] width 44 height 44
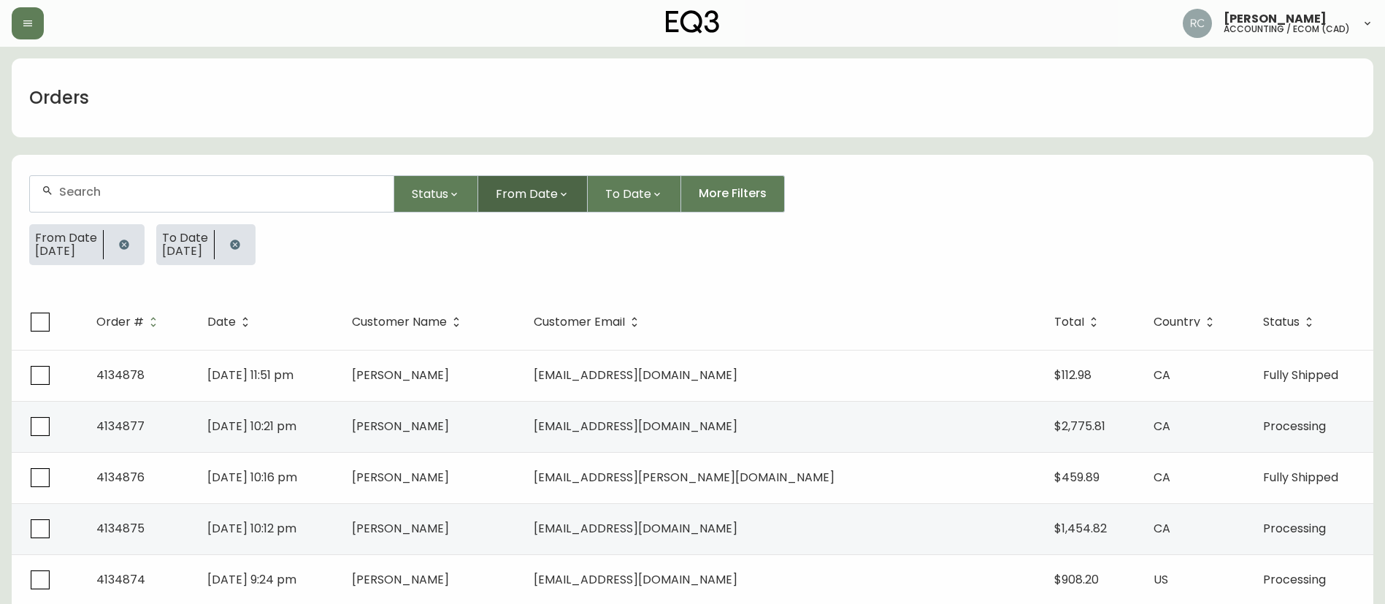
click at [521, 199] on span "From Date" at bounding box center [527, 194] width 62 height 18
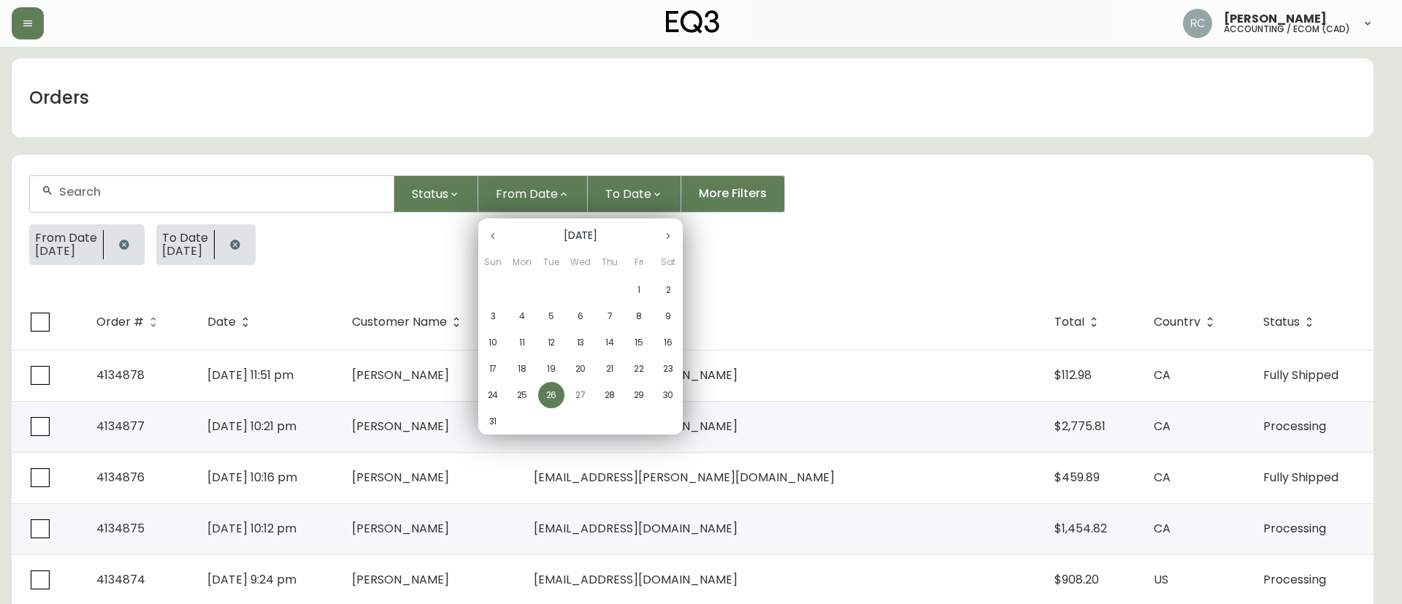
click at [572, 391] on span "27" at bounding box center [580, 394] width 26 height 13
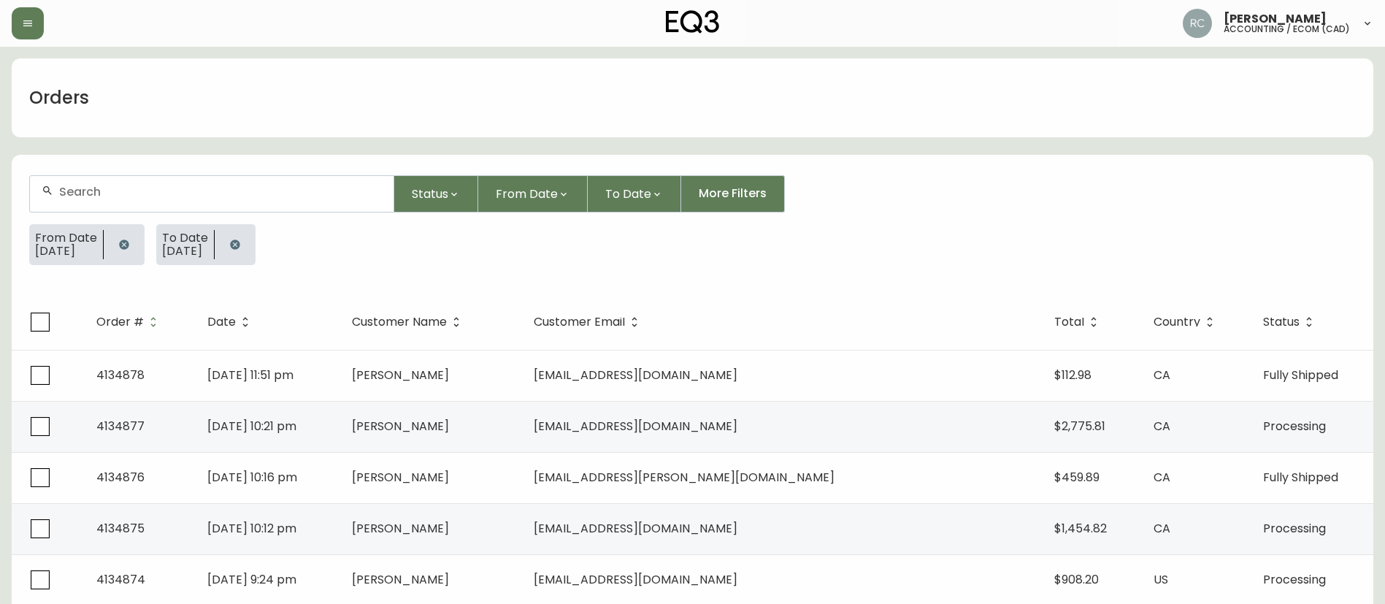
click at [617, 188] on span "To Date" at bounding box center [628, 194] width 46 height 18
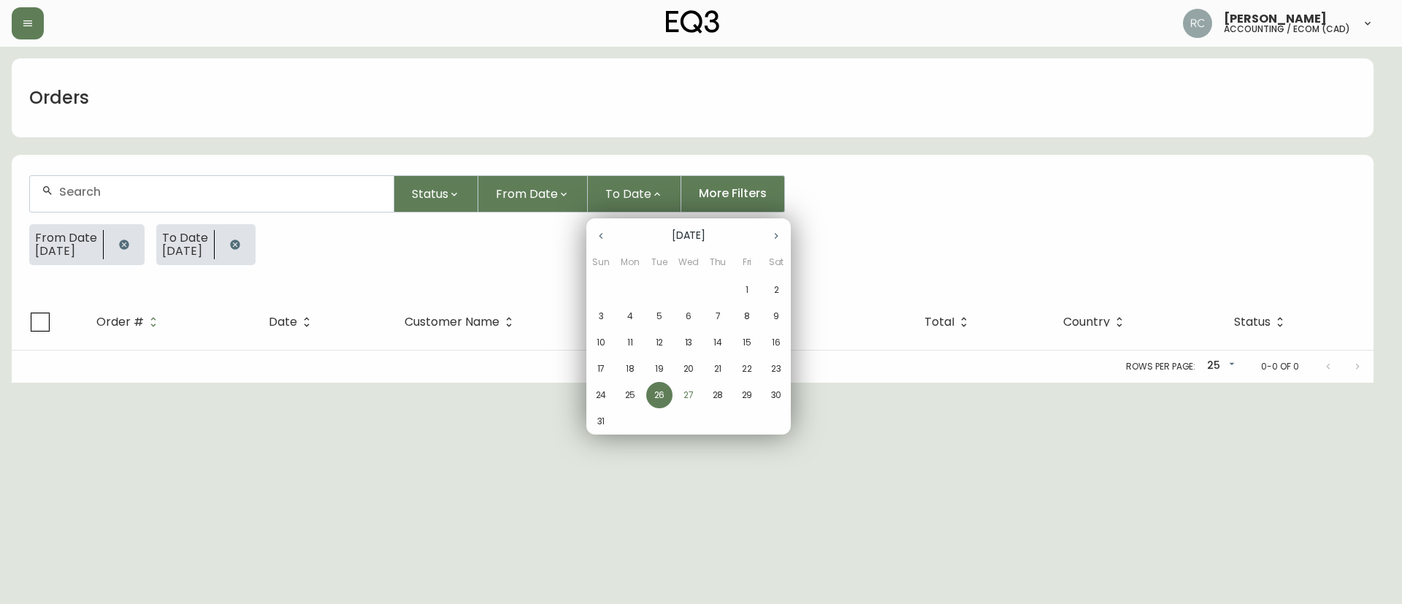
click at [688, 394] on p "27" at bounding box center [688, 394] width 10 height 13
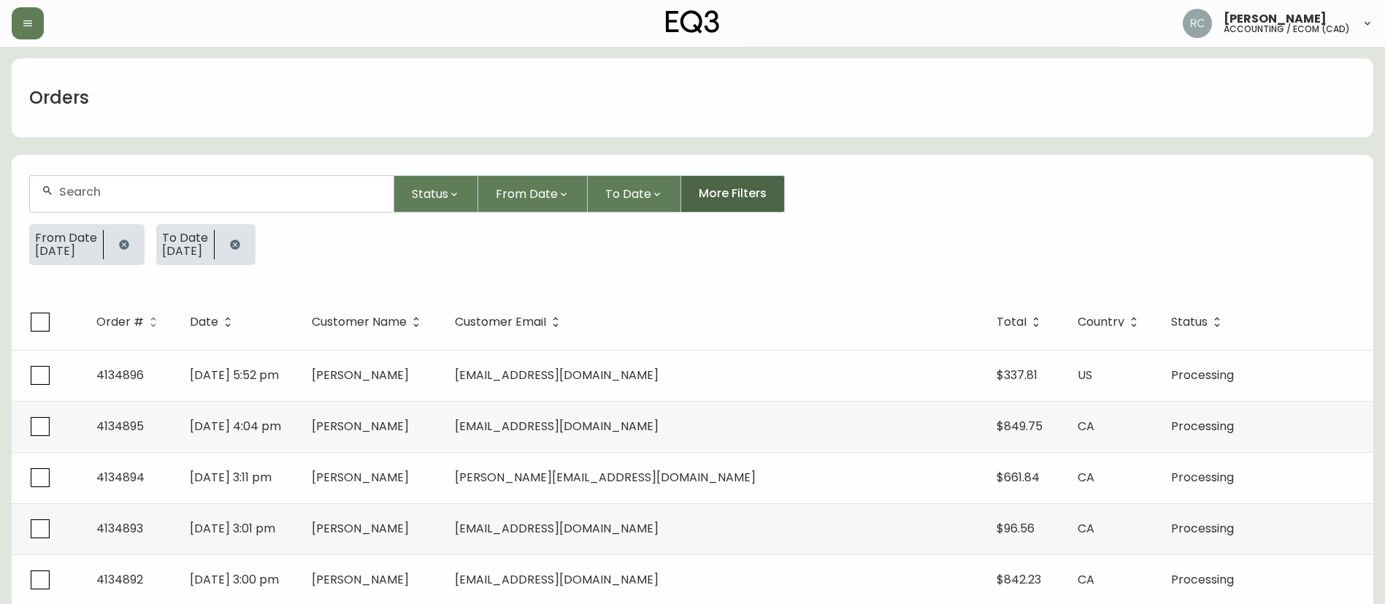
click at [752, 193] on span "More Filters" at bounding box center [733, 193] width 68 height 16
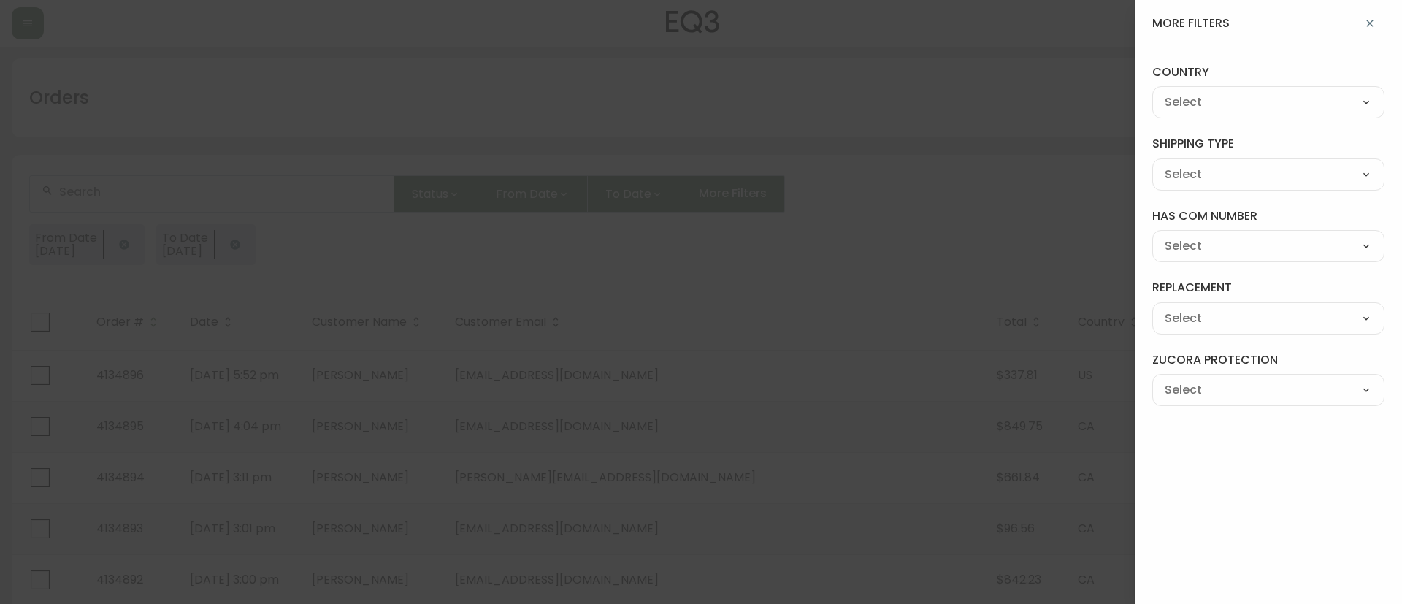
click at [1235, 95] on select "--- CA US" at bounding box center [1268, 103] width 232 height 22
select select "CA"
click at [1152, 92] on select "--- CA US" at bounding box center [1268, 103] width 232 height 22
type input "CA"
click at [1030, 238] on div at bounding box center [701, 302] width 1402 height 604
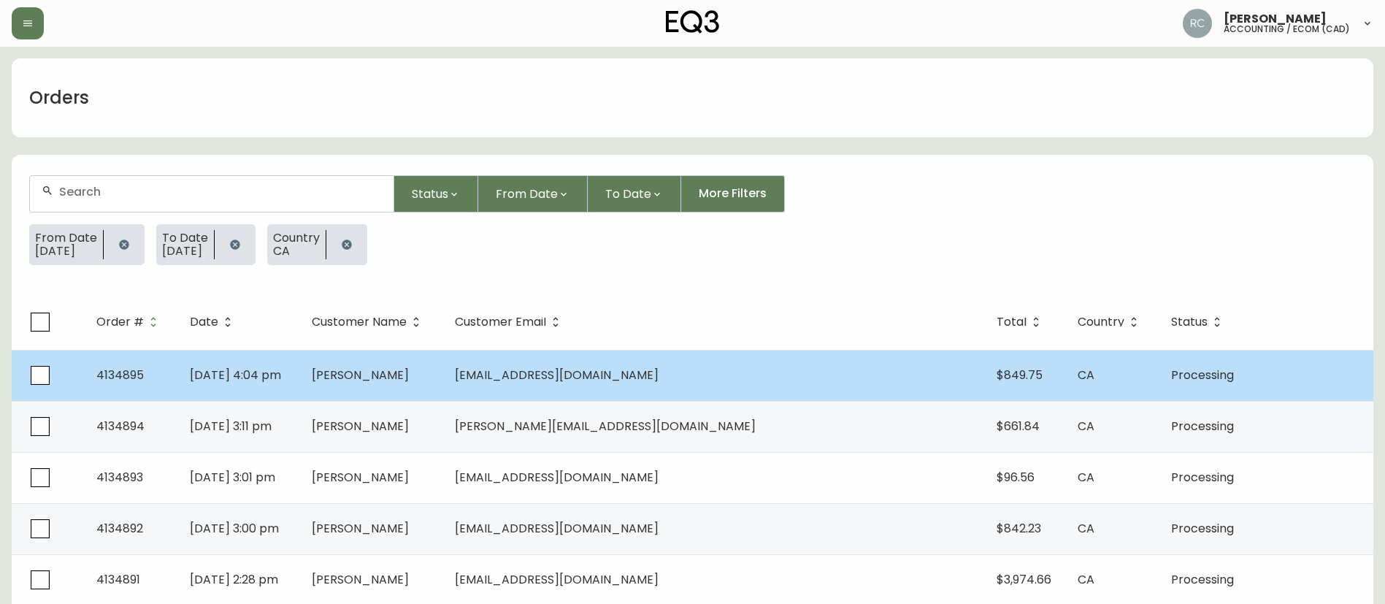
click at [409, 367] on span "[PERSON_NAME]" at bounding box center [360, 375] width 97 height 17
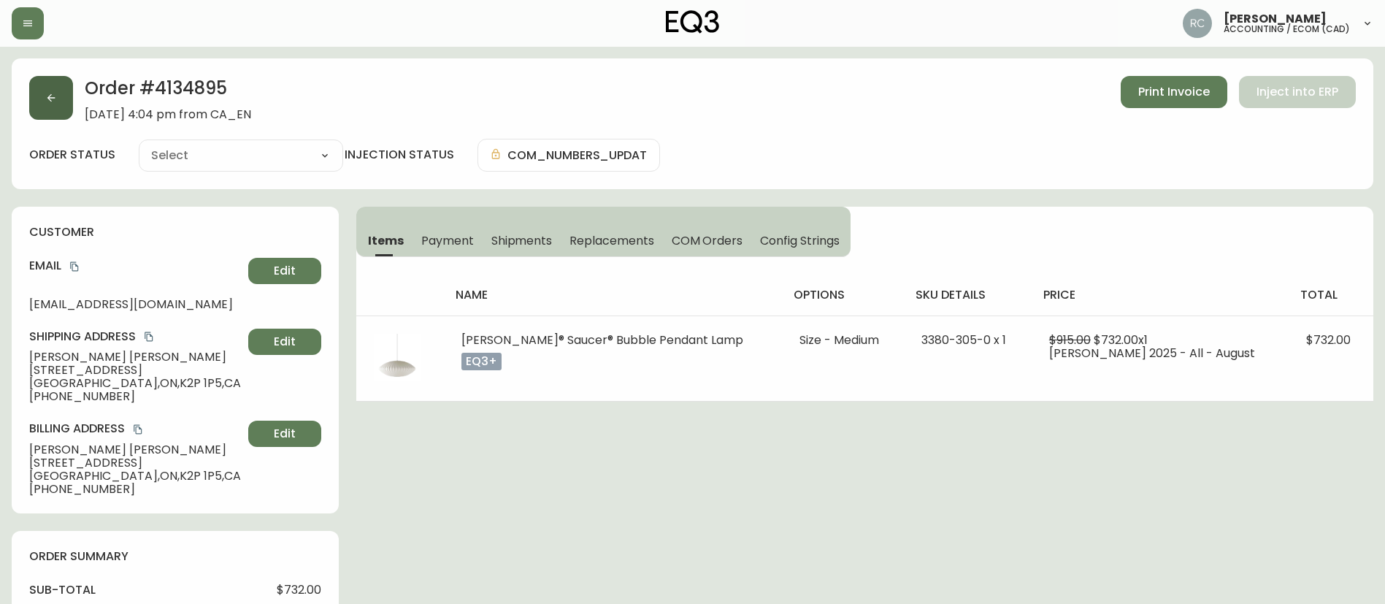
type input "Processing"
select select "PROCESSING"
click at [51, 102] on icon "button" at bounding box center [51, 98] width 12 height 12
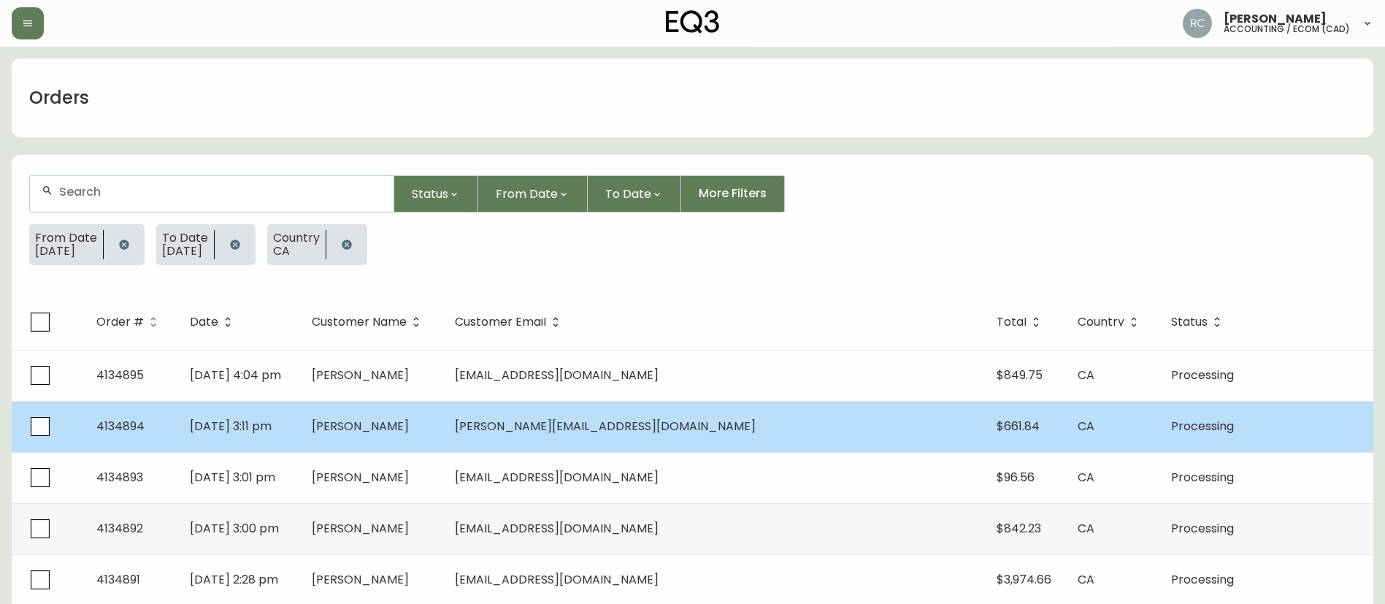
click at [299, 429] on td "[DATE] 3:11 pm" at bounding box center [238, 426] width 121 height 51
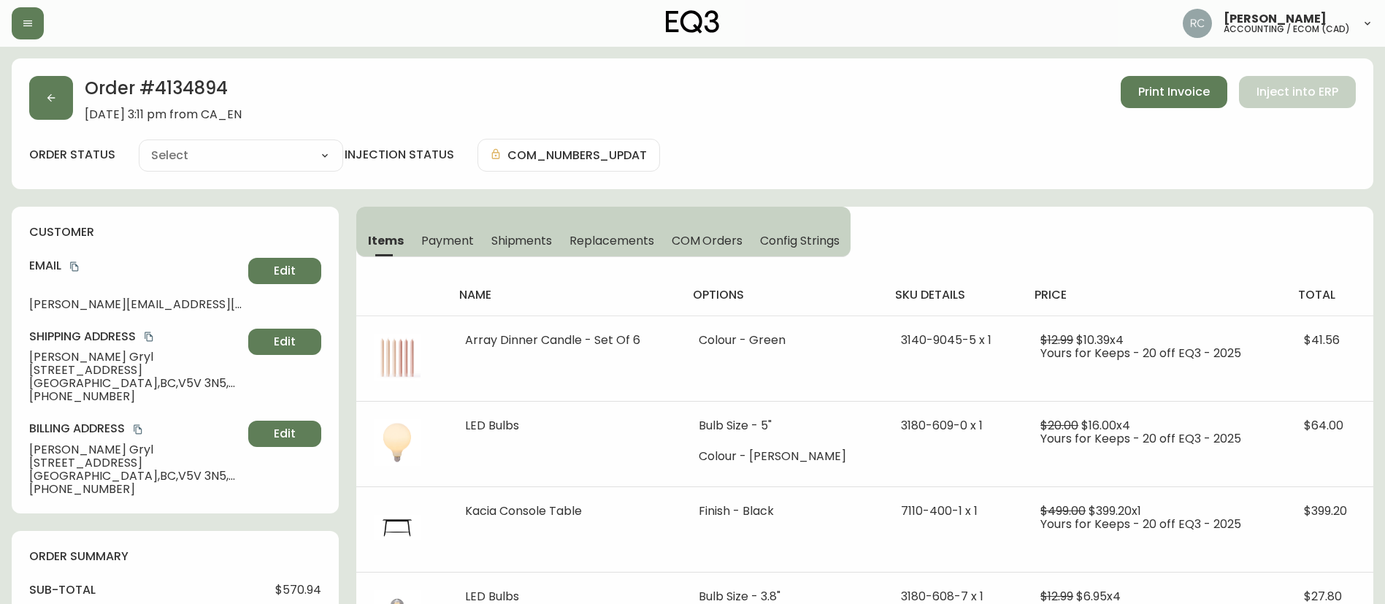
type input "Processing"
select select "PROCESSING"
click at [45, 100] on icon "button" at bounding box center [51, 98] width 12 height 12
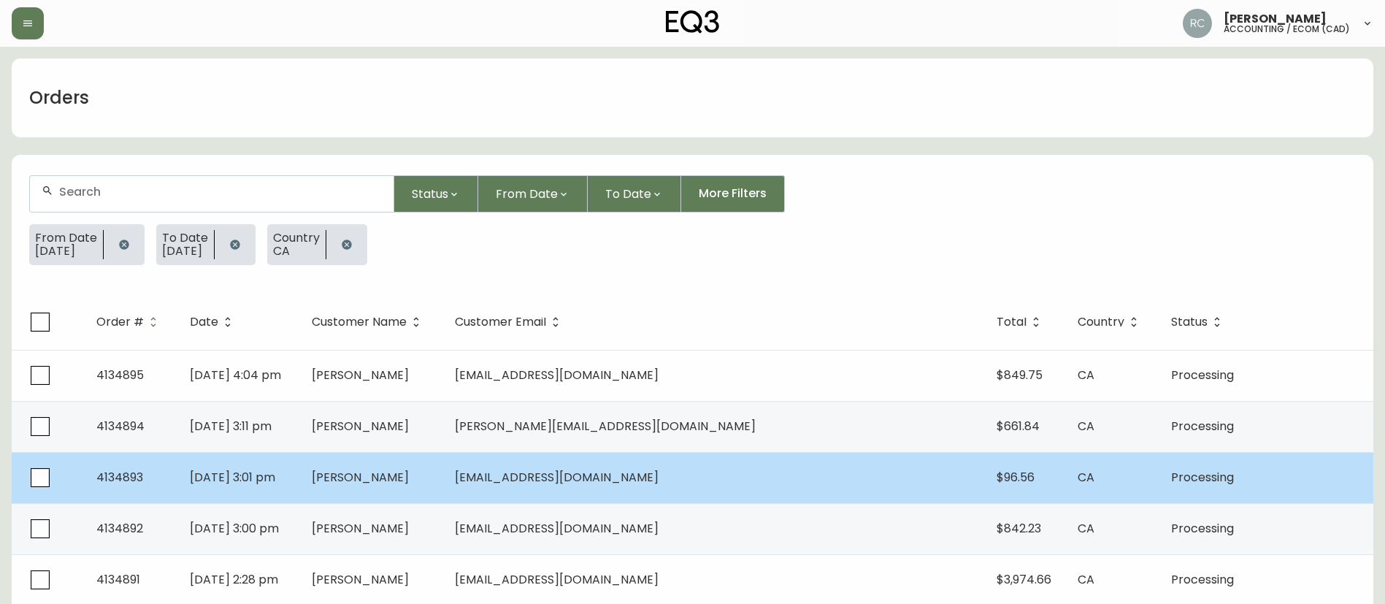
click at [299, 484] on td "[DATE] 3:01 pm" at bounding box center [238, 477] width 121 height 51
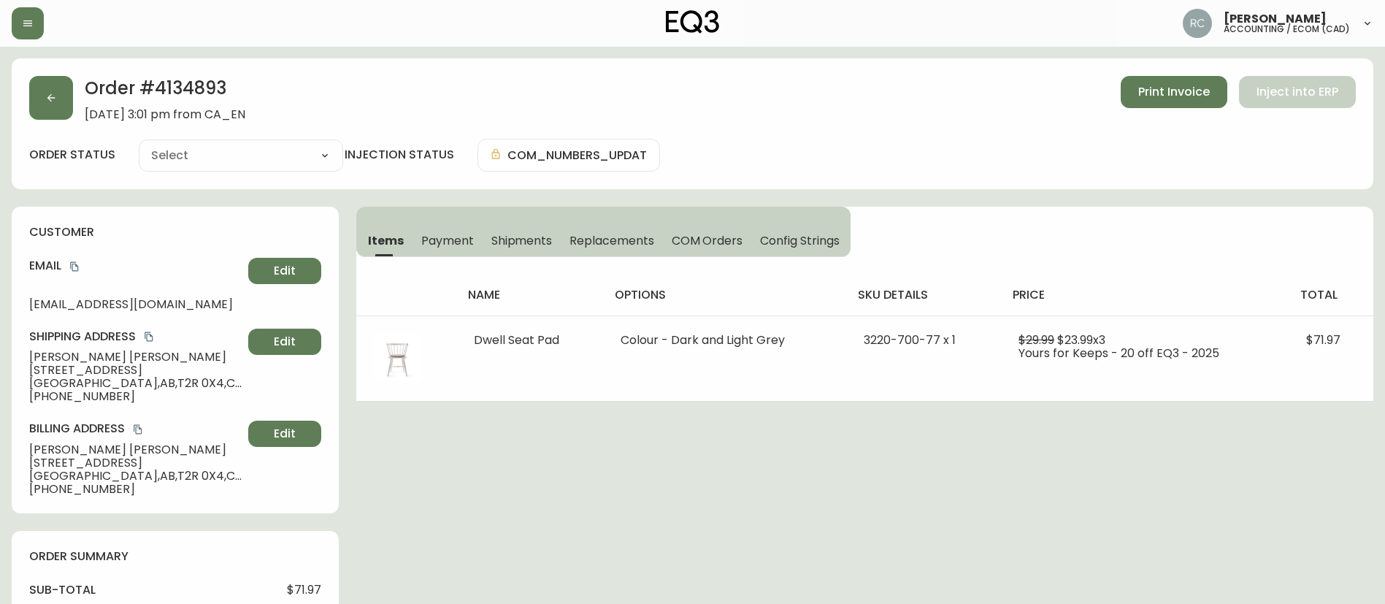
type input "Processing"
select select "PROCESSING"
click at [44, 94] on button "button" at bounding box center [51, 98] width 44 height 44
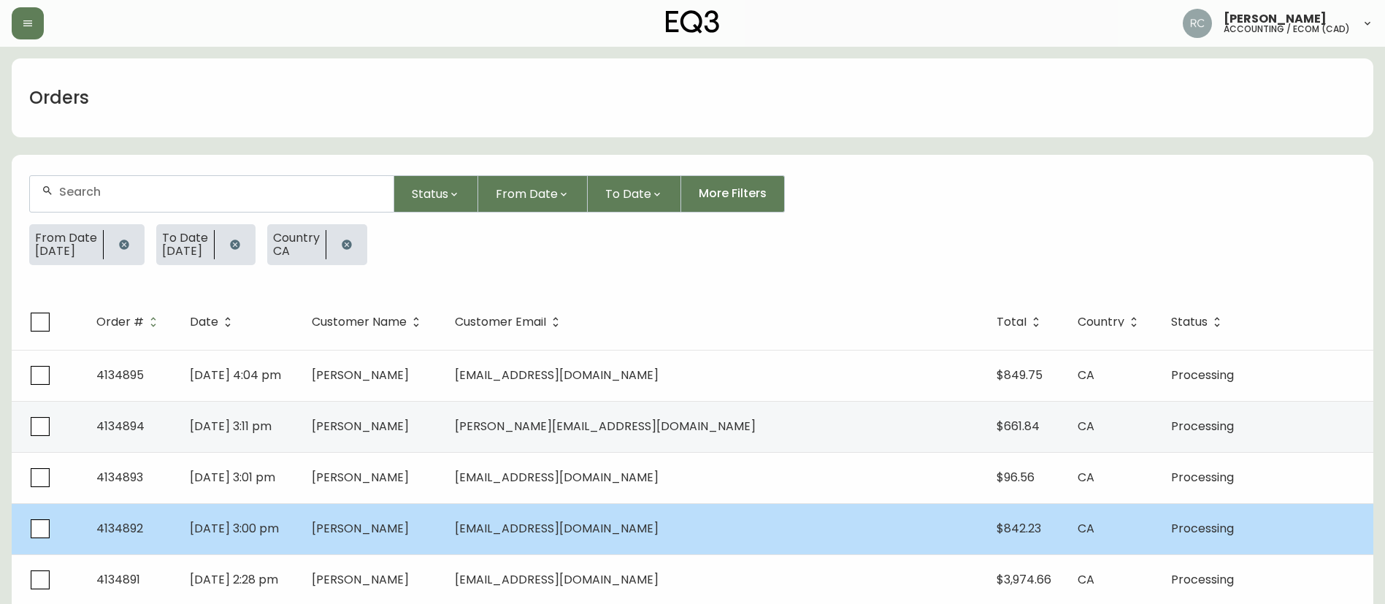
click at [299, 529] on td "[DATE] 3:00 pm" at bounding box center [238, 528] width 121 height 51
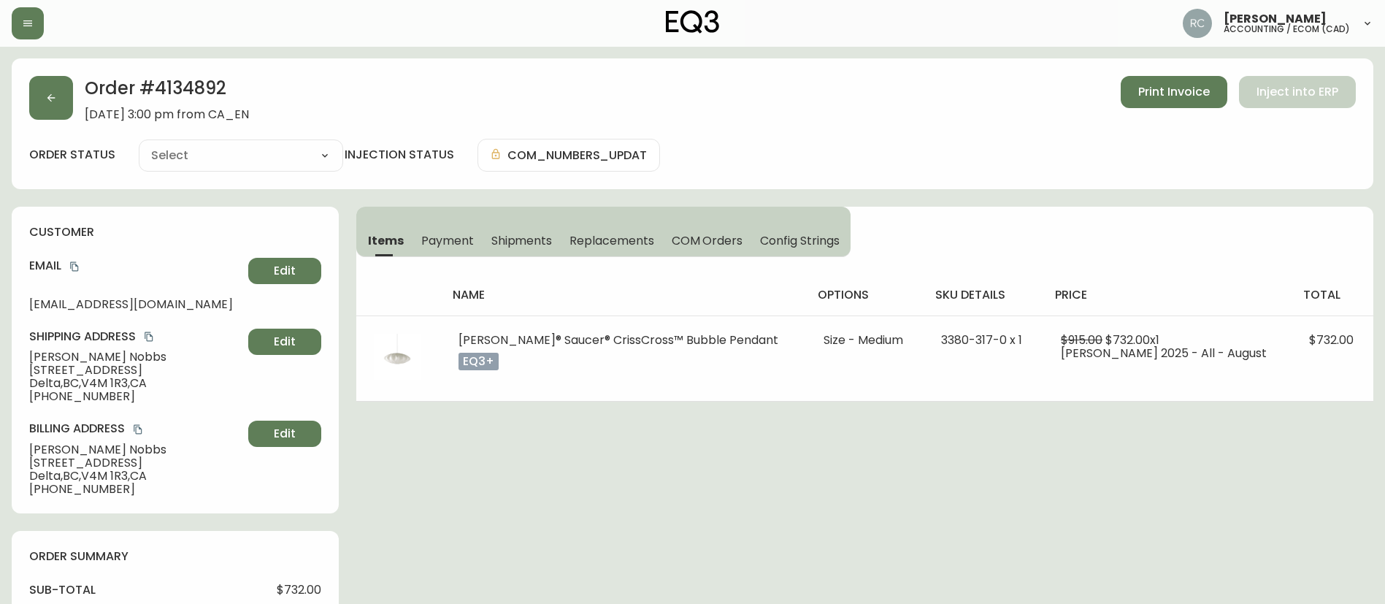
type input "Processing"
select select "PROCESSING"
click at [50, 96] on icon "button" at bounding box center [51, 98] width 8 height 8
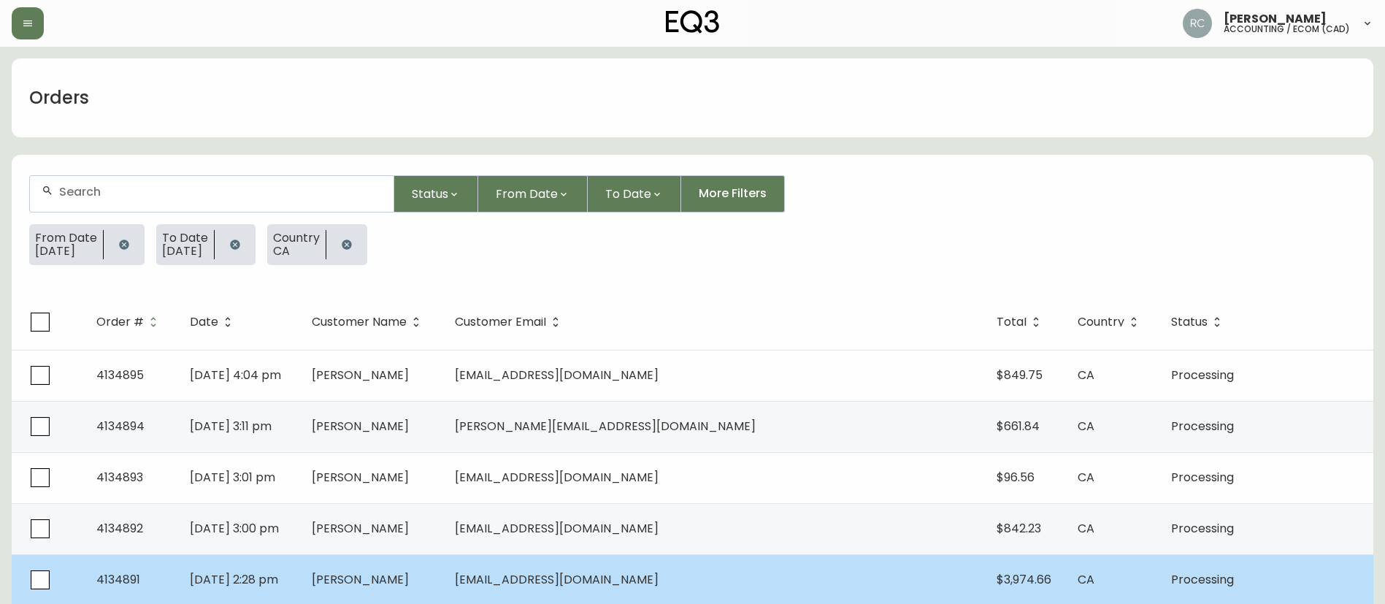
click at [278, 580] on span "[DATE] 2:28 pm" at bounding box center [234, 579] width 88 height 17
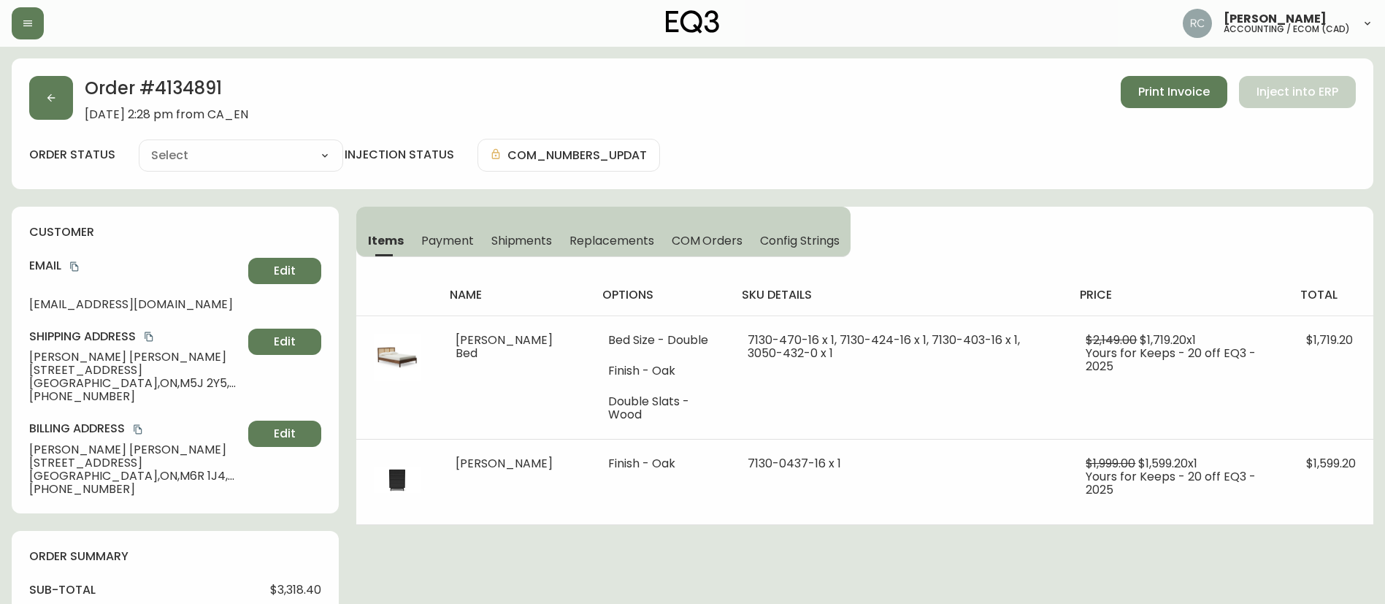
type input "Processing"
select select "PROCESSING"
click at [50, 103] on icon "button" at bounding box center [51, 98] width 12 height 12
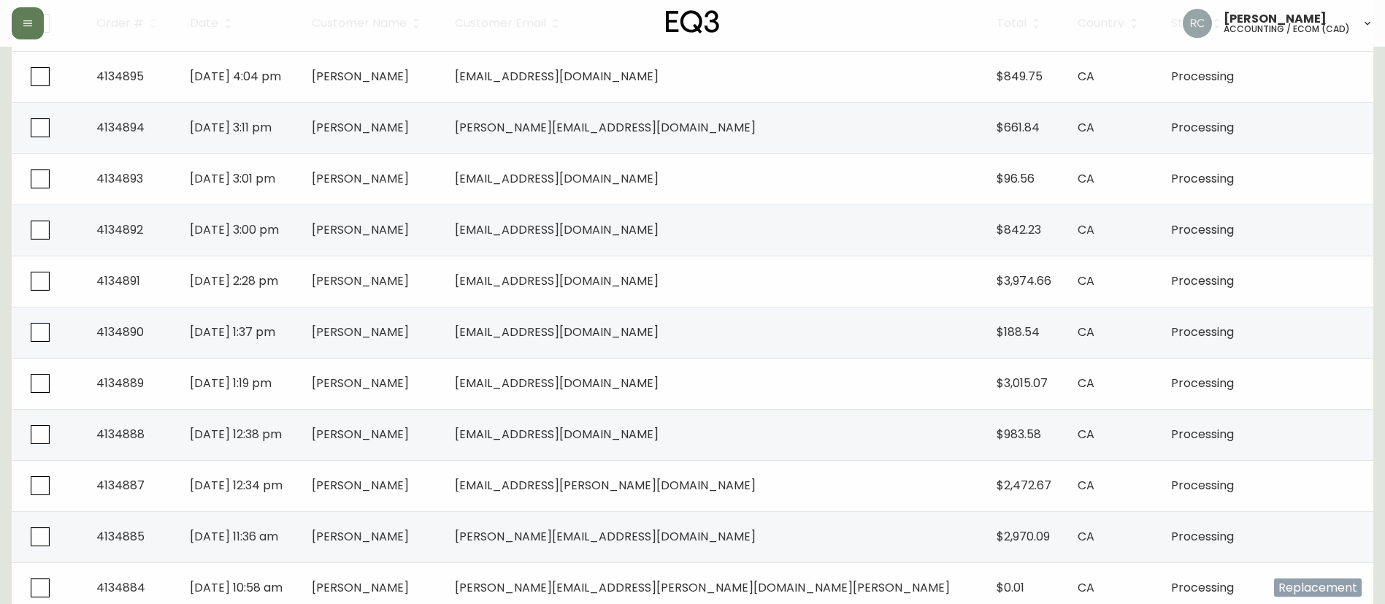
scroll to position [365, 0]
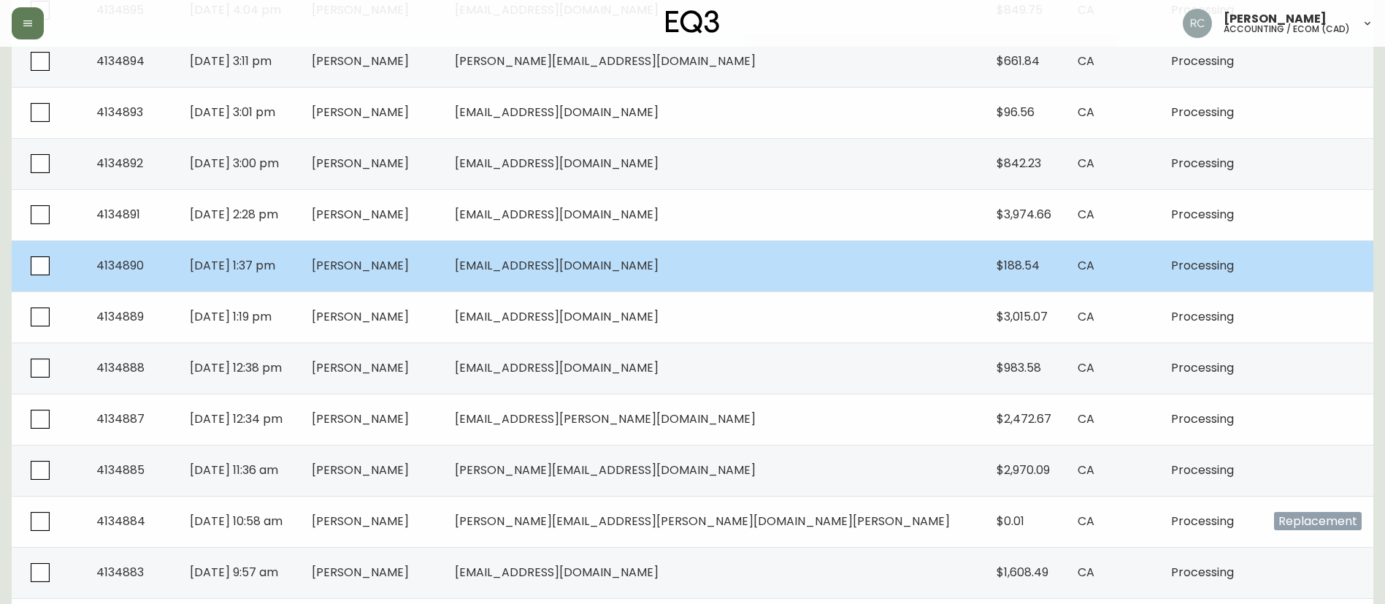
click at [443, 247] on td "[PERSON_NAME]" at bounding box center [371, 265] width 143 height 51
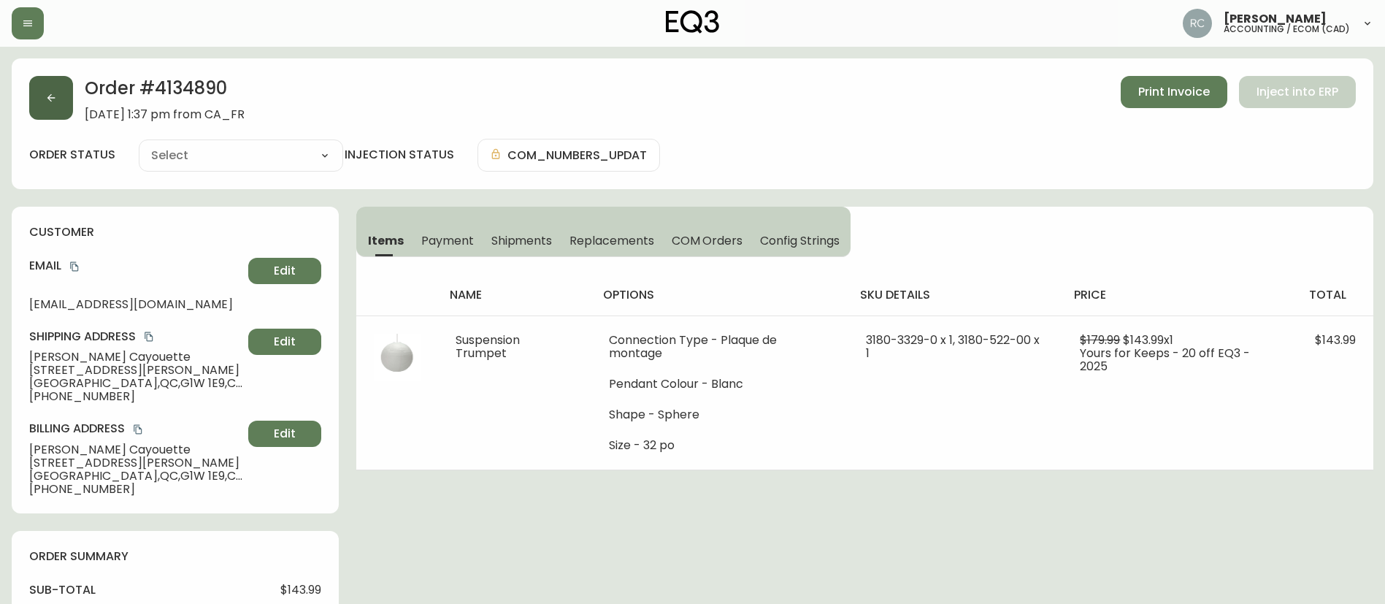
type input "Processing"
select select "PROCESSING"
click at [429, 244] on span "Payment" at bounding box center [447, 240] width 53 height 15
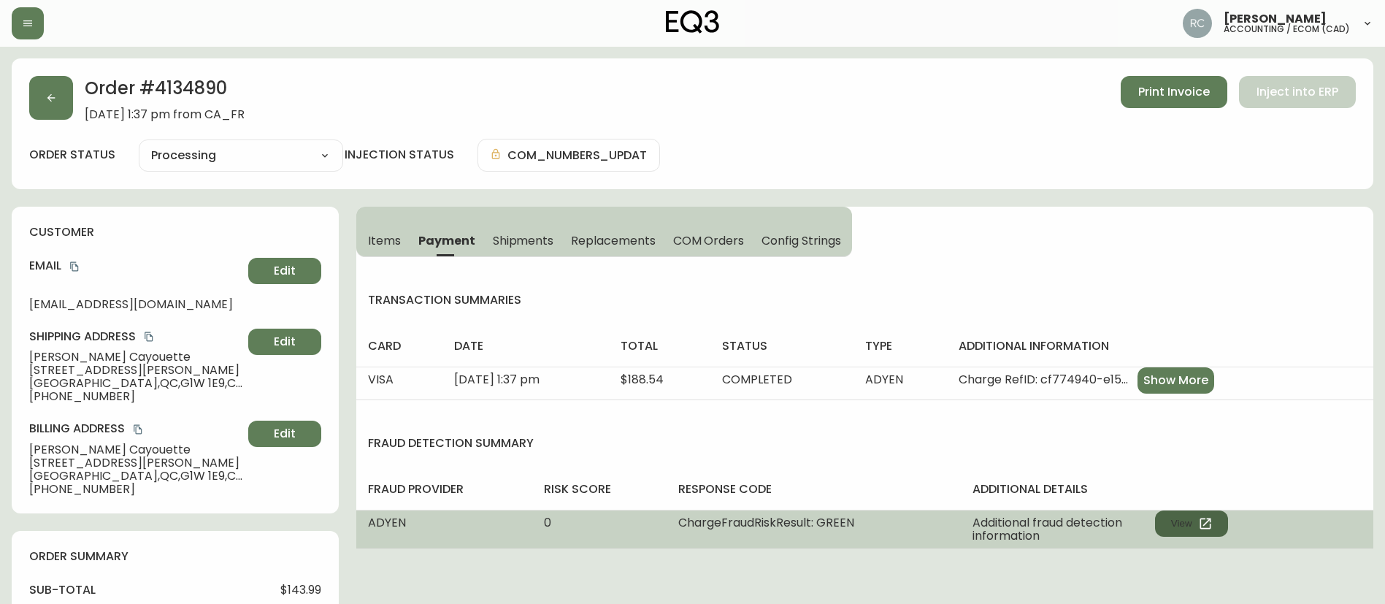
click at [1180, 531] on button "View" at bounding box center [1191, 523] width 73 height 26
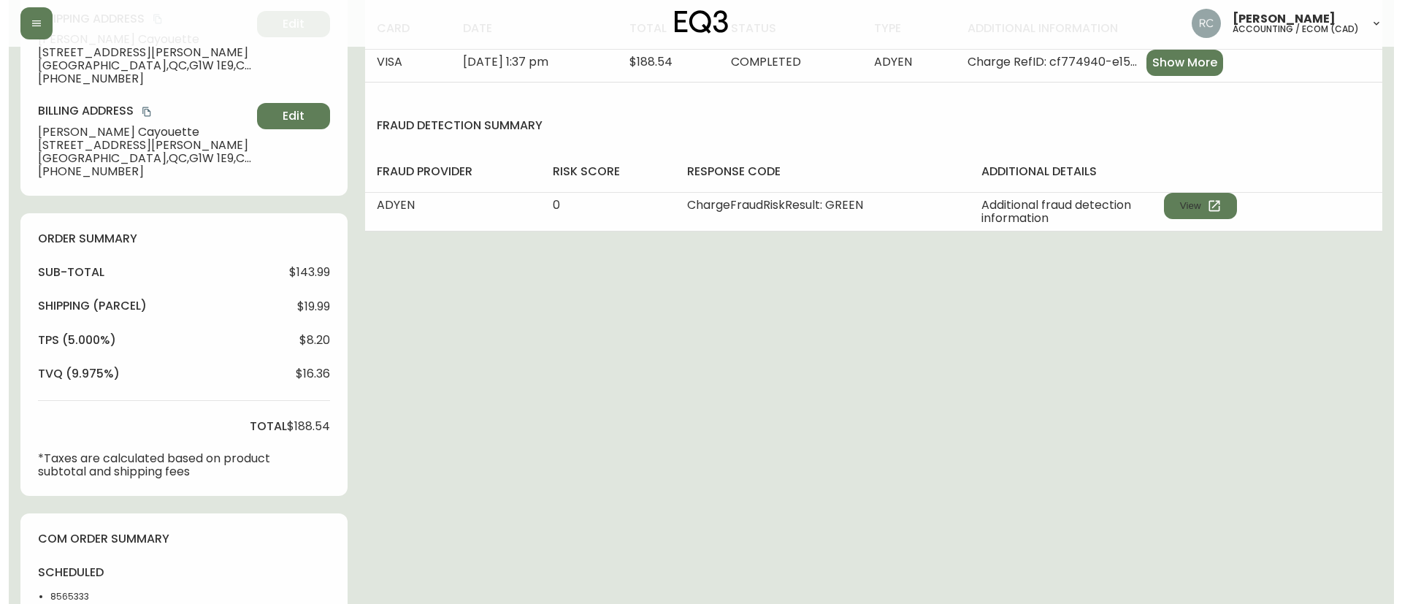
scroll to position [540, 0]
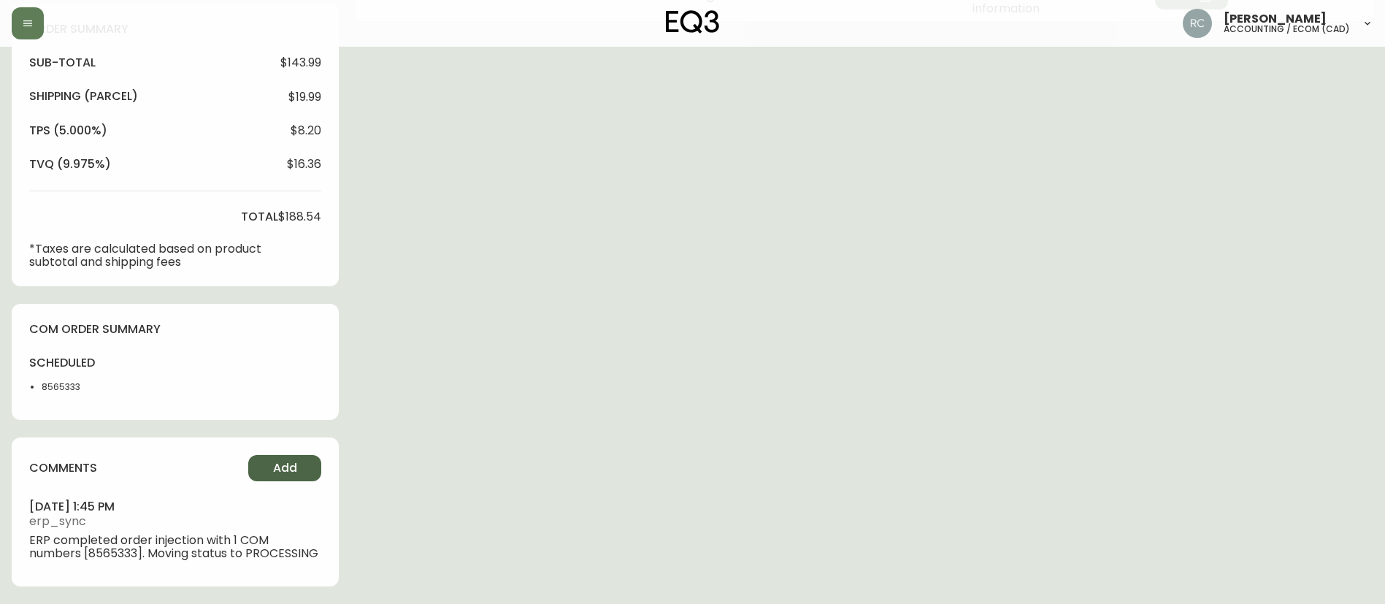
click at [261, 455] on button "Add" at bounding box center [284, 468] width 73 height 26
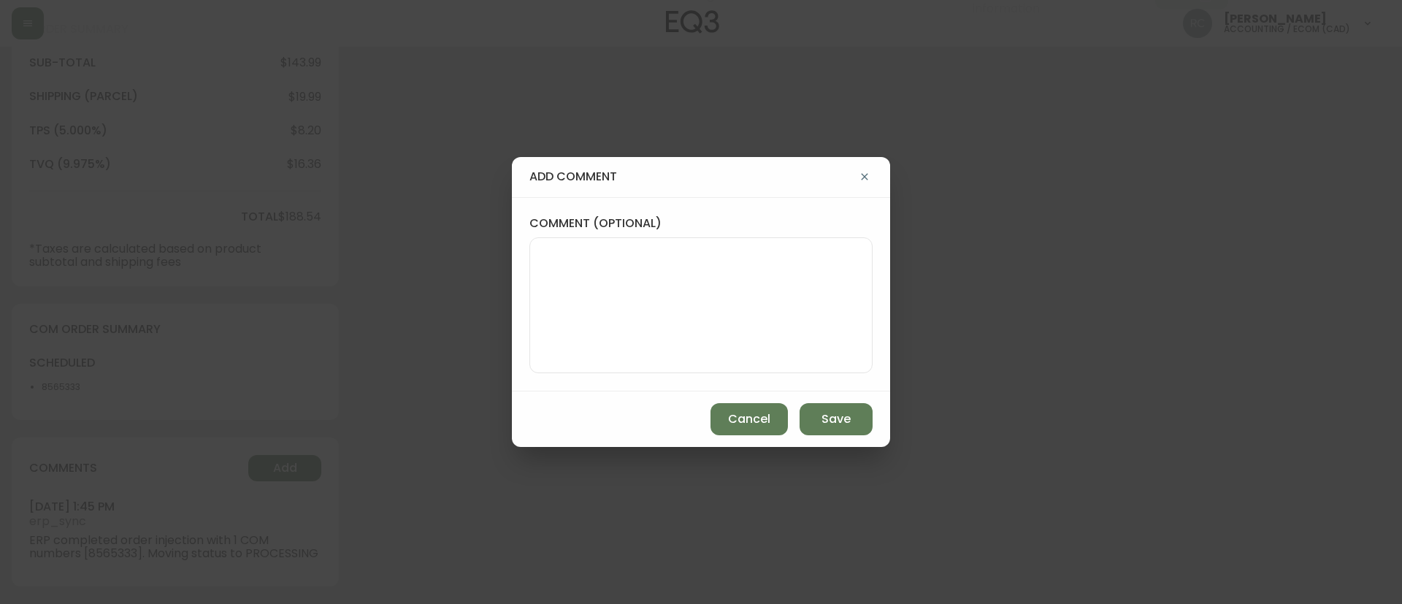
drag, startPoint x: 761, startPoint y: 277, endPoint x: 602, endPoint y: 28, distance: 294.9
click at [761, 277] on textarea "comment (optional)" at bounding box center [701, 305] width 318 height 117
paste textarea "MANUAL FRAUD REVIEW - APPROVED - same shipping and billing address -"
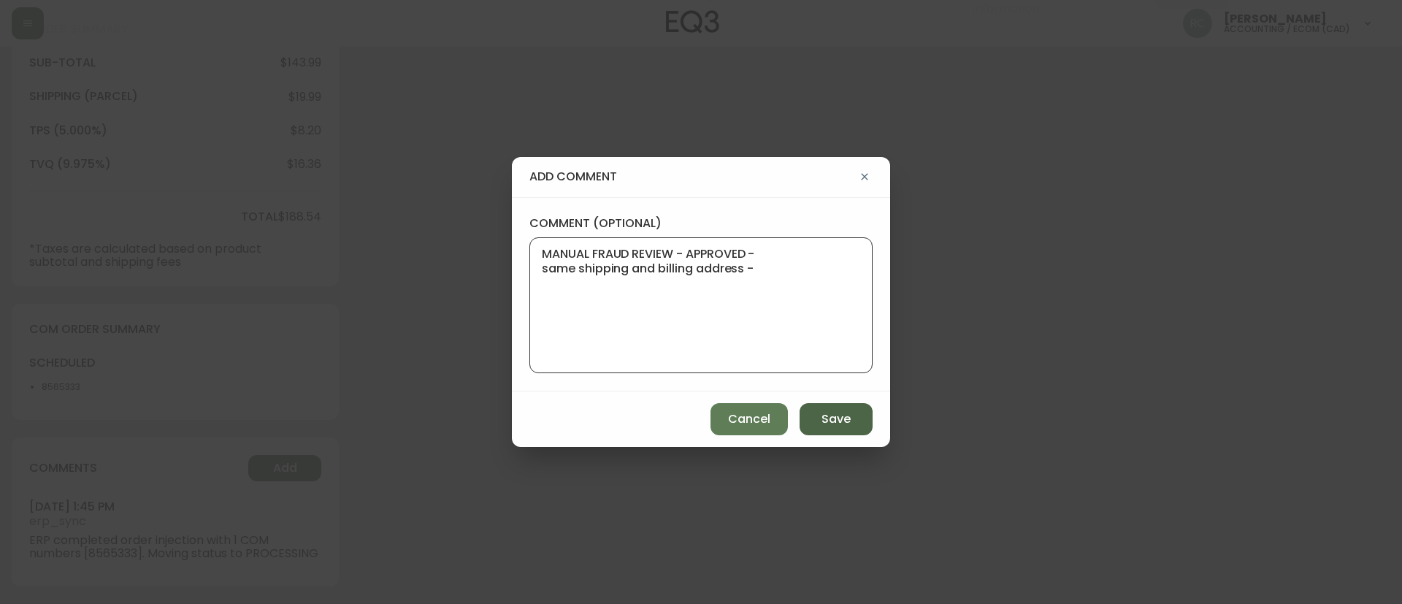
paste textarea "Time since an authorized payment was first seen with email address 3yr 39d"
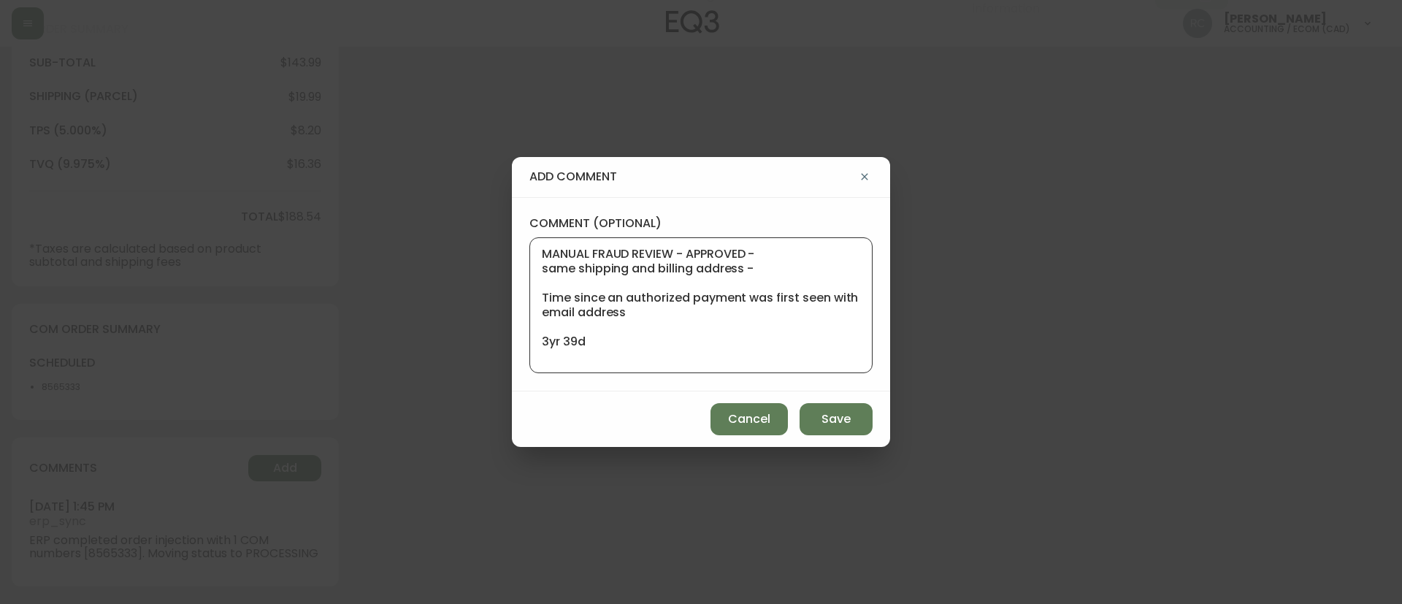
type textarea "MANUAL FRAUD REVIEW - APPROVED - same shipping and billing address - Time since…"
click at [839, 439] on div "Cancel Save" at bounding box center [701, 418] width 378 height 55
click at [839, 420] on span "Save" at bounding box center [835, 419] width 29 height 16
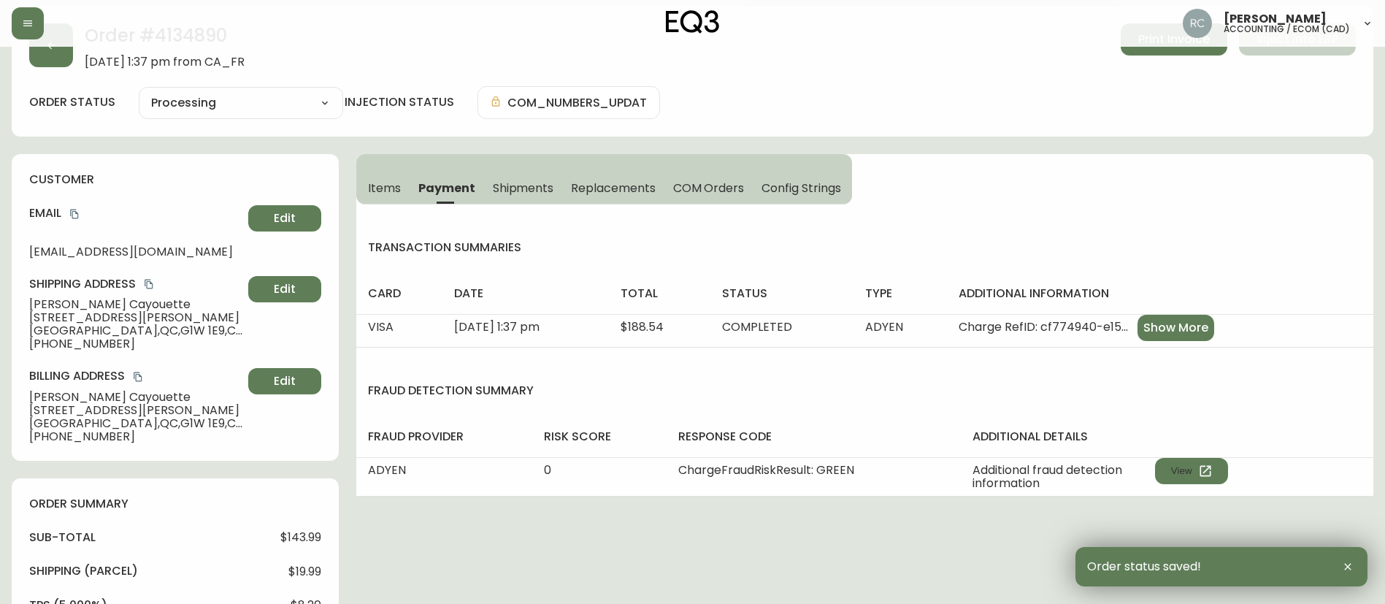
scroll to position [0, 0]
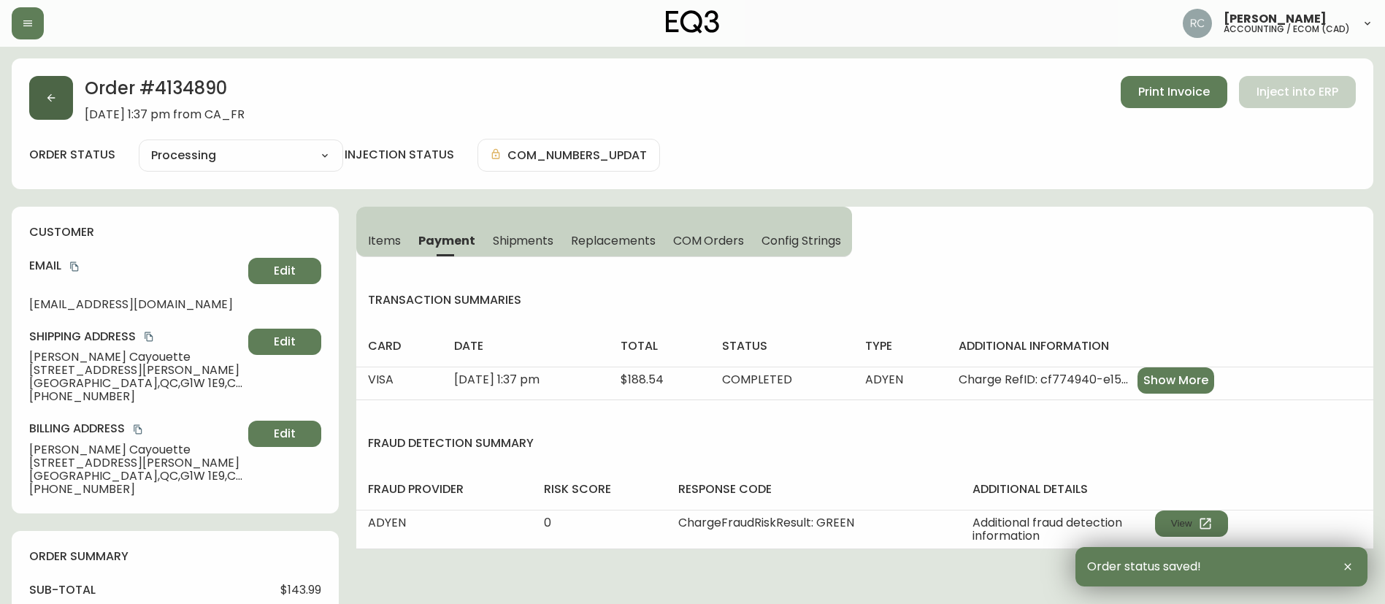
click at [59, 101] on button "button" at bounding box center [51, 98] width 44 height 44
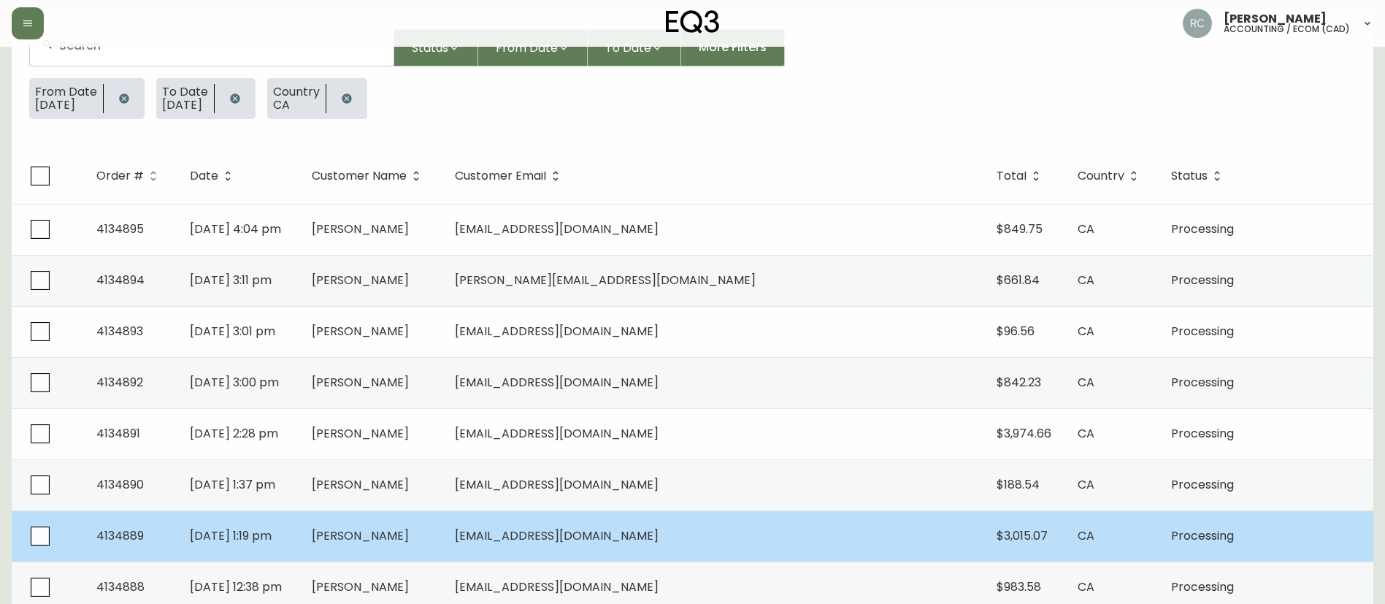
click at [443, 526] on td "[PERSON_NAME]" at bounding box center [371, 535] width 143 height 51
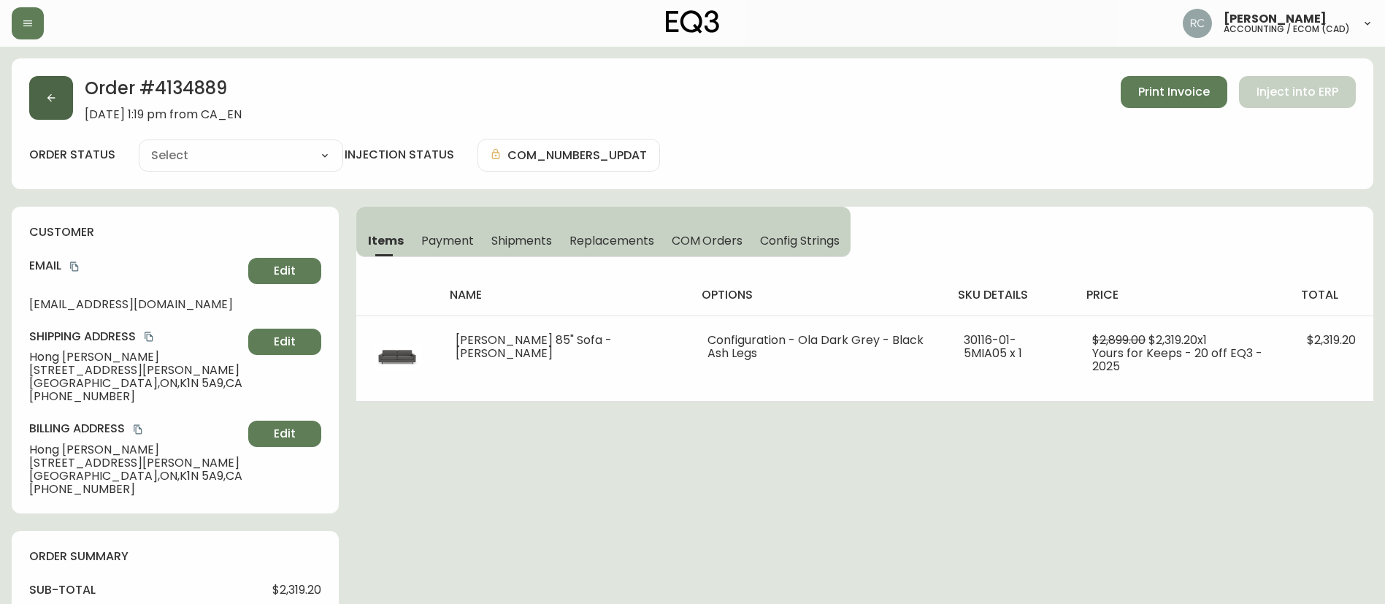
type input "Processing"
select select "PROCESSING"
click at [52, 92] on icon "button" at bounding box center [51, 98] width 12 height 12
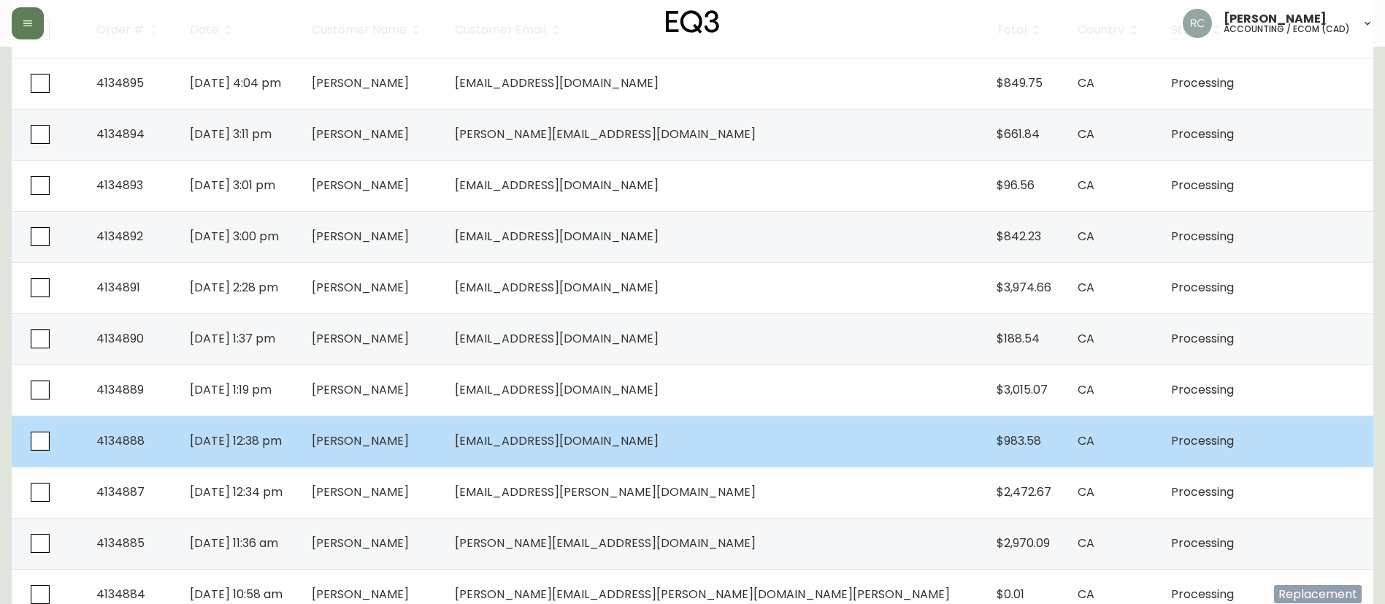
click at [409, 439] on span "[PERSON_NAME]" at bounding box center [360, 440] width 97 height 17
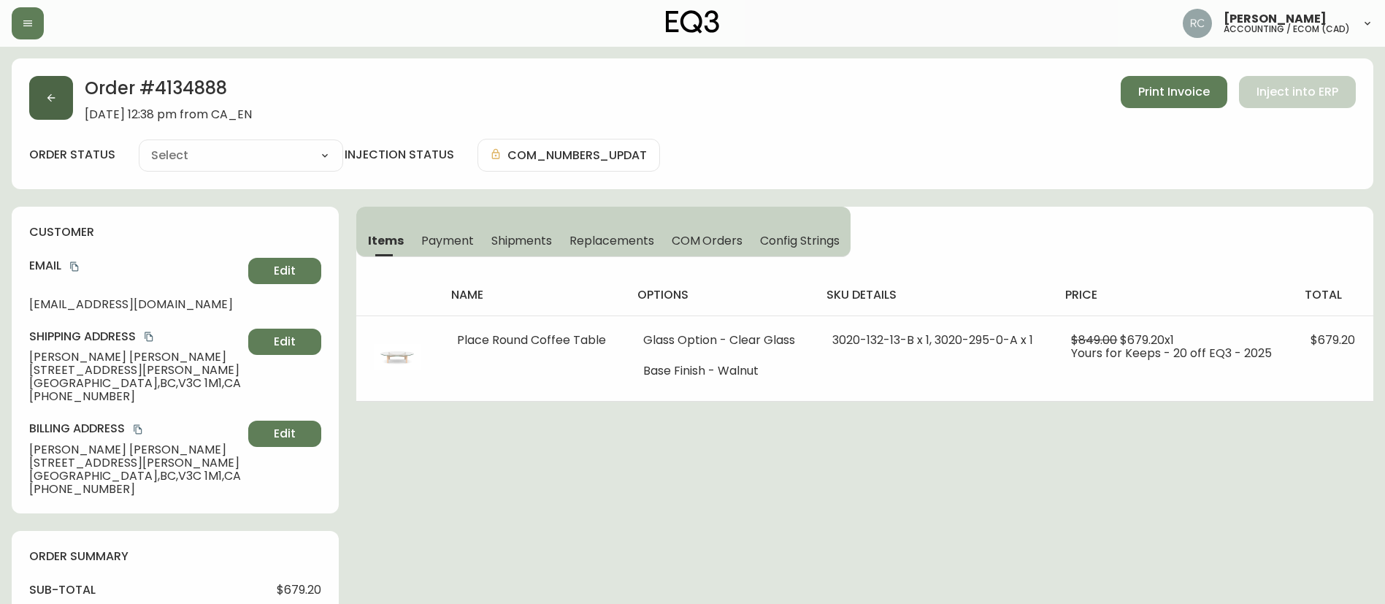
type input "Processing"
select select "PROCESSING"
click at [40, 89] on button "button" at bounding box center [51, 98] width 44 height 44
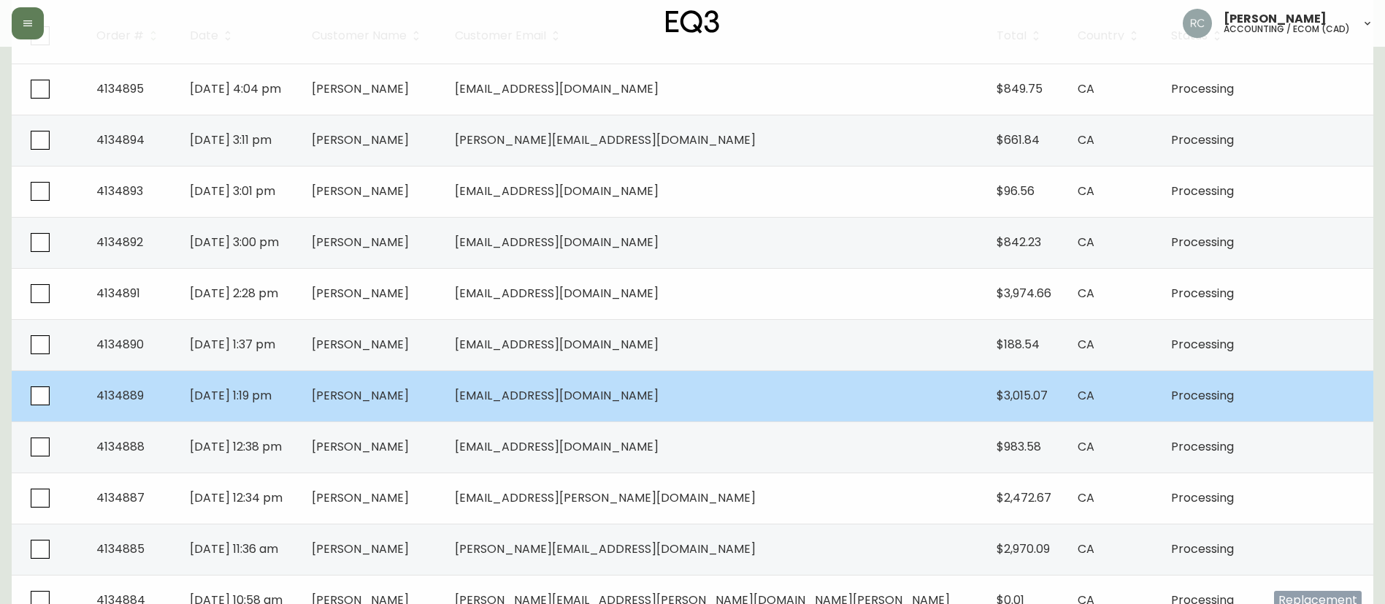
scroll to position [292, 0]
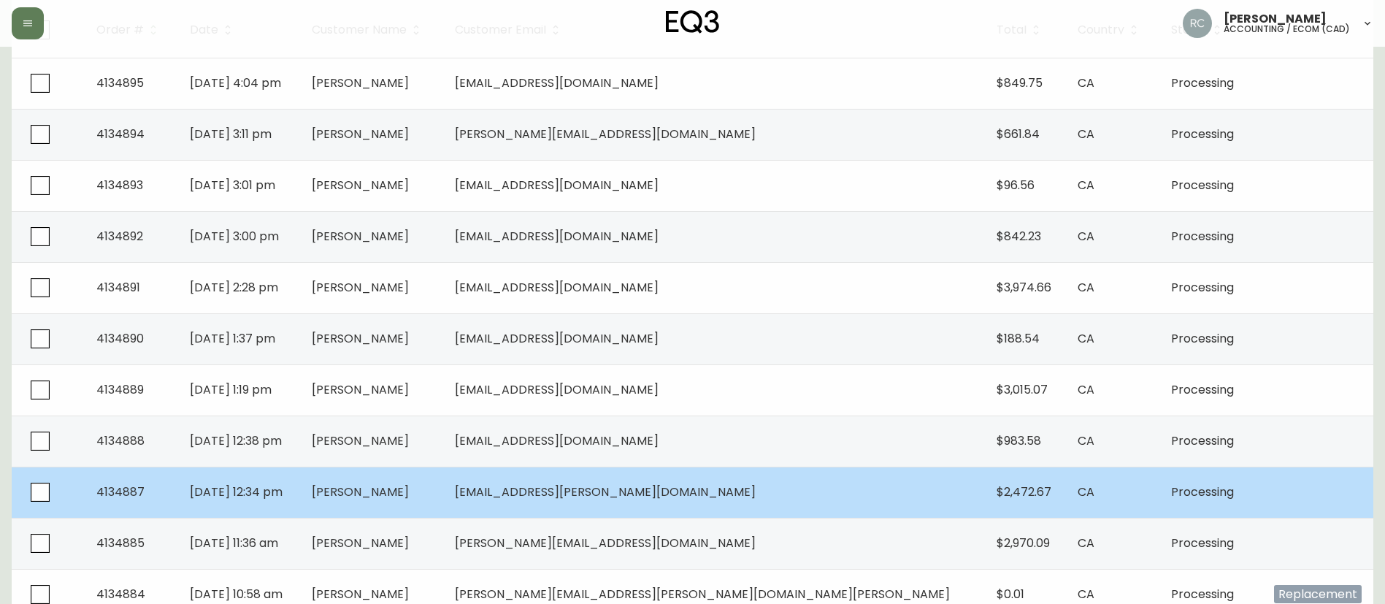
click at [409, 483] on span "[PERSON_NAME]" at bounding box center [360, 491] width 97 height 17
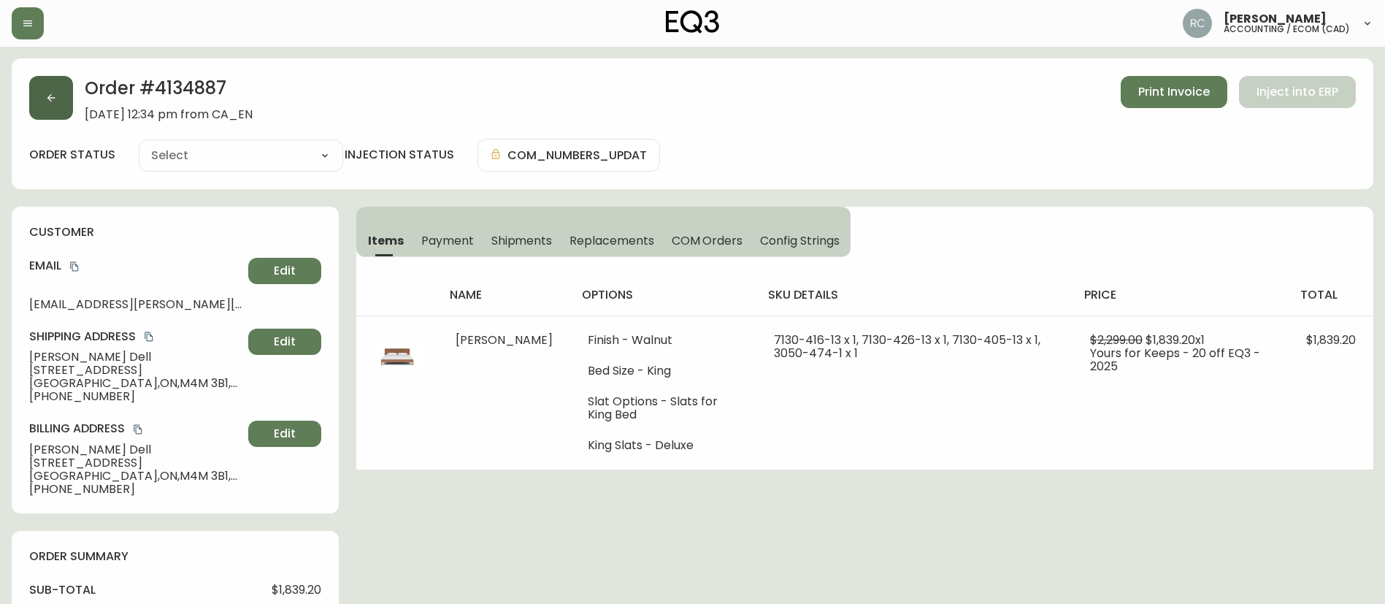
type input "Processing"
select select "PROCESSING"
click at [50, 93] on icon "button" at bounding box center [51, 98] width 12 height 12
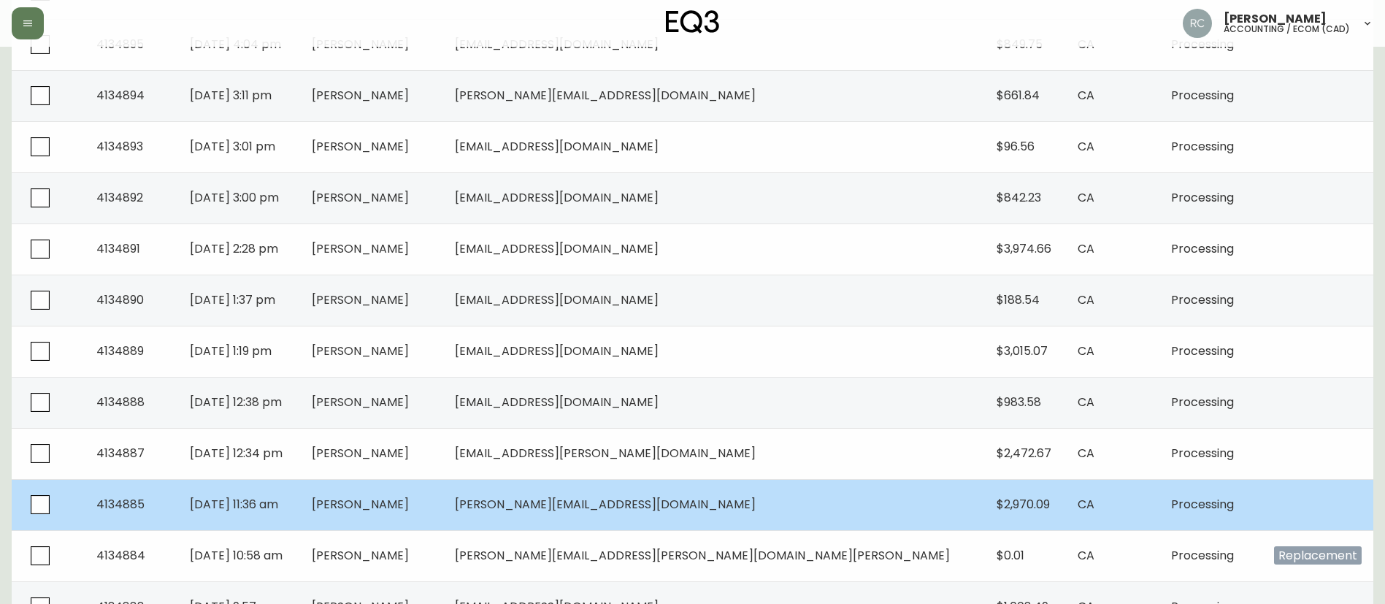
scroll to position [365, 0]
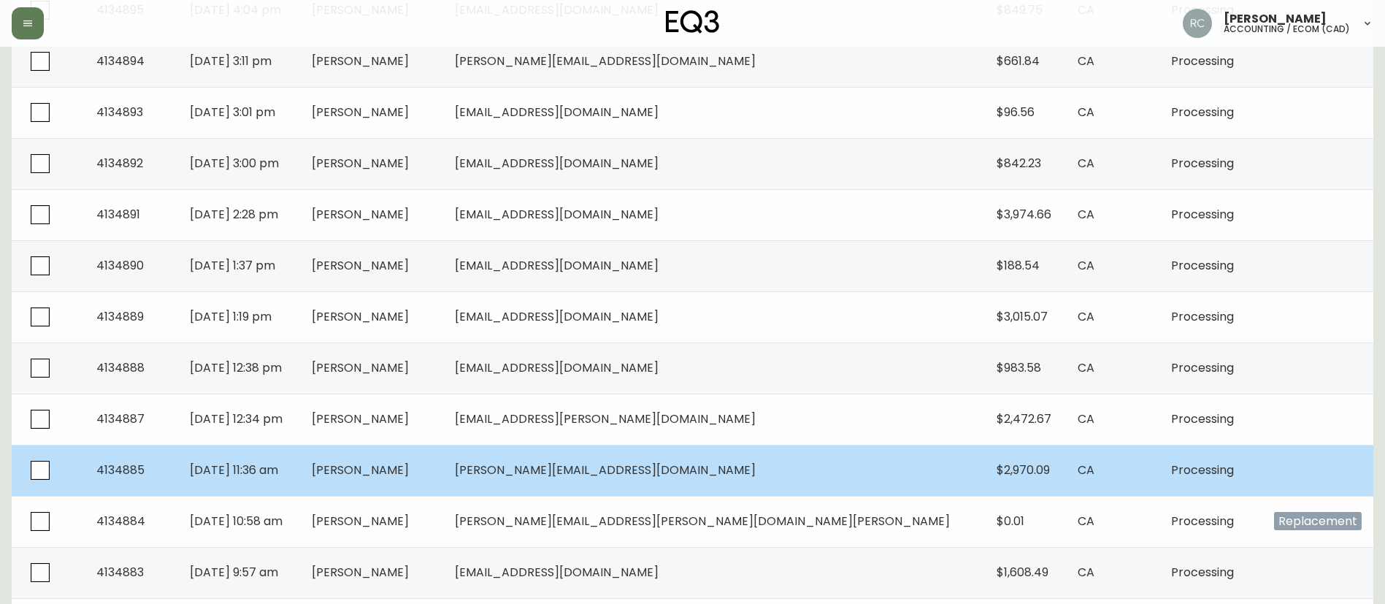
click at [443, 490] on td "[PERSON_NAME]" at bounding box center [371, 470] width 143 height 51
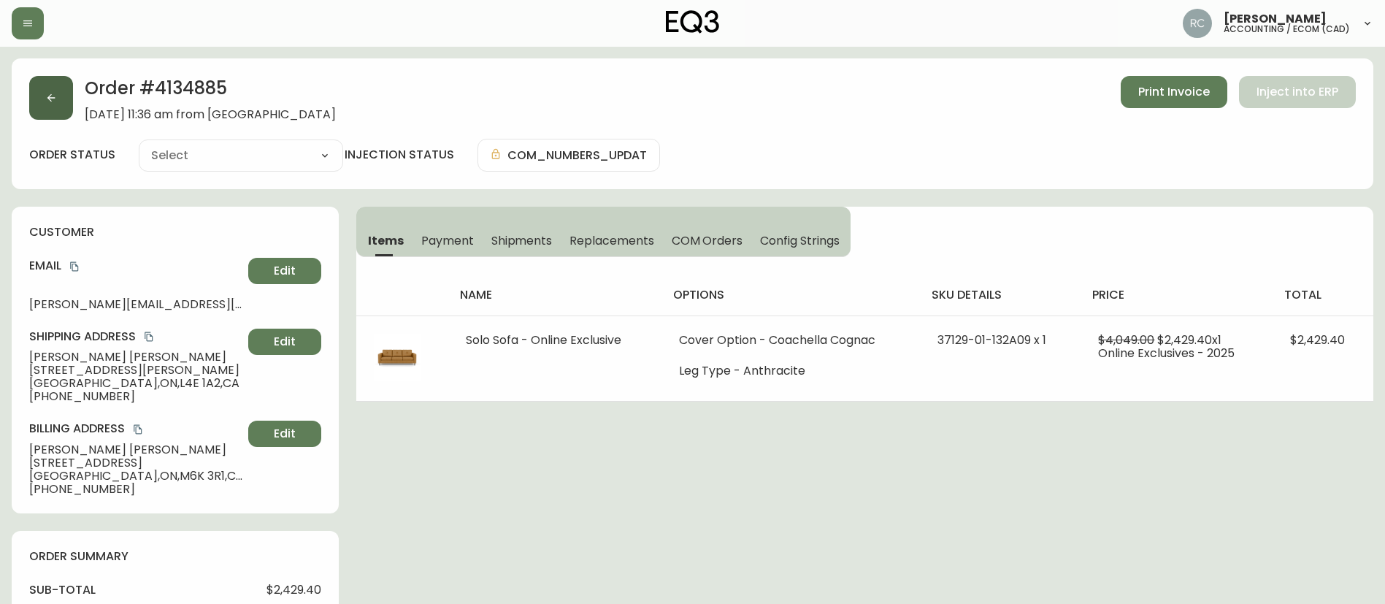
type input "Processing"
select select "PROCESSING"
click at [50, 96] on icon "button" at bounding box center [51, 98] width 8 height 8
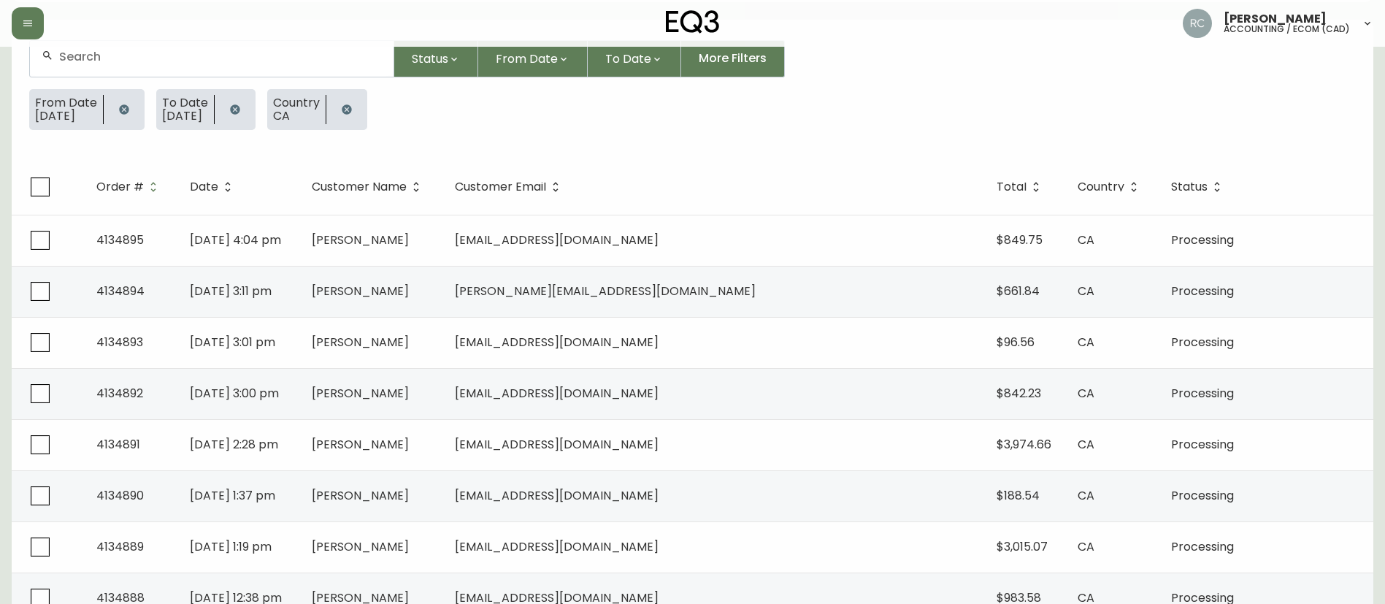
scroll to position [365, 0]
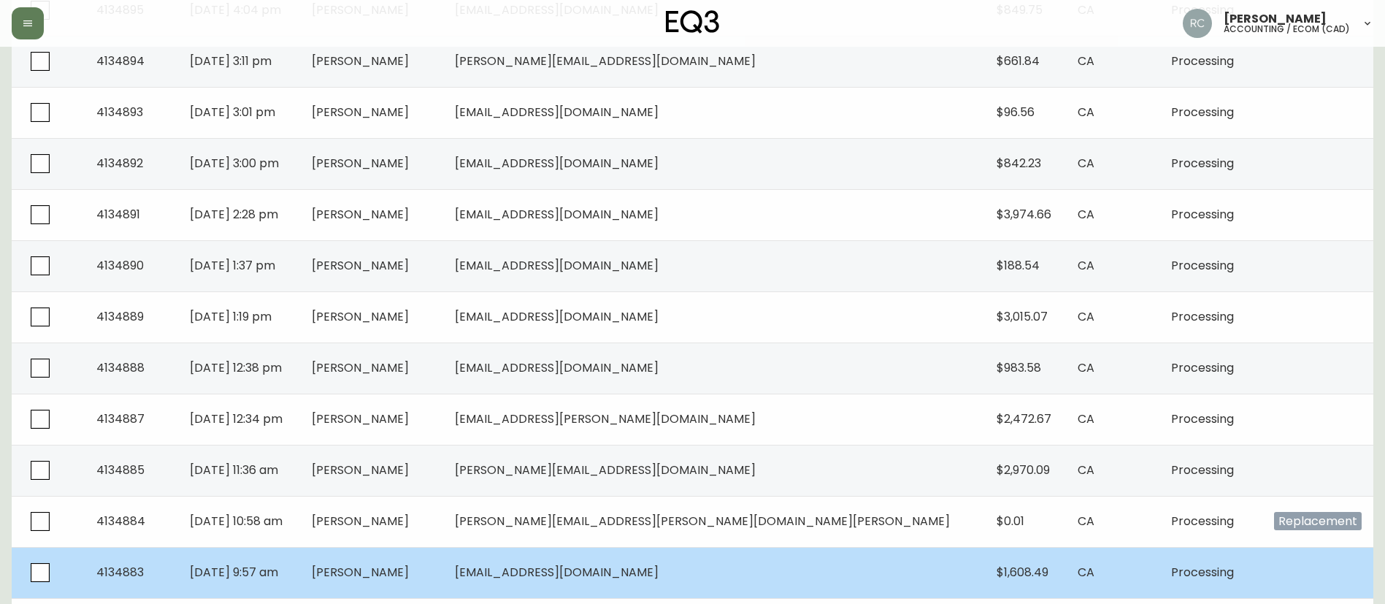
click at [299, 571] on td "[DATE] 9:57 am" at bounding box center [238, 572] width 121 height 51
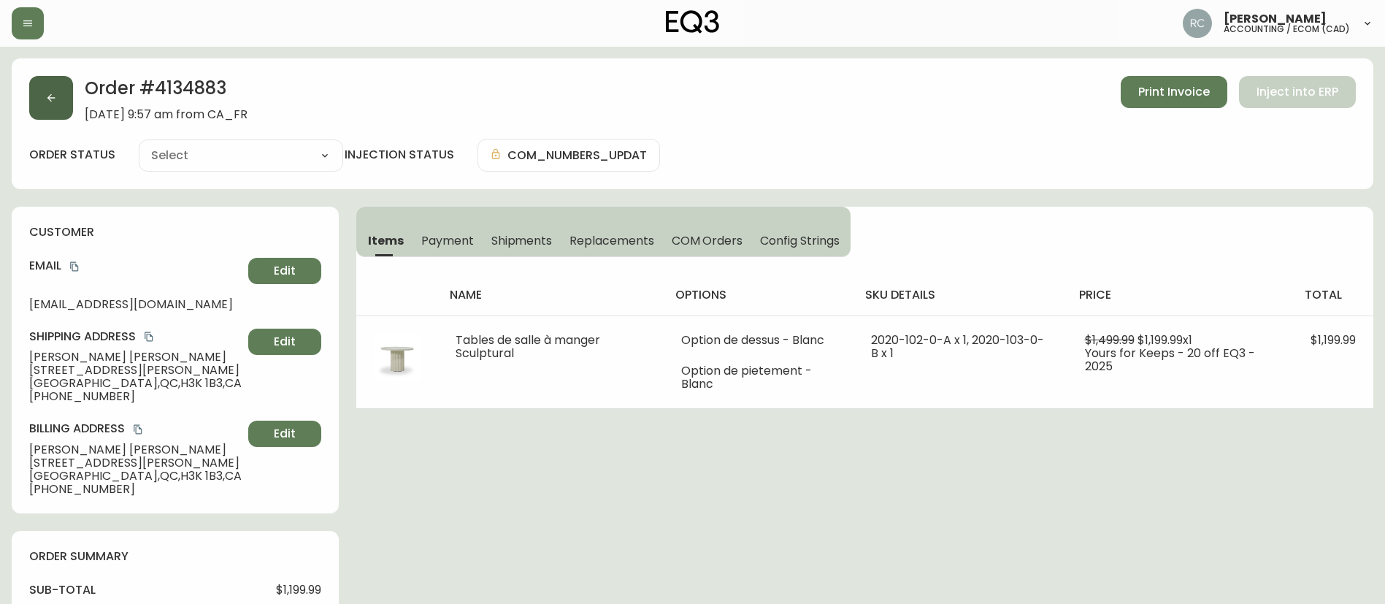
type input "Processing"
select select "PROCESSING"
click at [436, 239] on span "Payment" at bounding box center [447, 240] width 53 height 15
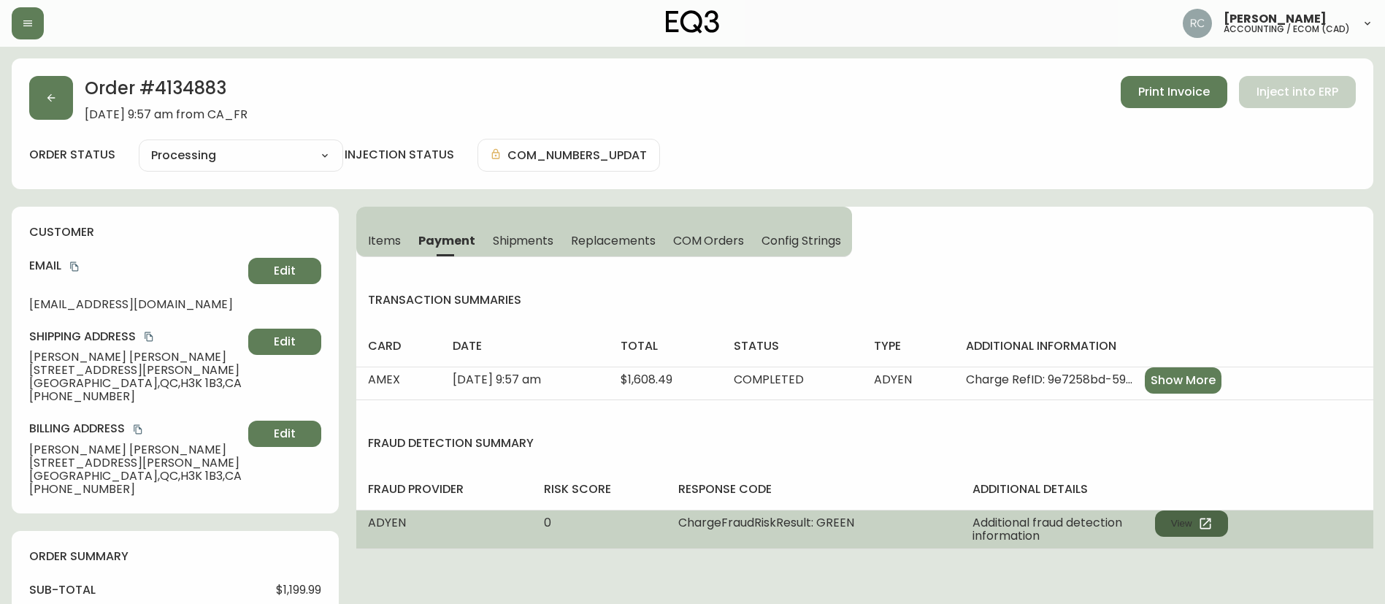
click at [1160, 516] on button "View" at bounding box center [1191, 523] width 73 height 26
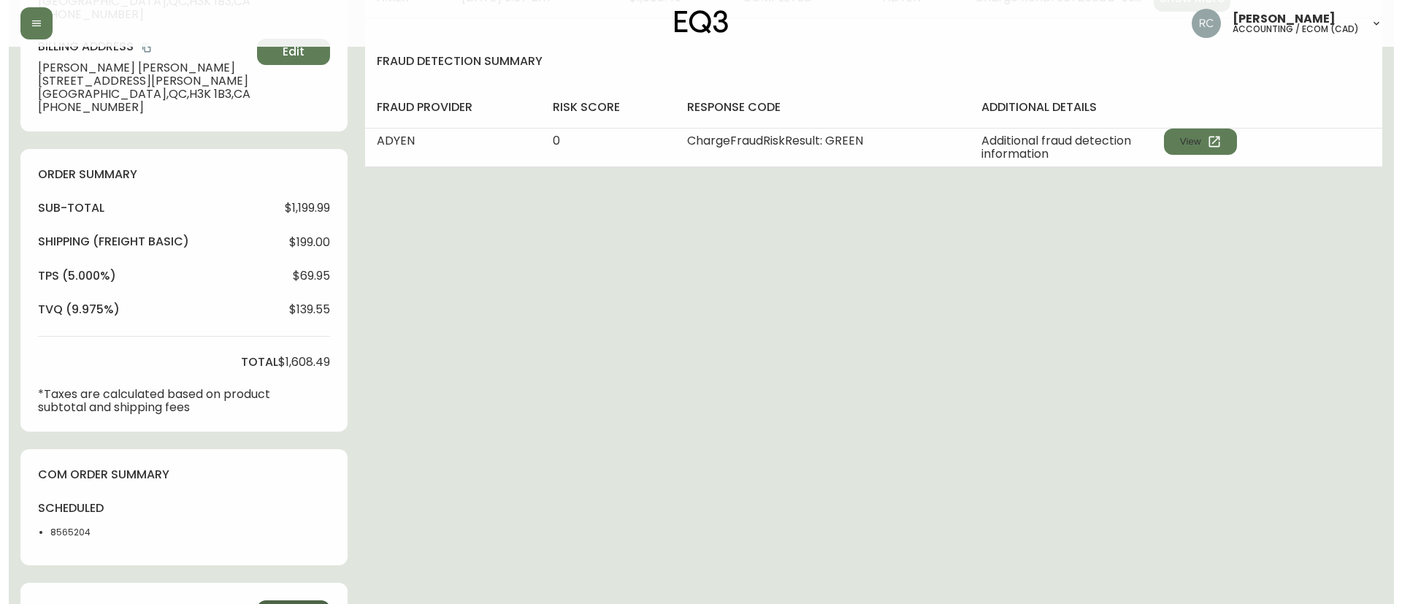
scroll to position [540, 0]
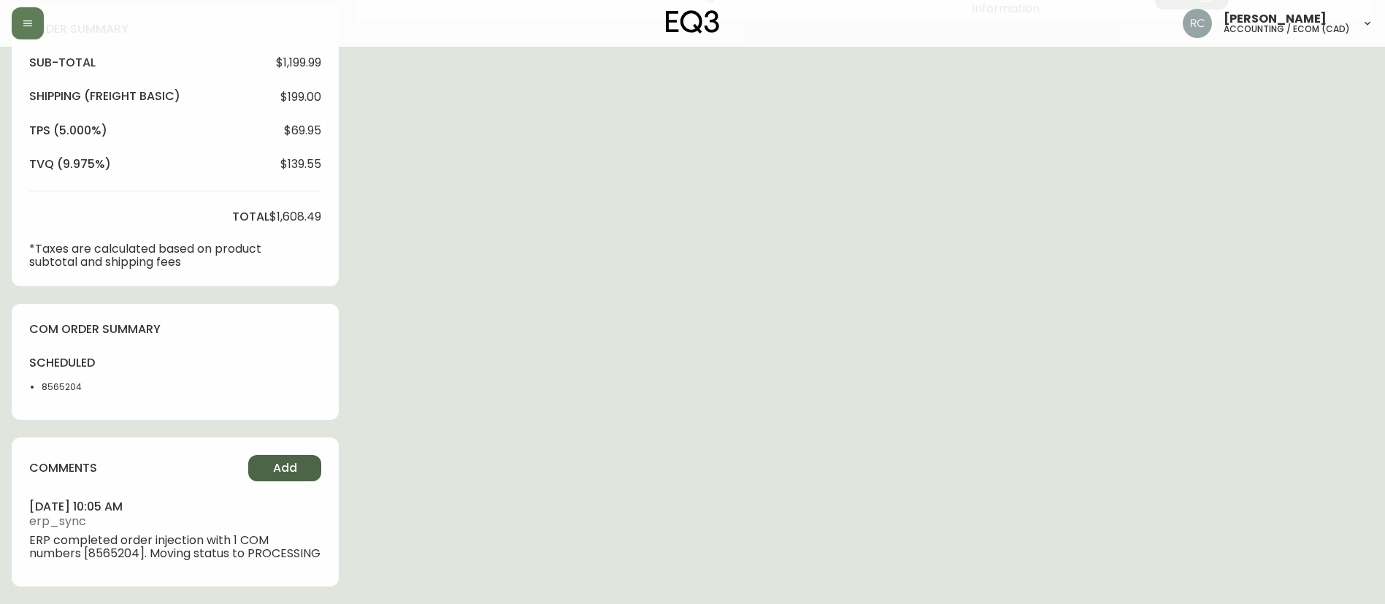
drag, startPoint x: 255, startPoint y: 461, endPoint x: 262, endPoint y: 458, distance: 7.9
click at [262, 458] on button "Add" at bounding box center [284, 468] width 73 height 26
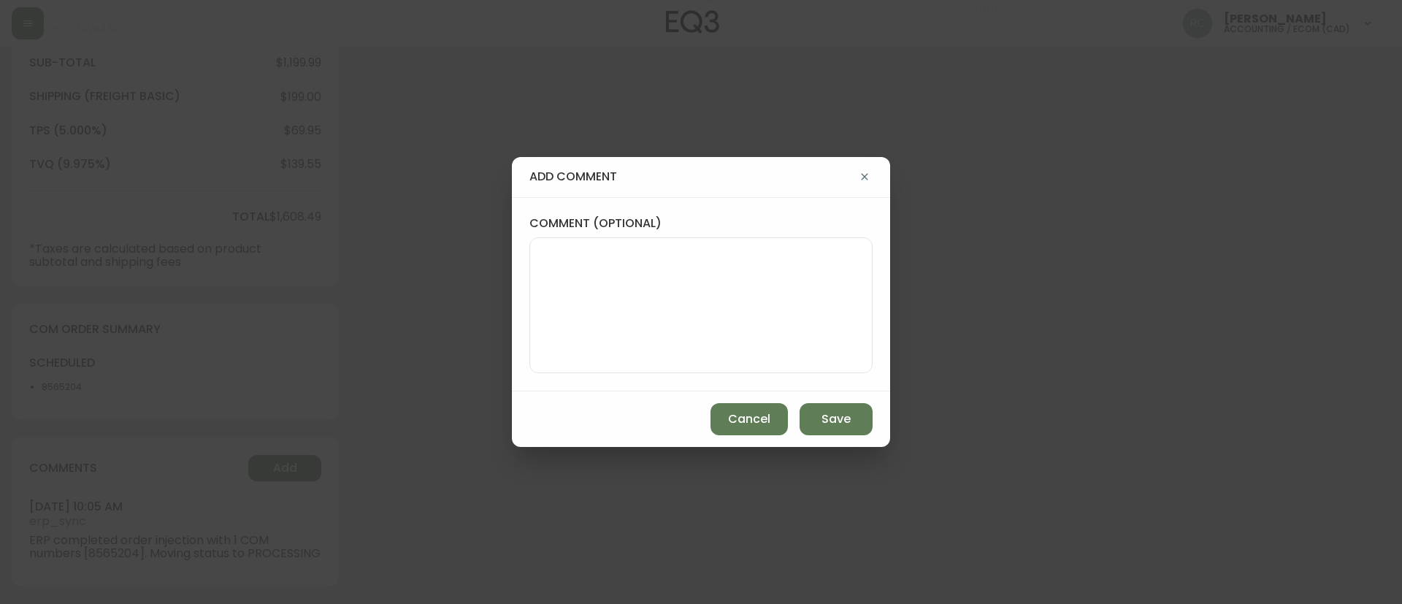
click at [745, 273] on textarea "comment (optional)" at bounding box center [701, 305] width 318 height 117
paste textarea "MANUAL FRAUD REVIEW - APPROVED - same shipping and billing address -"
paste textarea "Time since an authorized payment was first seen with email address 3yr 337d"
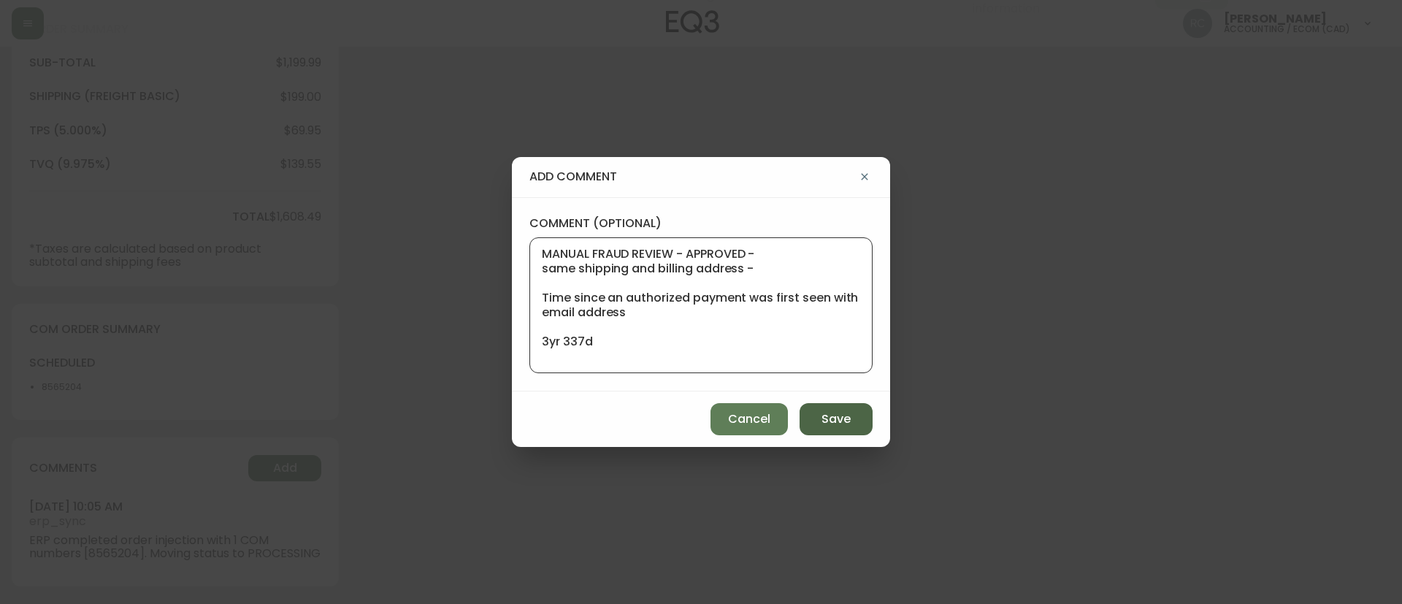
type textarea "MANUAL FRAUD REVIEW - APPROVED - same shipping and billing address - Time since…"
click at [845, 411] on span "Save" at bounding box center [835, 419] width 29 height 16
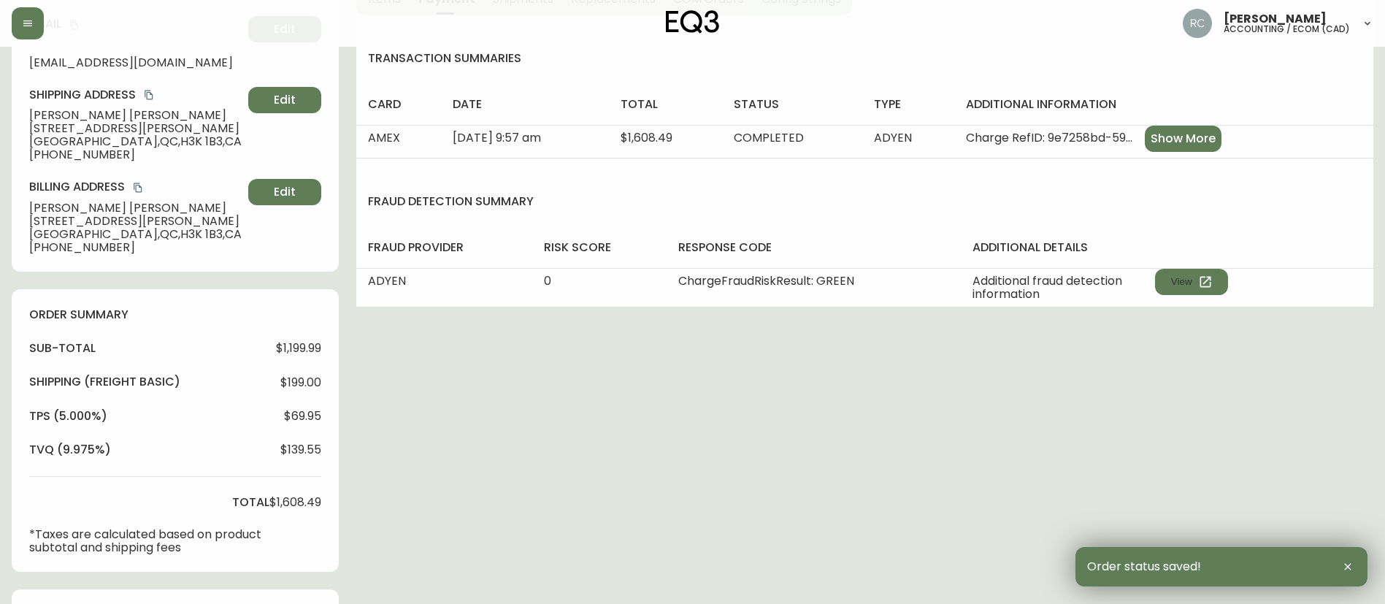
scroll to position [0, 0]
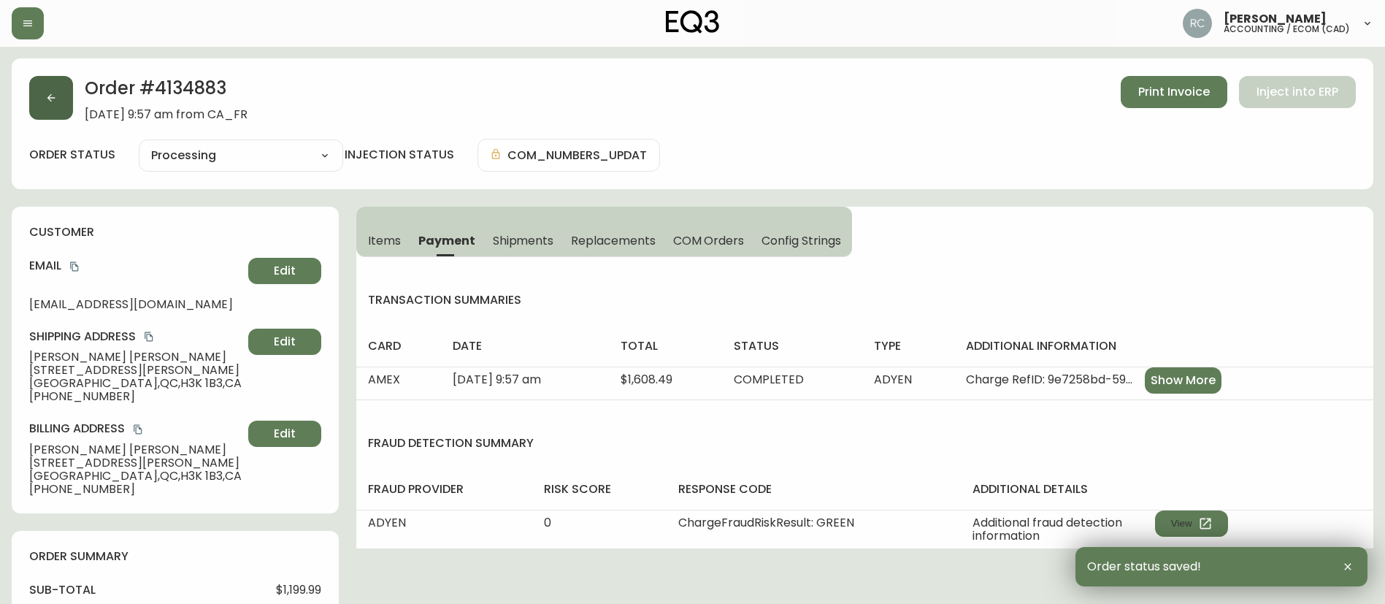
click at [55, 96] on icon "button" at bounding box center [51, 98] width 12 height 12
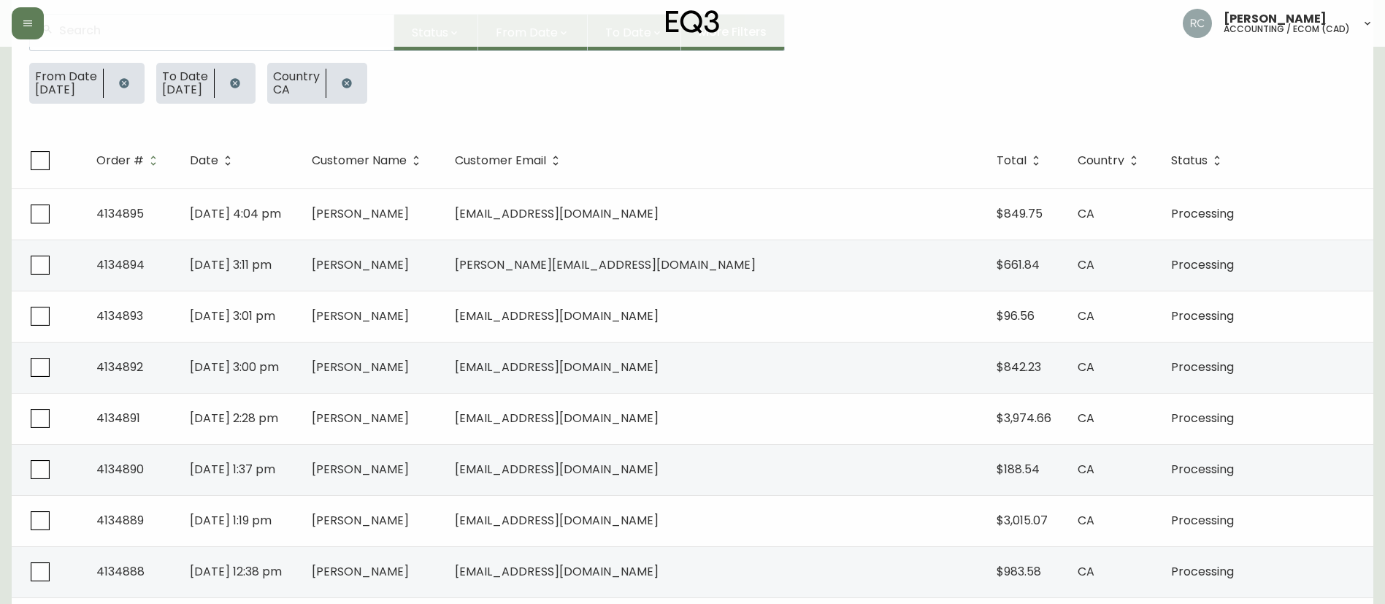
scroll to position [511, 0]
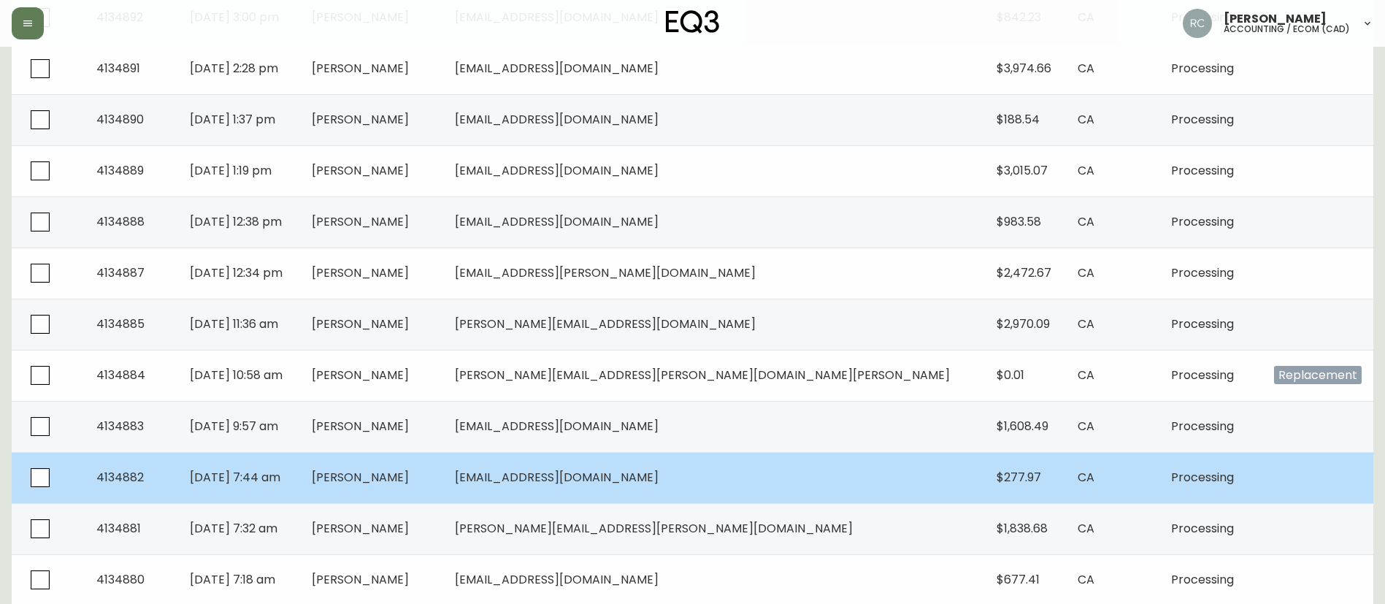
click at [409, 479] on span "[PERSON_NAME]" at bounding box center [360, 477] width 97 height 17
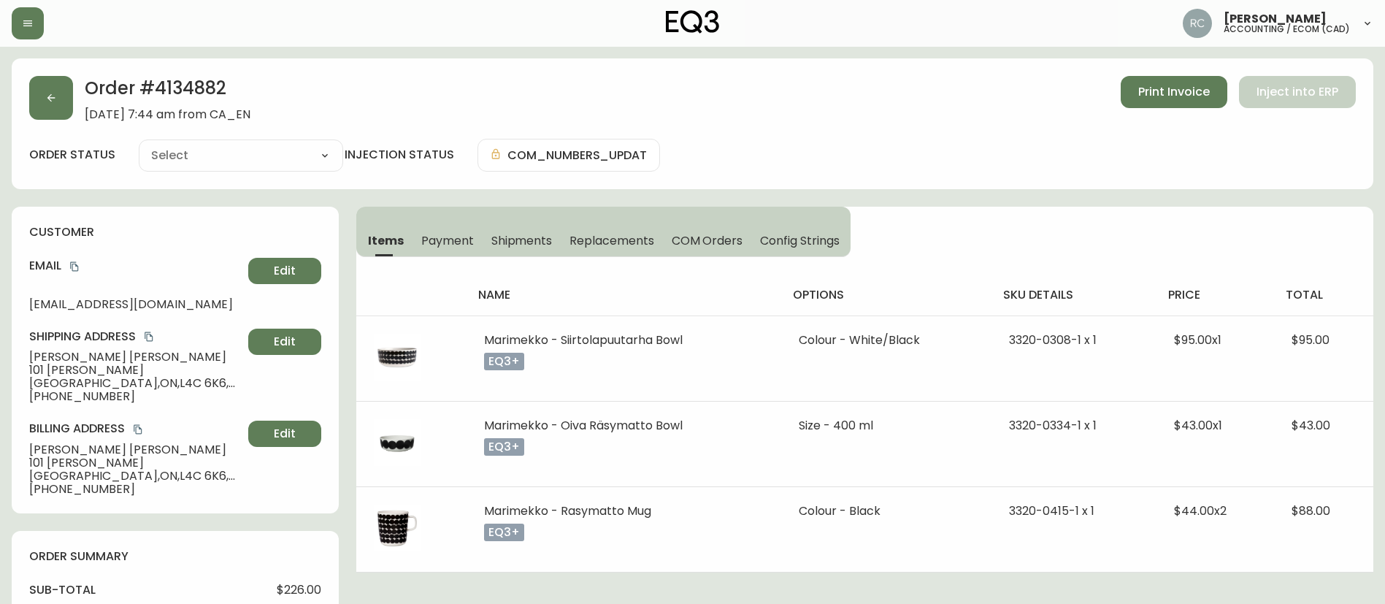
type input "Processing"
select select "PROCESSING"
click at [439, 238] on span "Payment" at bounding box center [447, 240] width 53 height 15
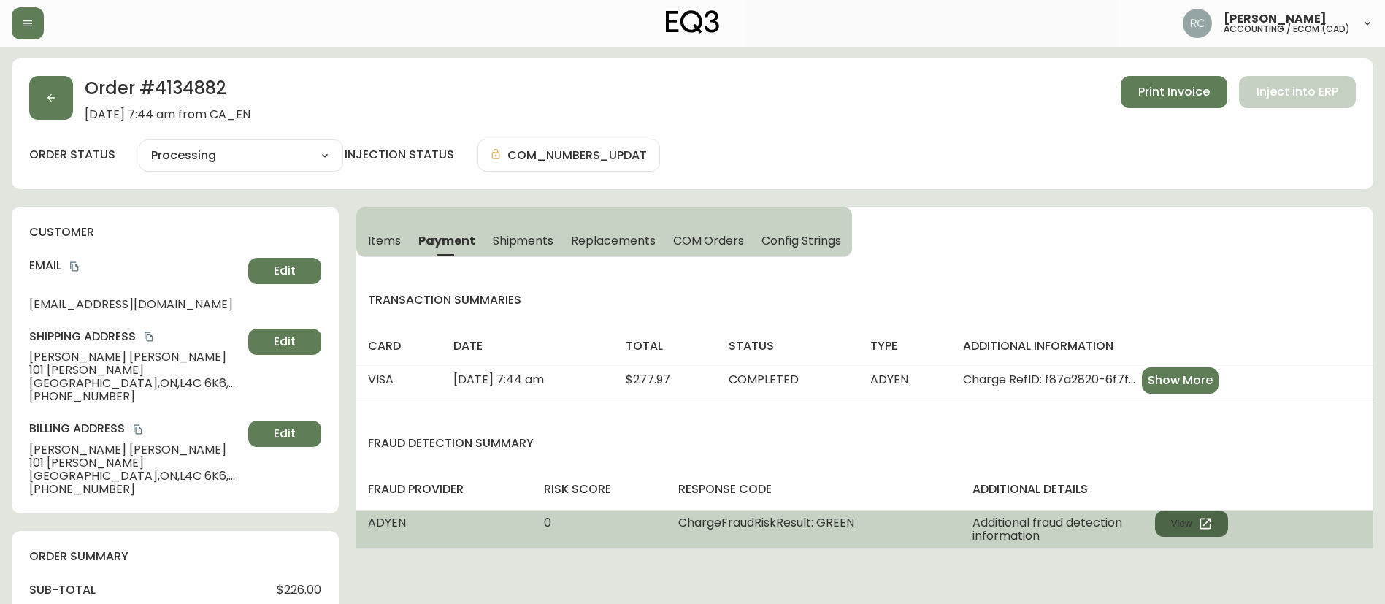
click at [1190, 522] on button "View" at bounding box center [1191, 523] width 73 height 26
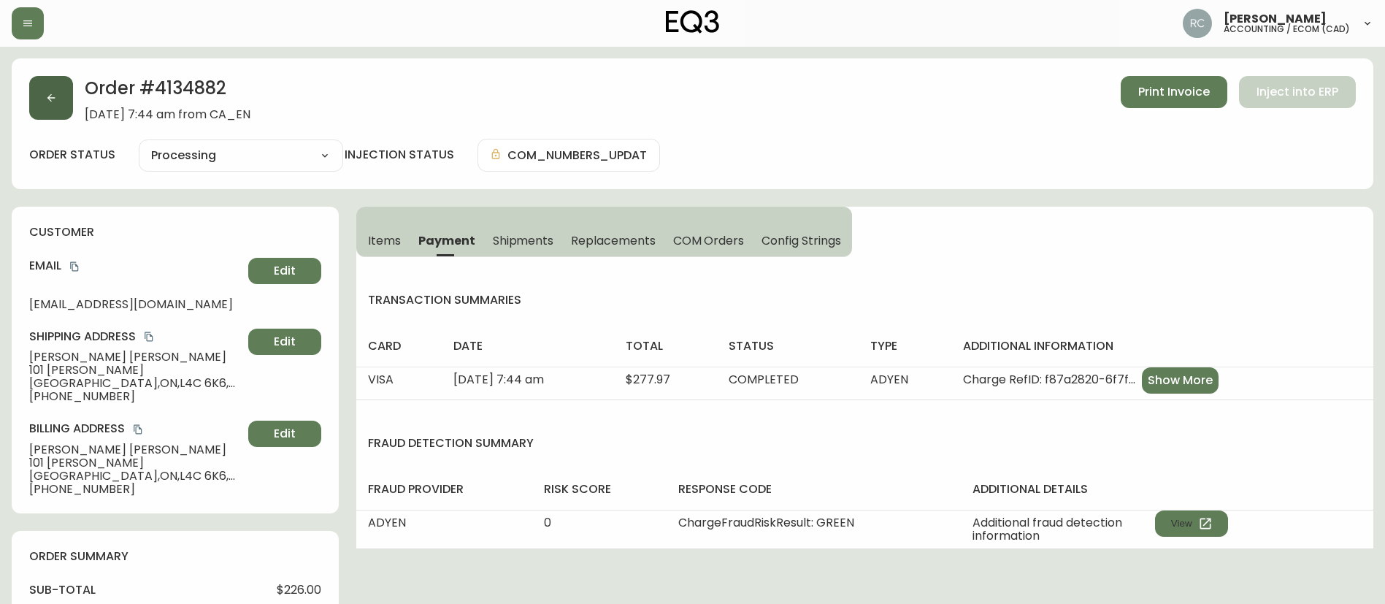
click at [64, 88] on button "button" at bounding box center [51, 98] width 44 height 44
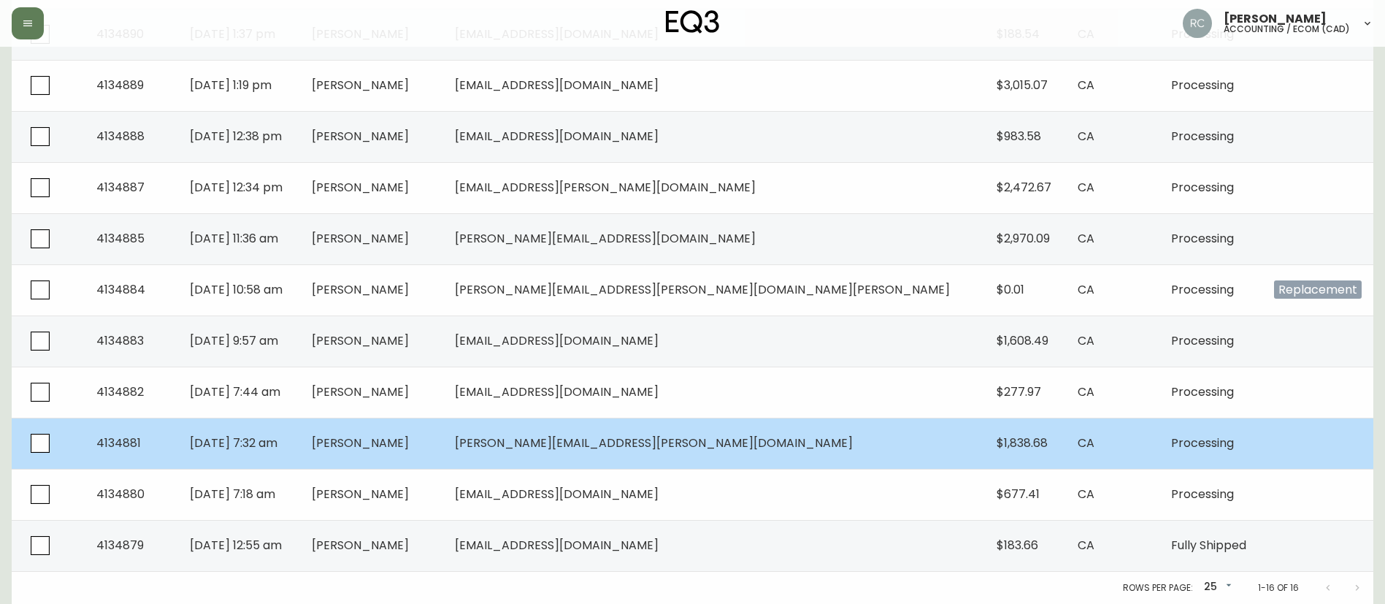
click at [443, 450] on td "[PERSON_NAME]" at bounding box center [371, 443] width 143 height 51
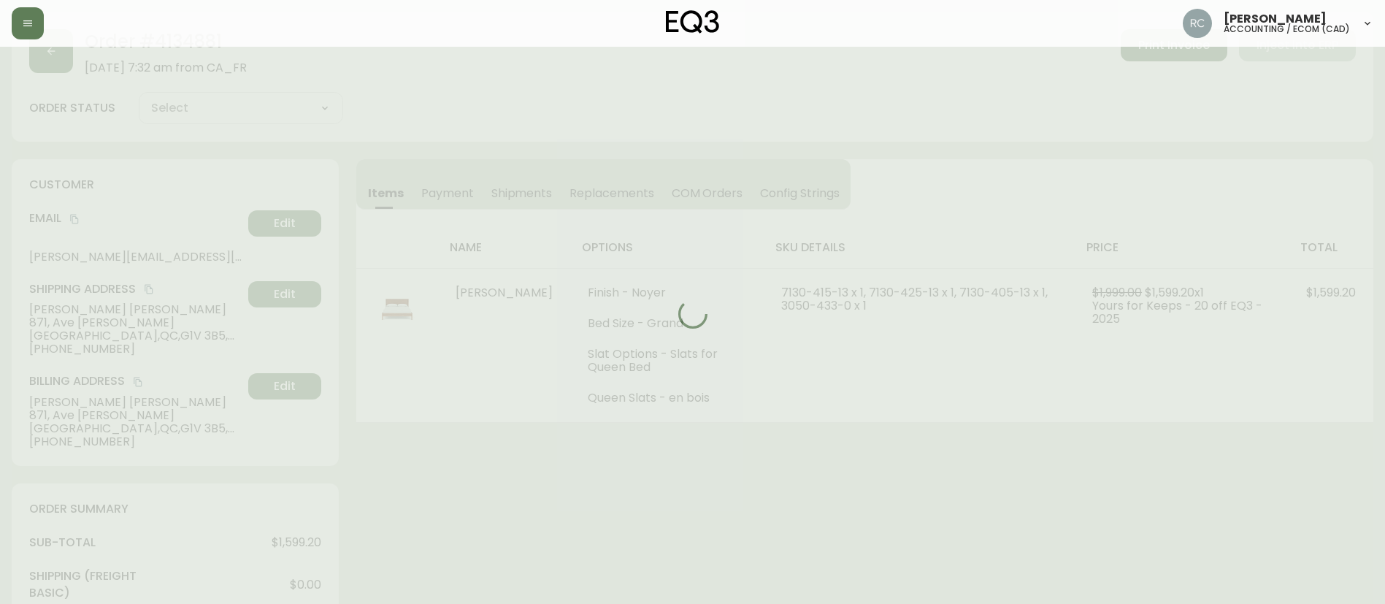
scroll to position [596, 0]
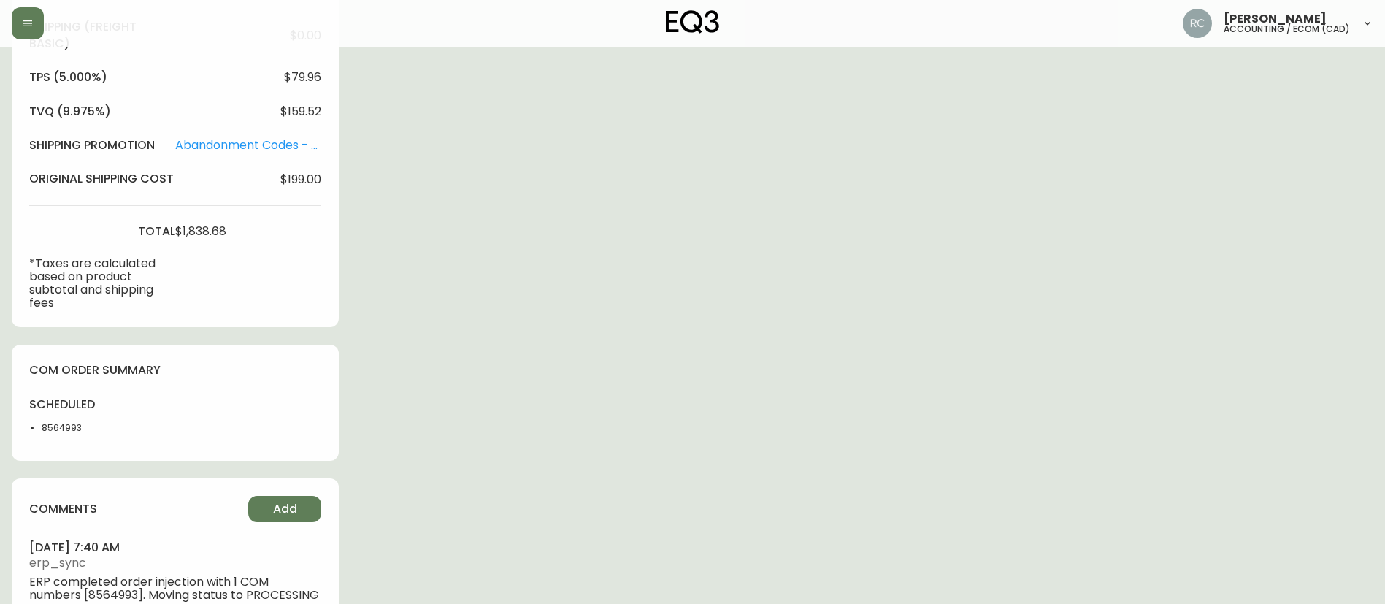
type input "Processing"
select select "PROCESSING"
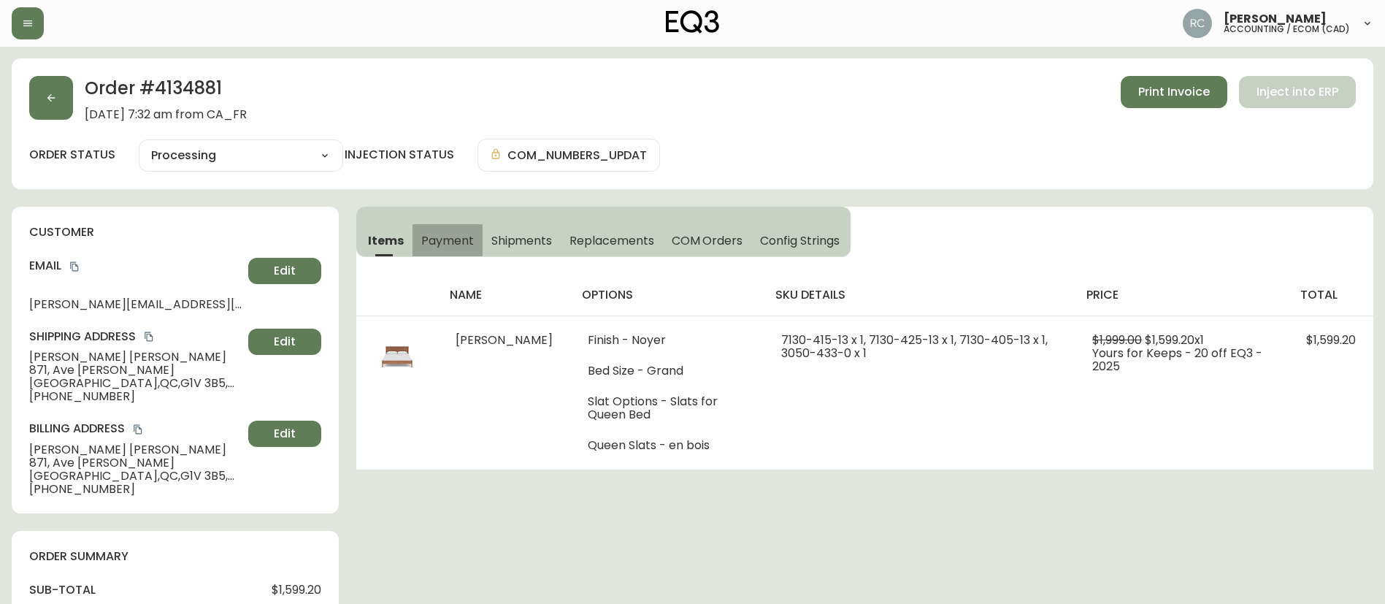
click at [445, 243] on span "Payment" at bounding box center [447, 240] width 53 height 15
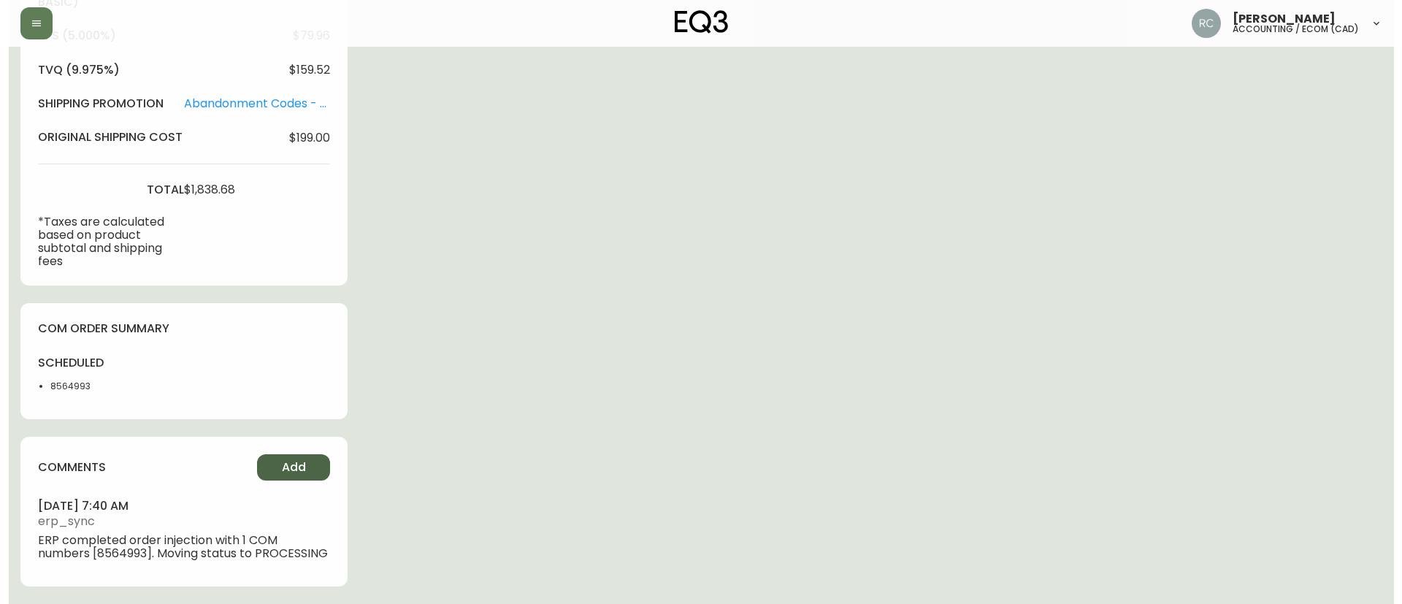
scroll to position [651, 0]
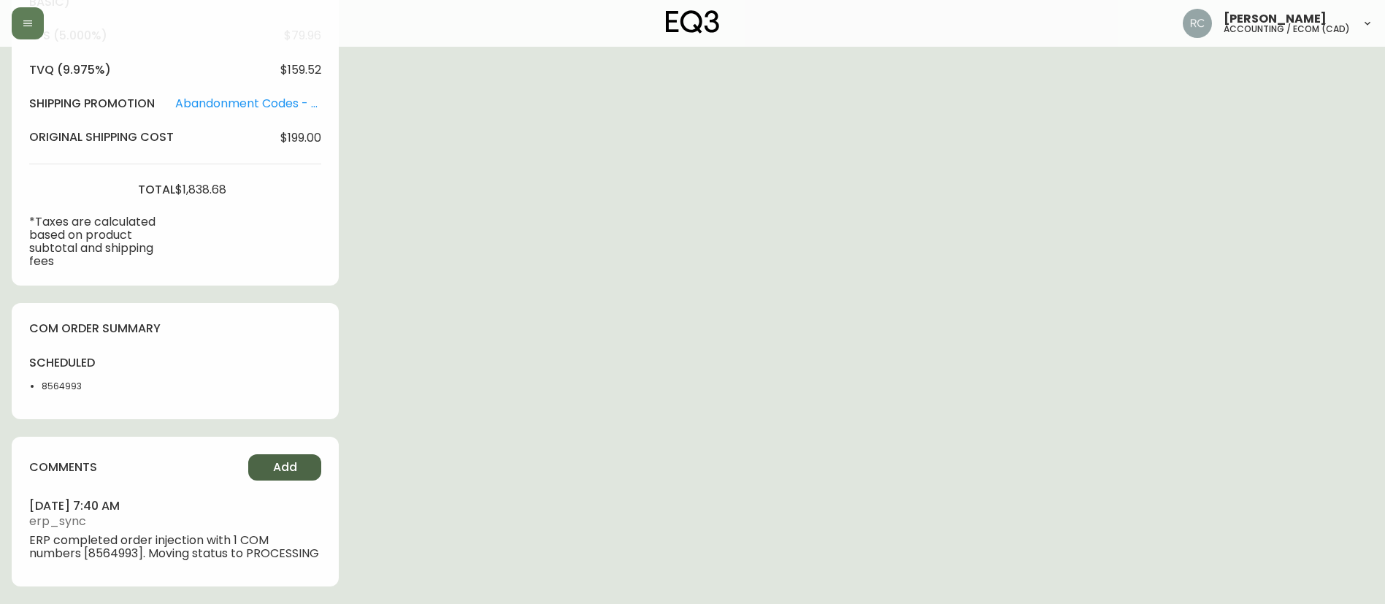
click at [289, 459] on span "Add" at bounding box center [285, 467] width 24 height 16
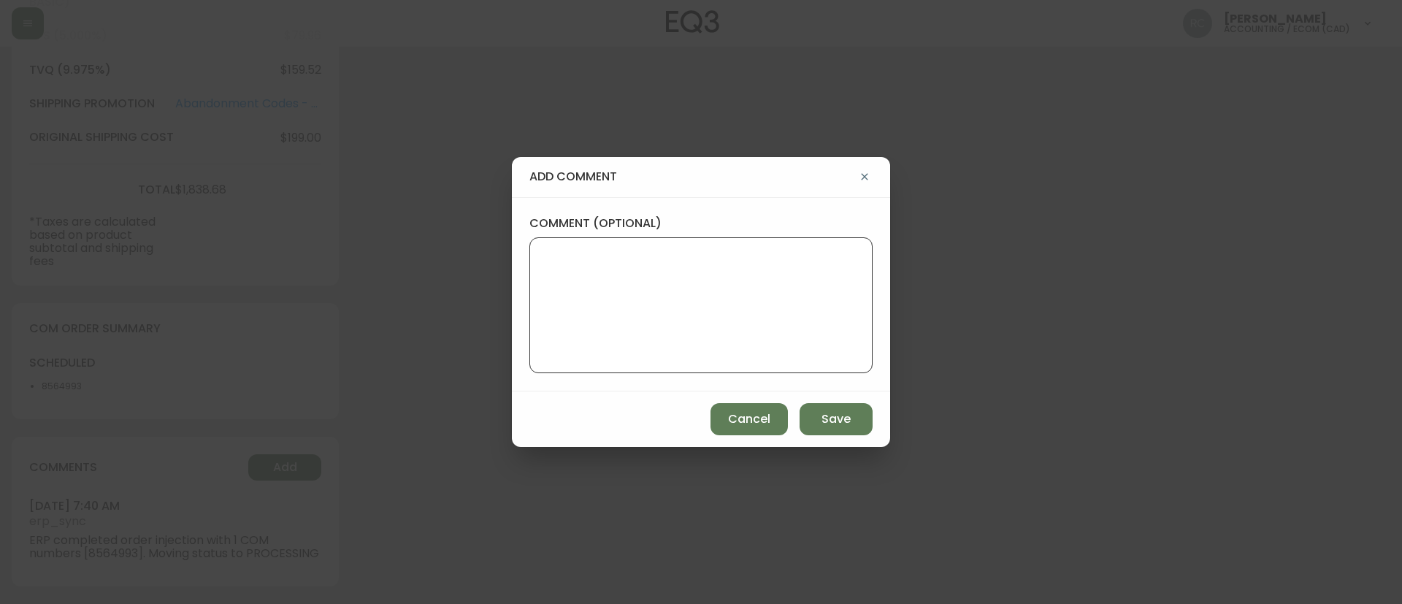
click at [693, 308] on textarea "comment (optional)" at bounding box center [701, 305] width 318 height 117
paste textarea "MANUAL FRAUD REVIEW - Affirm"
type textarea "MANUAL FRAUD REVIEW - Affirm"
click at [826, 406] on button "Save" at bounding box center [835, 419] width 73 height 32
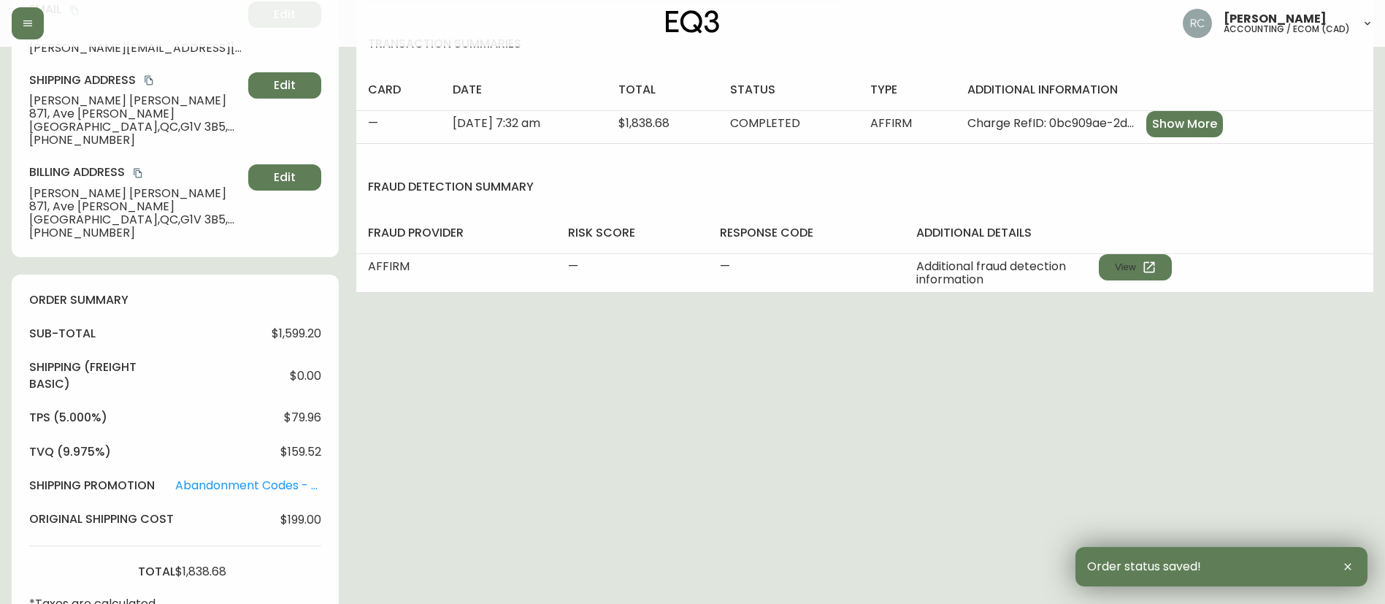
scroll to position [0, 0]
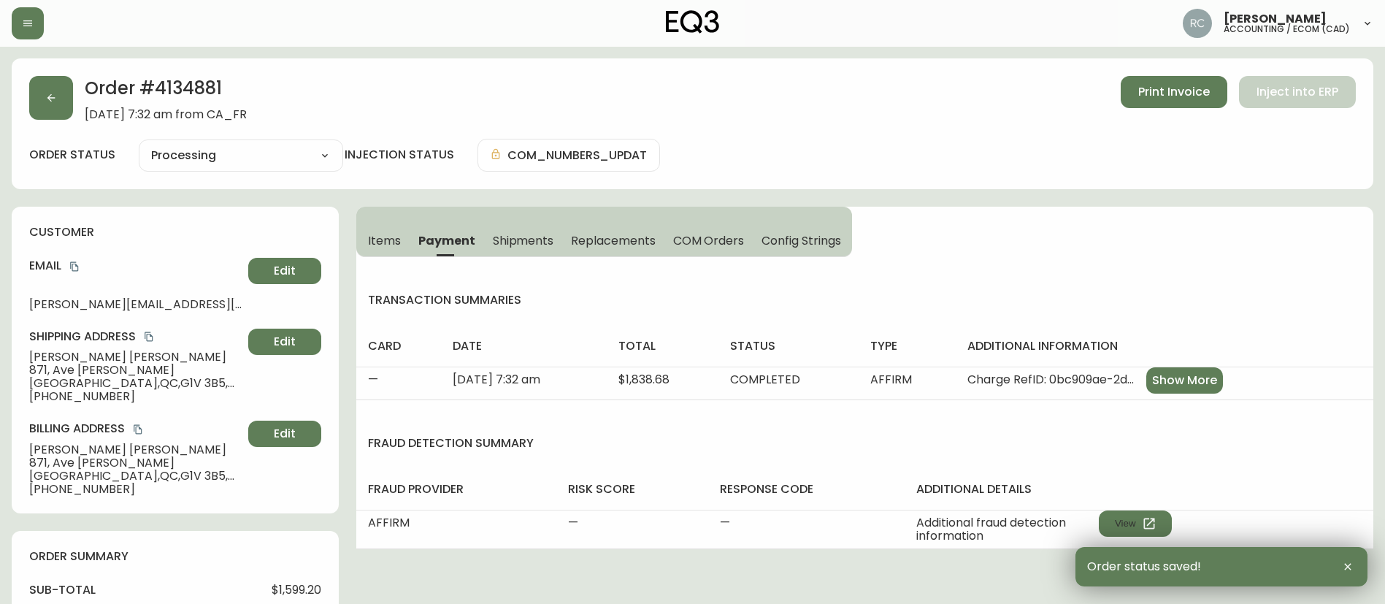
click at [372, 227] on button "Items" at bounding box center [382, 240] width 53 height 32
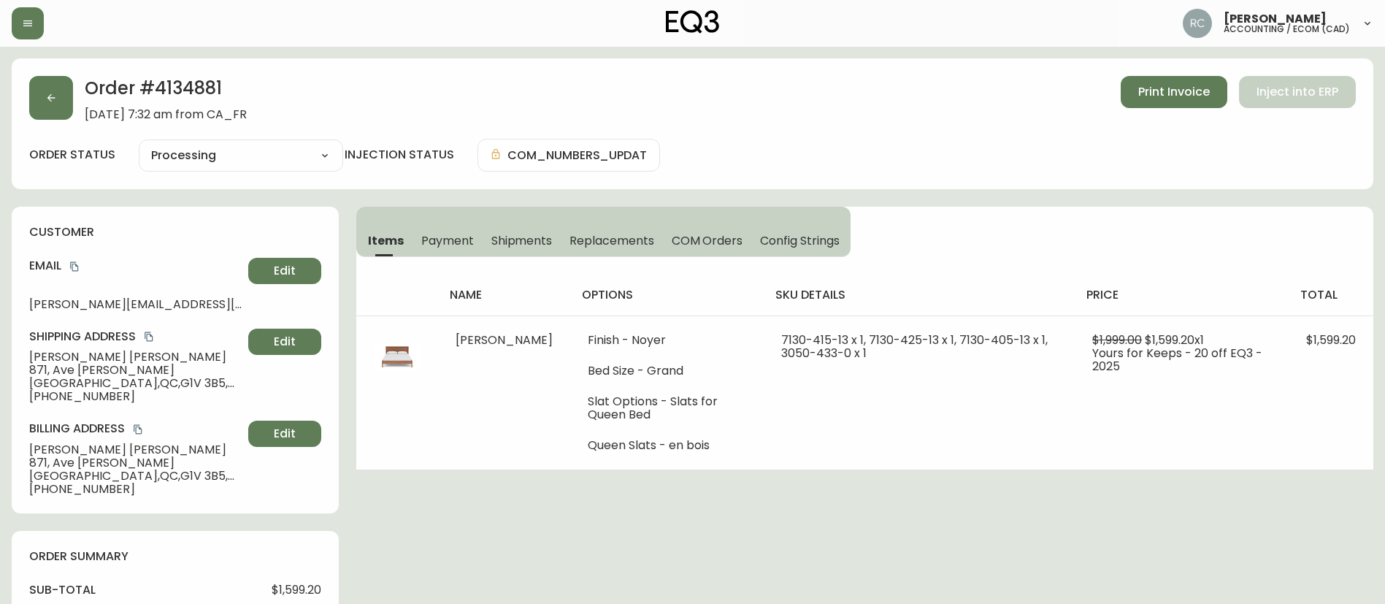
drag, startPoint x: 75, startPoint y: 264, endPoint x: 575, endPoint y: 270, distance: 499.4
click at [77, 264] on icon "copy" at bounding box center [74, 266] width 8 height 9
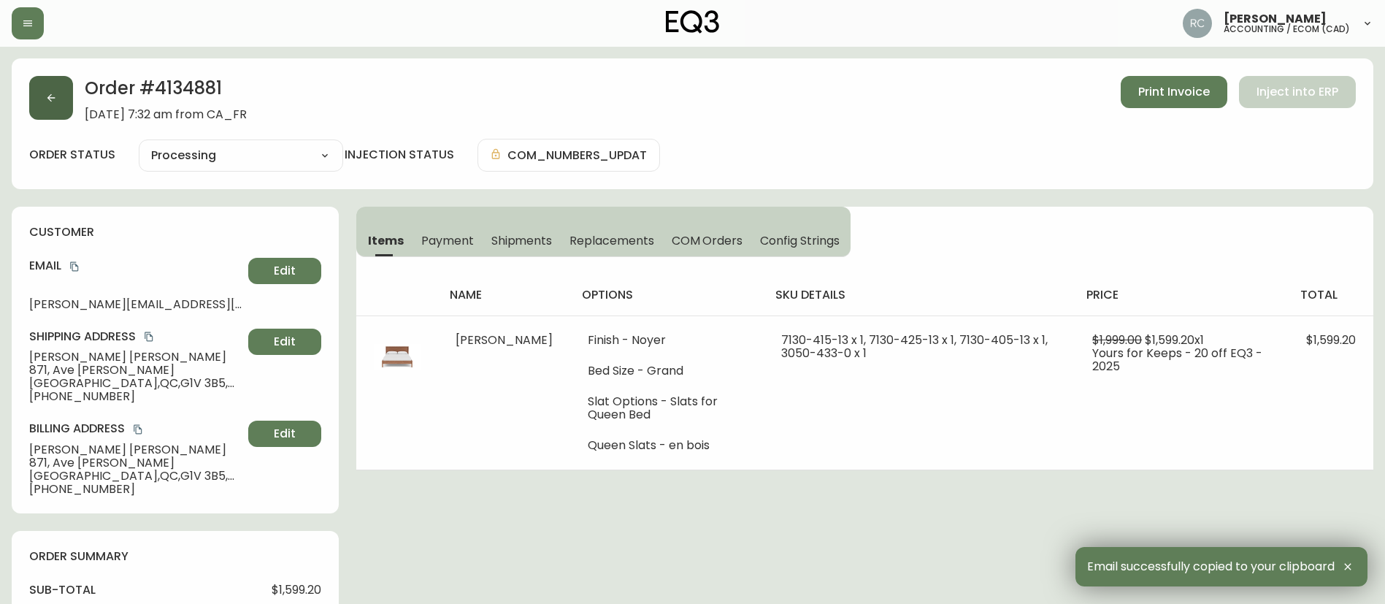
click at [47, 97] on icon "button" at bounding box center [51, 98] width 12 height 12
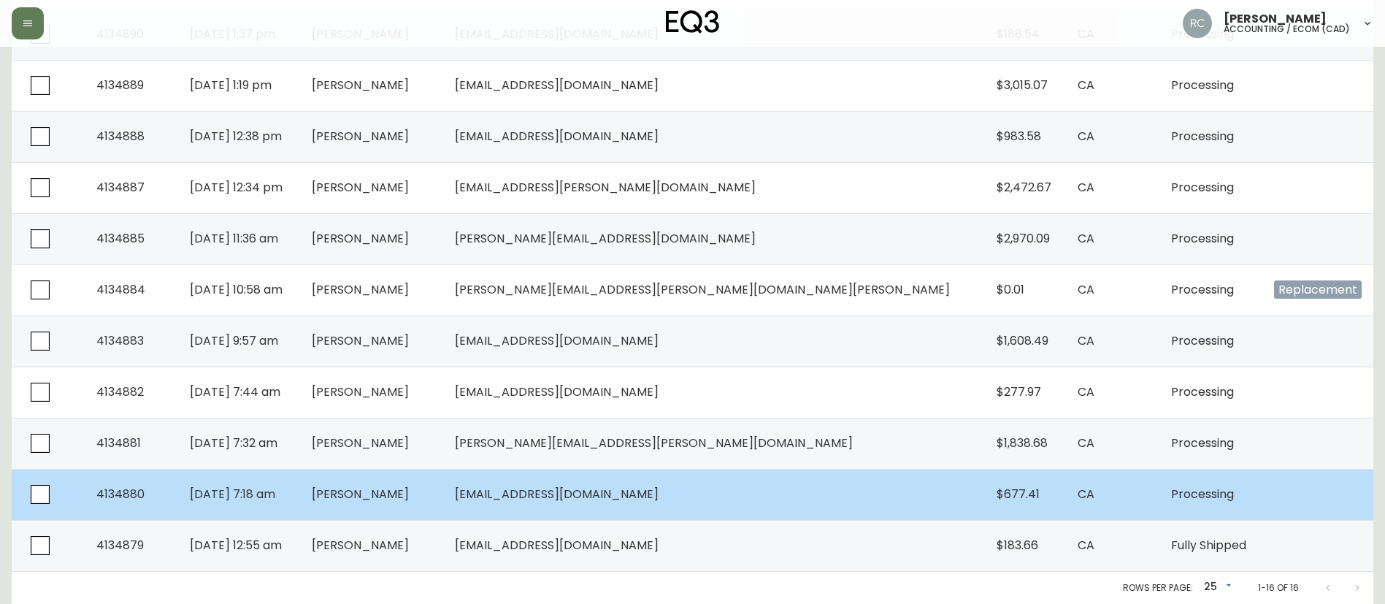
click at [443, 513] on td "[PERSON_NAME]" at bounding box center [371, 494] width 143 height 51
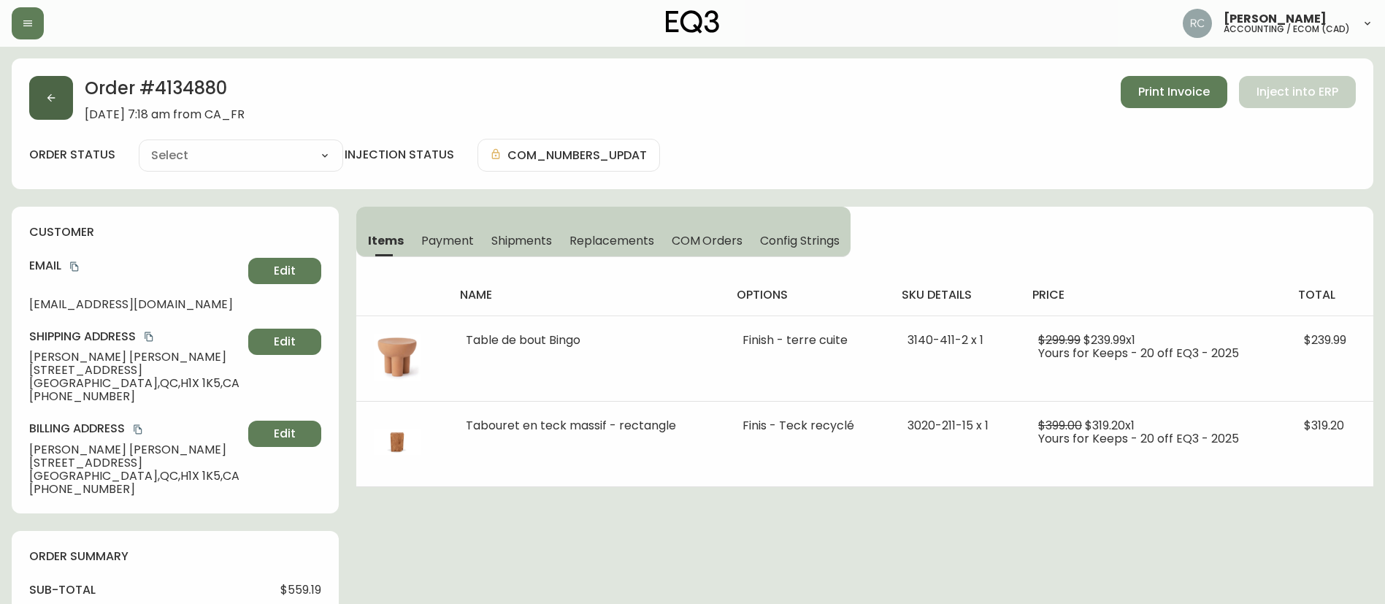
type input "Processing"
select select "PROCESSING"
click at [449, 242] on span "Payment" at bounding box center [447, 240] width 53 height 15
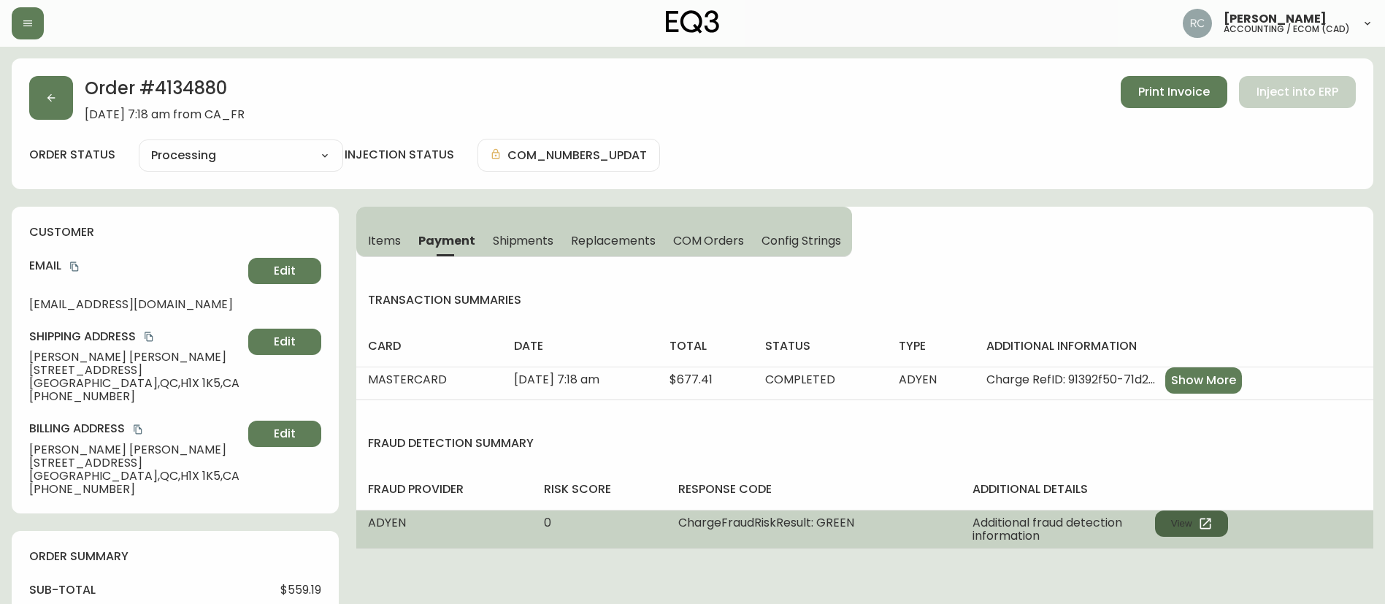
click at [1177, 521] on button "View" at bounding box center [1191, 523] width 73 height 26
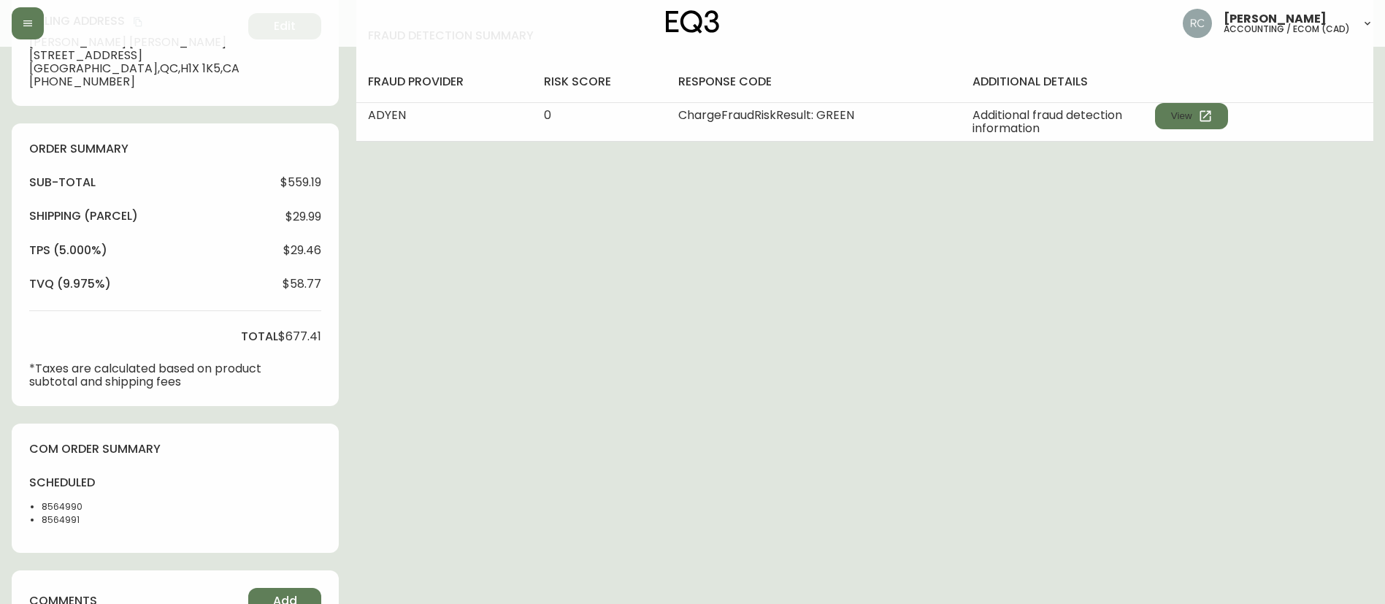
scroll to position [738, 0]
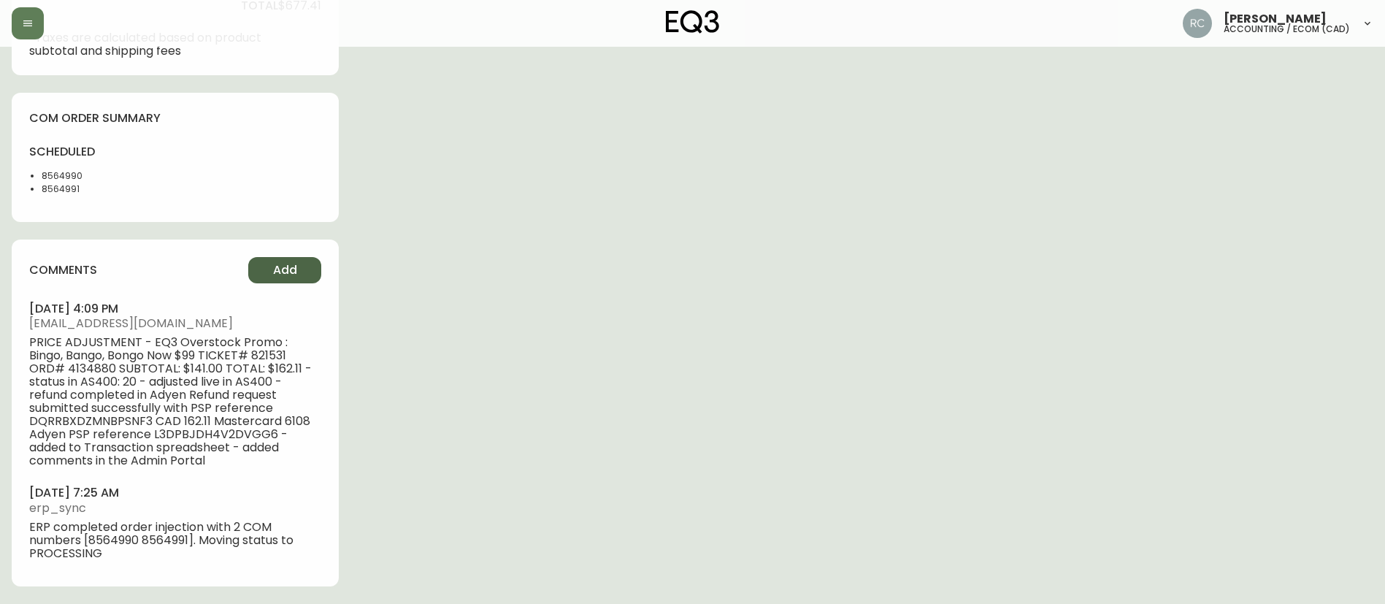
click at [277, 258] on button "Add" at bounding box center [284, 270] width 73 height 26
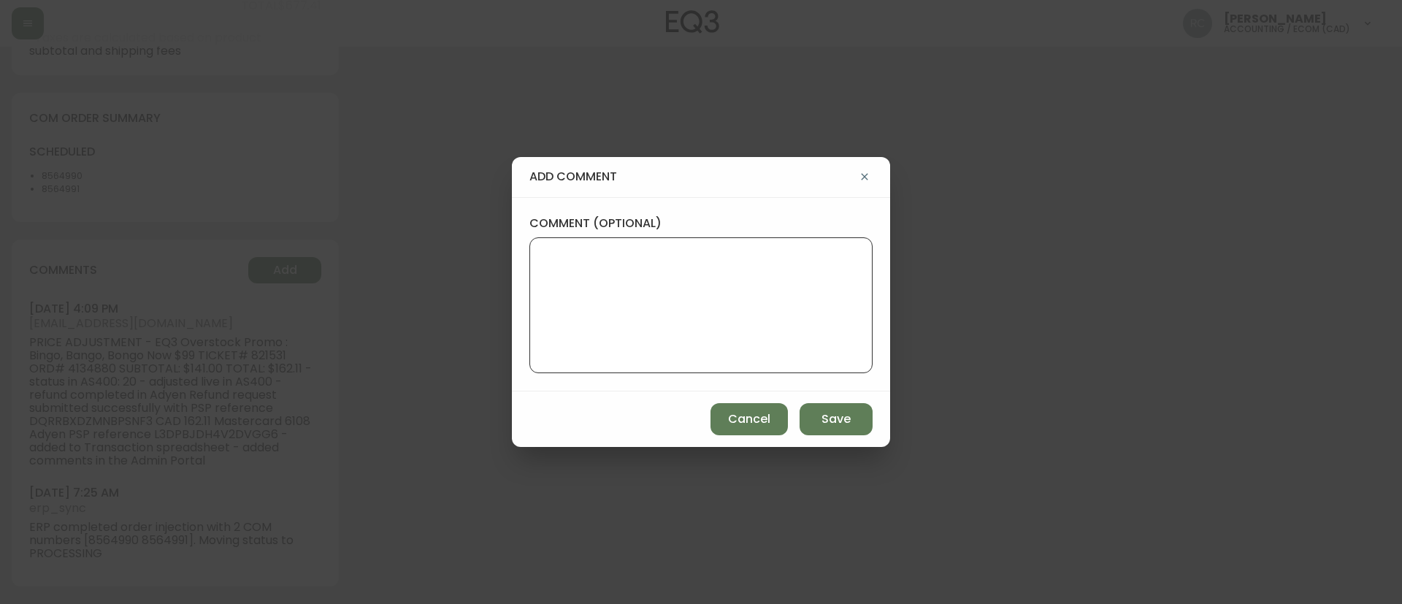
click at [610, 258] on textarea "comment (optional)" at bounding box center [701, 305] width 318 height 117
paste textarea "MANUAL FRAUD REVIEW - APPROVED - same shipping and billing address -"
paste textarea "Time since an authorized payment was first seen with email address 3yr 307d"
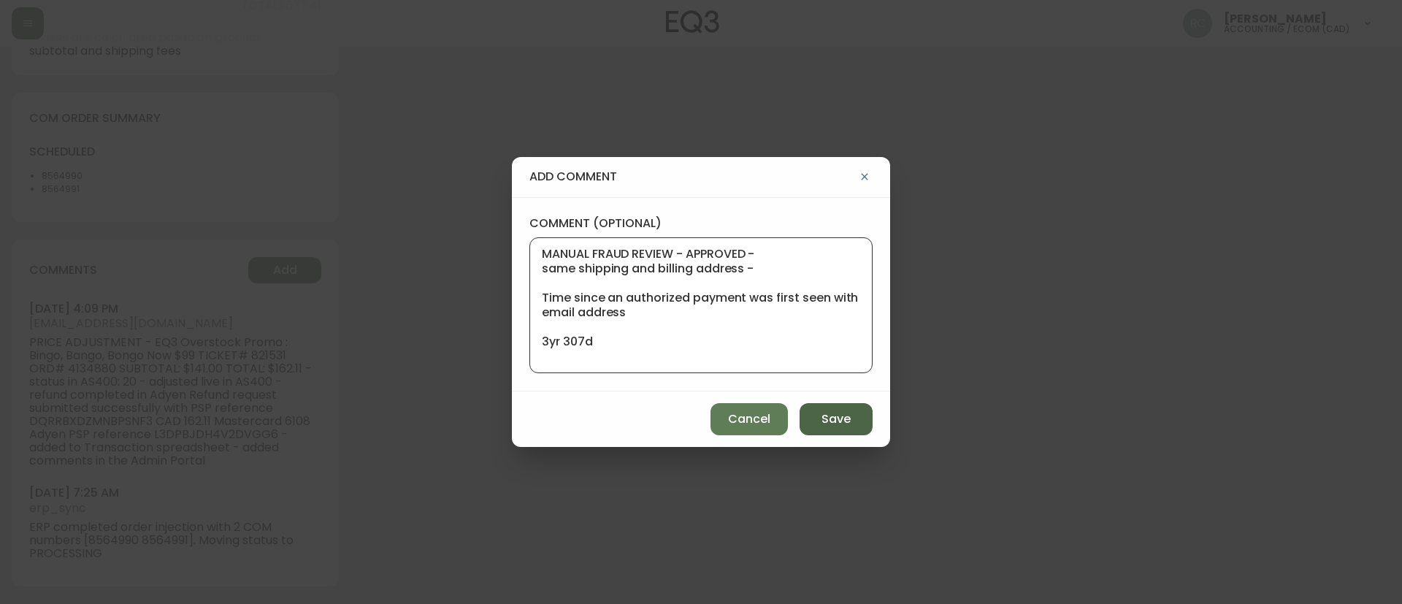
type textarea "MANUAL FRAUD REVIEW - APPROVED - same shipping and billing address - Time since…"
click at [815, 423] on button "Save" at bounding box center [835, 419] width 73 height 32
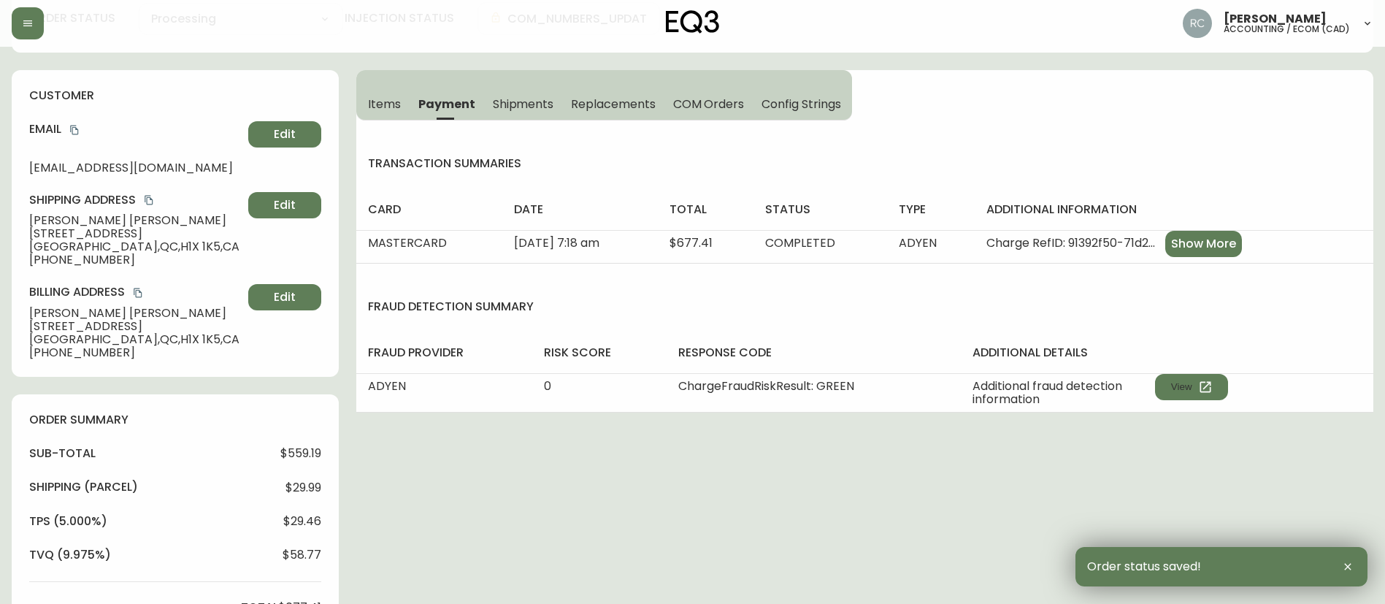
scroll to position [0, 0]
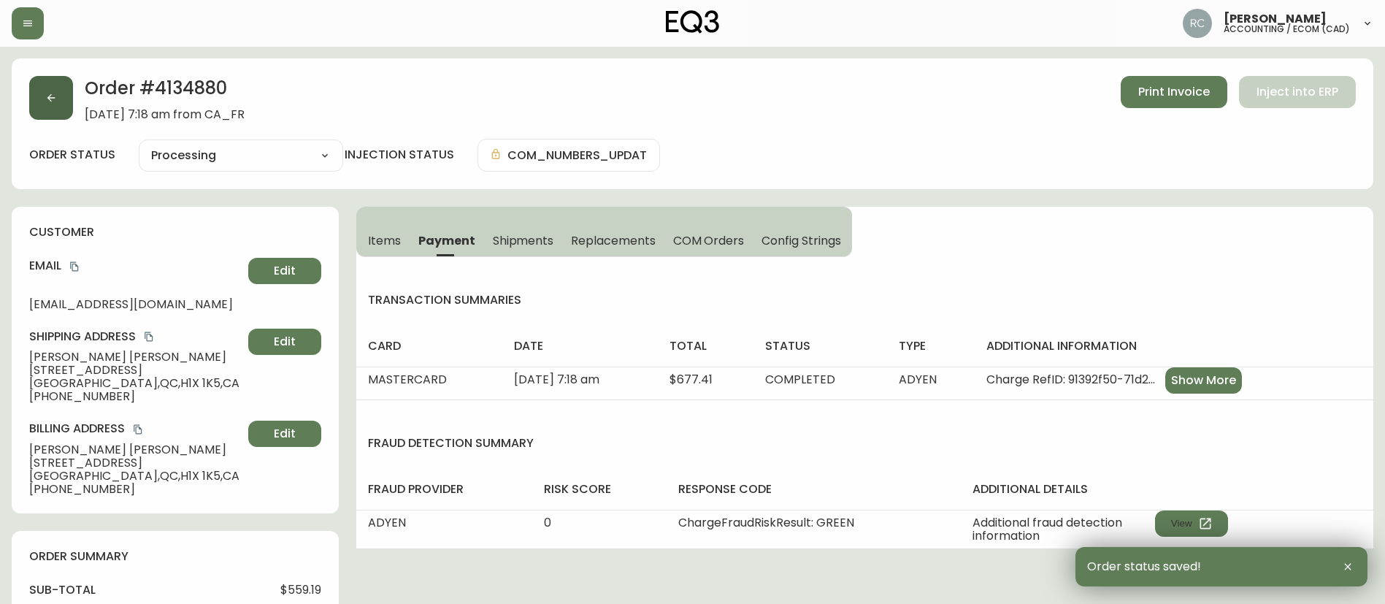
click at [61, 87] on button "button" at bounding box center [51, 98] width 44 height 44
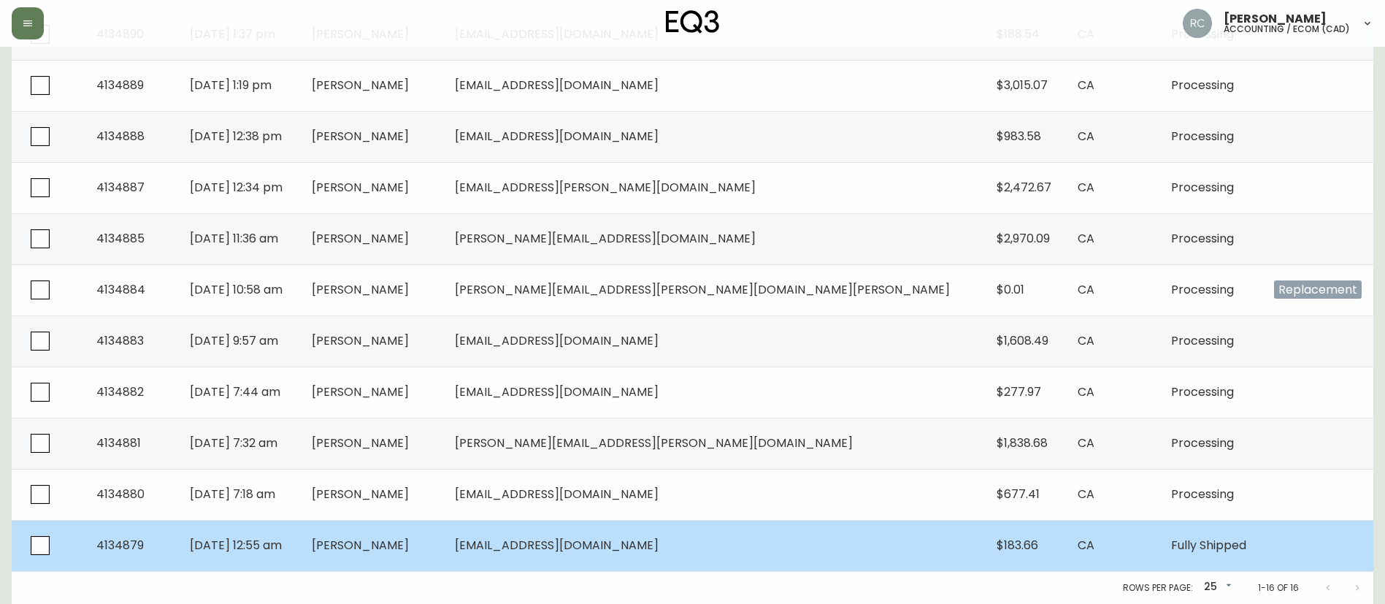
click at [409, 544] on span "[PERSON_NAME]" at bounding box center [360, 545] width 97 height 17
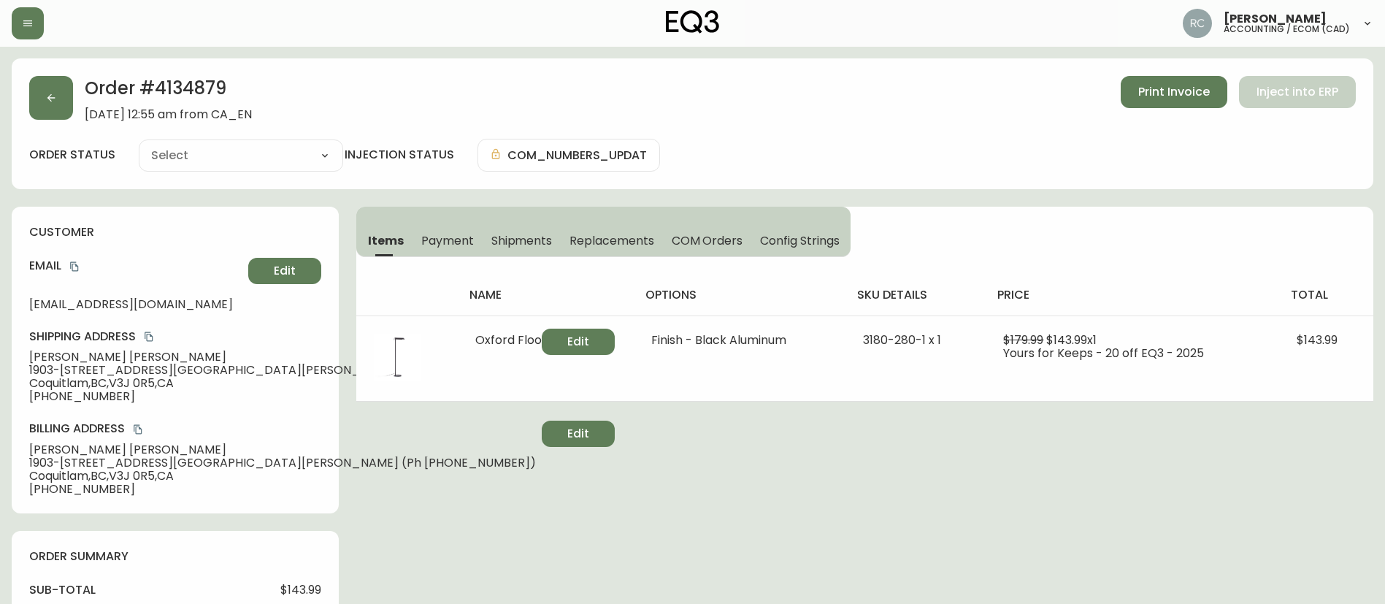
type input "Fully Shipped"
select select "FULLY_SHIPPED"
click at [42, 108] on button "button" at bounding box center [51, 98] width 44 height 44
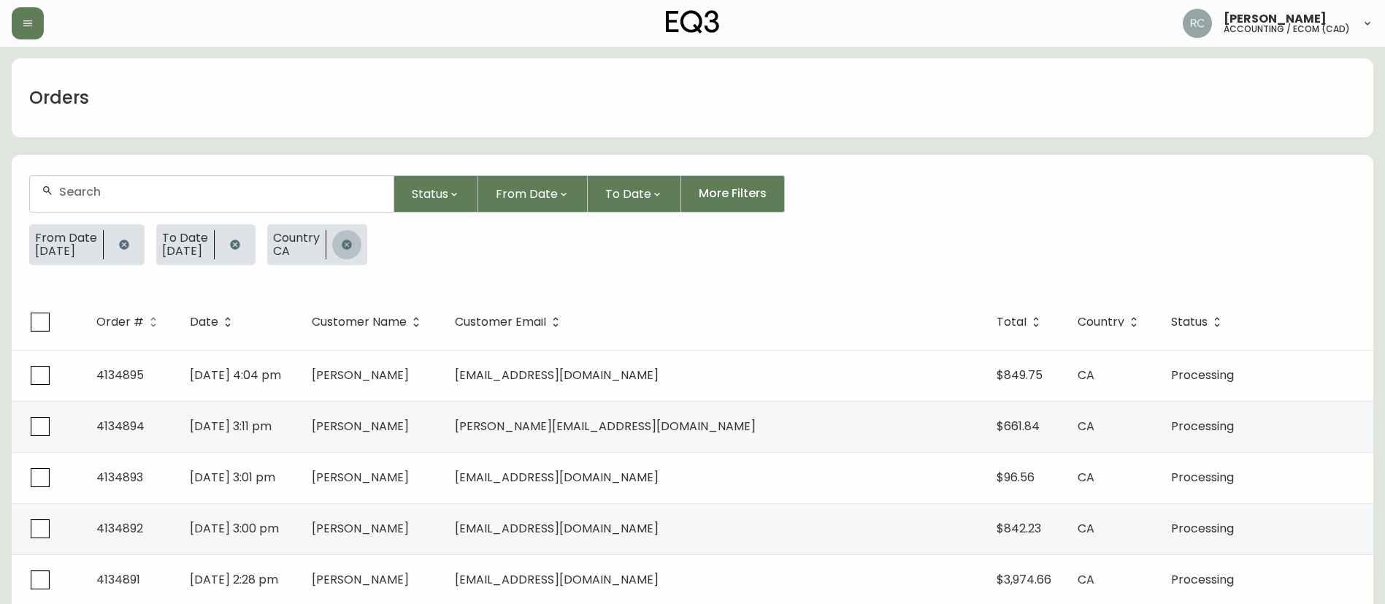
drag, startPoint x: 368, startPoint y: 251, endPoint x: 209, endPoint y: 249, distance: 159.2
click at [361, 251] on button "button" at bounding box center [346, 244] width 29 height 29
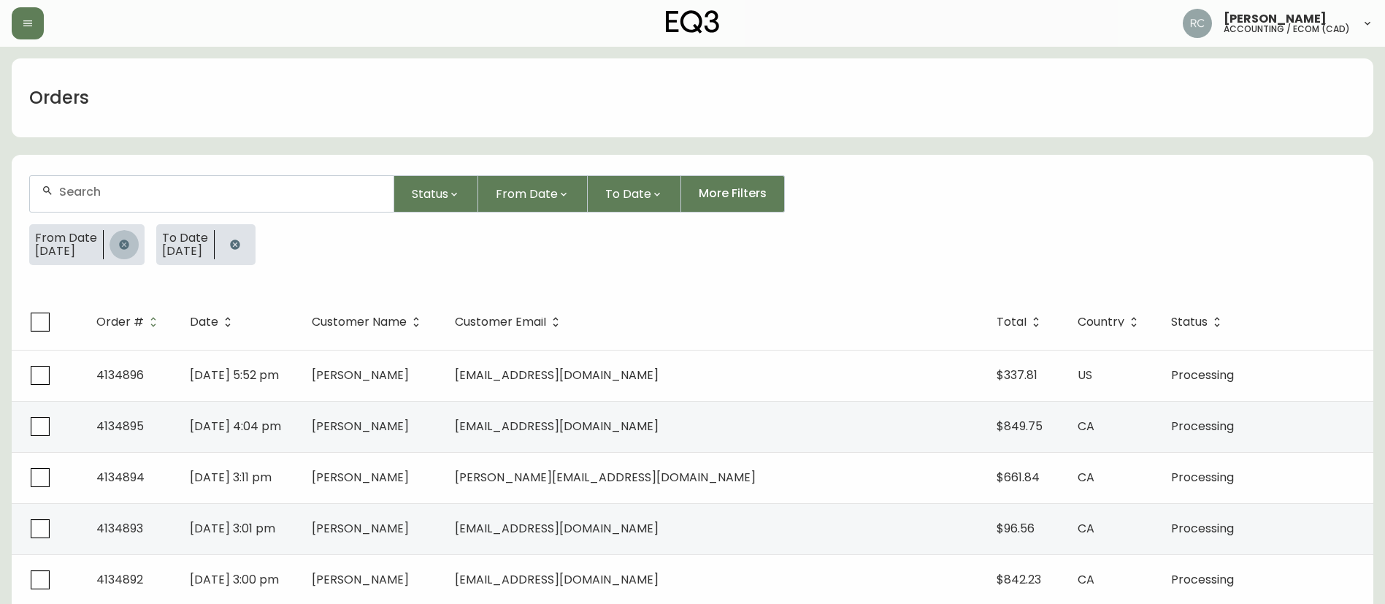
click at [121, 242] on button "button" at bounding box center [124, 244] width 29 height 29
click at [112, 245] on icon "button" at bounding box center [107, 243] width 9 height 9
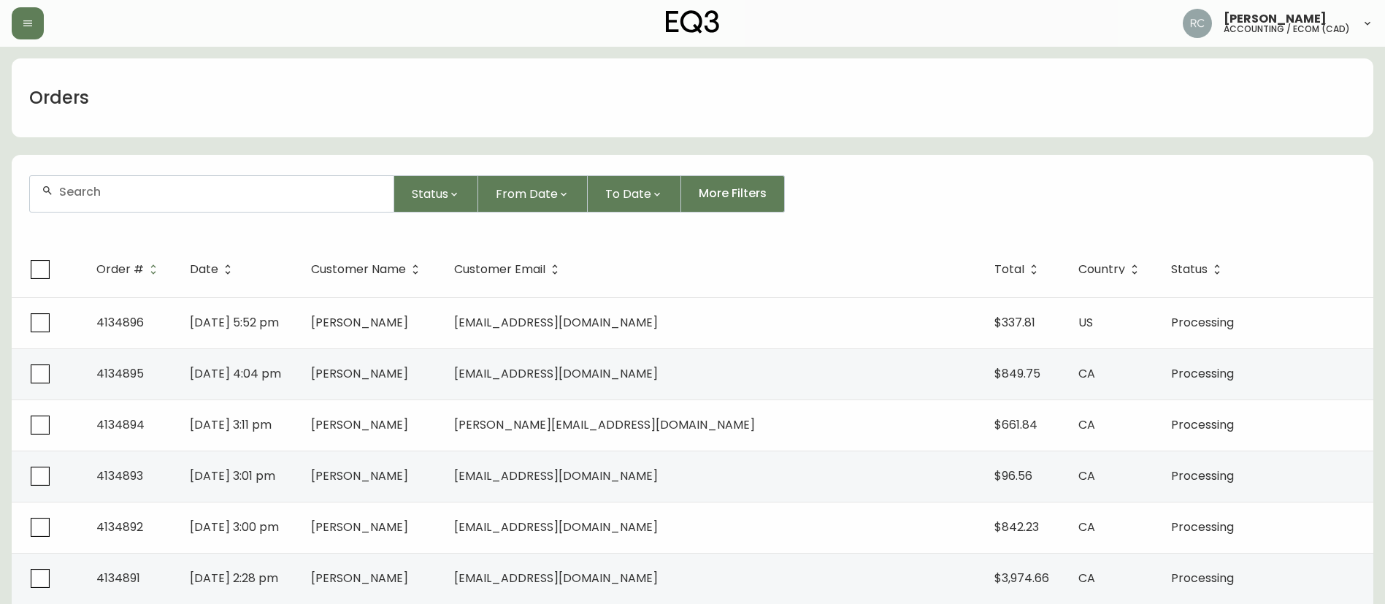
click at [199, 163] on form "Status From Date To Date More Filters" at bounding box center [693, 200] width 1362 height 84
click at [185, 190] on input "text" at bounding box center [220, 192] width 323 height 14
paste input "[PERSON_NAME][EMAIL_ADDRESS][PERSON_NAME][DOMAIN_NAME]"
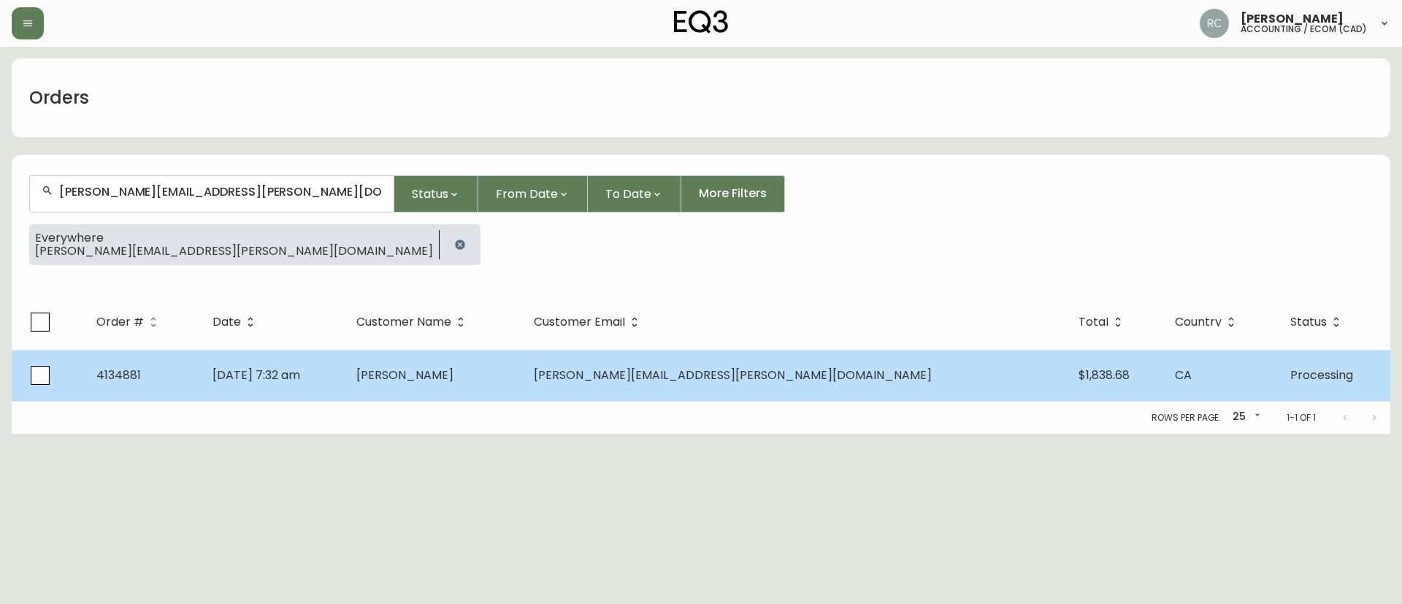
type input "[PERSON_NAME][EMAIL_ADDRESS][PERSON_NAME][DOMAIN_NAME]"
click at [345, 396] on td "[DATE] 7:32 am" at bounding box center [273, 375] width 144 height 51
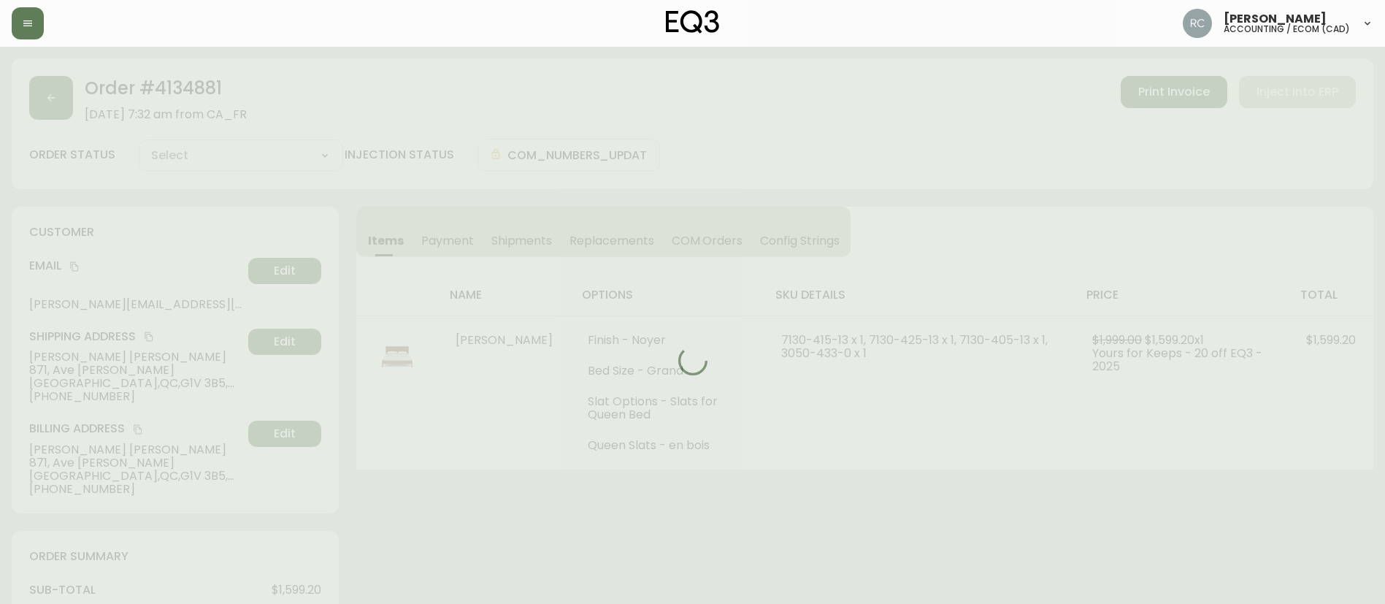
type input "Processing"
select select "PROCESSING"
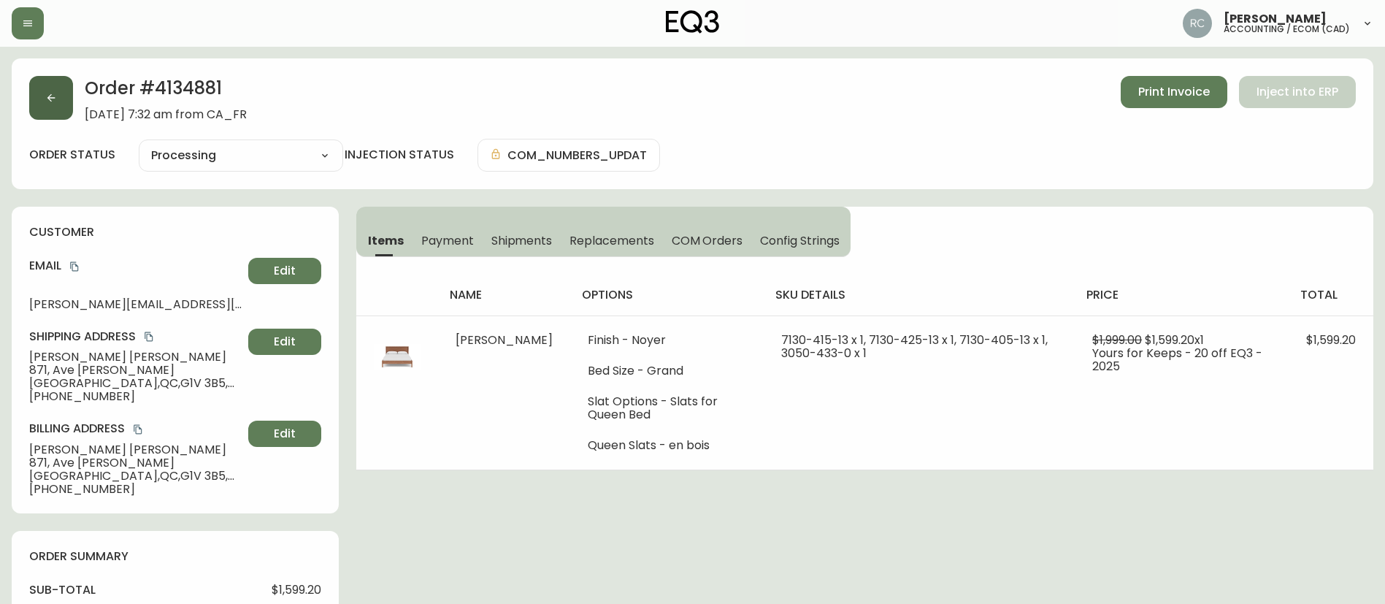
click at [49, 104] on button "button" at bounding box center [51, 98] width 44 height 44
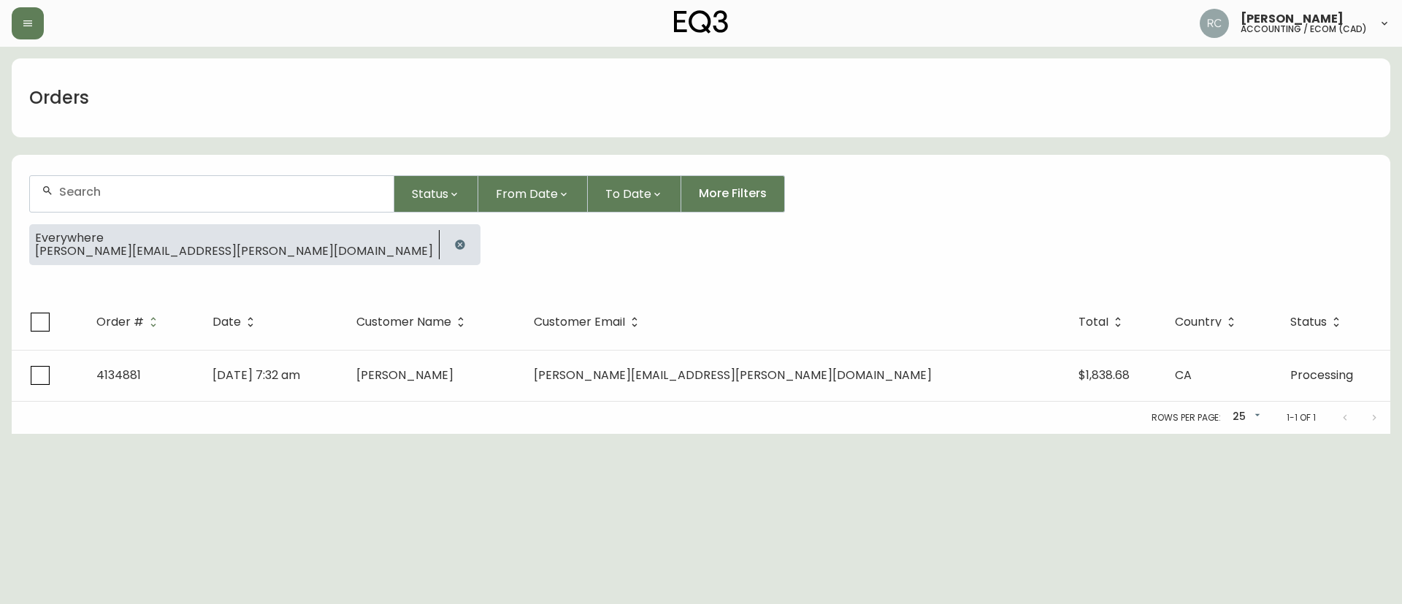
click at [98, 183] on div at bounding box center [212, 194] width 364 height 36
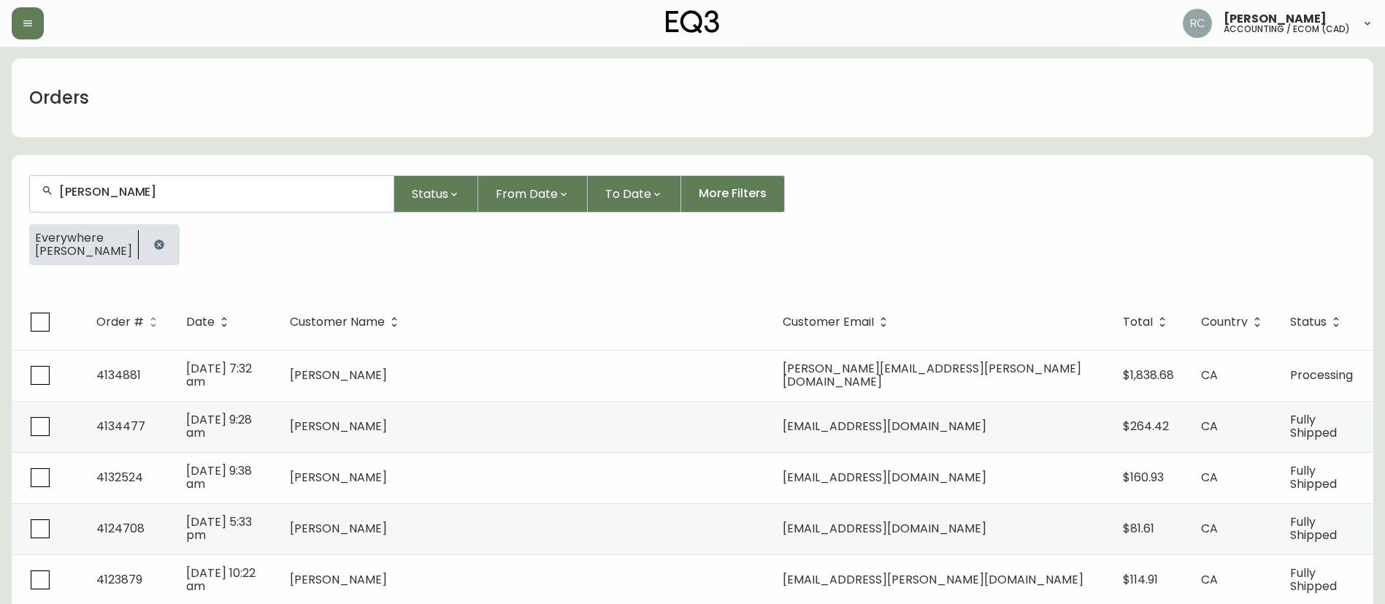
type input "TURCOTTE"
